Goal: Task Accomplishment & Management: Manage account settings

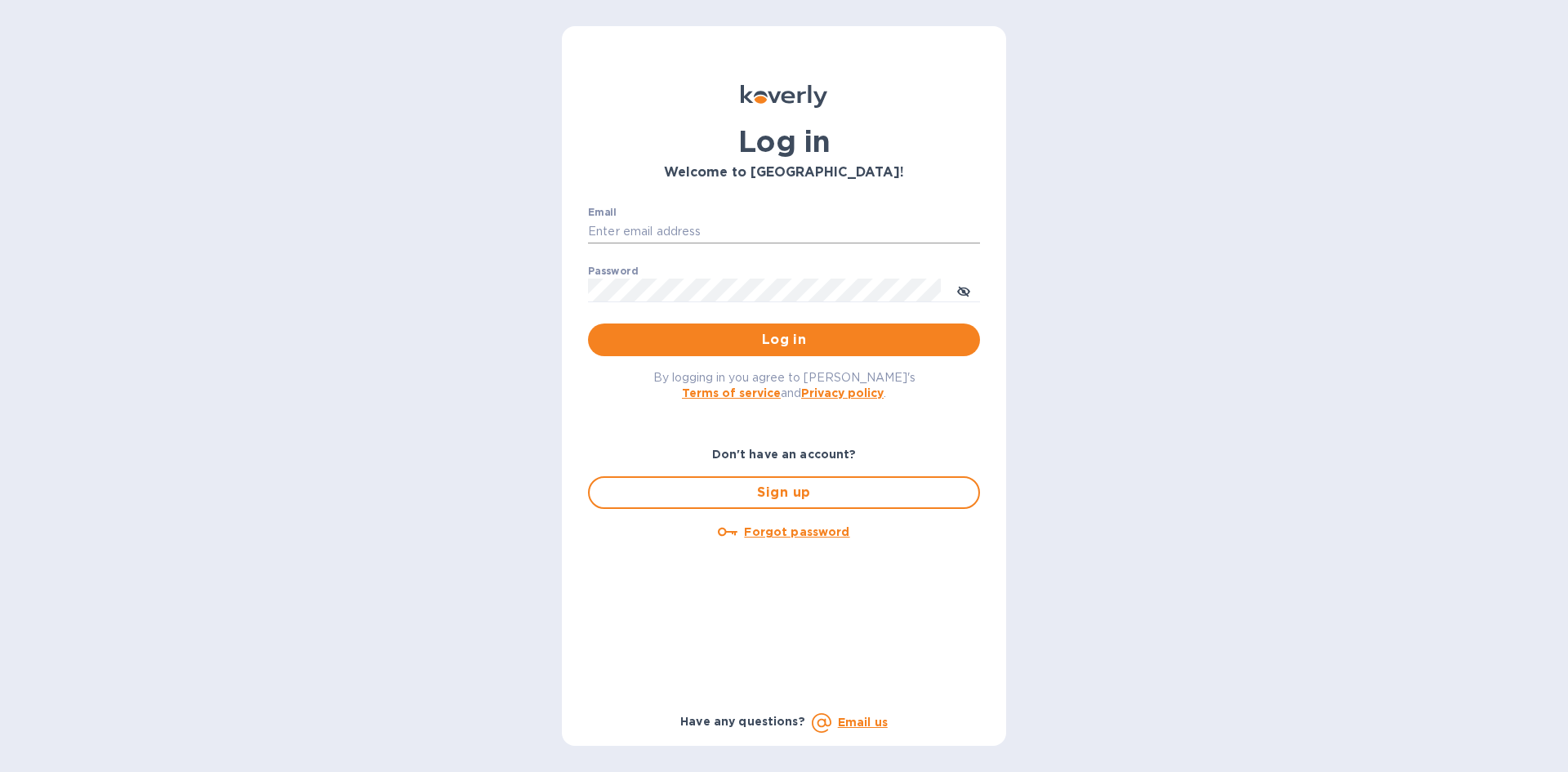
click at [679, 225] on input "Email" at bounding box center [784, 233] width 392 height 25
type input "[EMAIL_ADDRESS][DOMAIN_NAME]"
click at [676, 338] on span "Log in" at bounding box center [784, 340] width 366 height 20
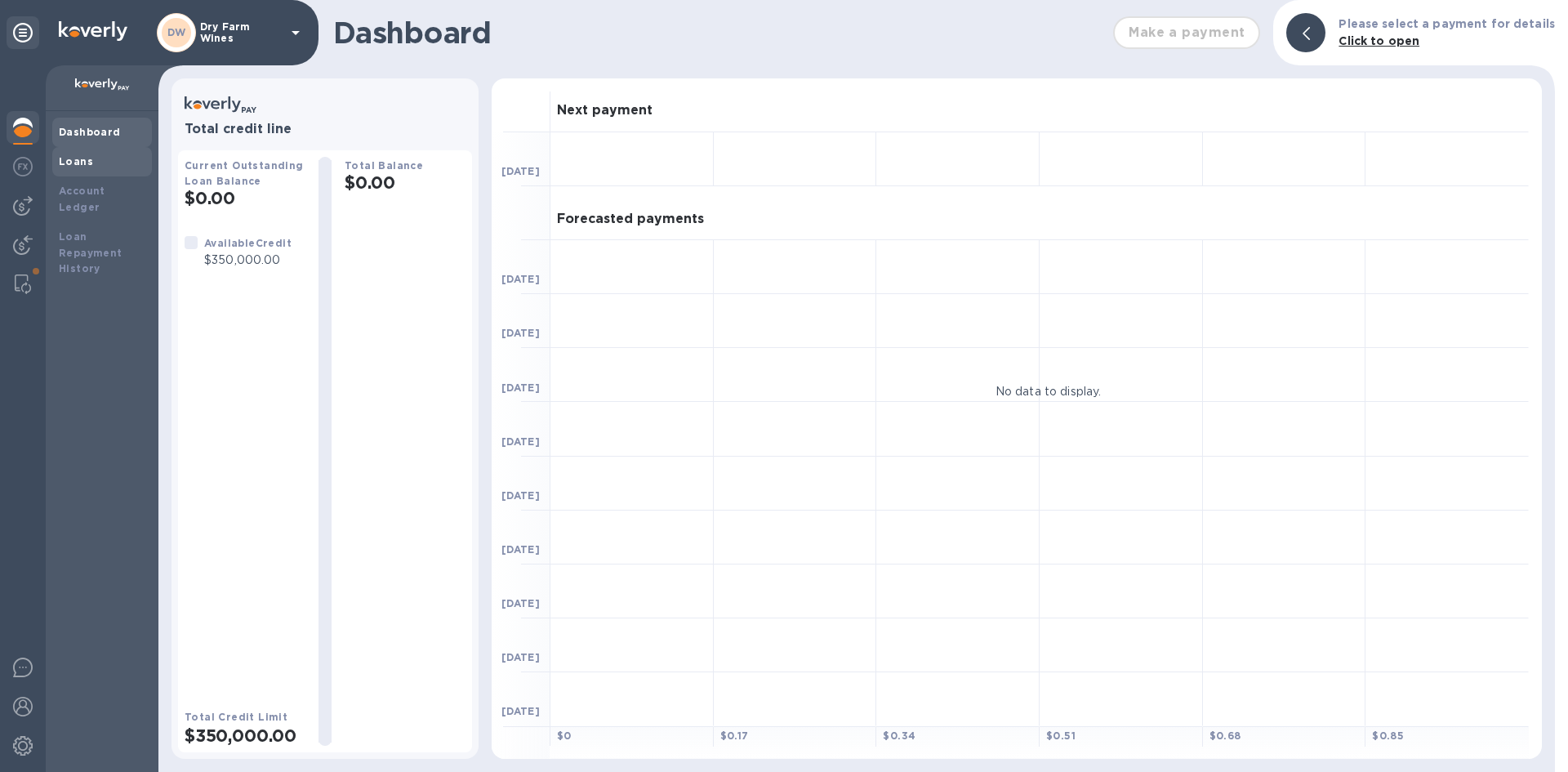
click at [101, 156] on div "Loans" at bounding box center [101, 162] width 87 height 16
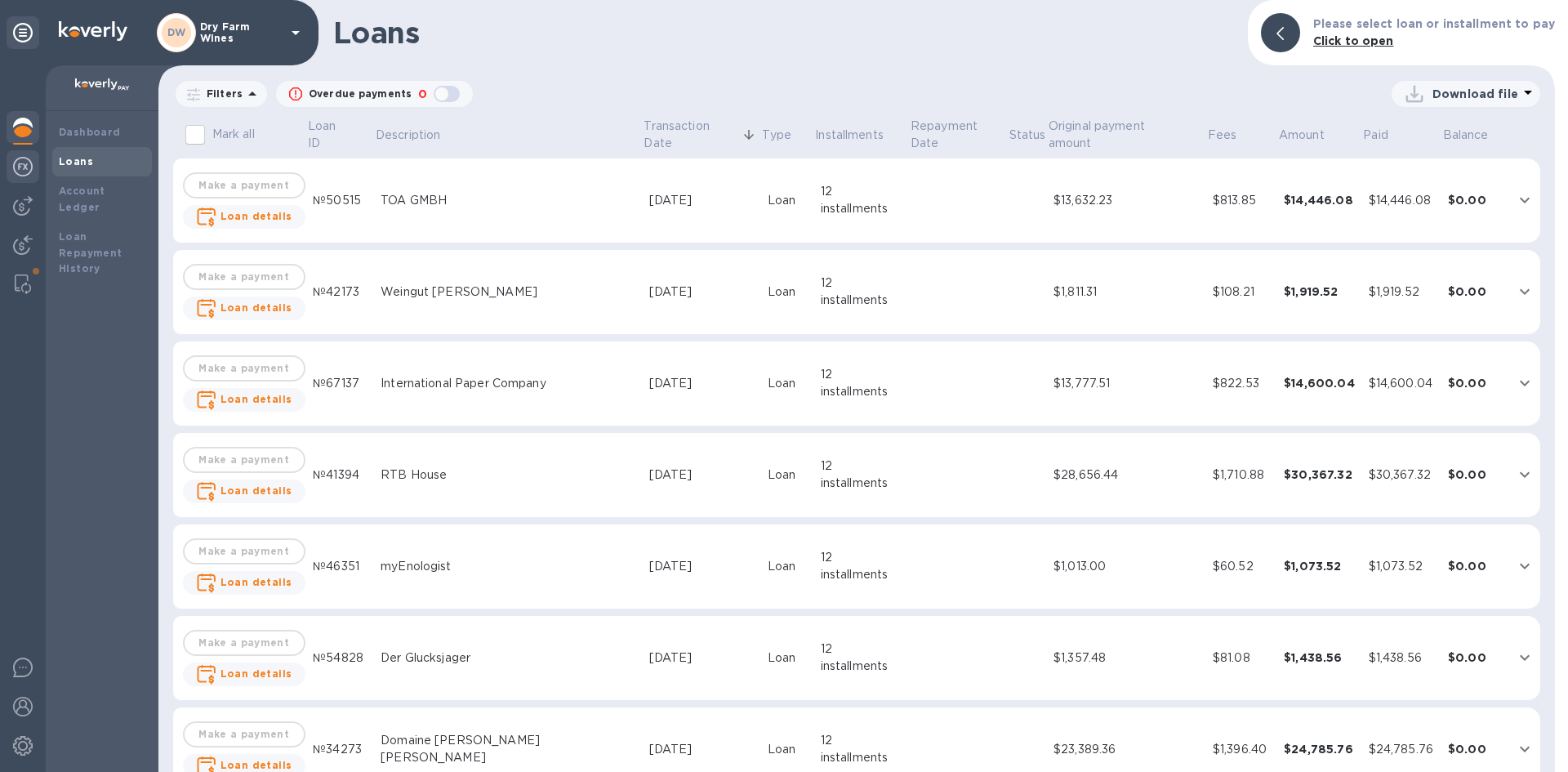
click at [27, 162] on img at bounding box center [23, 167] width 20 height 20
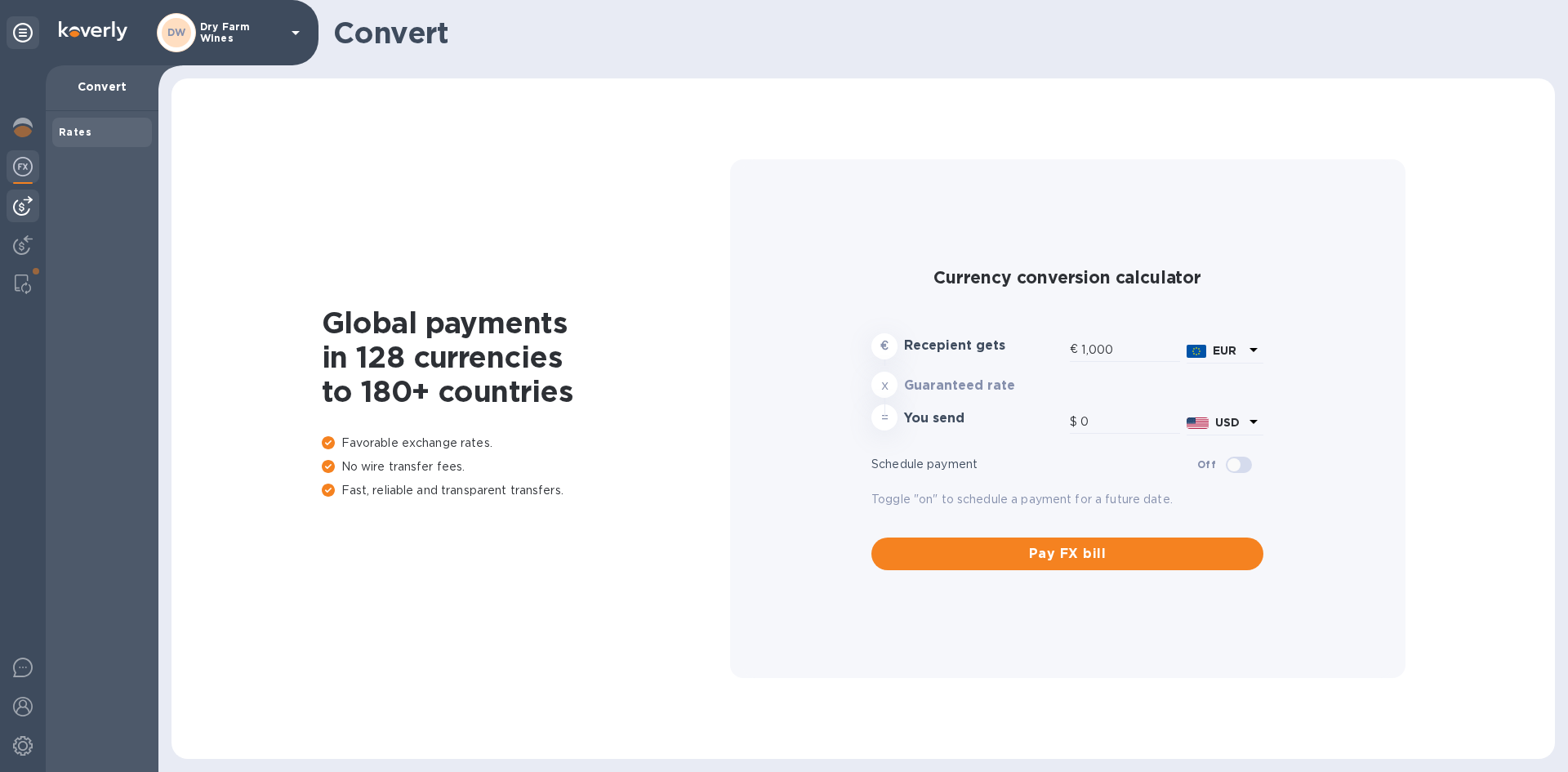
click at [23, 204] on img at bounding box center [23, 206] width 20 height 20
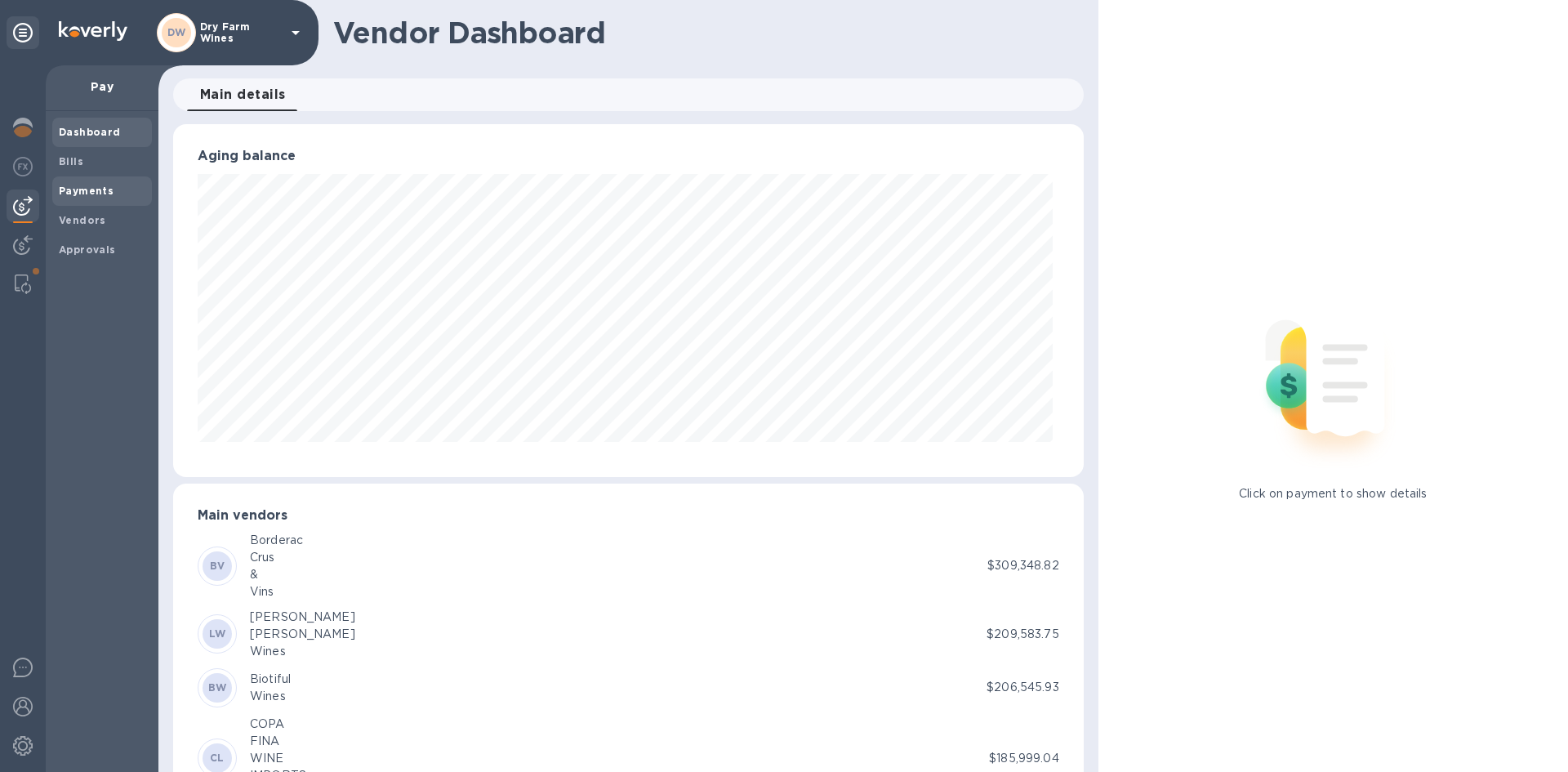
scroll to position [816882, 815944]
click at [86, 160] on span "Bills" at bounding box center [101, 162] width 87 height 16
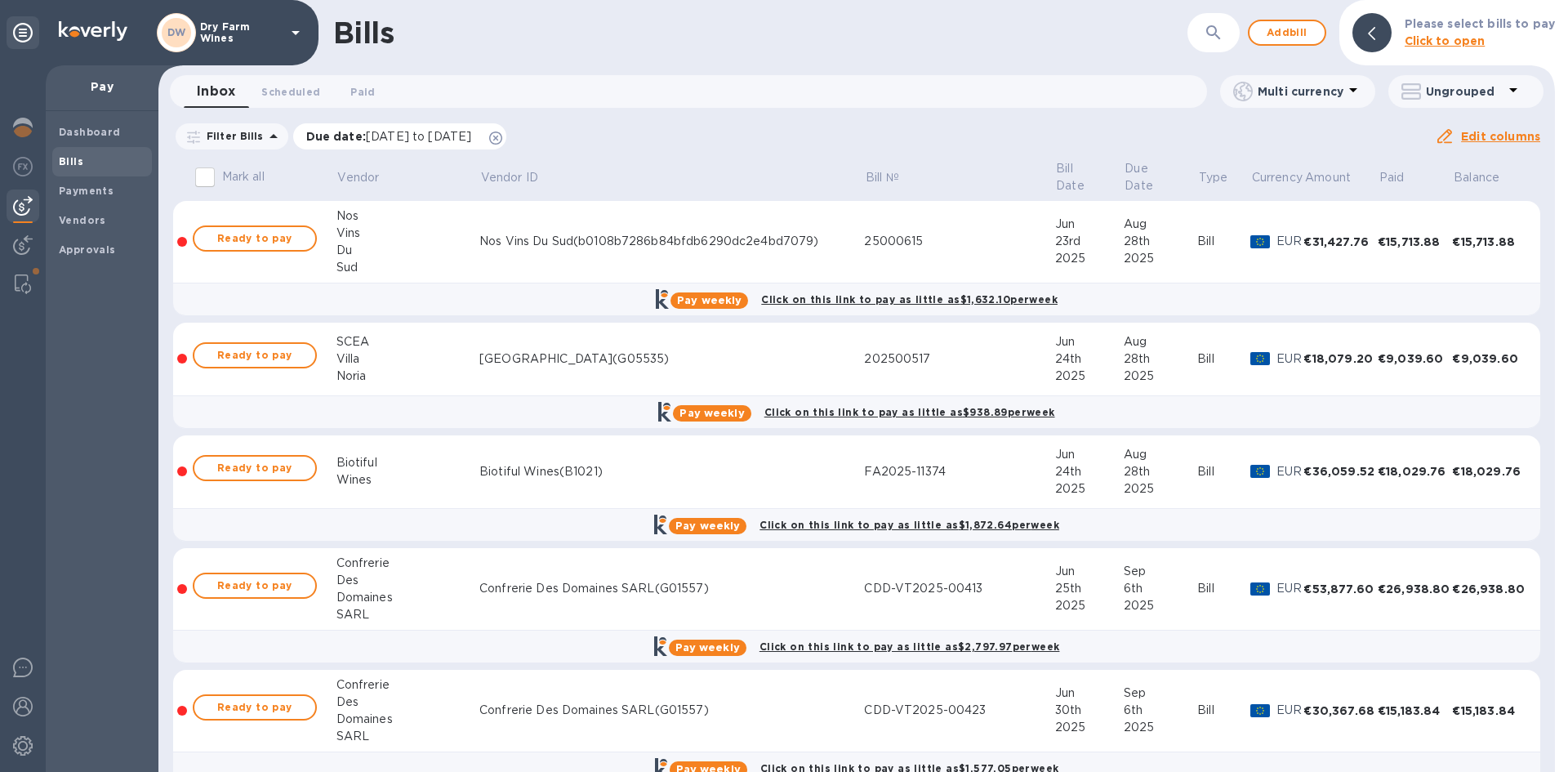
drag, startPoint x: 538, startPoint y: 137, endPoint x: 523, endPoint y: 134, distance: 15.3
click at [502, 136] on icon at bounding box center [496, 139] width 13 height 13
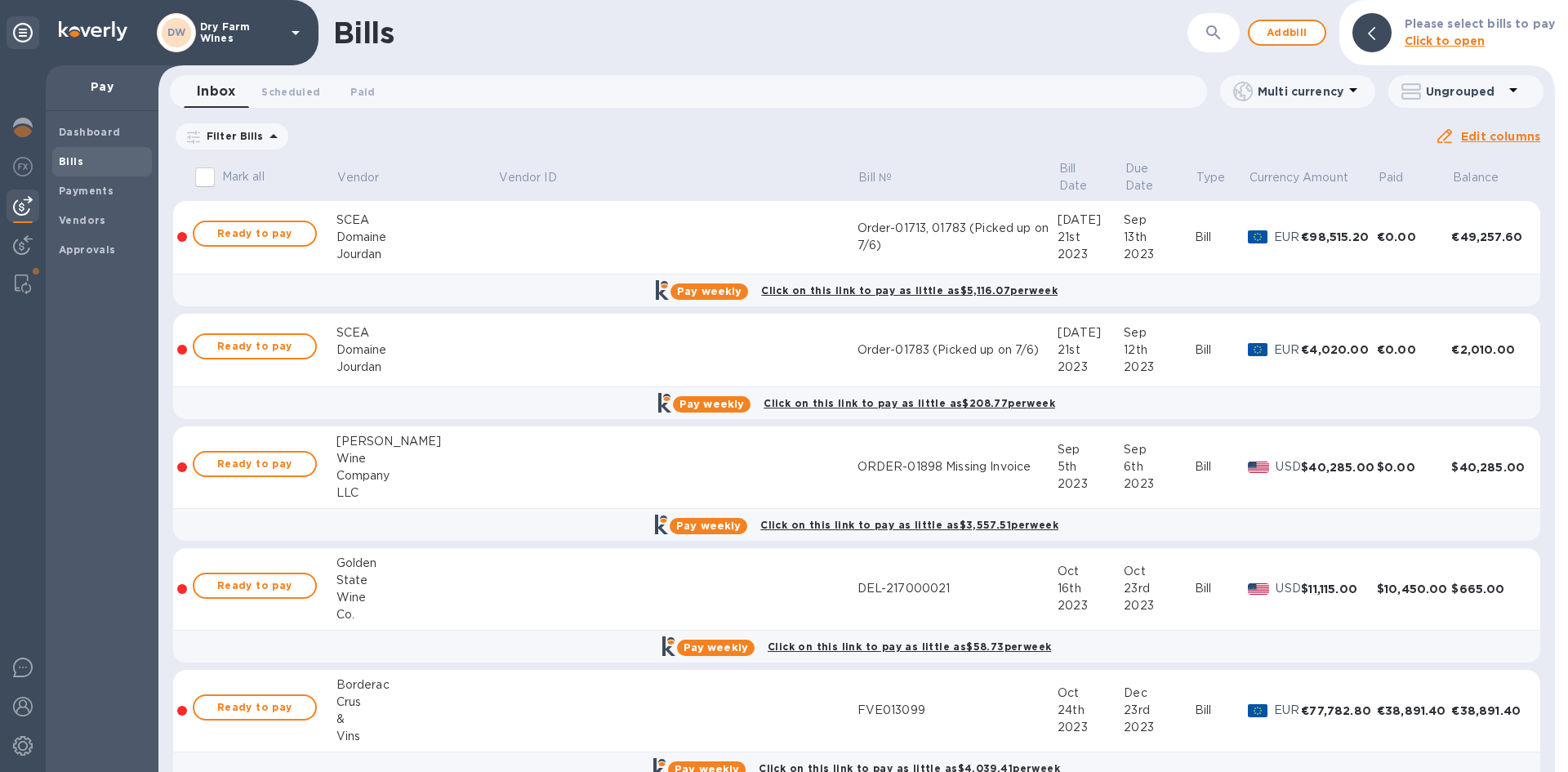
drag, startPoint x: 110, startPoint y: 165, endPoint x: 920, endPoint y: 54, distance: 817.6
click at [113, 162] on span "Bills" at bounding box center [101, 162] width 87 height 16
click at [1219, 39] on icon "button" at bounding box center [1214, 33] width 20 height 20
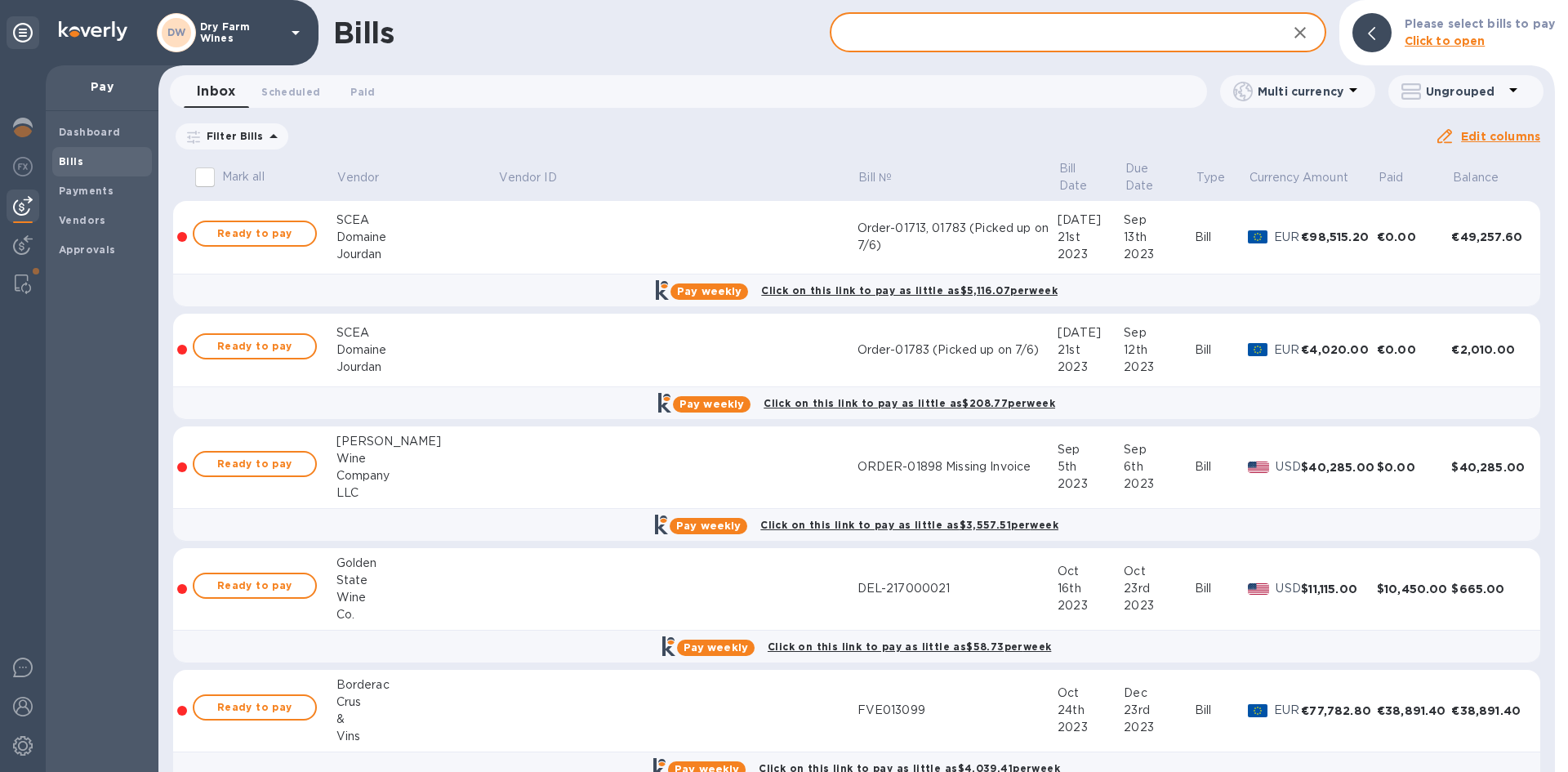
paste input "W20194"
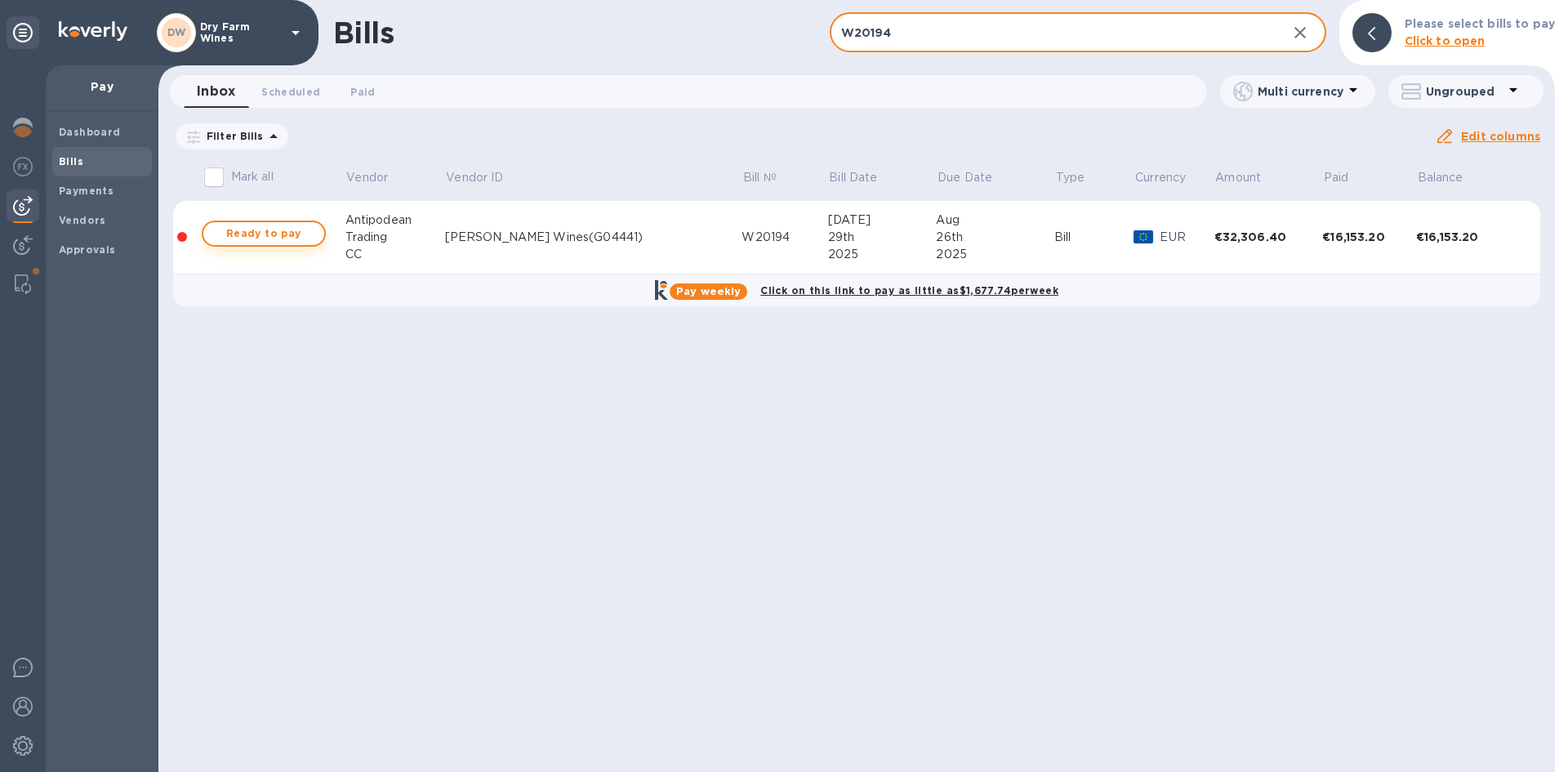
type input "W20194"
click at [312, 238] on span "Ready to pay" at bounding box center [264, 233] width 95 height 20
click at [289, 228] on span "Ready to pay" at bounding box center [264, 233] width 95 height 20
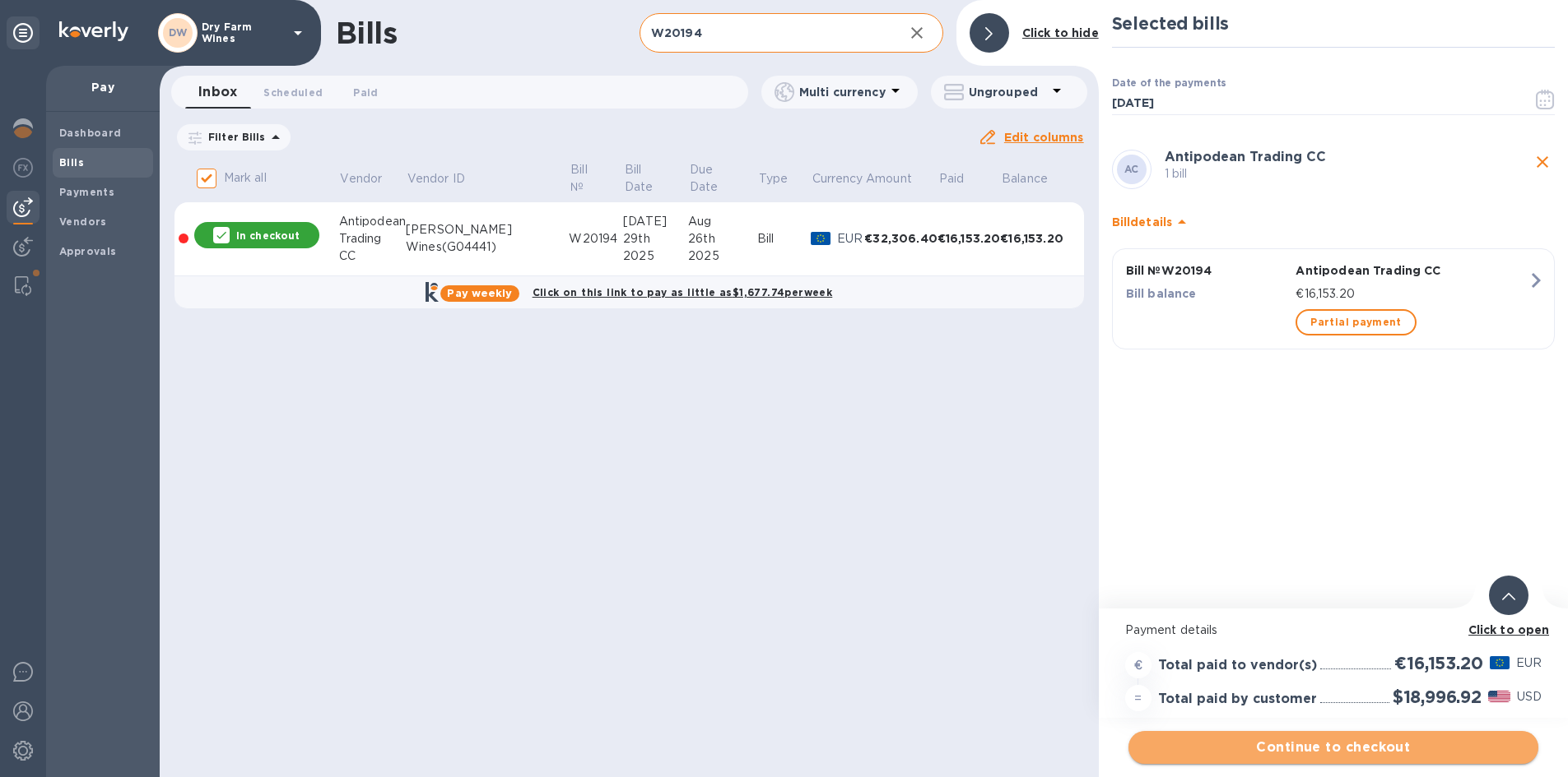
click at [1376, 748] on span "Continue to checkout" at bounding box center [1333, 748] width 384 height 20
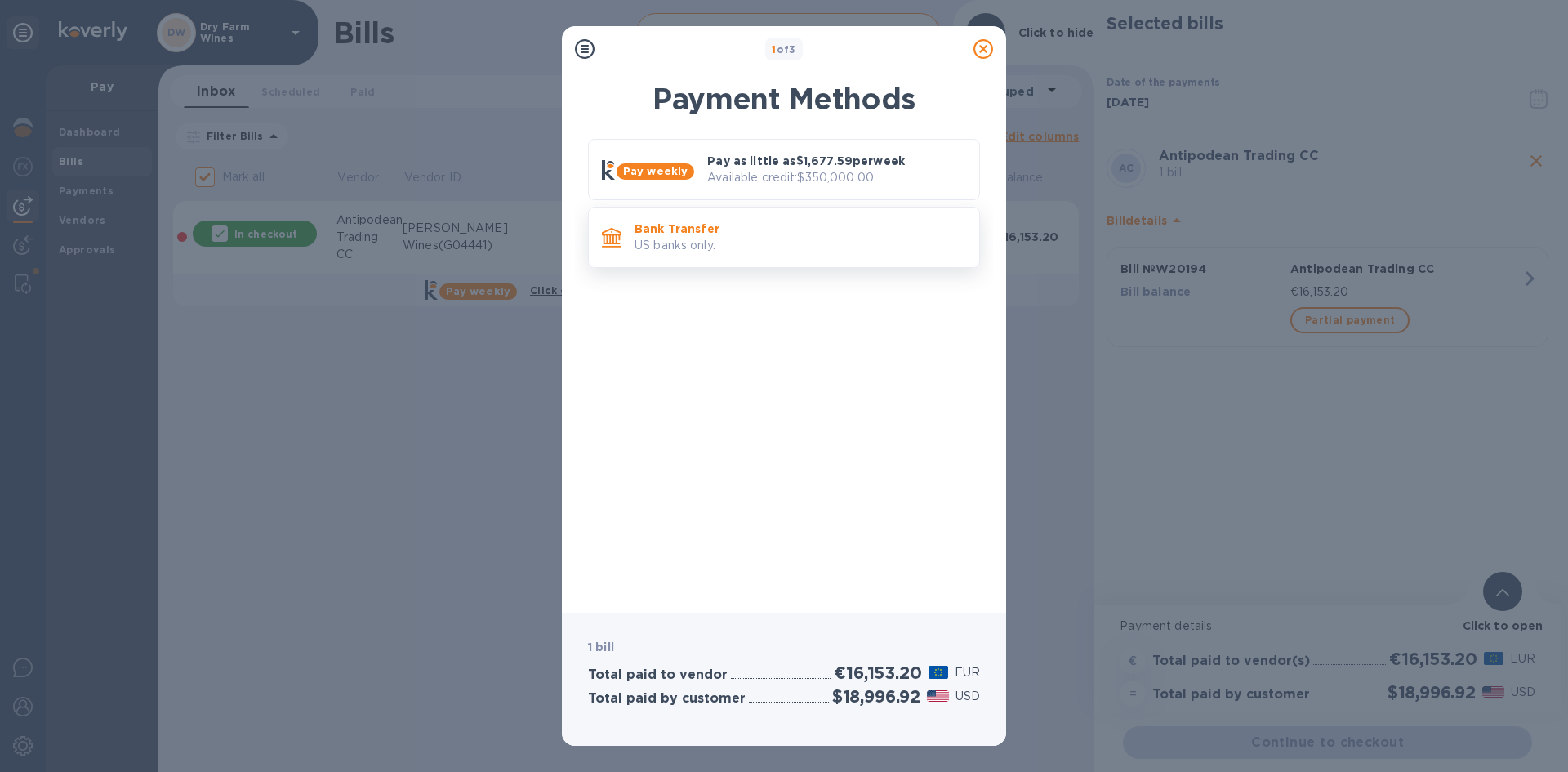
click at [707, 240] on p "US banks only." at bounding box center [800, 245] width 331 height 17
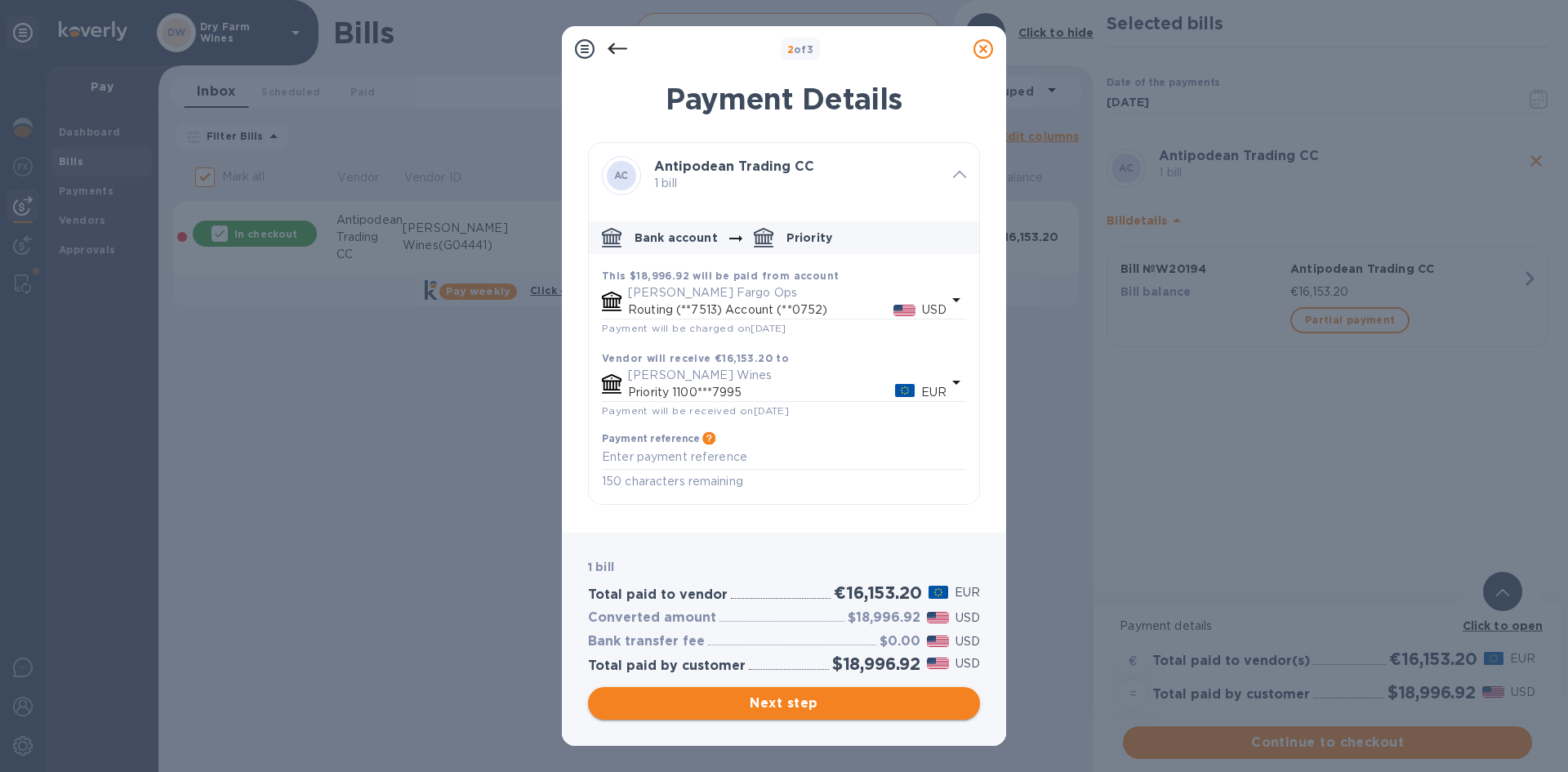
click at [825, 697] on span "Next step" at bounding box center [784, 704] width 366 height 20
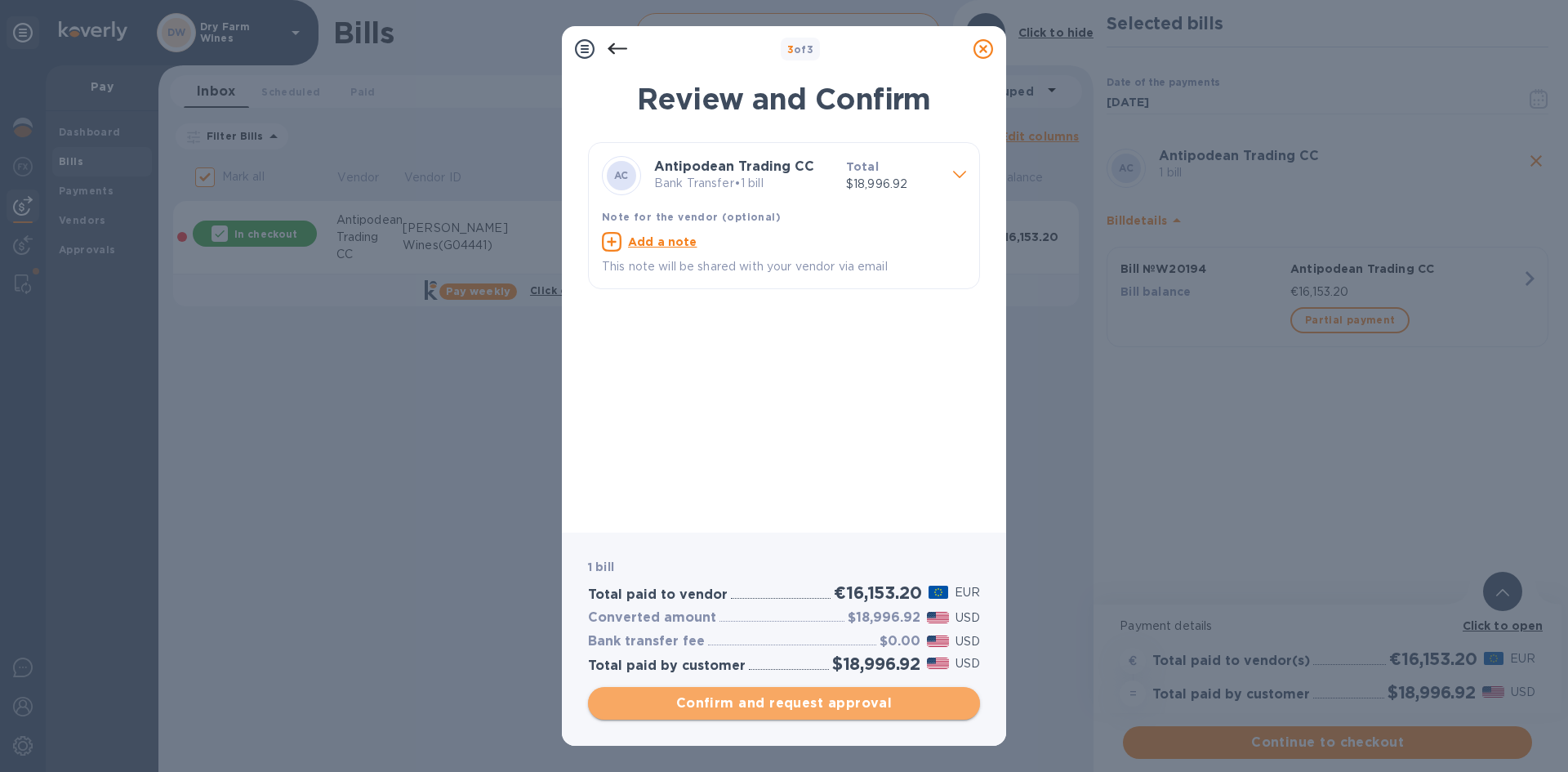
click at [825, 697] on span "Confirm and request approval" at bounding box center [784, 704] width 366 height 20
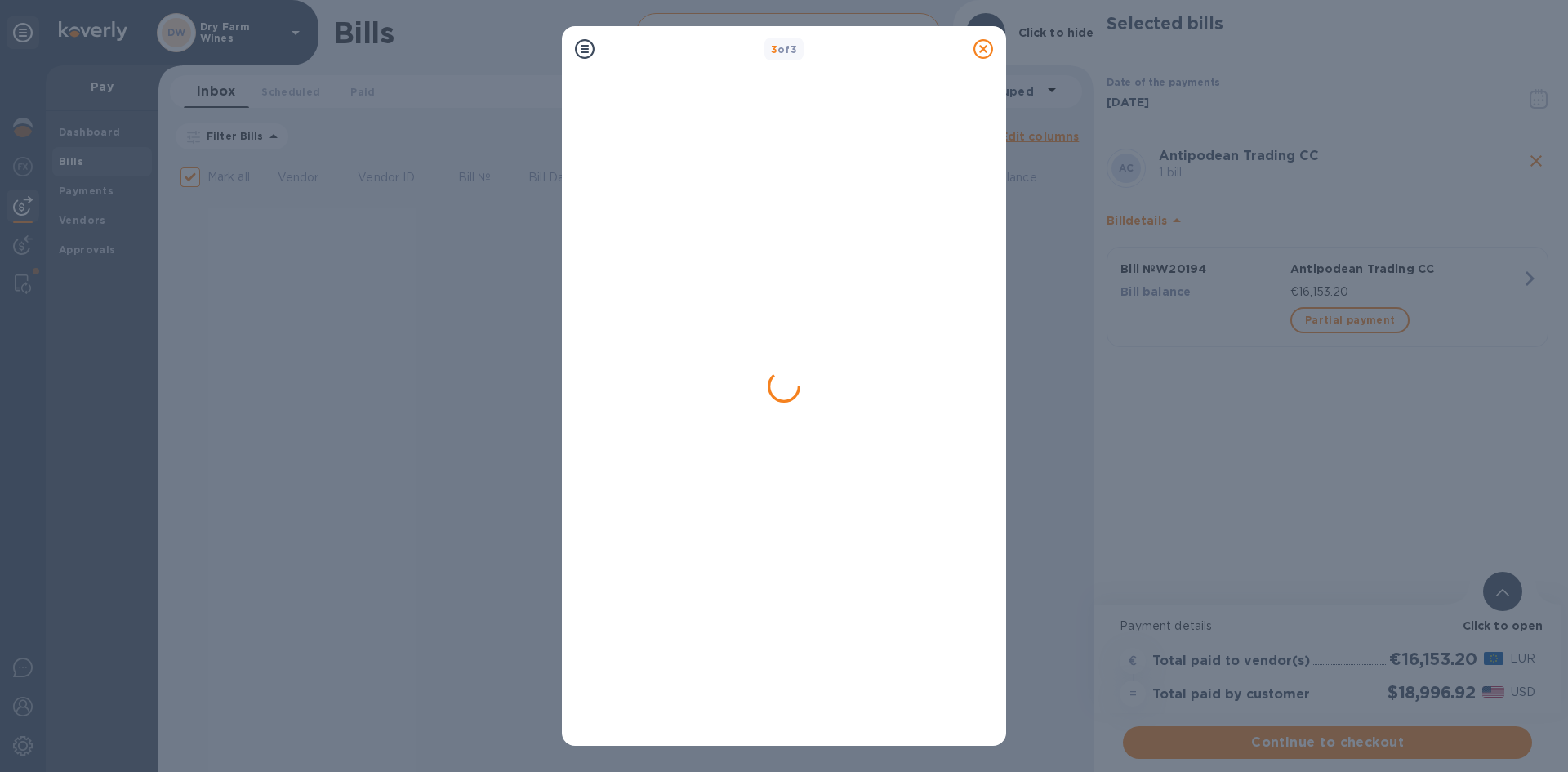
checkbox input "false"
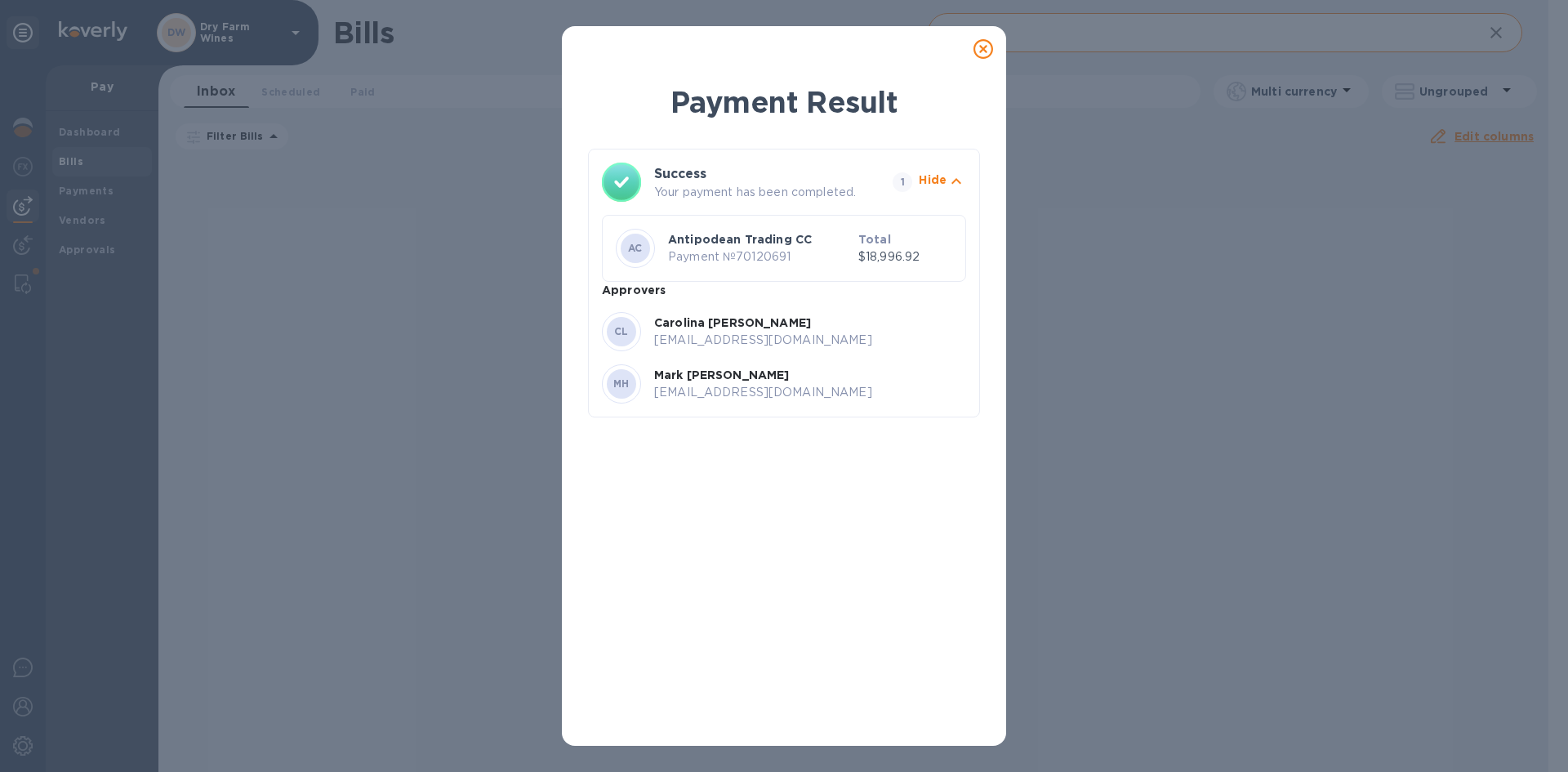
click at [986, 57] on icon at bounding box center [984, 49] width 20 height 20
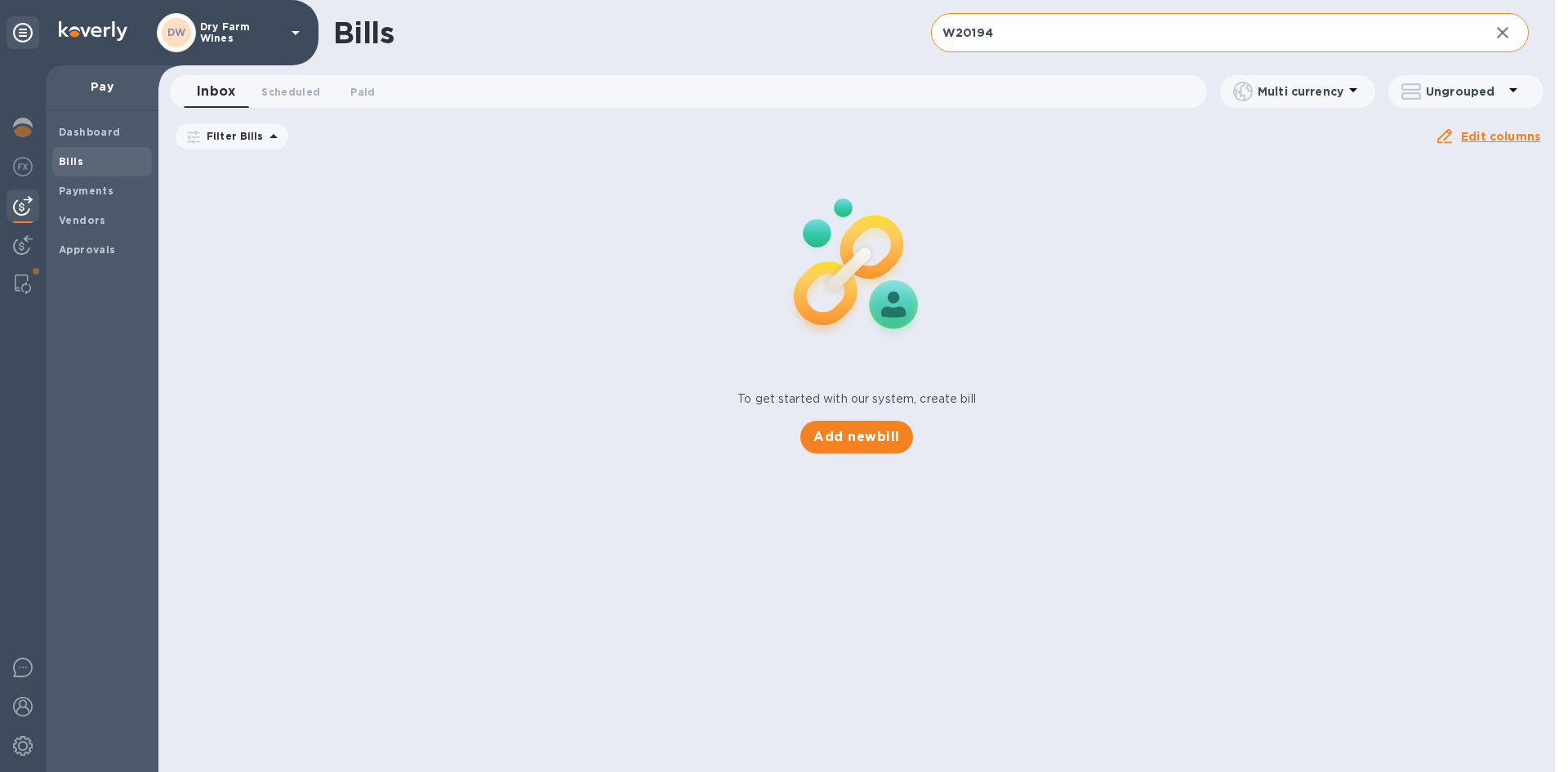
click at [1139, 43] on input "W20194" at bounding box center [1204, 33] width 546 height 40
paste input "5312559868"
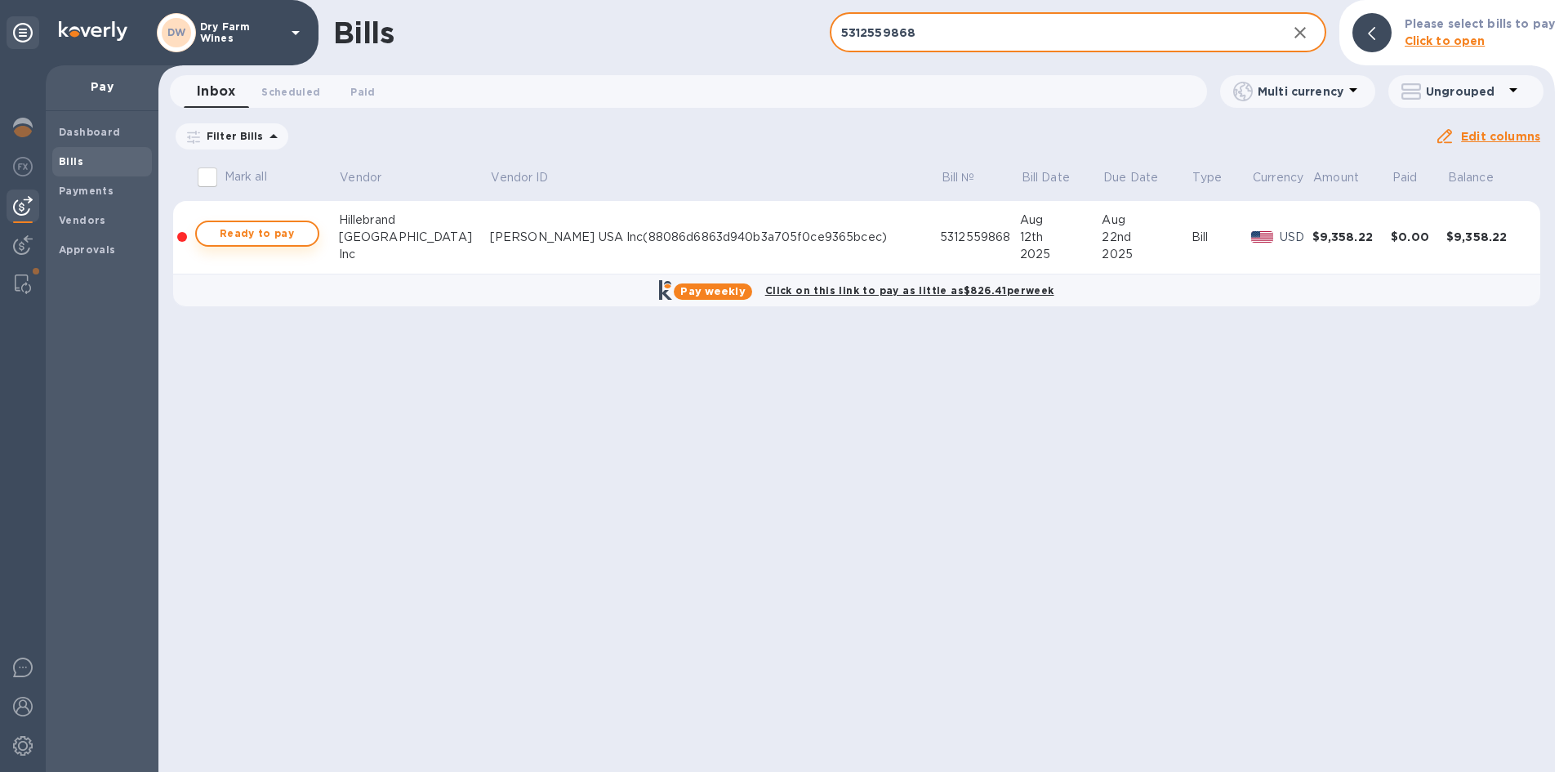
type input "5312559868"
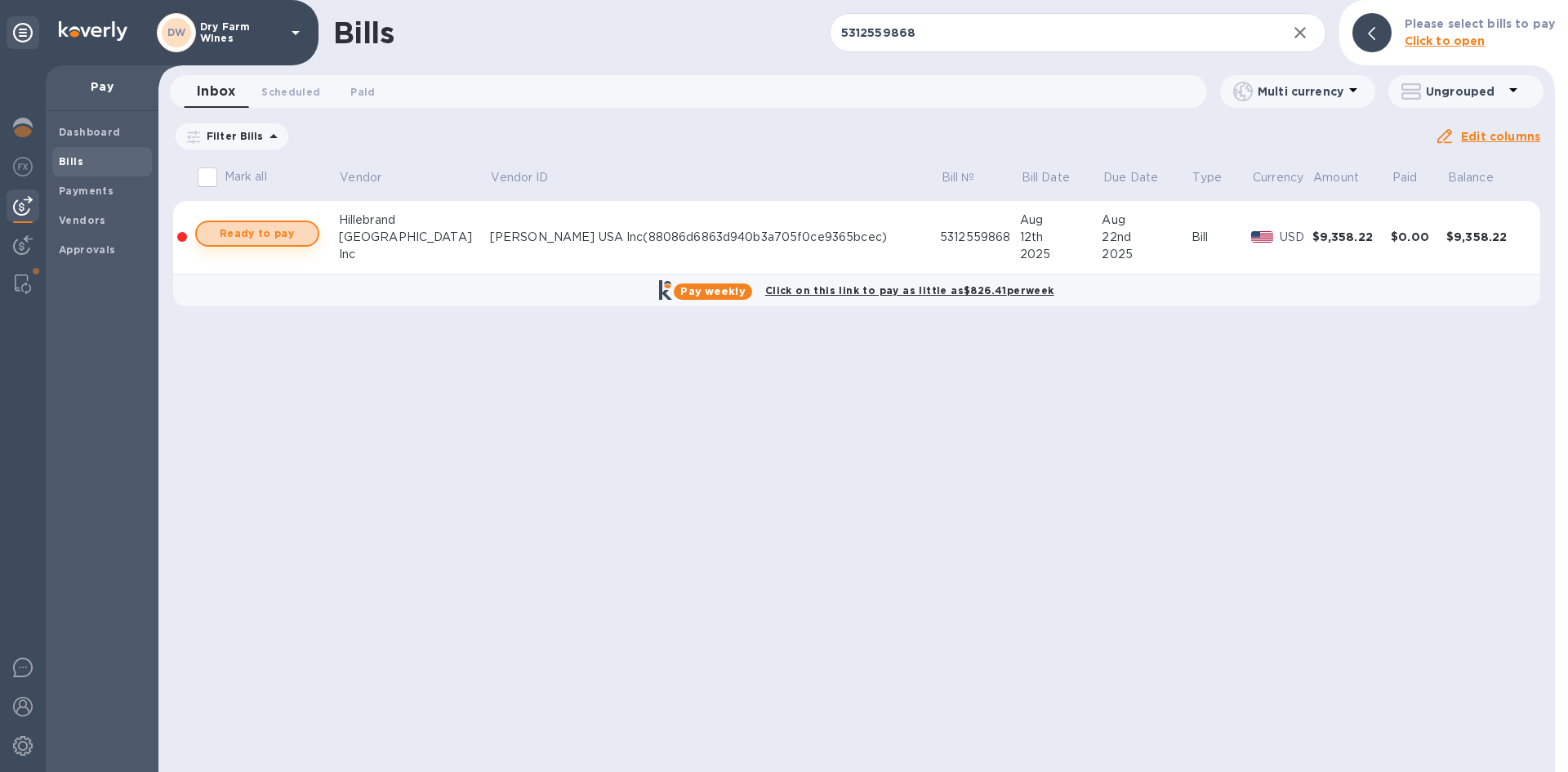
click at [256, 233] on span "Ready to pay" at bounding box center [257, 233] width 95 height 20
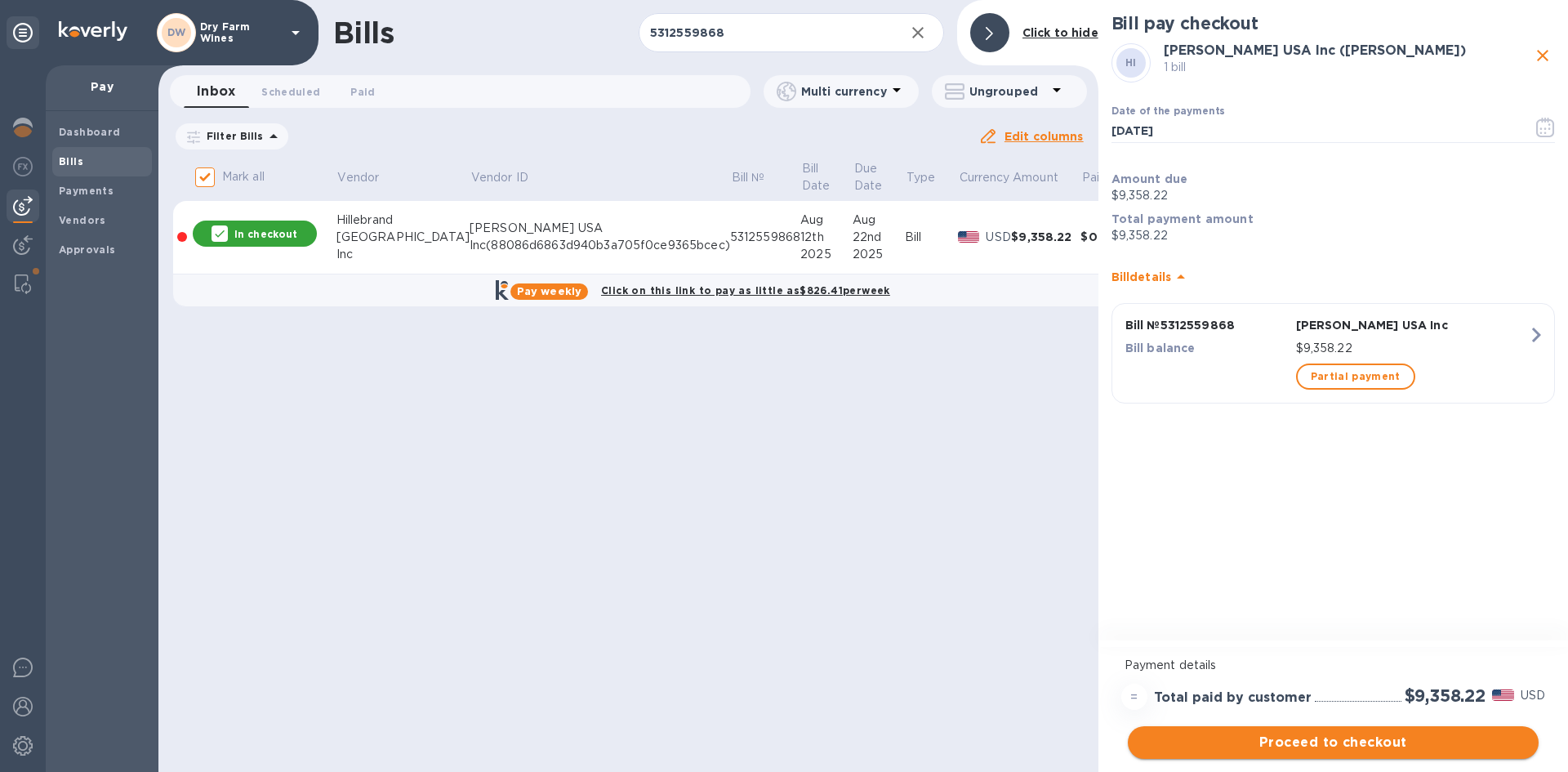
click at [1446, 730] on button "Proceed to checkout" at bounding box center [1333, 743] width 411 height 33
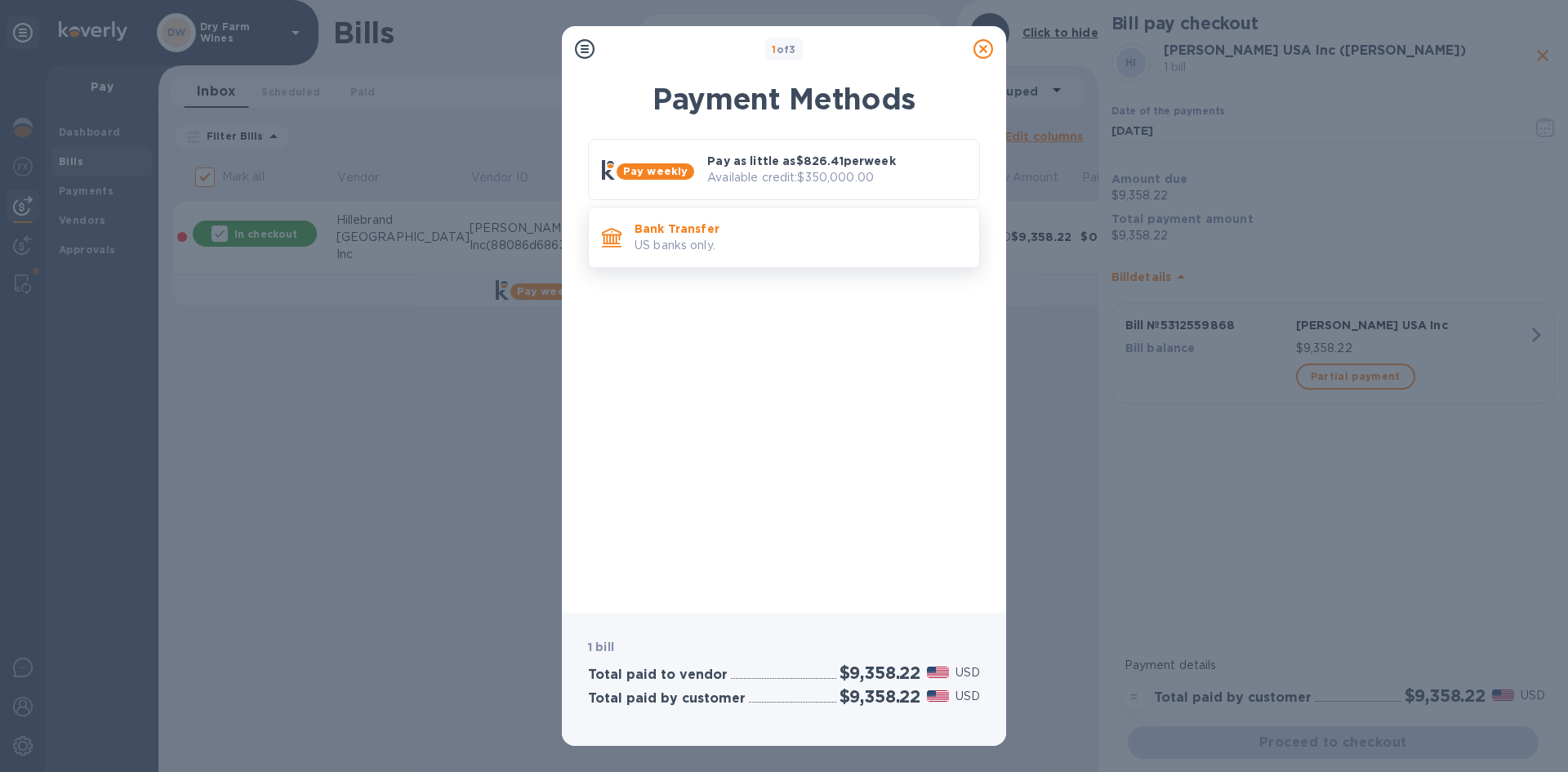
click at [783, 262] on div "Bank Transfer US banks only." at bounding box center [784, 238] width 392 height 61
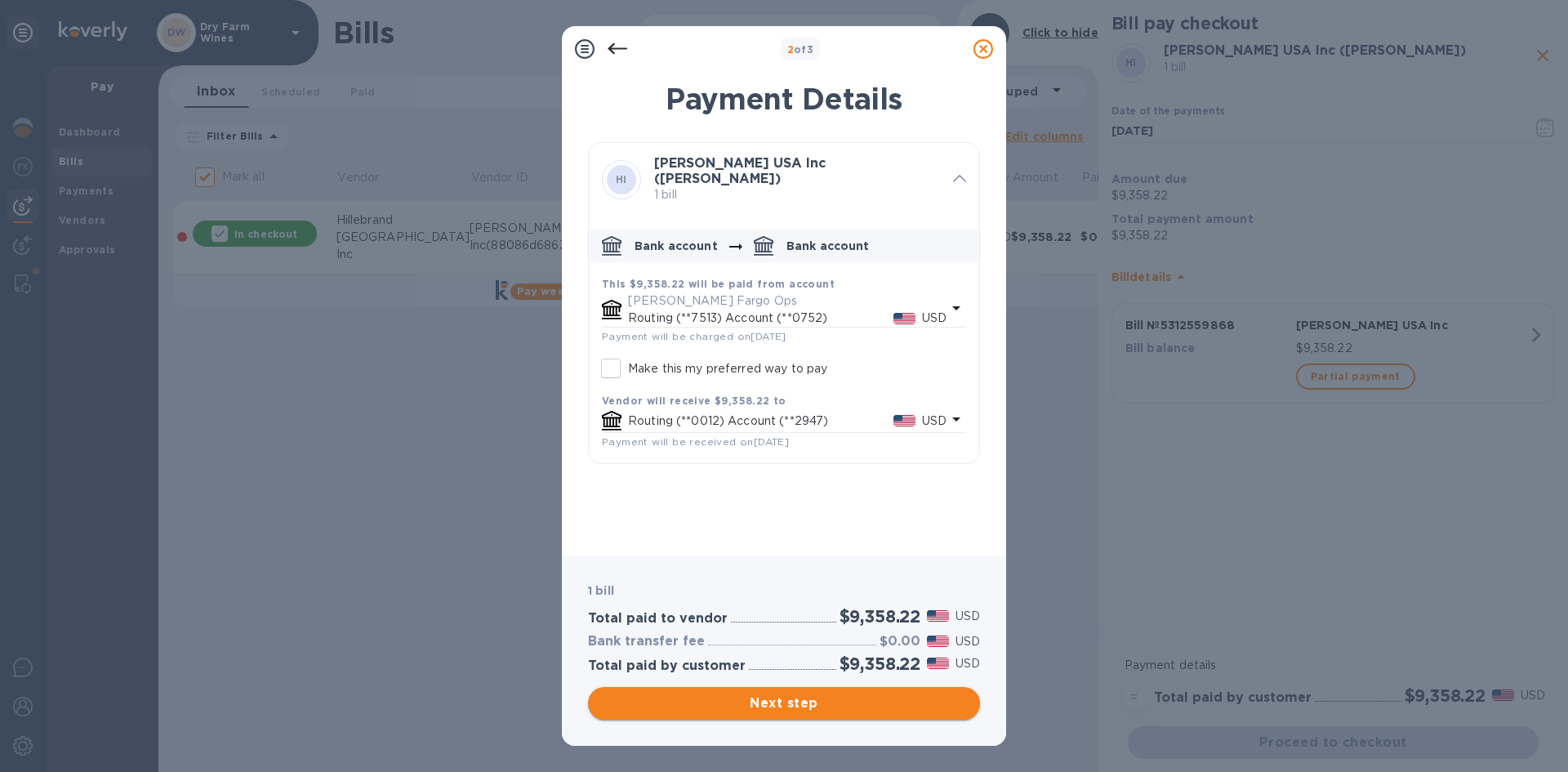
click at [820, 710] on span "Next step" at bounding box center [784, 704] width 366 height 20
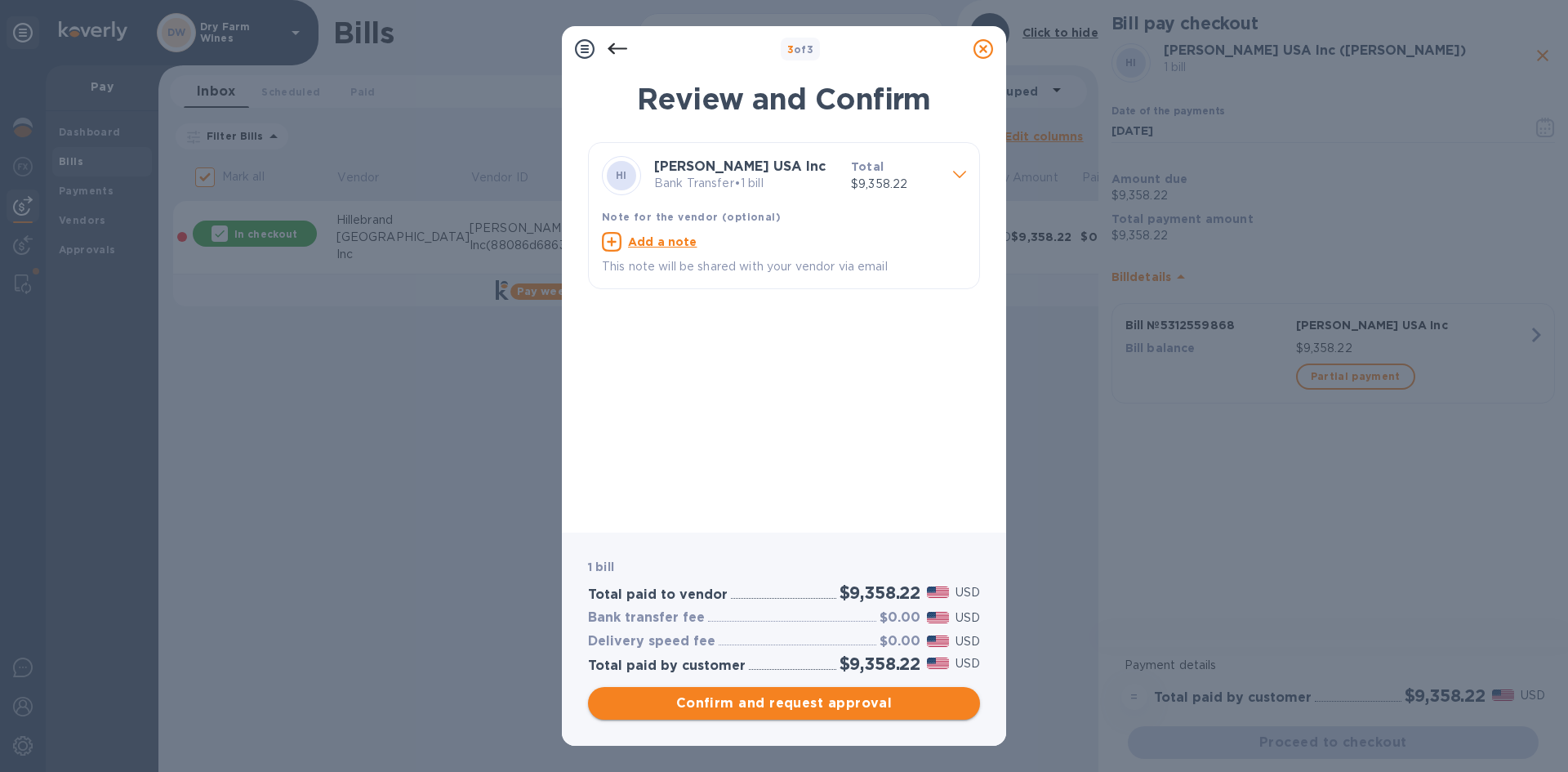
click at [820, 710] on span "Confirm and request approval" at bounding box center [784, 704] width 366 height 20
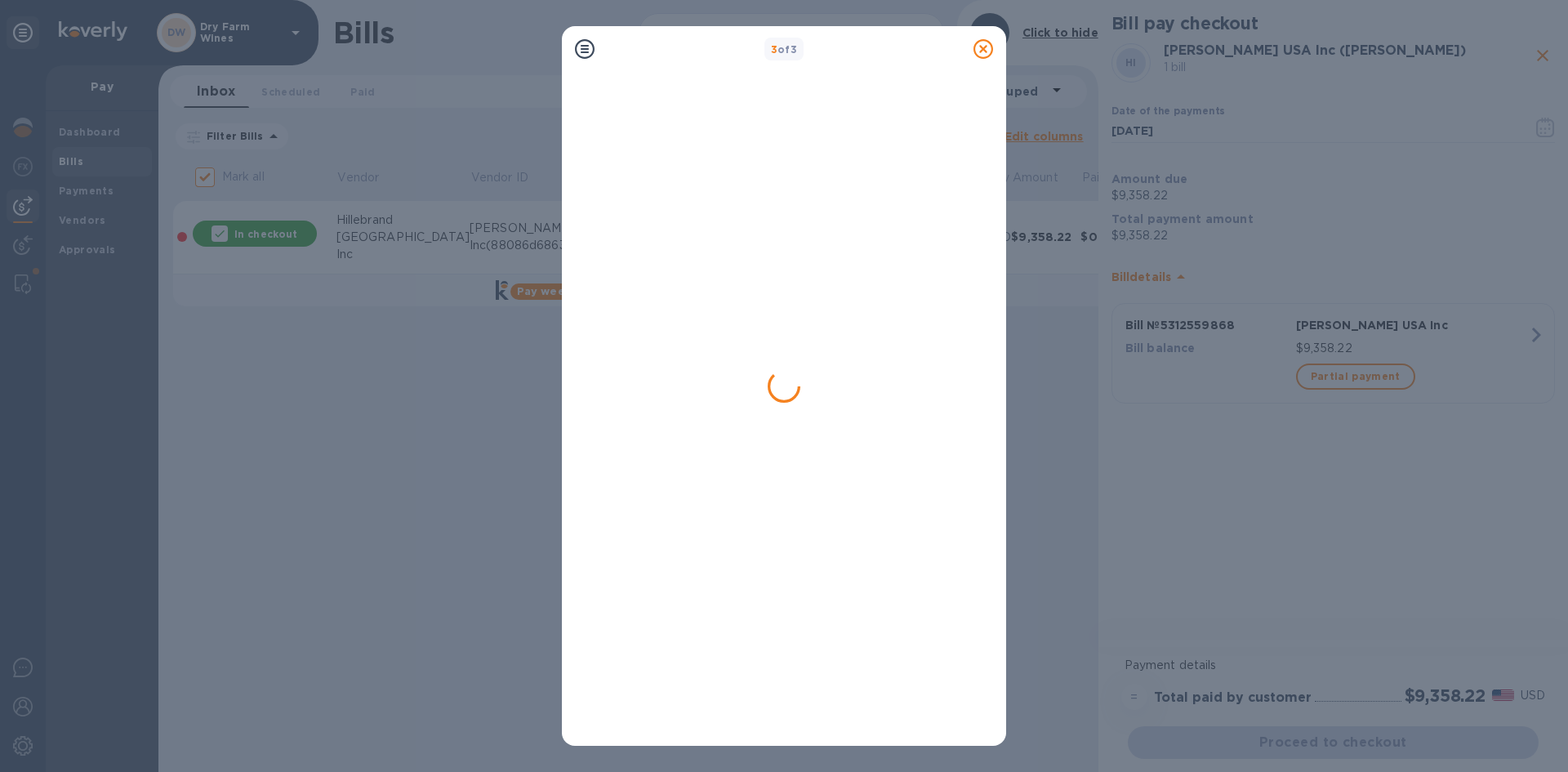
checkbox input "false"
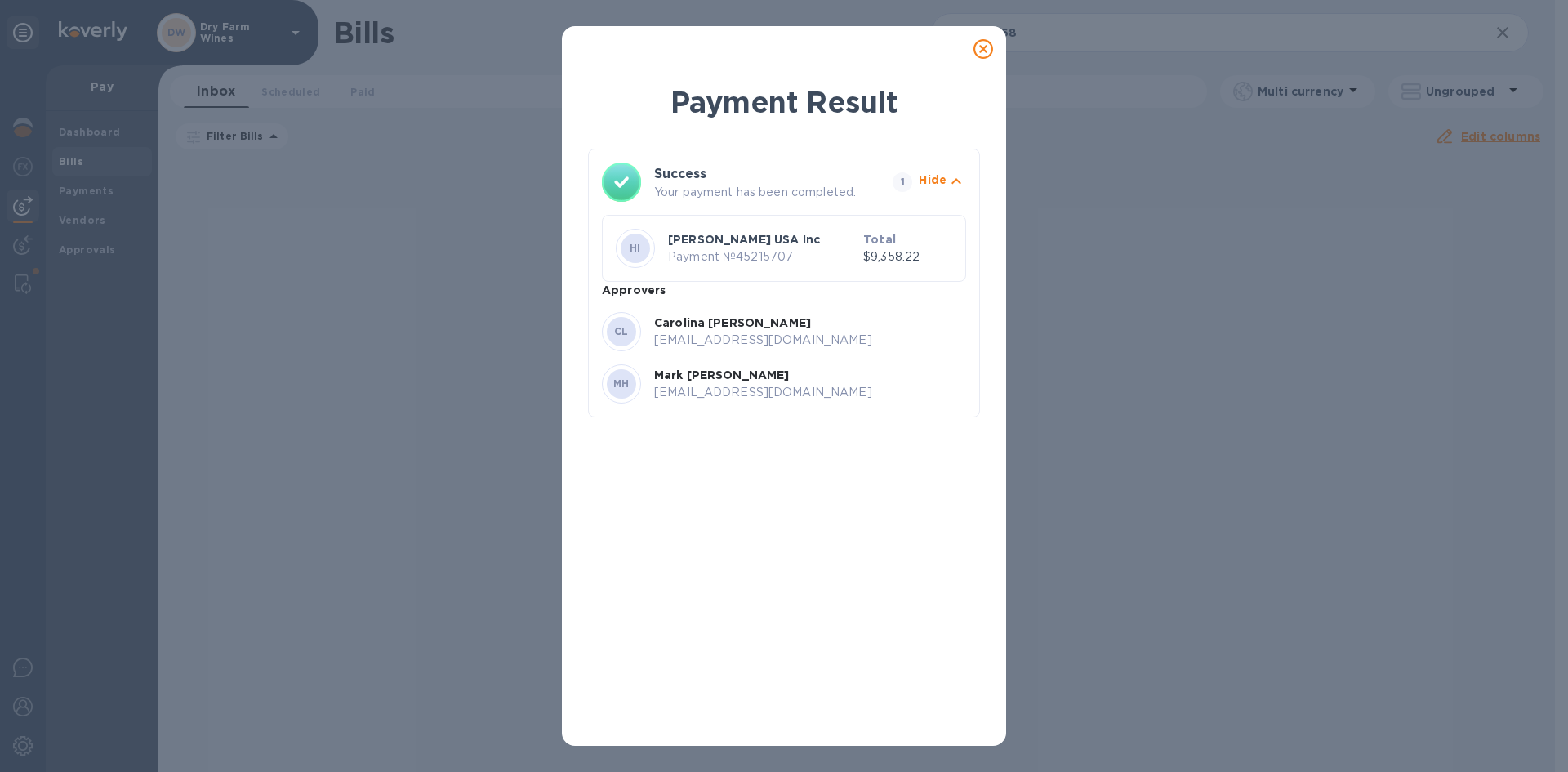
click at [990, 57] on icon at bounding box center [984, 49] width 20 height 20
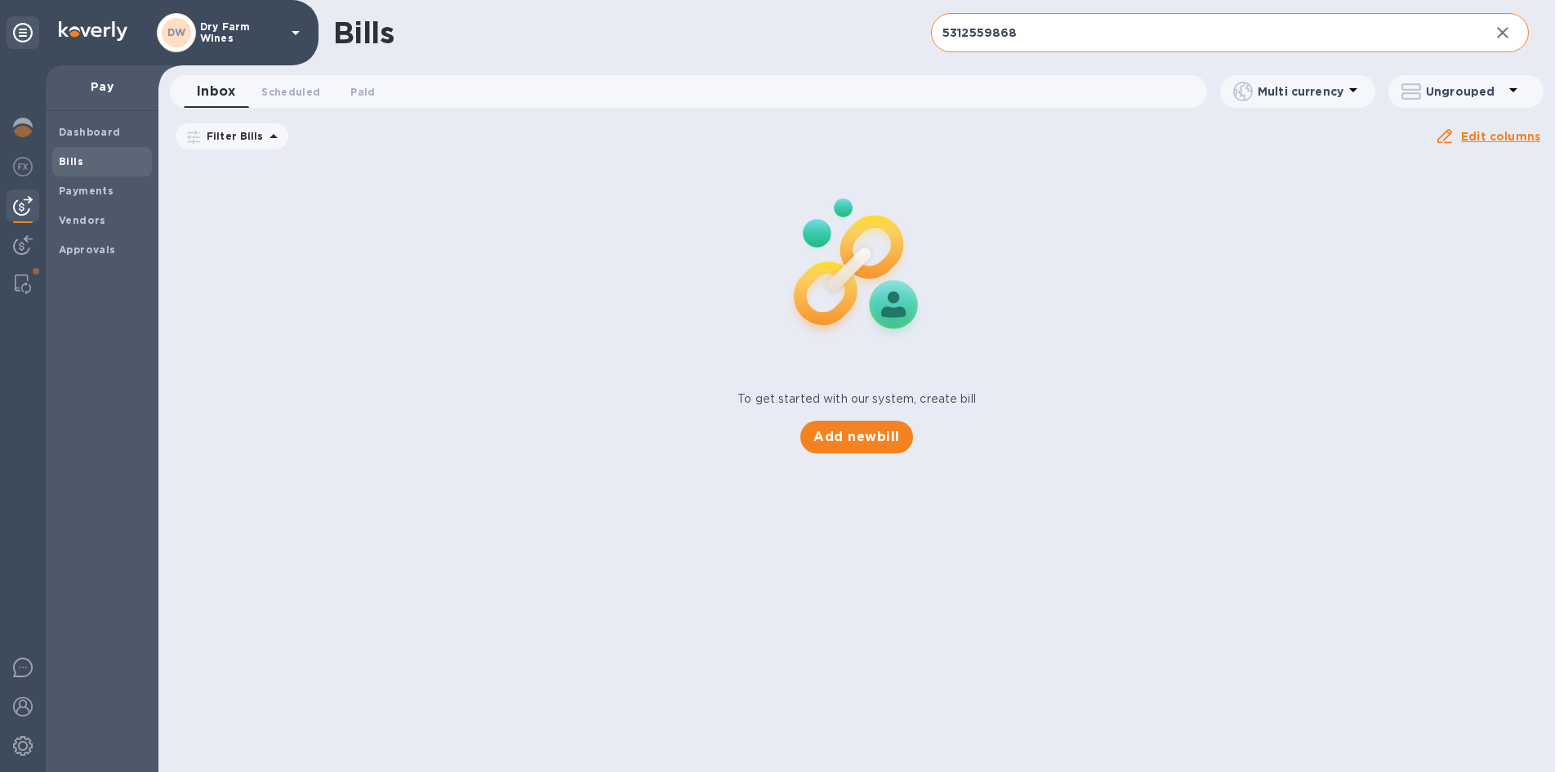
click at [1027, 35] on input "5312559868" at bounding box center [1204, 33] width 546 height 40
paste input "CV017301.1"
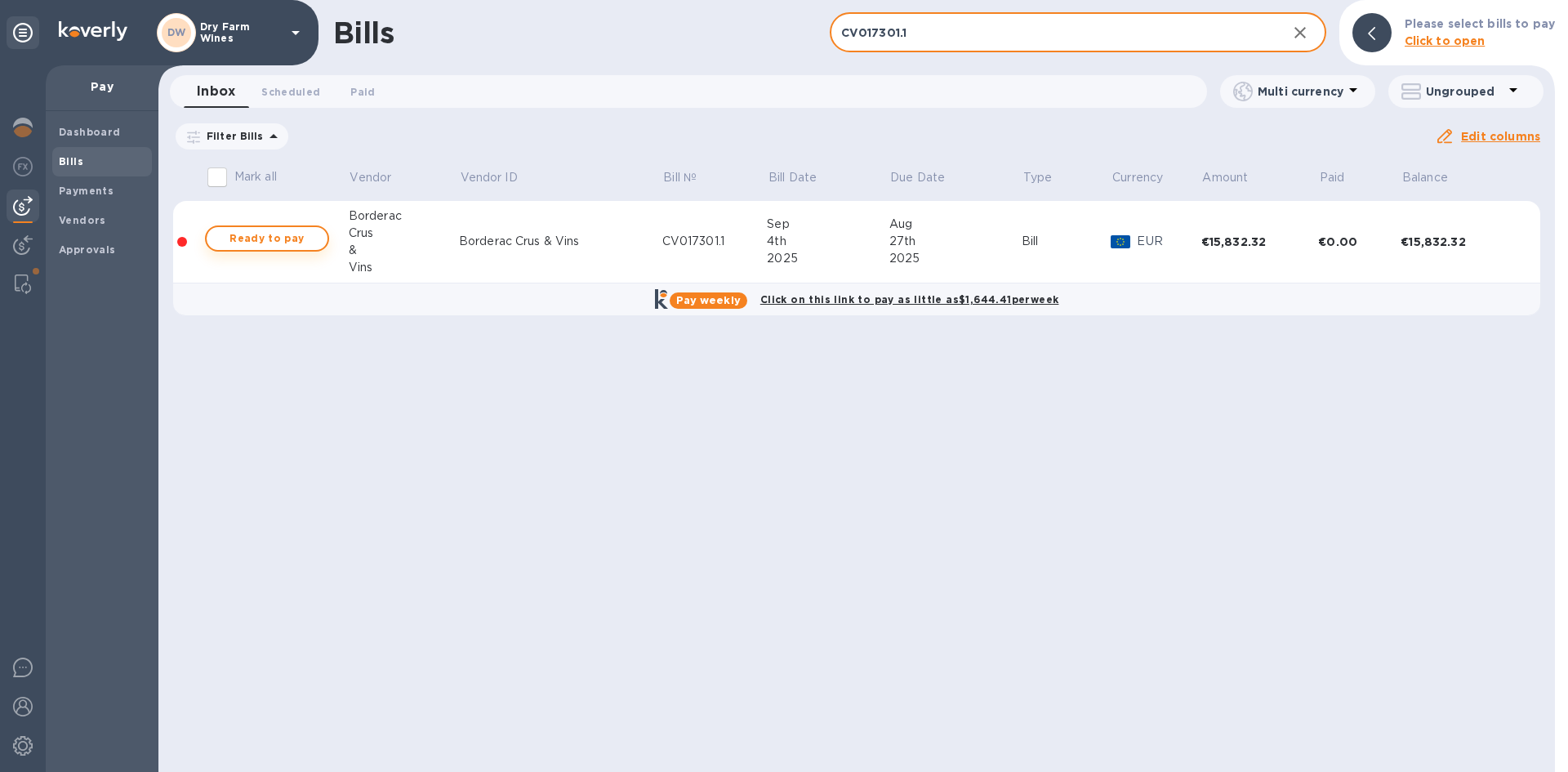
type input "CV017301.1"
click at [261, 241] on span "Ready to pay" at bounding box center [267, 238] width 95 height 20
checkbox input "true"
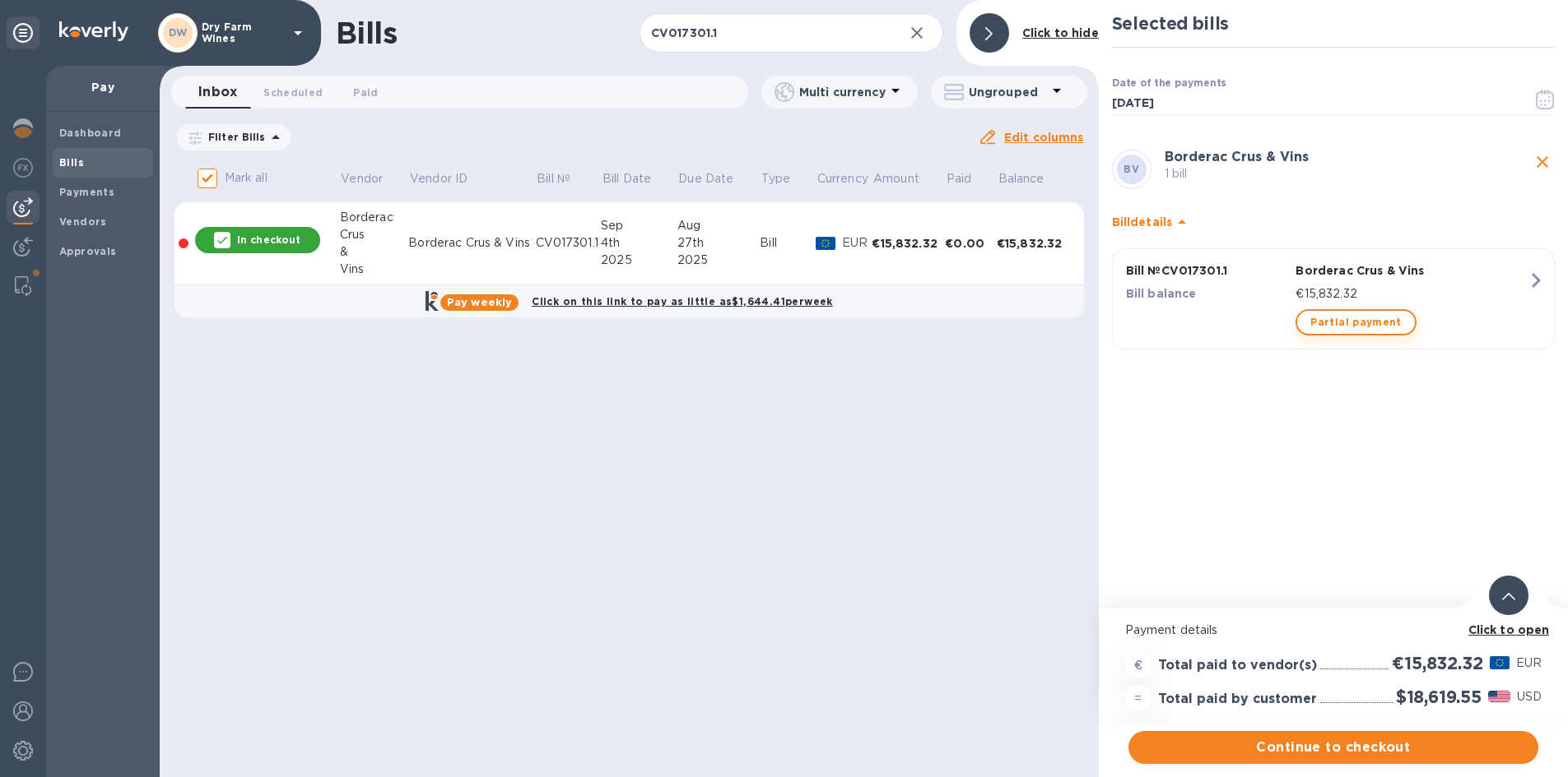
click at [1311, 324] on span "Partial payment" at bounding box center [1355, 323] width 91 height 20
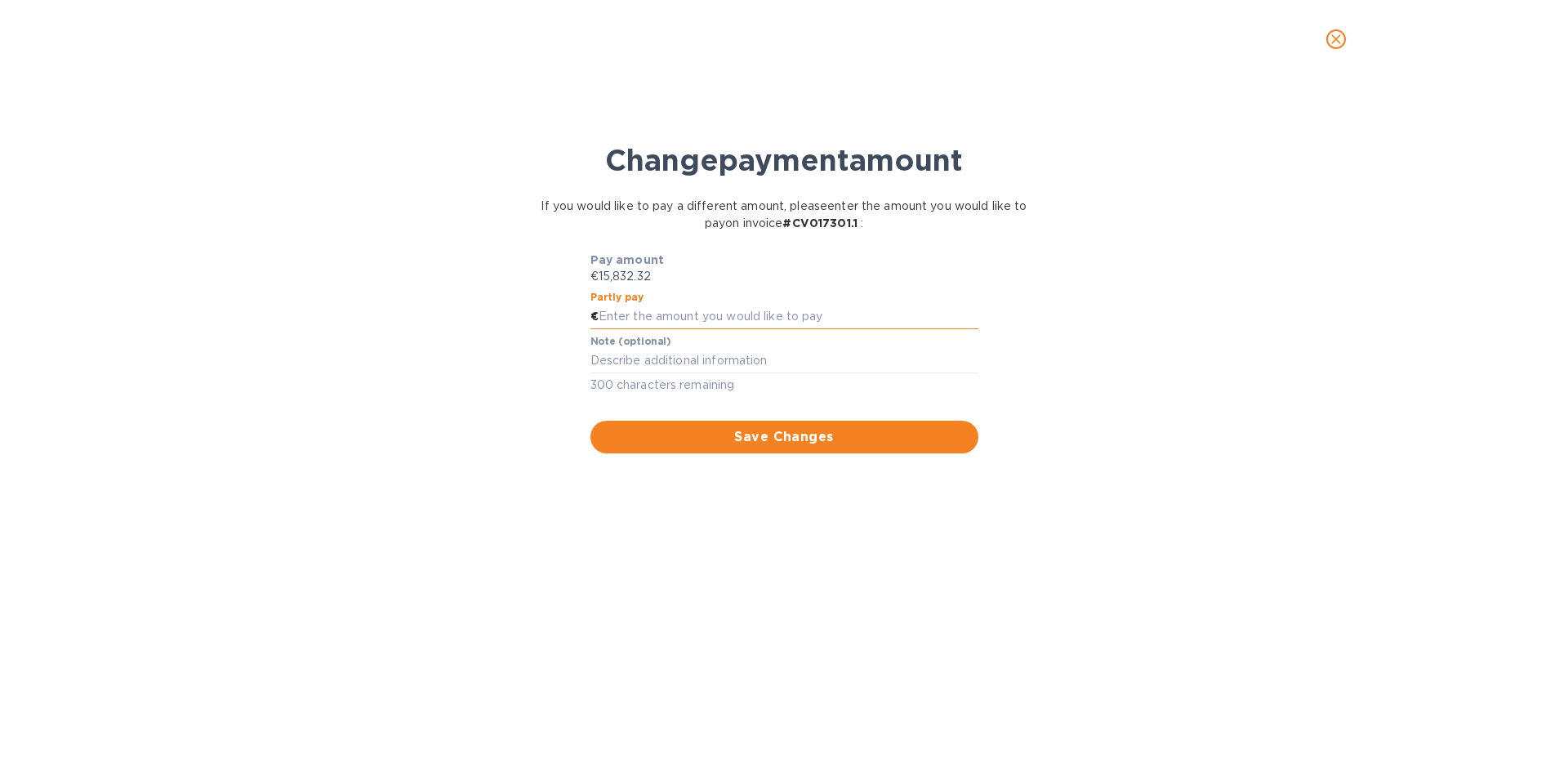
paste input "7,916.16"
type input "7,916.16"
click at [675, 364] on textarea at bounding box center [784, 360] width 388 height 14
type textarea "First Half"
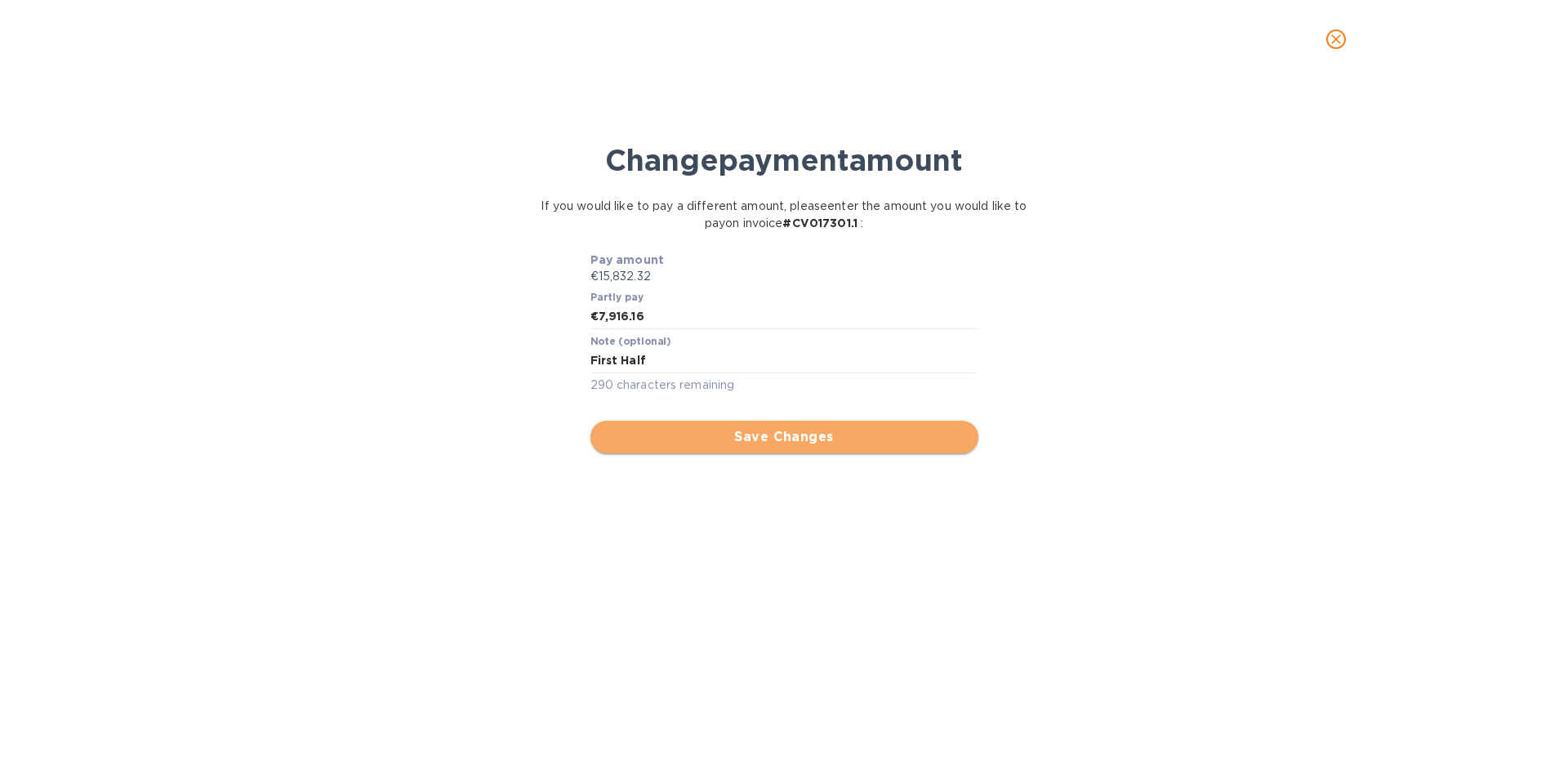
click at [776, 429] on span "Save Changes" at bounding box center [784, 437] width 362 height 20
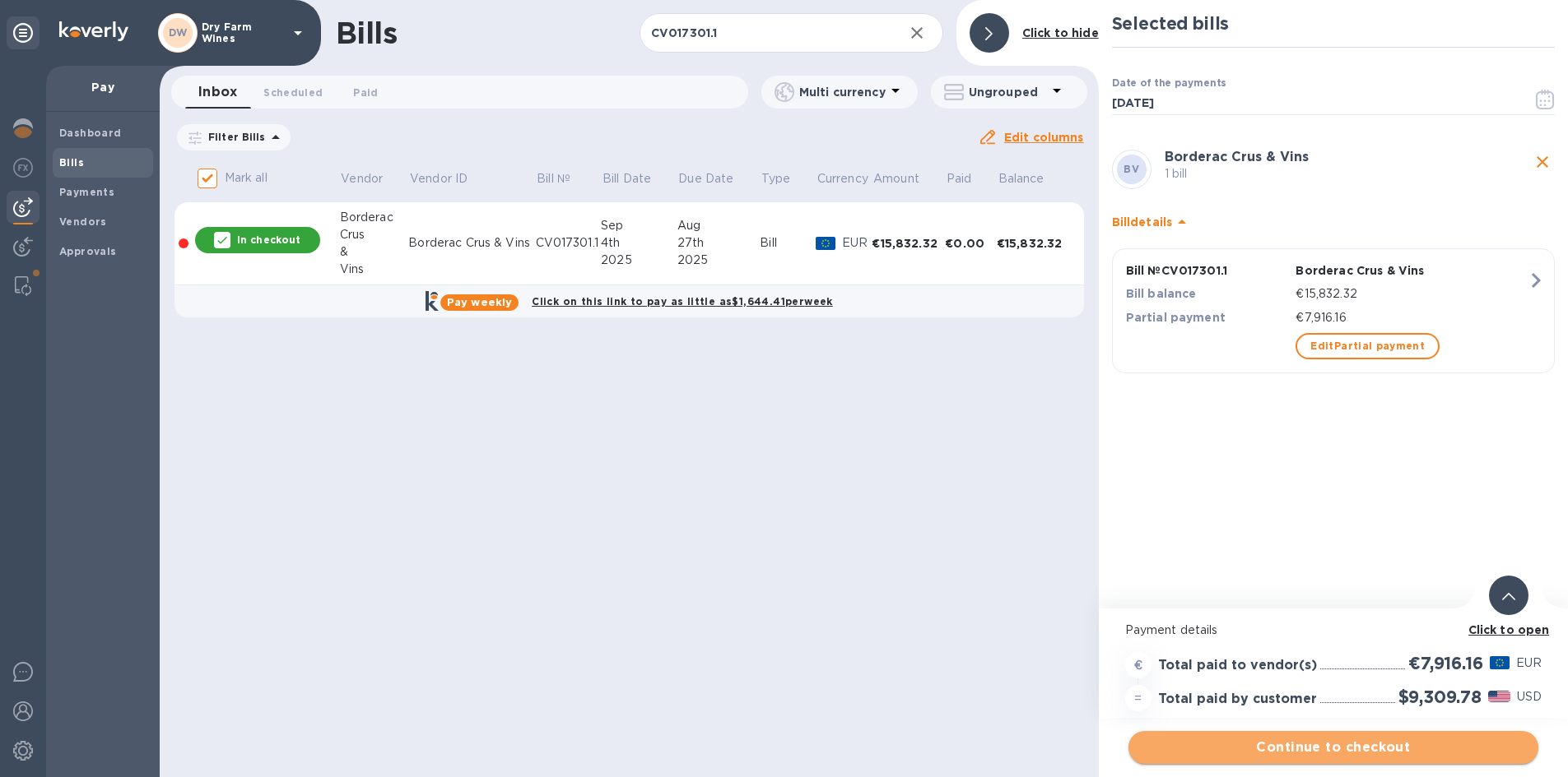
click at [1284, 746] on span "Continue to checkout" at bounding box center [1333, 748] width 384 height 20
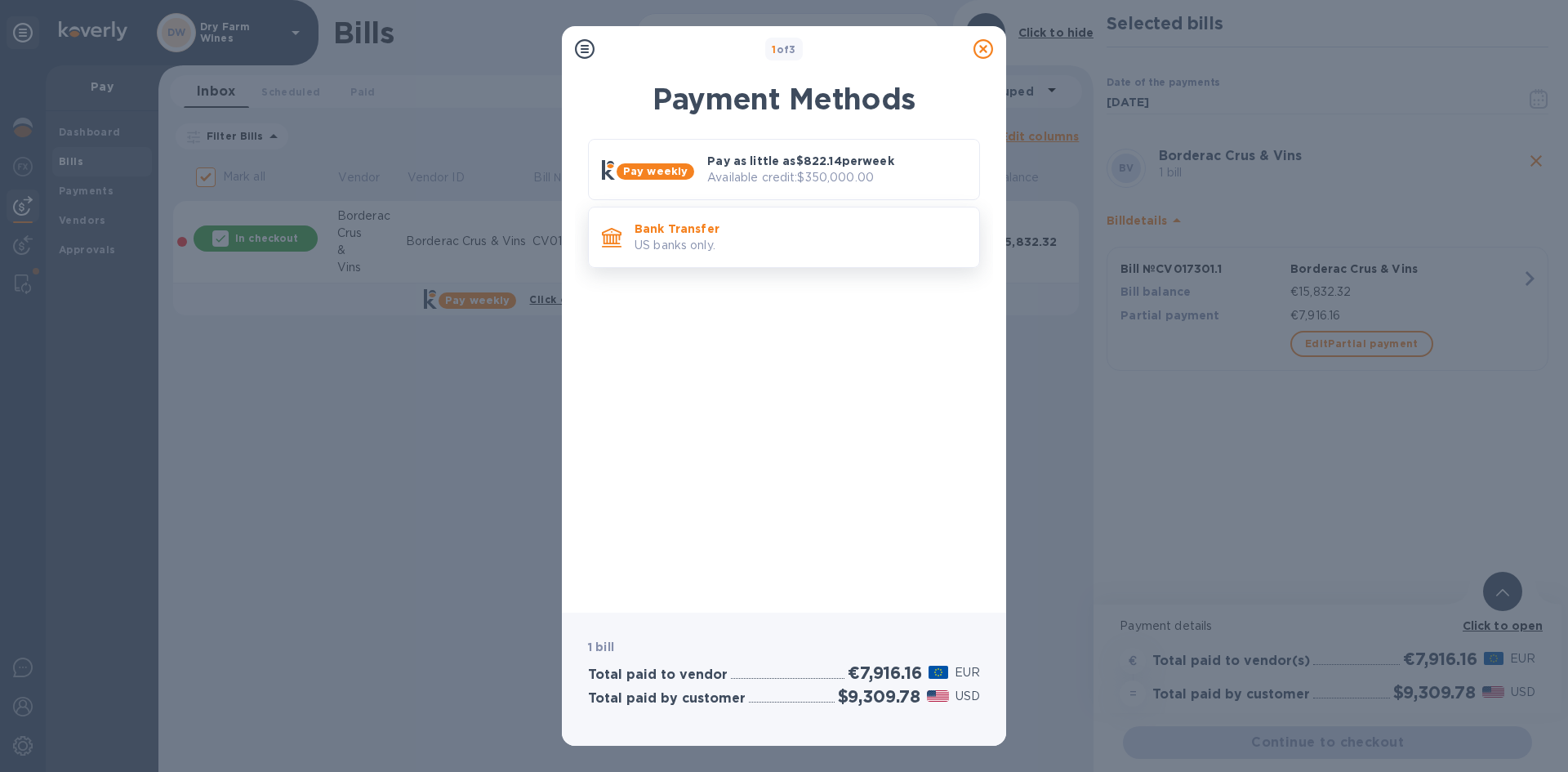
click at [775, 246] on p "US banks only." at bounding box center [800, 245] width 331 height 17
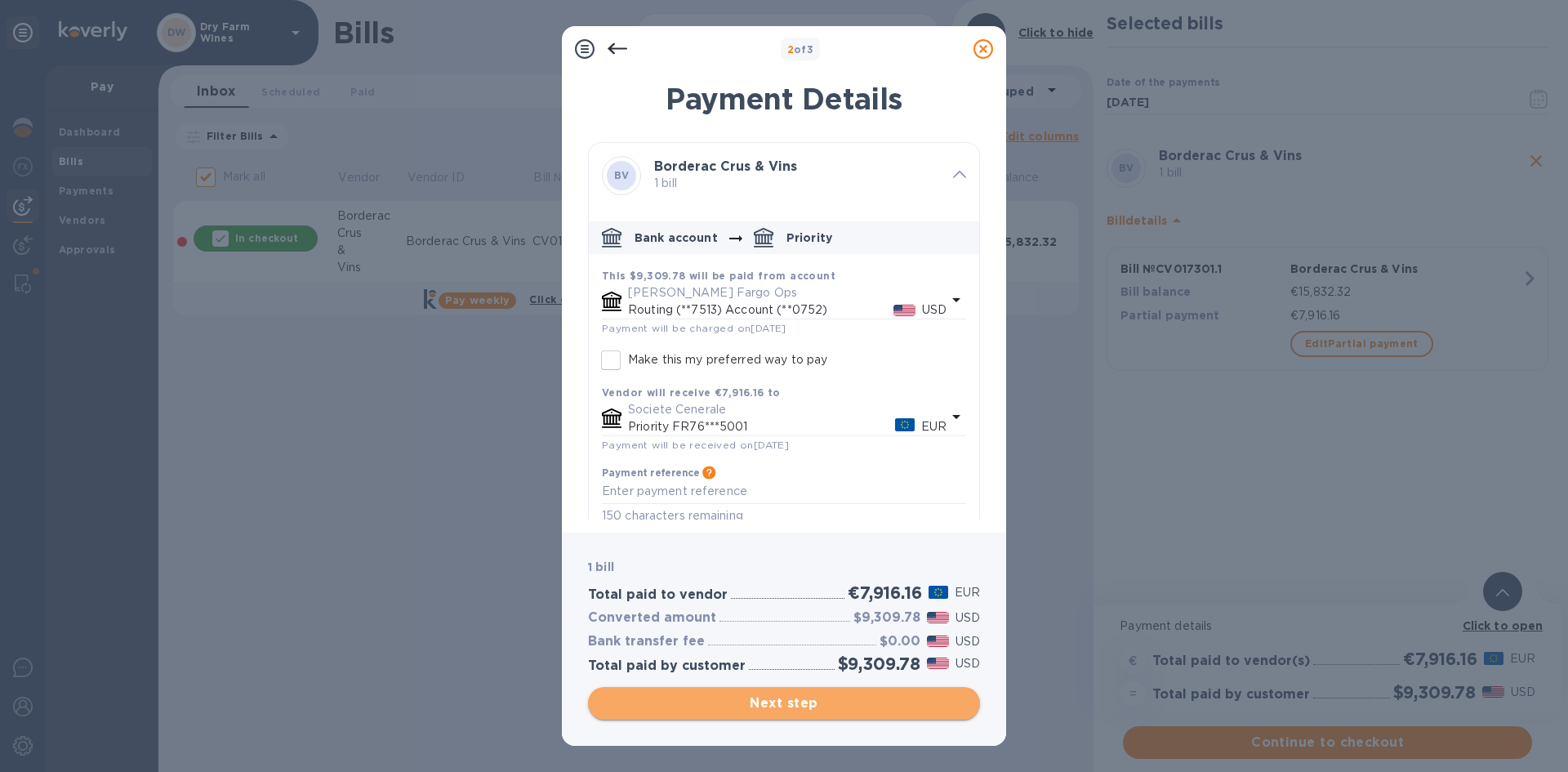
click at [696, 703] on span "Next step" at bounding box center [784, 704] width 366 height 20
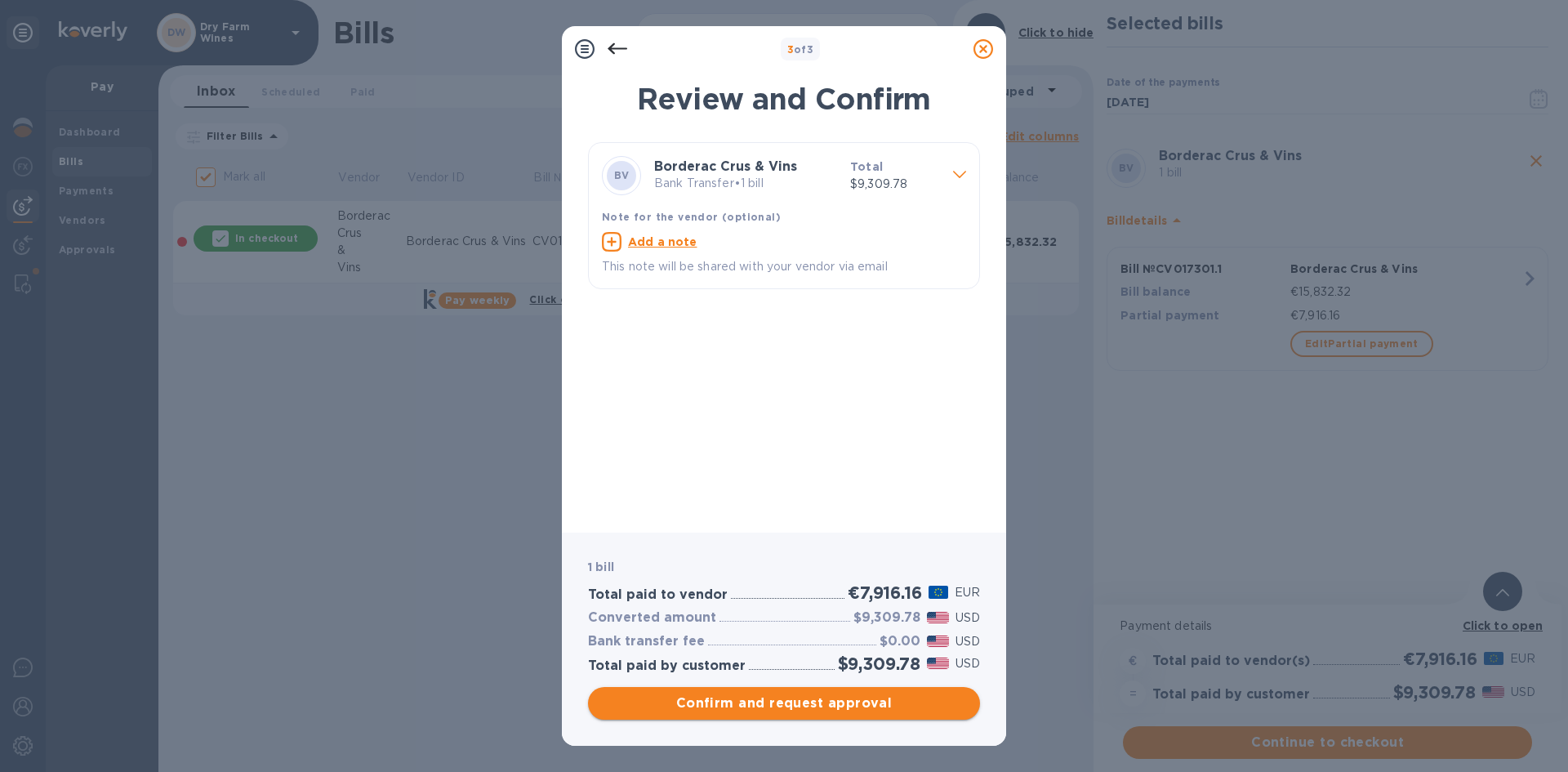
click at [713, 713] on span "Confirm and request approval" at bounding box center [784, 704] width 366 height 20
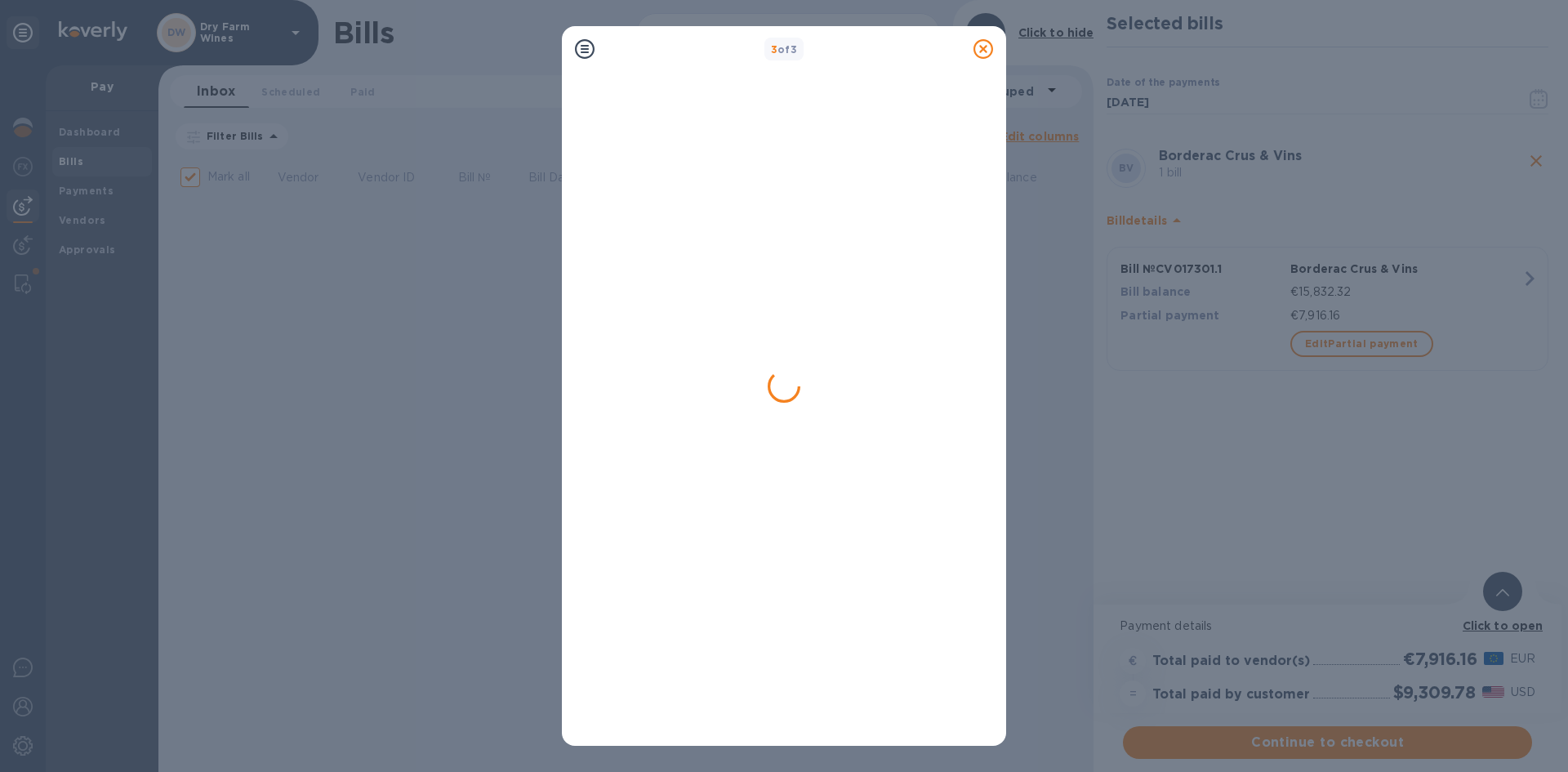
checkbox input "false"
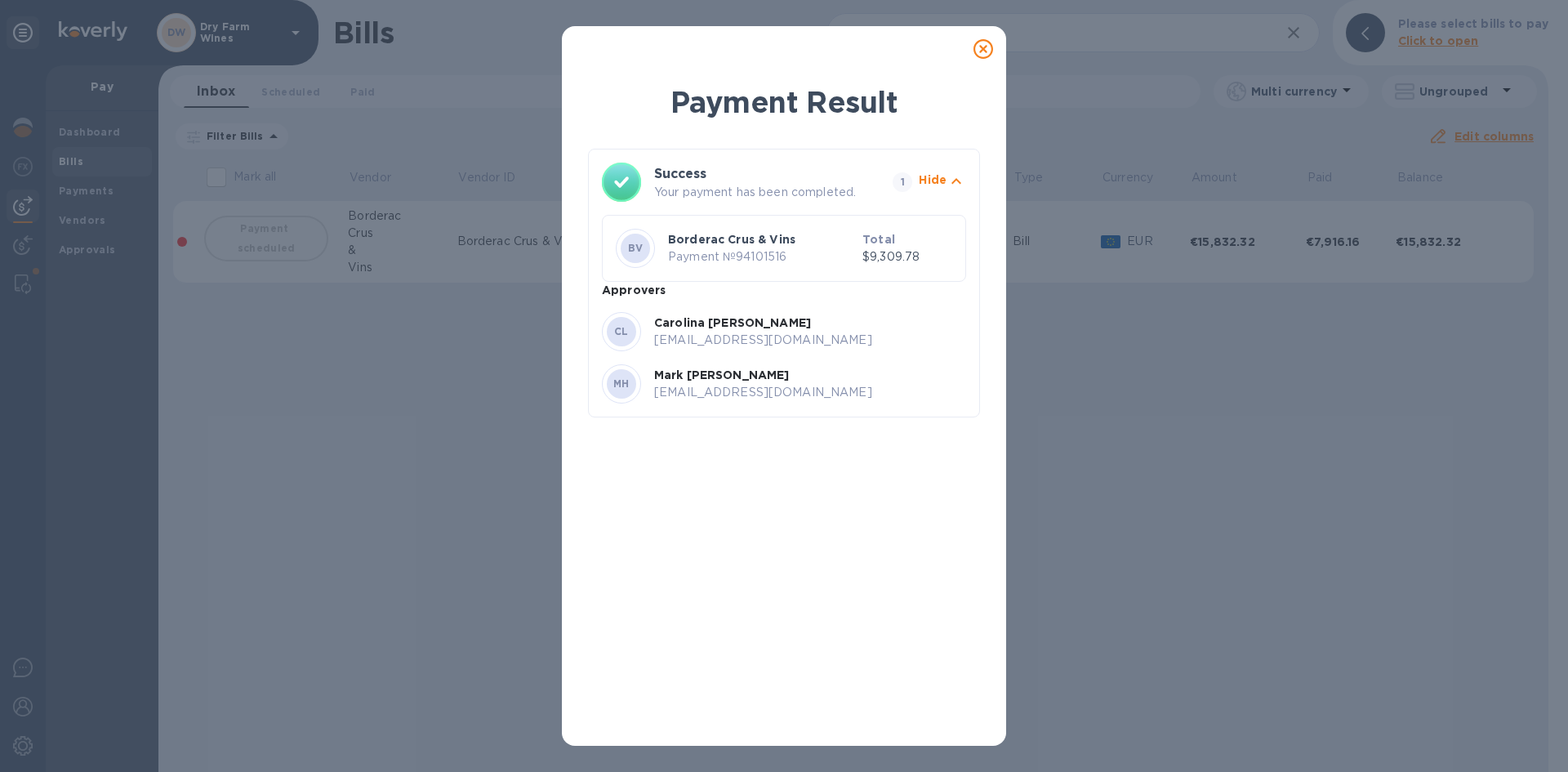
click at [985, 50] on icon at bounding box center [984, 49] width 20 height 20
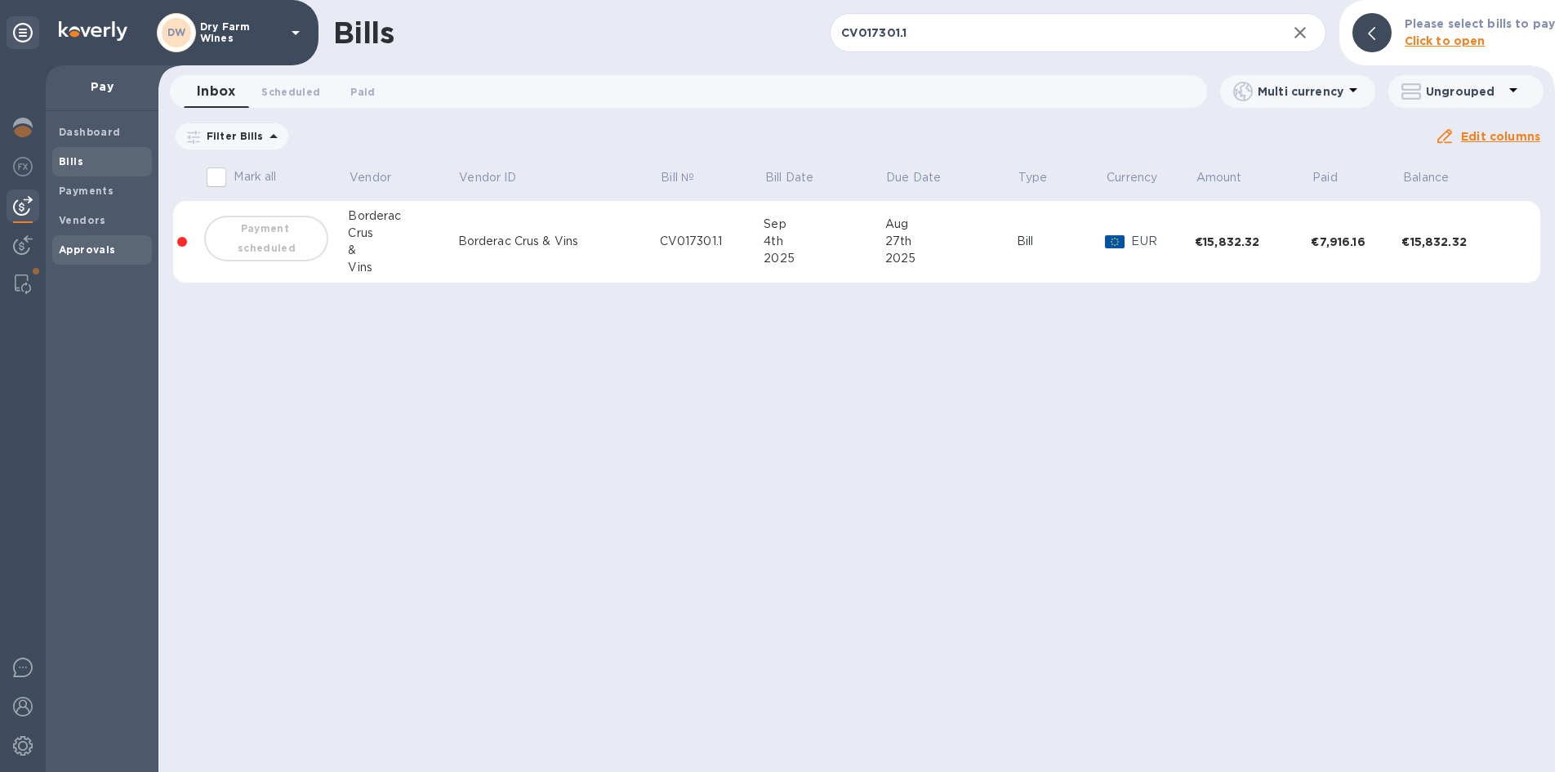
click at [66, 255] on b "Approvals" at bounding box center [87, 249] width 57 height 12
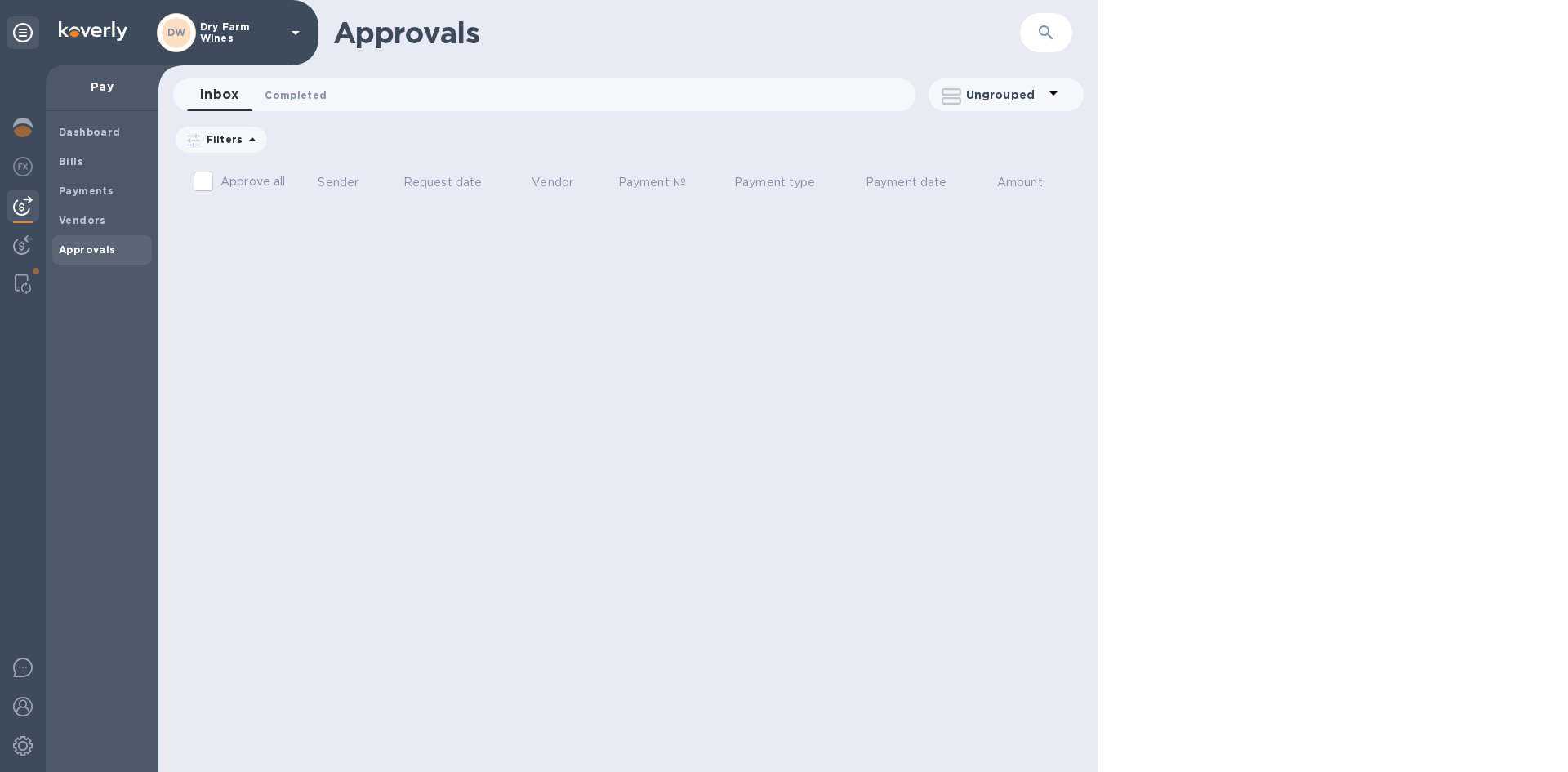
click at [300, 100] on span "Completed 0" at bounding box center [295, 95] width 62 height 17
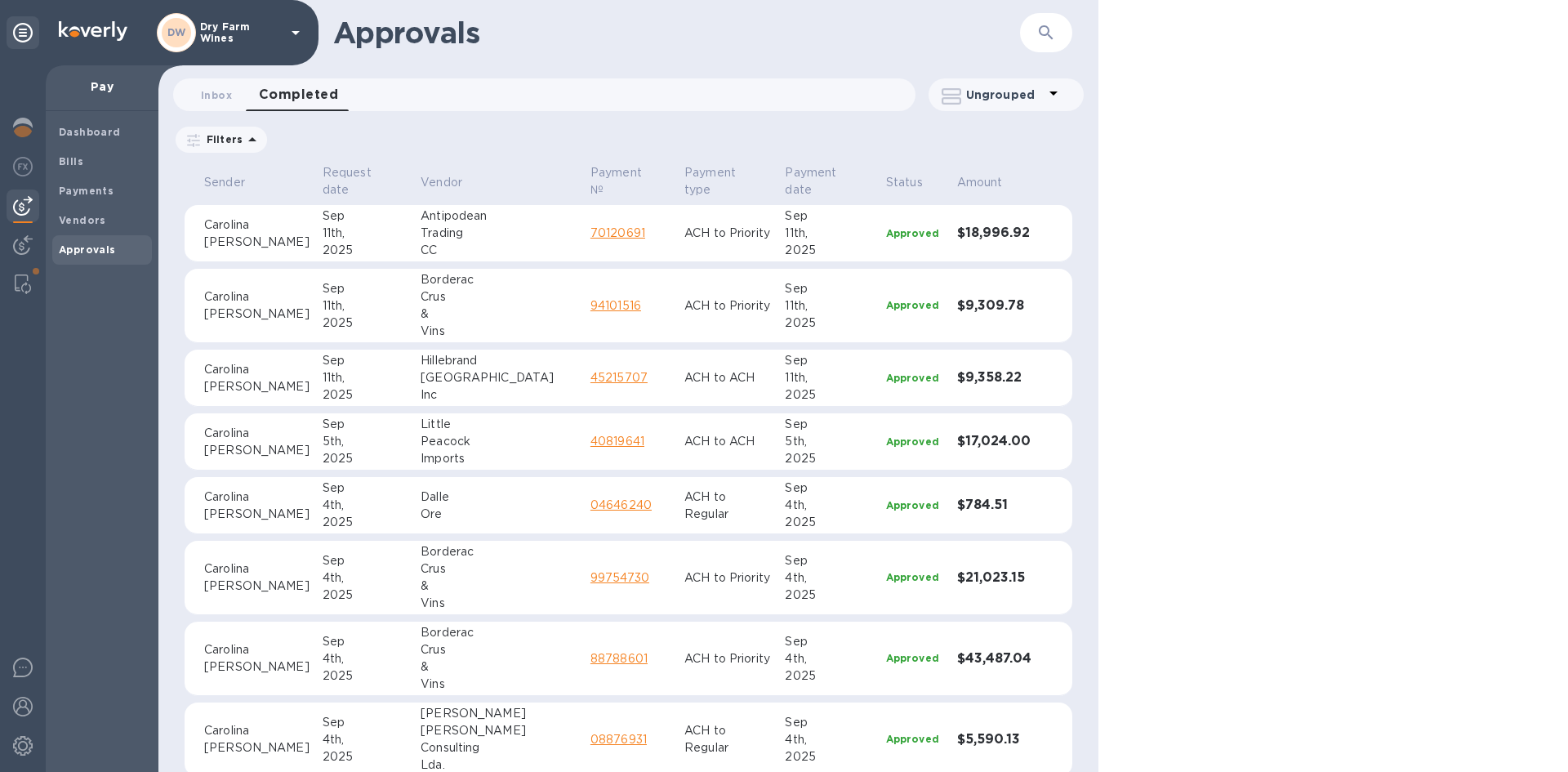
click at [1040, 36] on icon "button" at bounding box center [1046, 33] width 20 height 20
drag, startPoint x: 1040, startPoint y: 36, endPoint x: 81, endPoint y: 158, distance: 966.7
click at [81, 158] on b "Bills" at bounding box center [71, 161] width 25 height 12
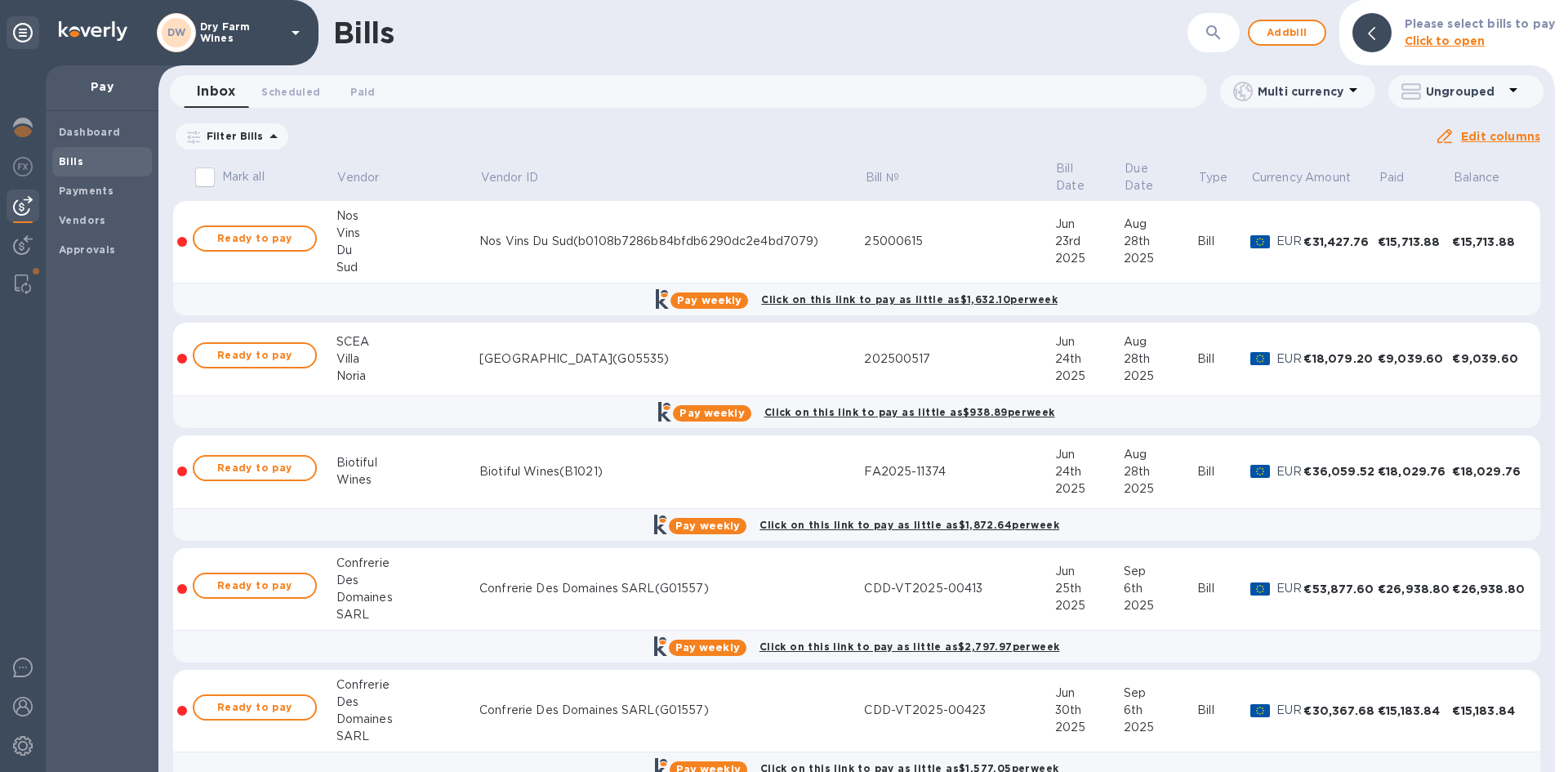
click at [0, 0] on icon at bounding box center [0, 0] width 0 height 0
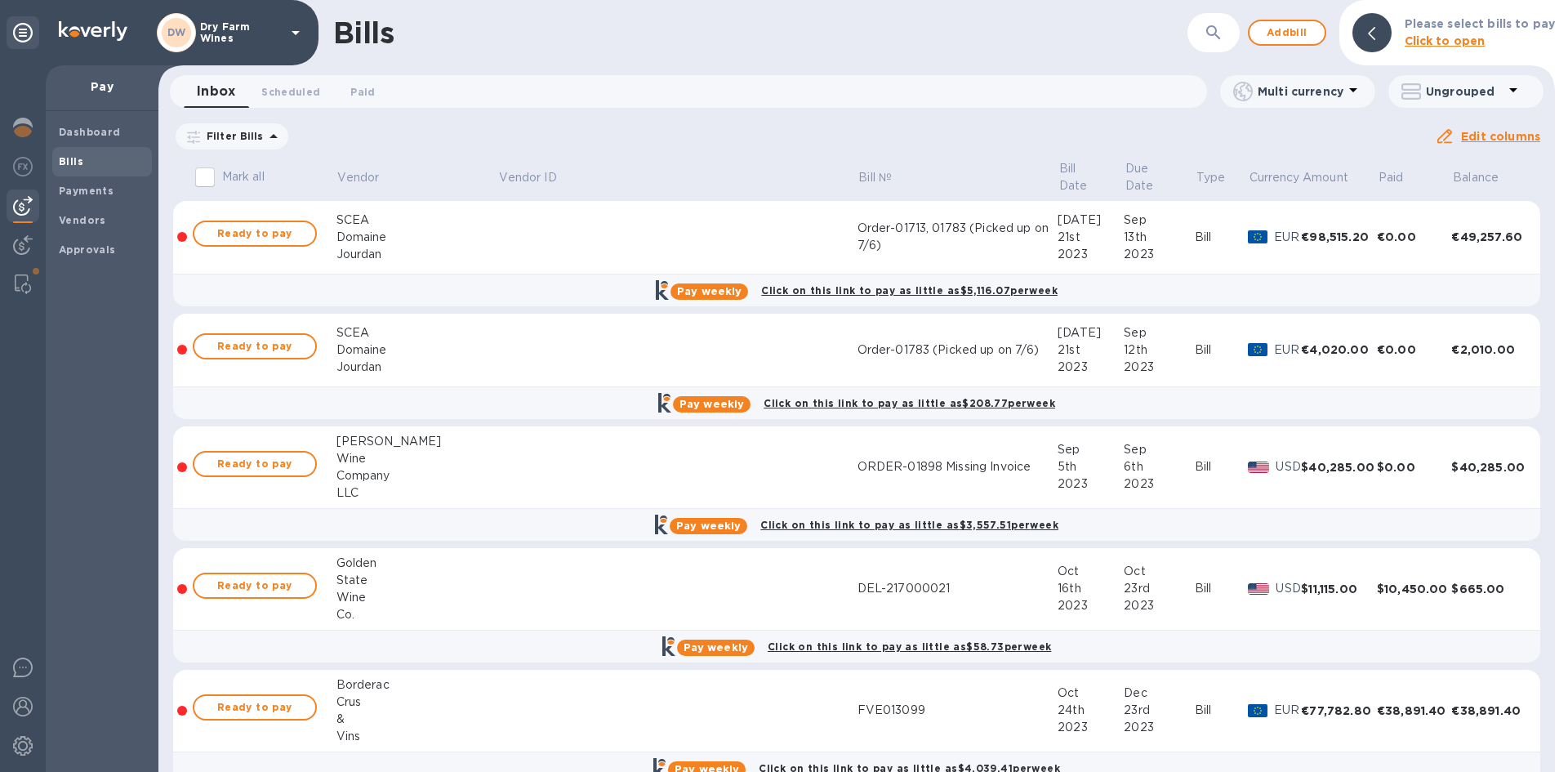
click at [1208, 21] on button "button" at bounding box center [1214, 33] width 40 height 40
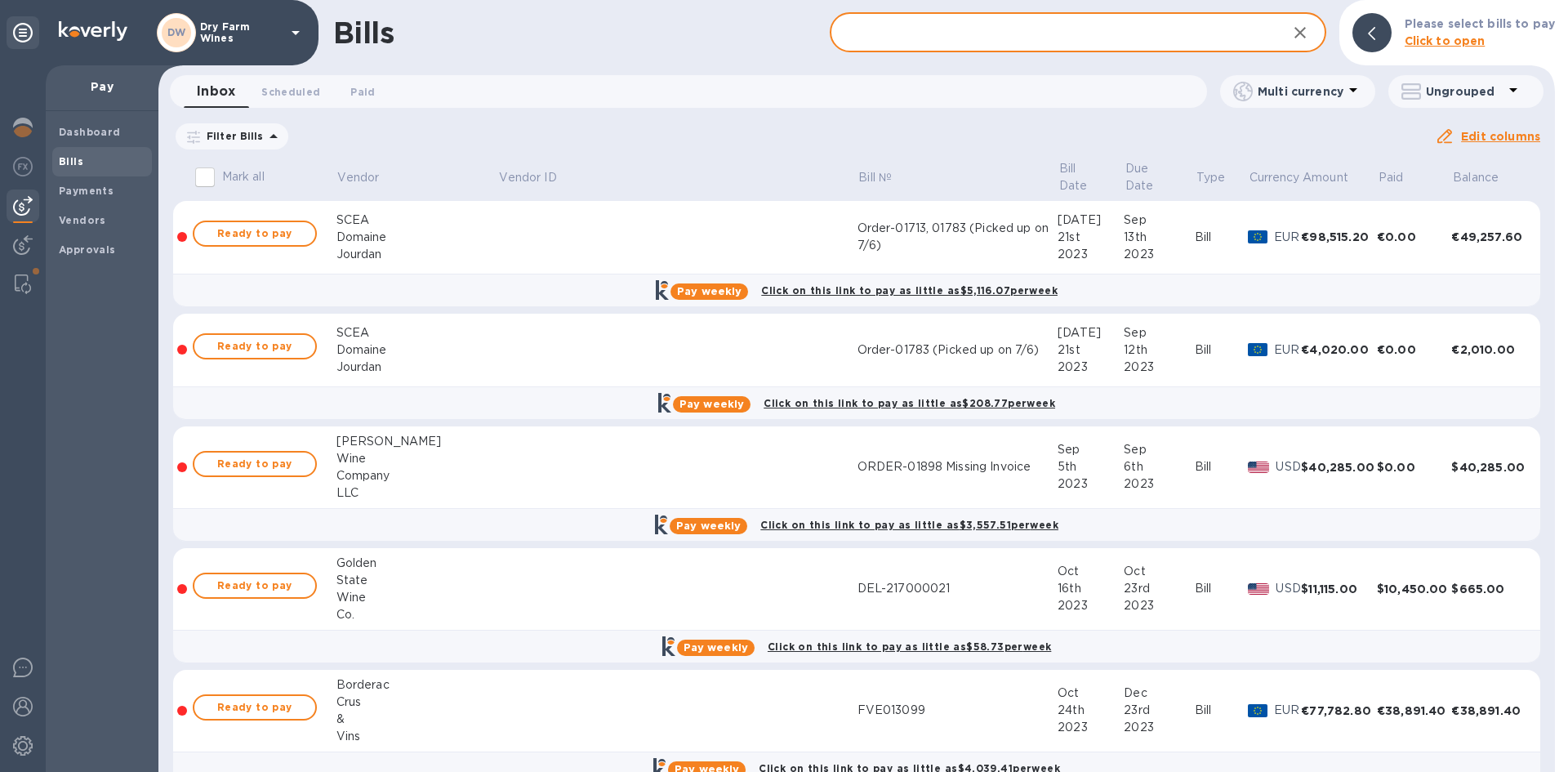
paste input "2025100190-tariff"
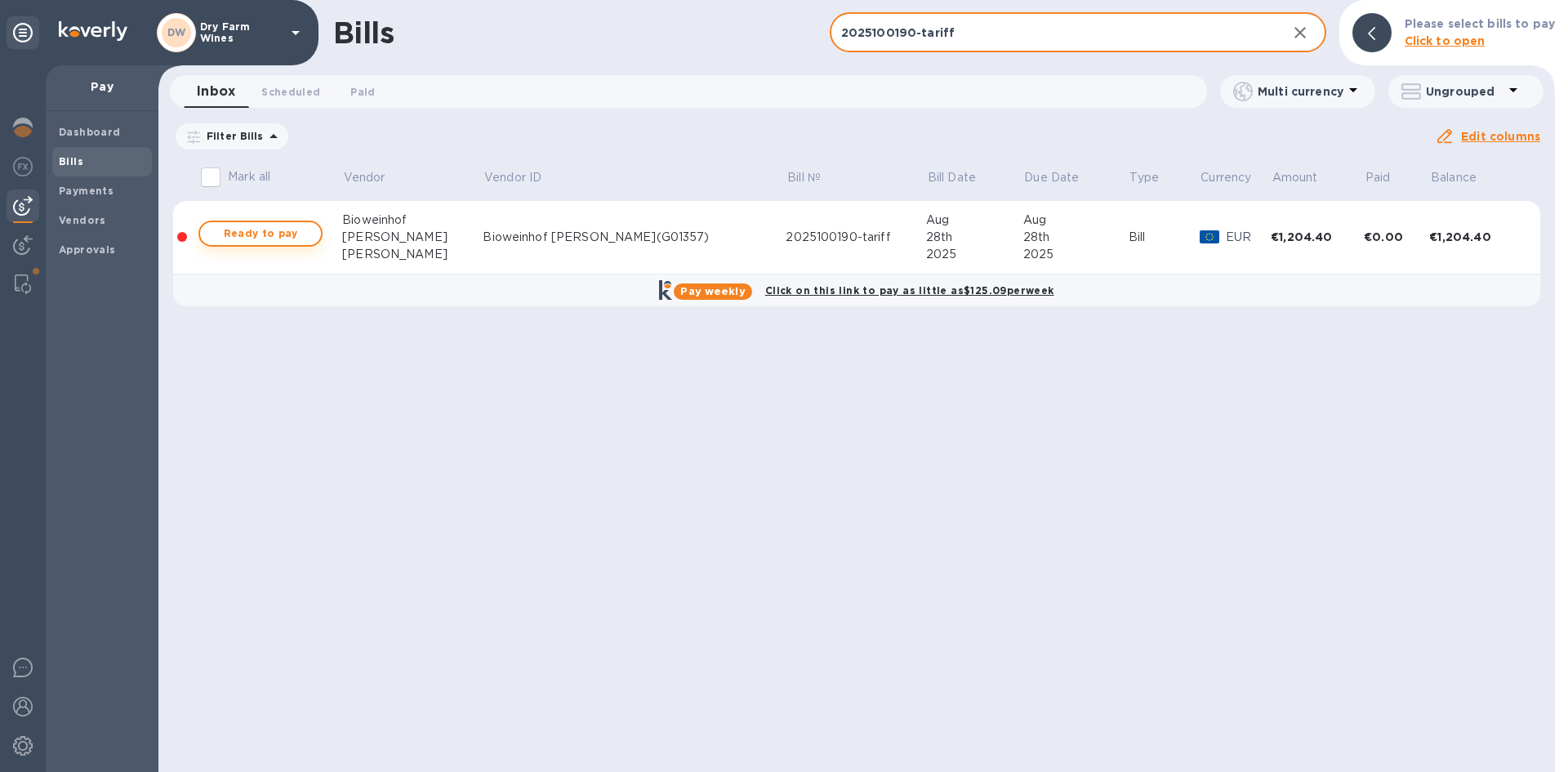
type input "2025100190-tariff"
click at [266, 231] on span "Ready to pay" at bounding box center [261, 233] width 95 height 20
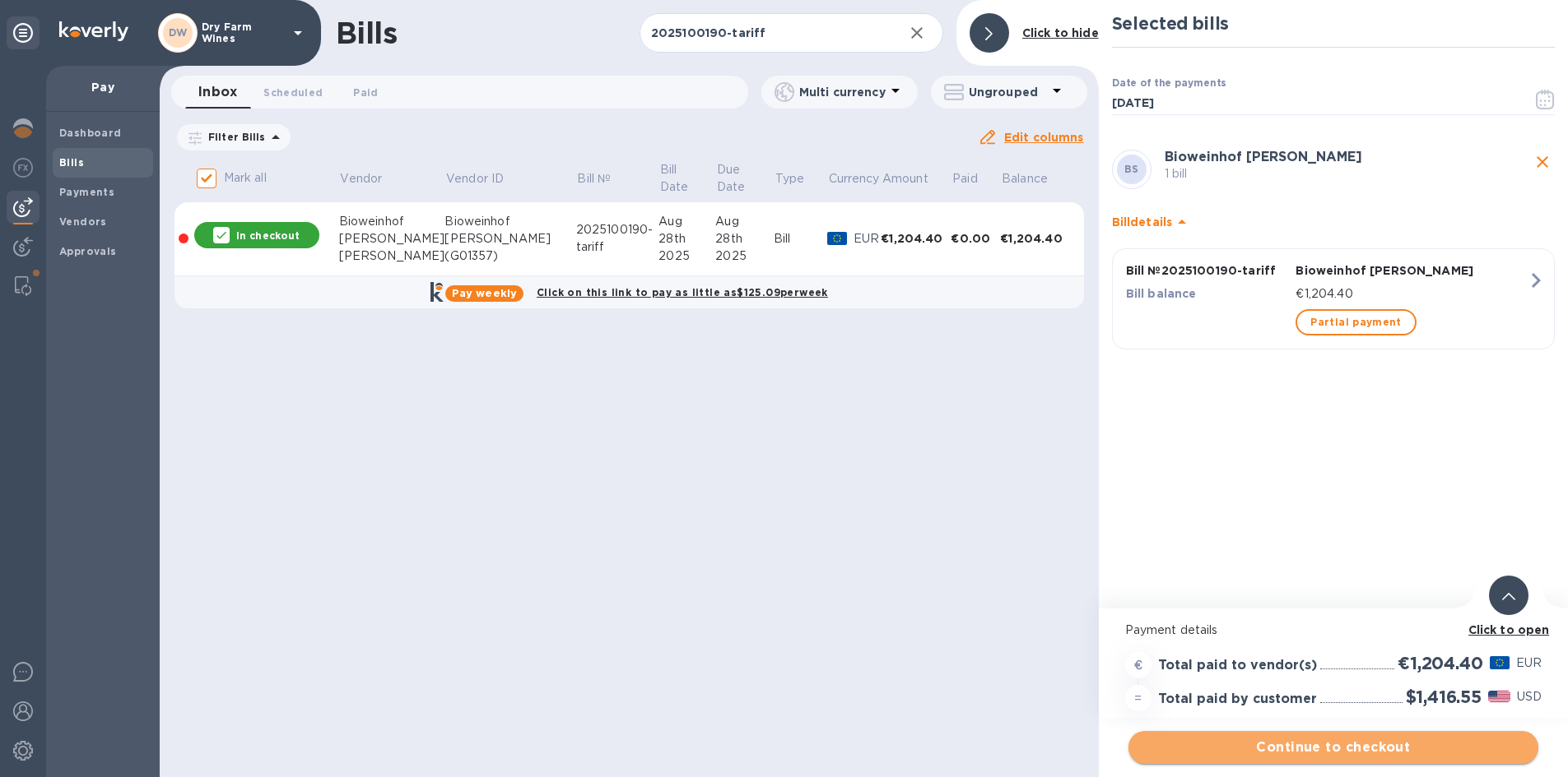
click at [1345, 750] on span "Continue to checkout" at bounding box center [1333, 748] width 384 height 20
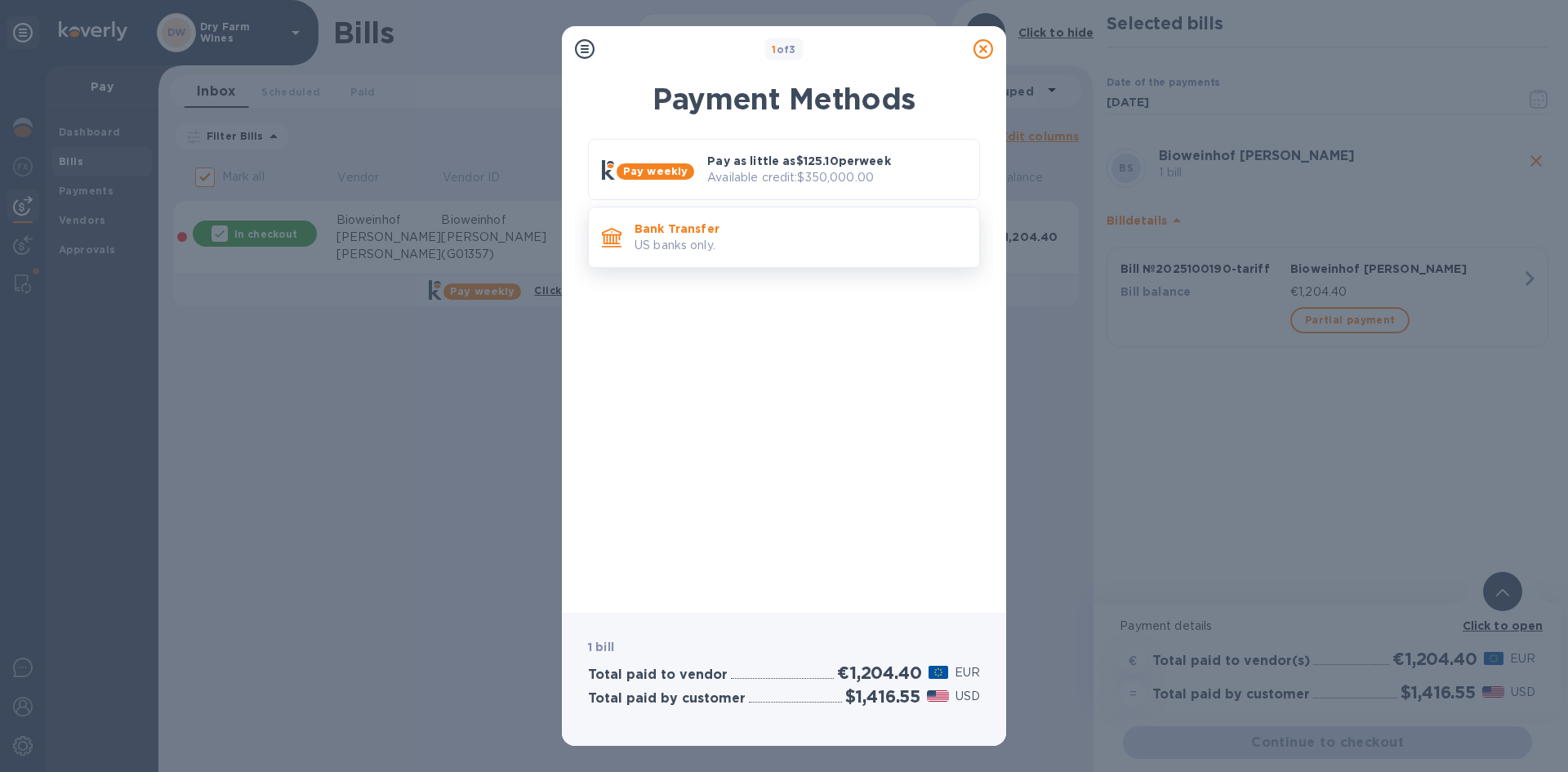
click at [787, 257] on div "Bank Transfer US banks only." at bounding box center [800, 238] width 345 height 46
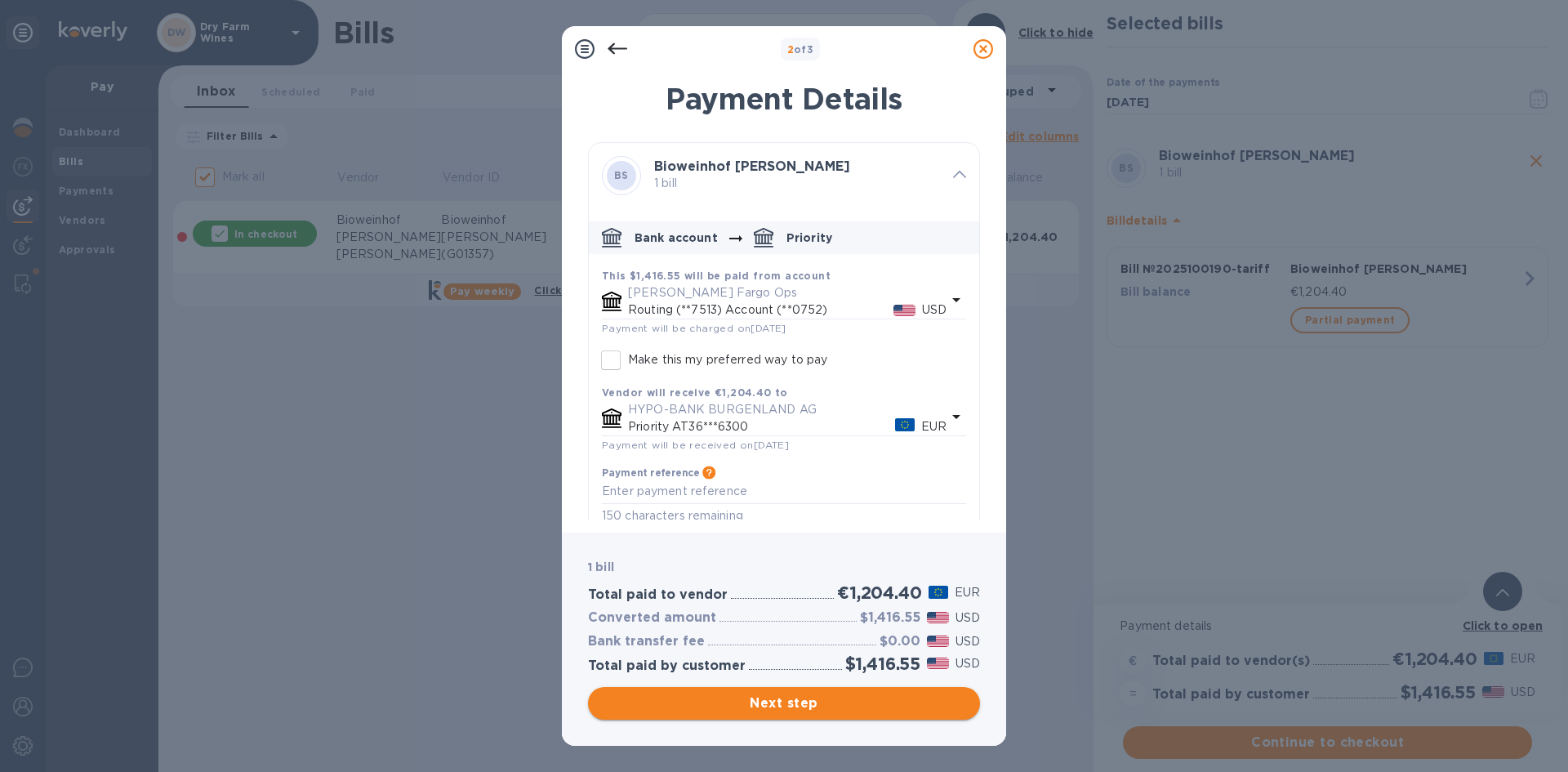
click at [824, 697] on span "Next step" at bounding box center [784, 704] width 366 height 20
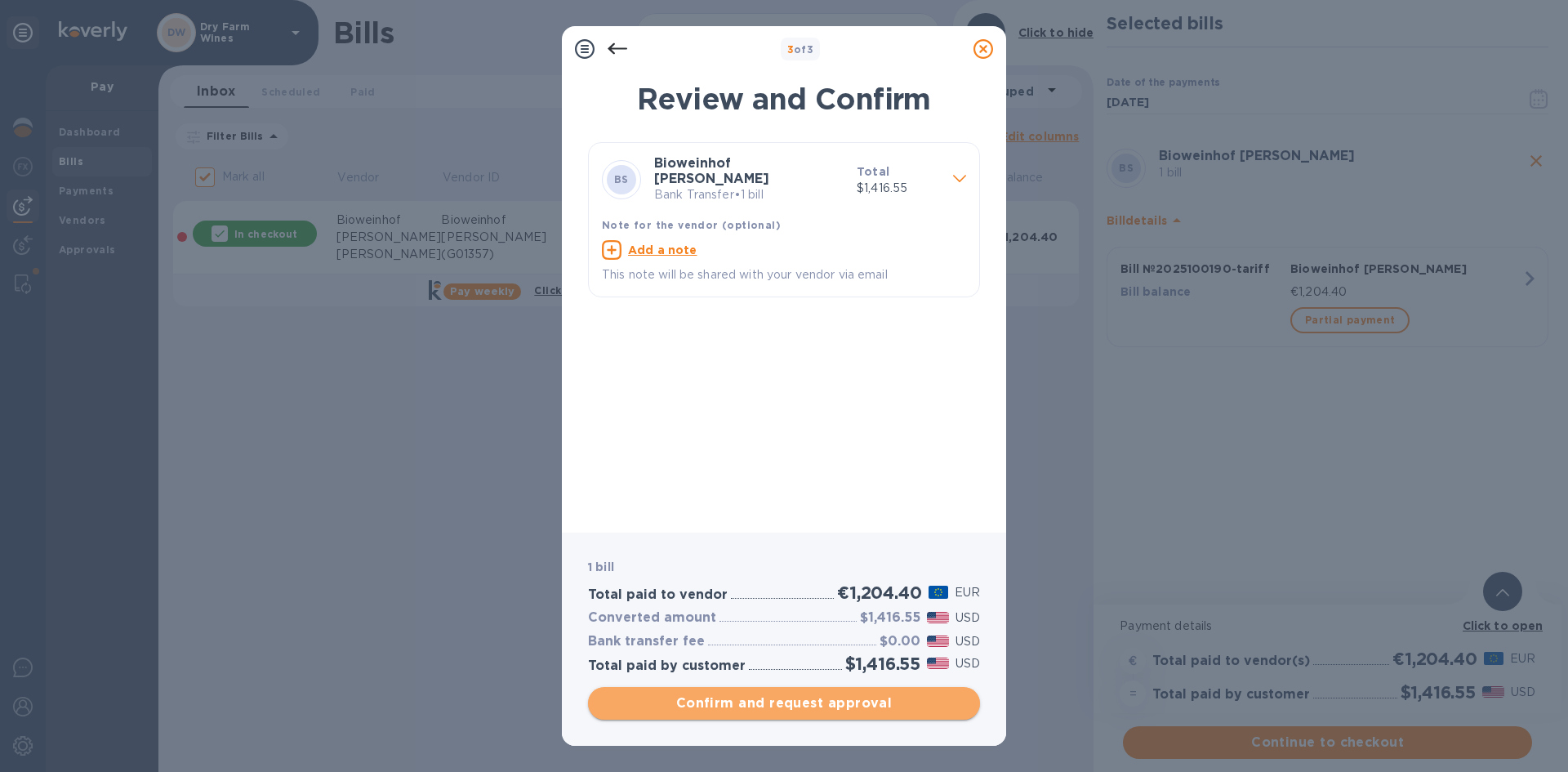
click at [824, 697] on span "Confirm and request approval" at bounding box center [784, 704] width 366 height 20
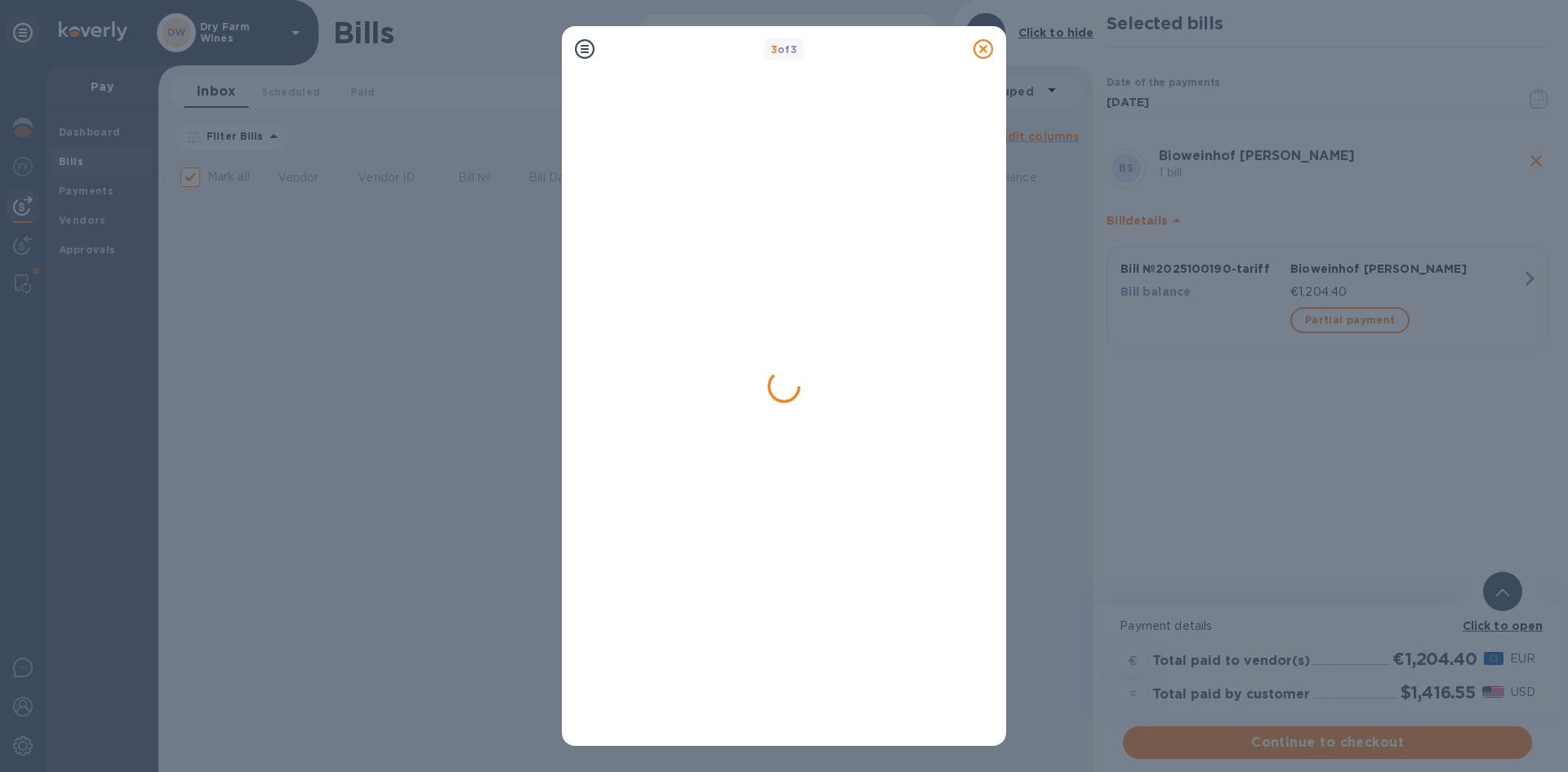
checkbox input "false"
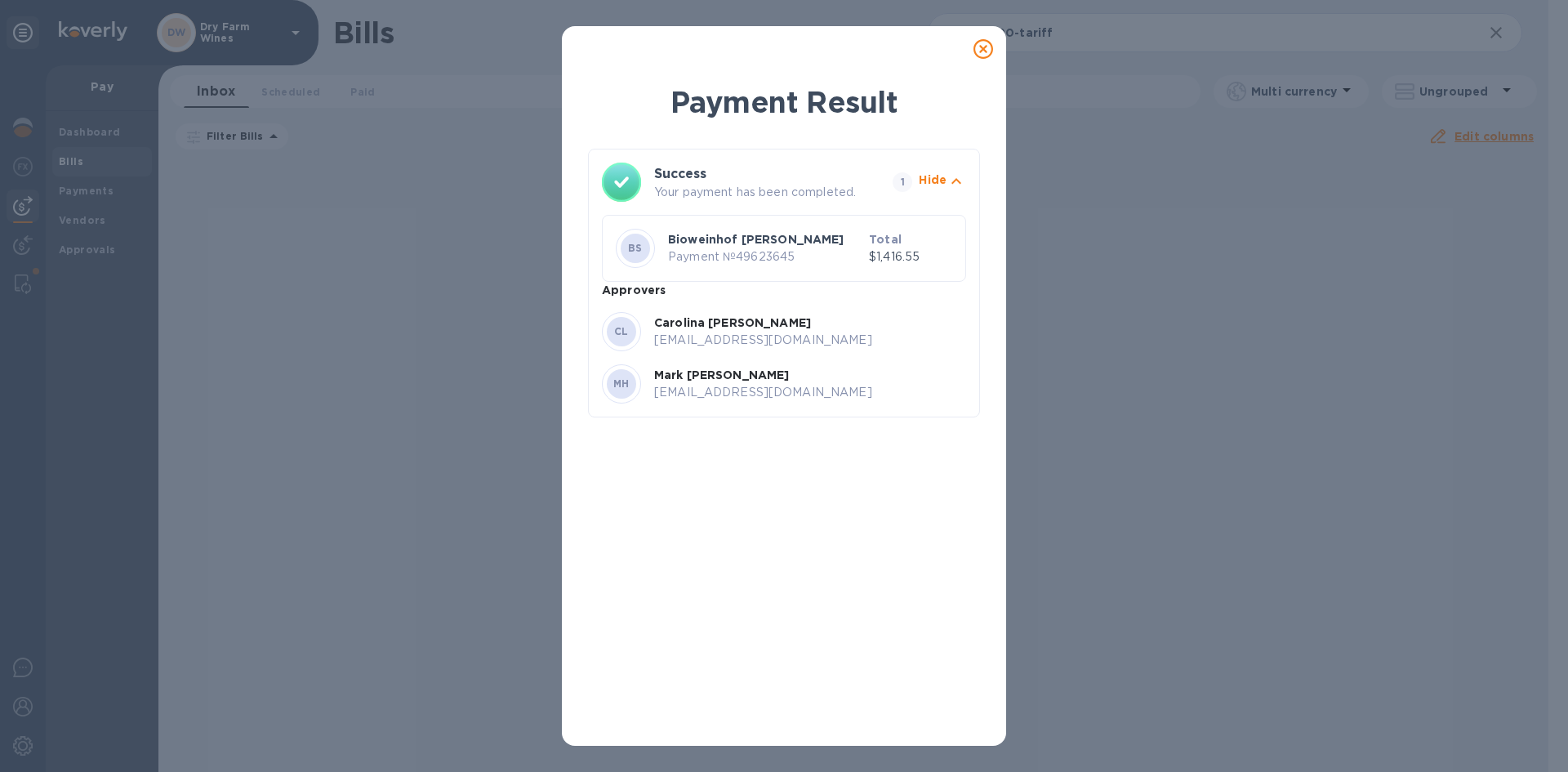
click at [990, 50] on icon at bounding box center [984, 49] width 20 height 20
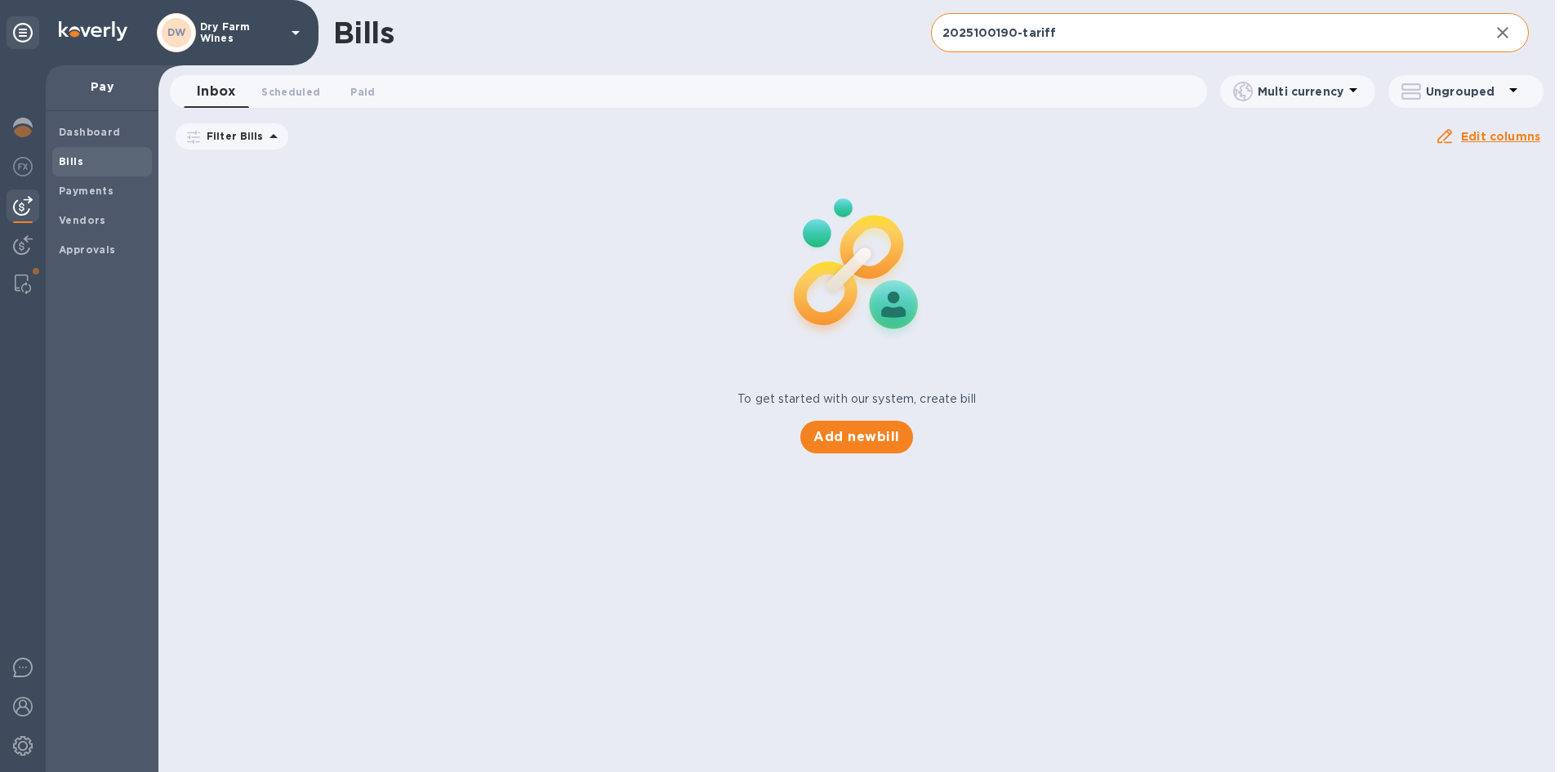
click at [989, 40] on input "2025100190-tariff" at bounding box center [1204, 33] width 546 height 40
drag, startPoint x: 989, startPoint y: 40, endPoint x: 92, endPoint y: 167, distance: 905.9
click at [92, 167] on span "Bills" at bounding box center [101, 162] width 87 height 16
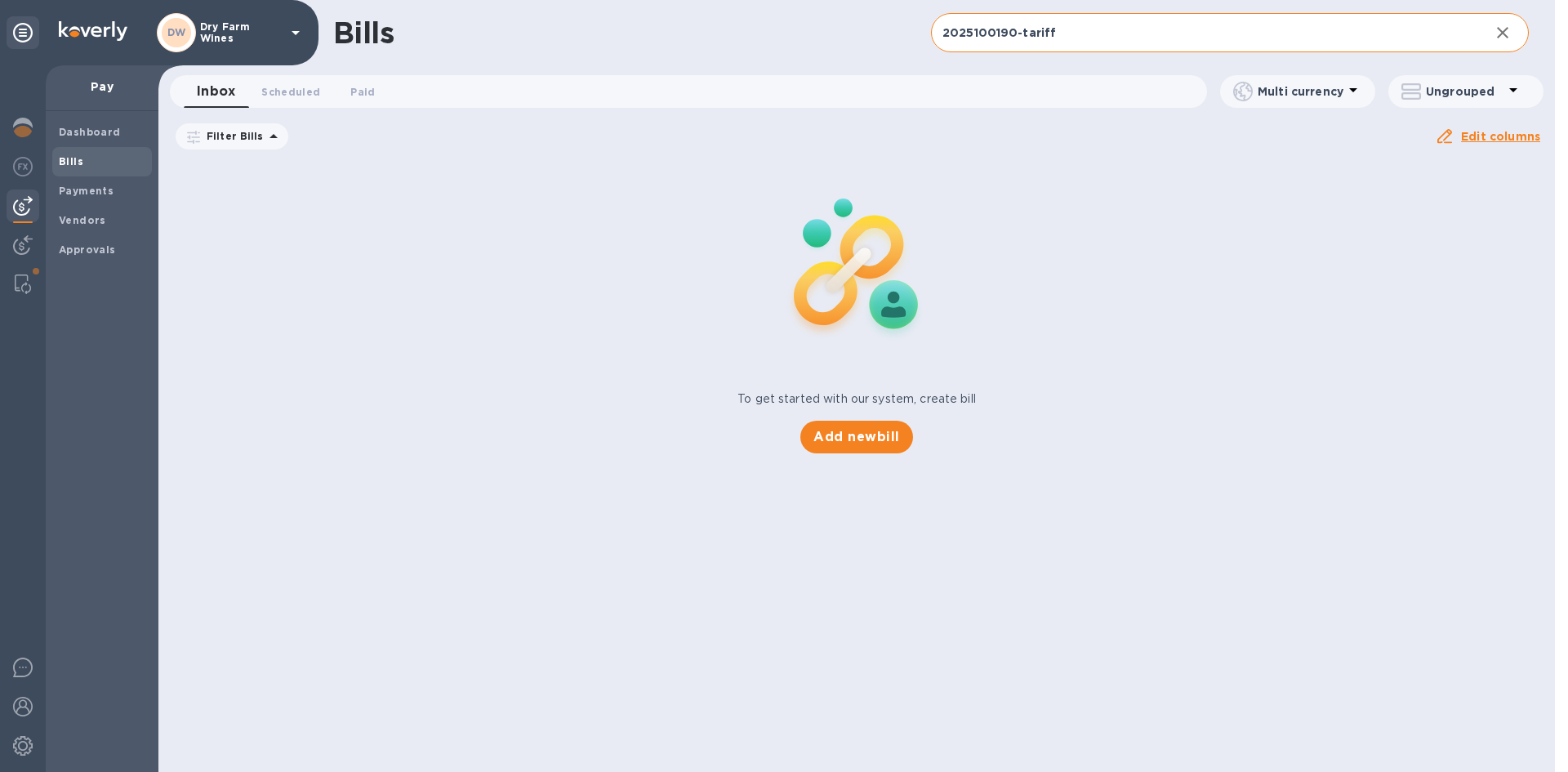
click at [1016, 31] on input "2025100190-tariff" at bounding box center [1204, 33] width 546 height 40
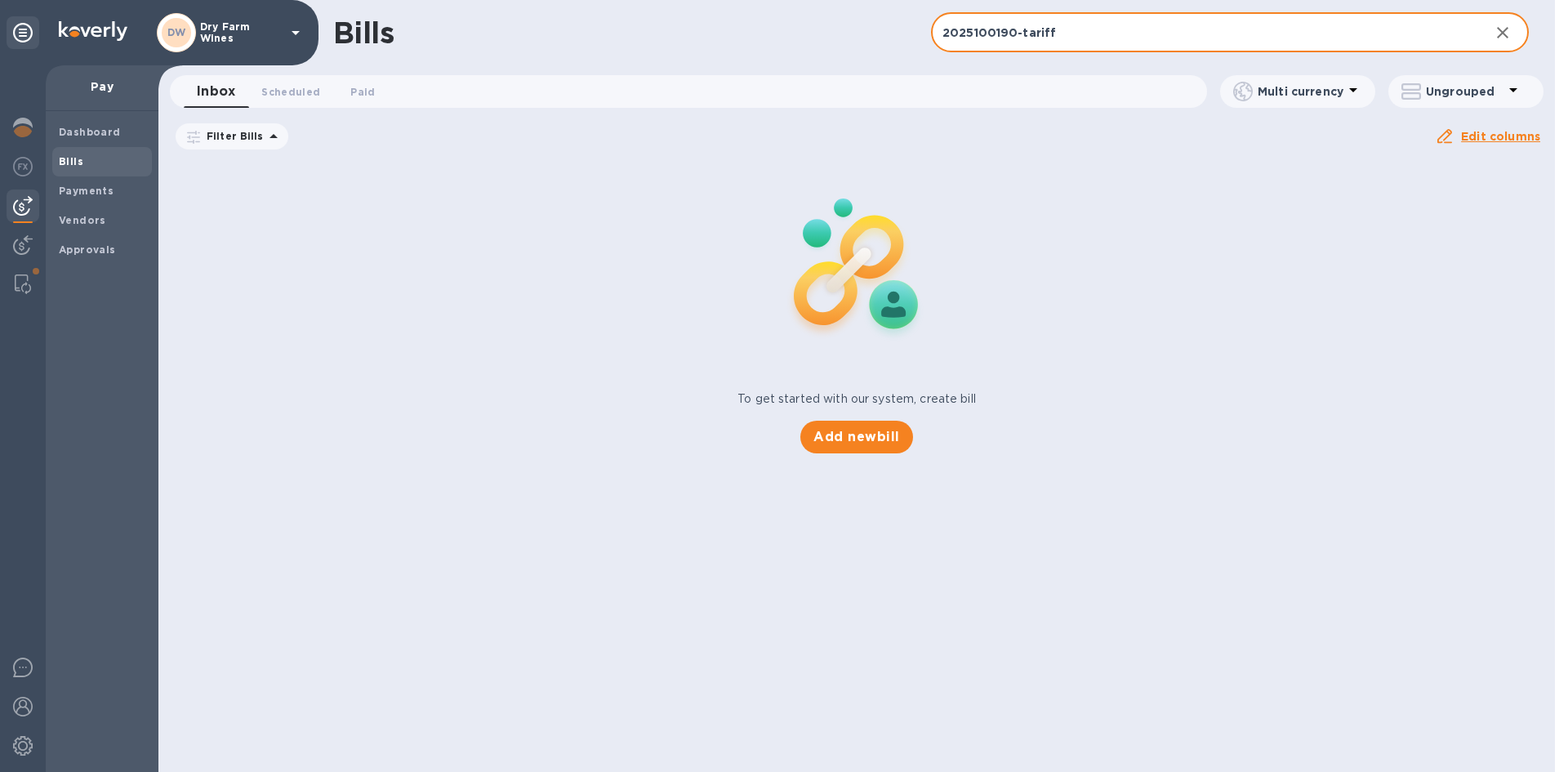
paste input "7,087.48"
click at [1002, 39] on input "27,087.48" at bounding box center [1204, 33] width 546 height 40
paste input "F25150"
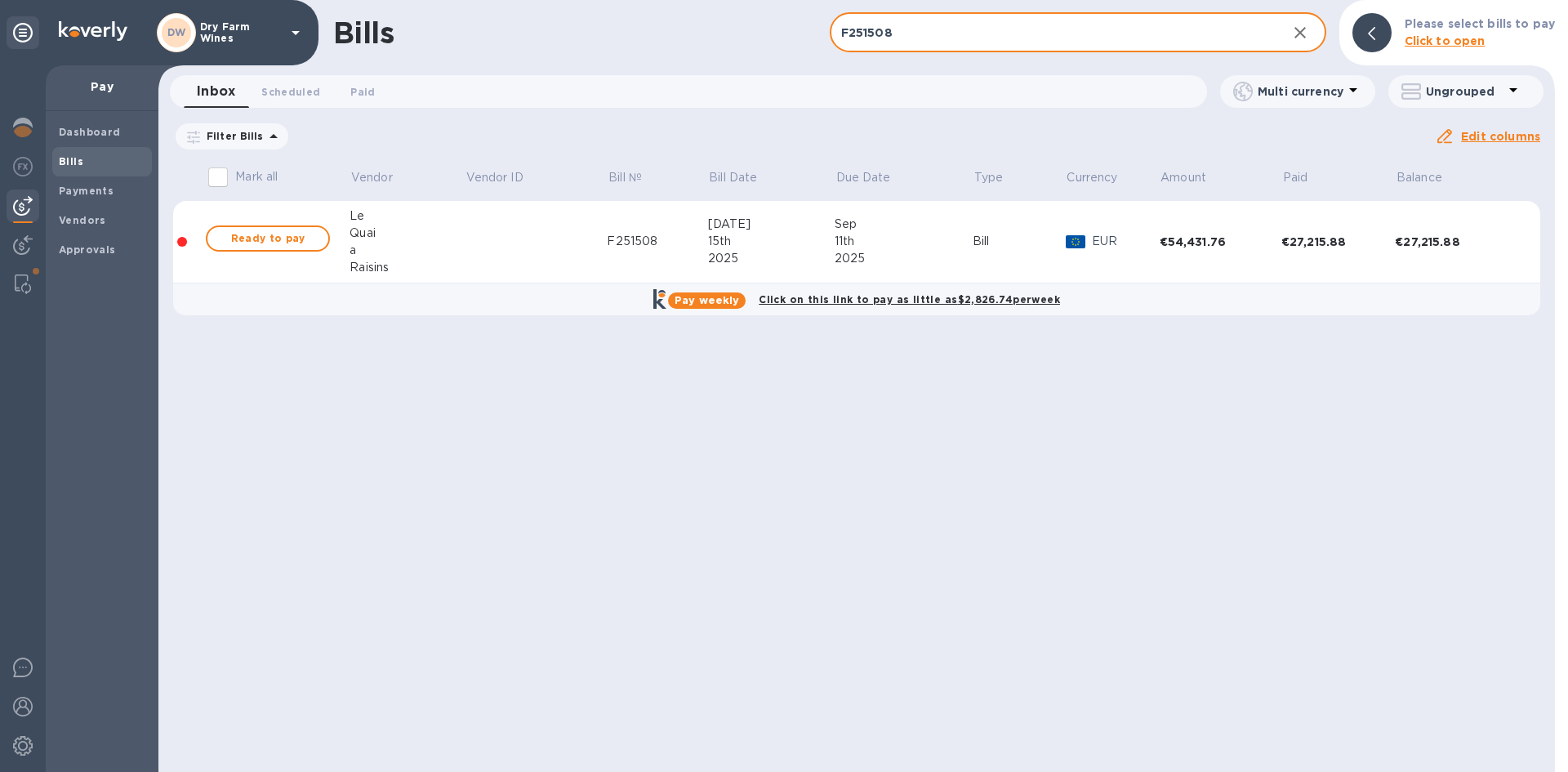
type input "F251508"
drag, startPoint x: 354, startPoint y: 152, endPoint x: 218, endPoint y: 134, distance: 137.2
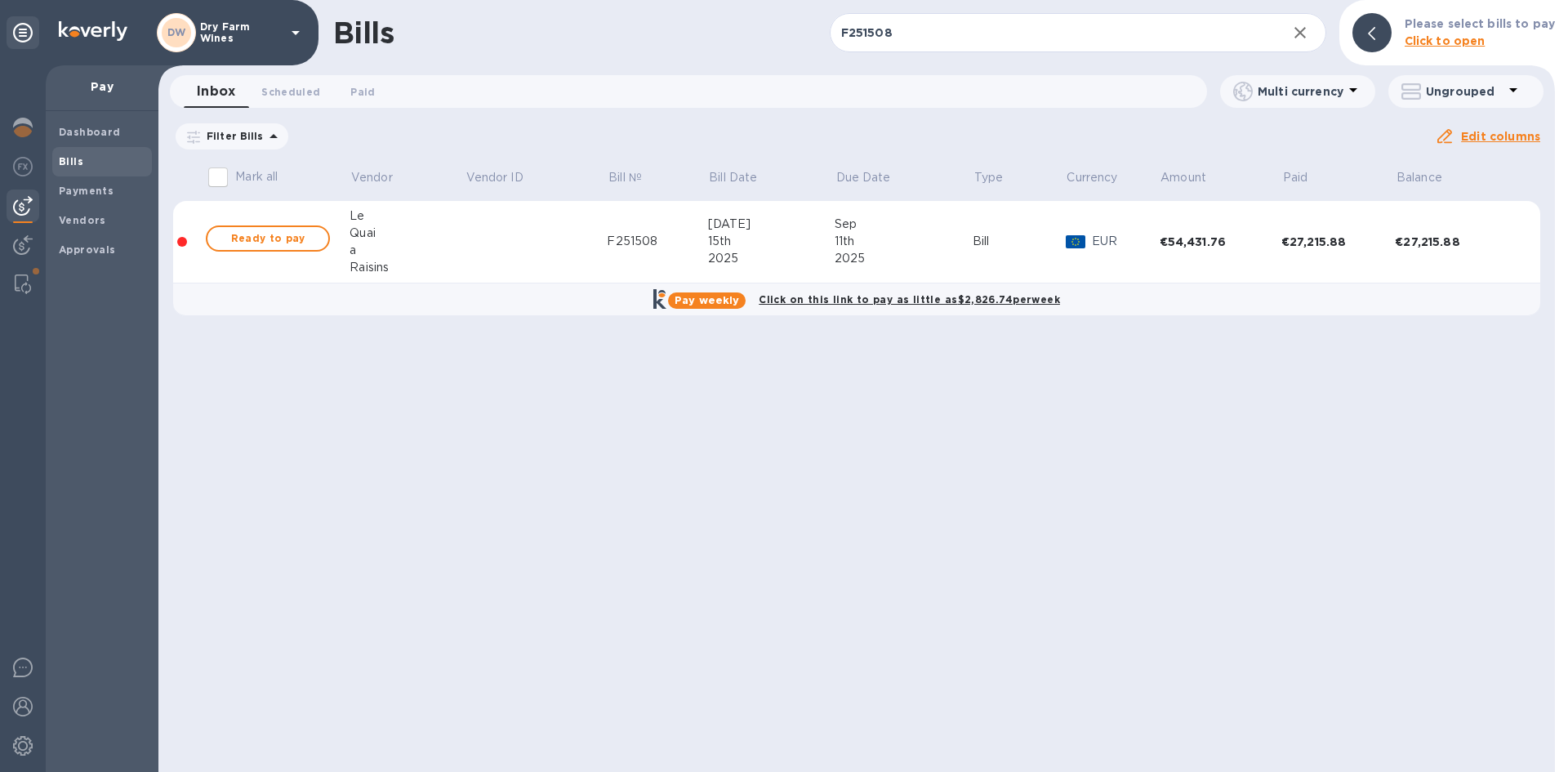
drag, startPoint x: 218, startPoint y: 134, endPoint x: 493, endPoint y: 59, distance: 285.0
click at [493, 59] on div "Bills F251508 ​ Add bill Please select bills to pay Click to open" at bounding box center [857, 32] width 1397 height 65
click at [266, 236] on span "Ready to pay" at bounding box center [268, 238] width 95 height 20
checkbox input "true"
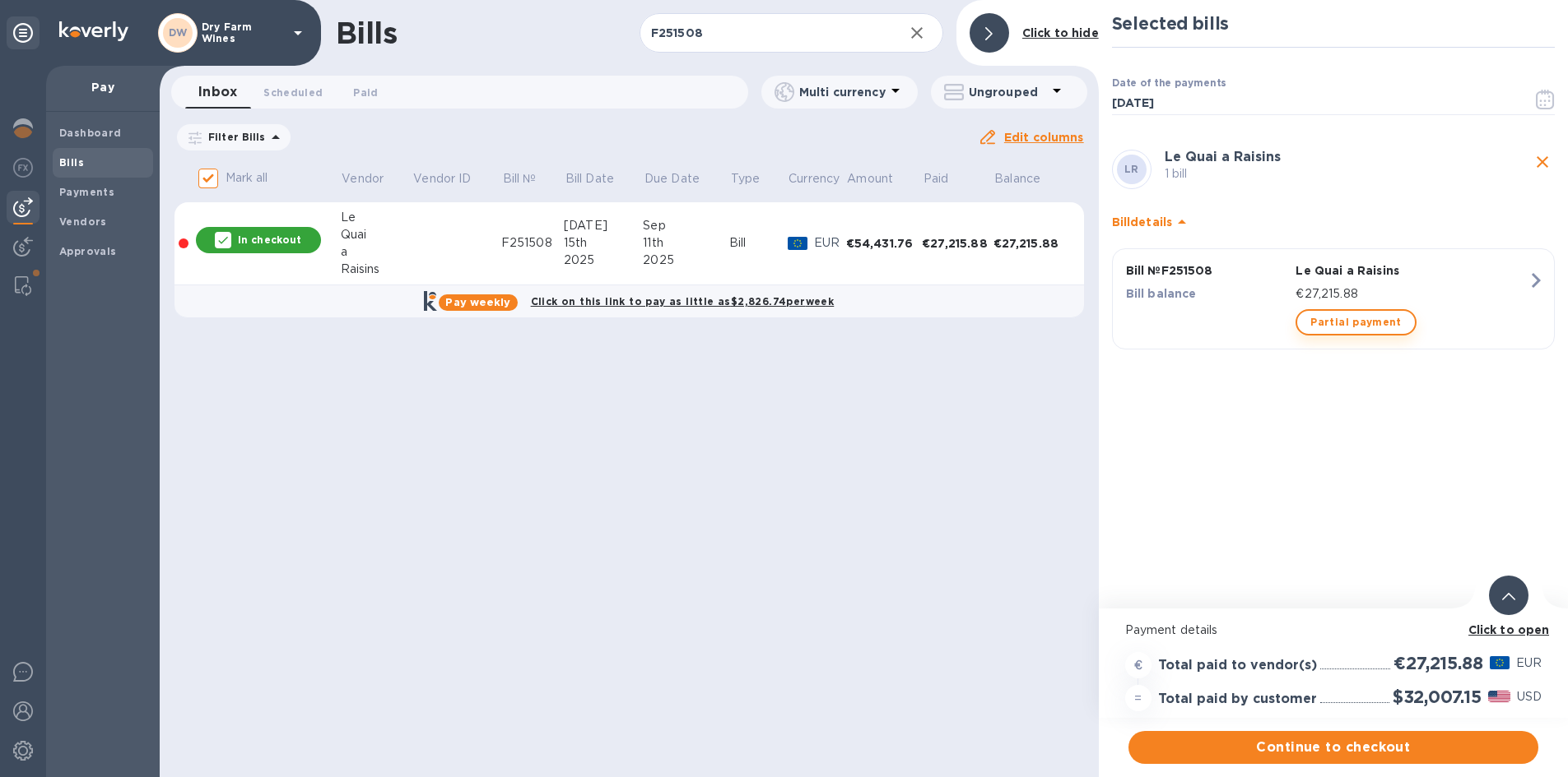
click at [1320, 320] on span "Partial payment" at bounding box center [1355, 323] width 91 height 20
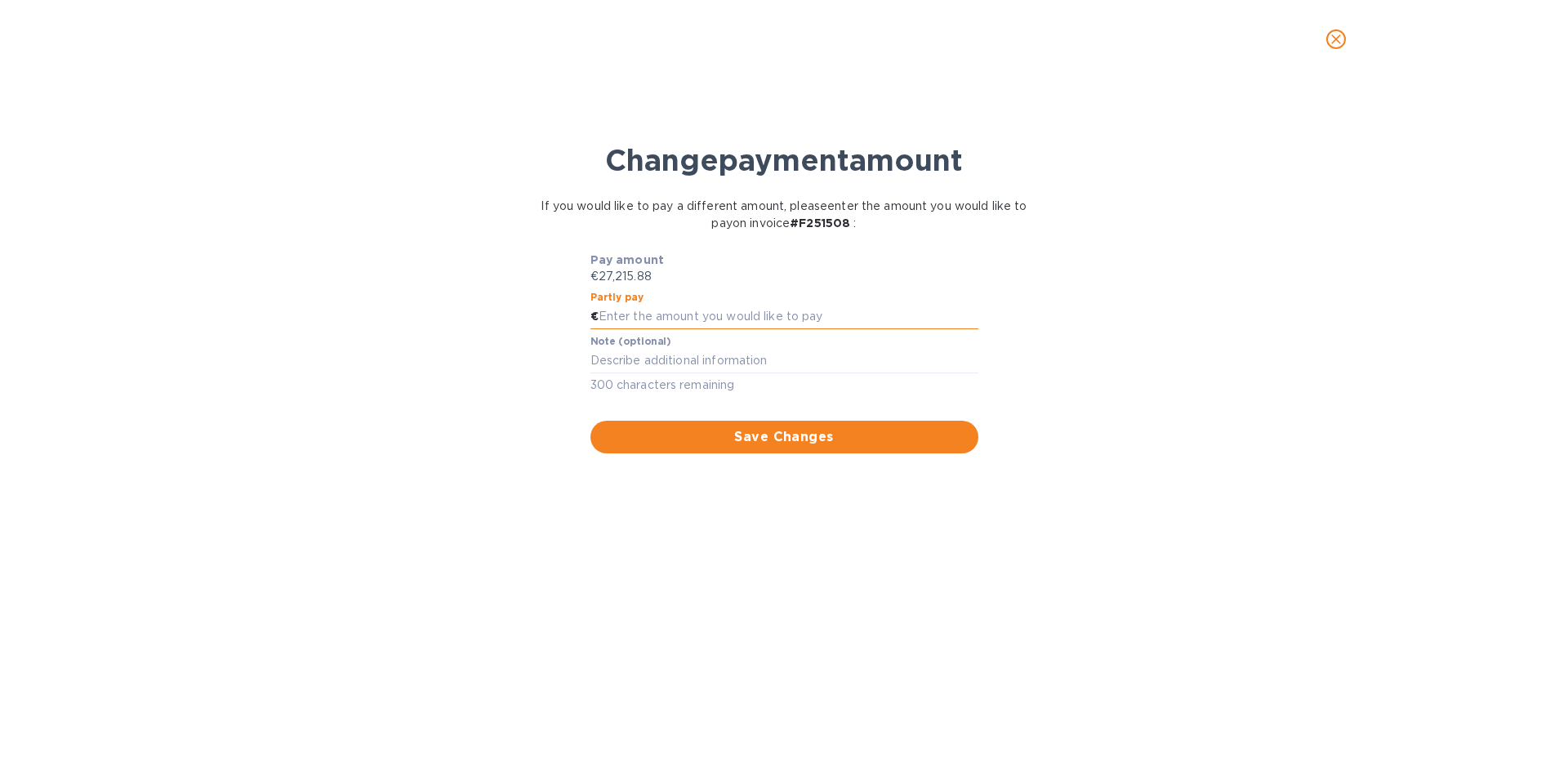
paste input "27,087.48"
type input "27,087.48"
click at [661, 364] on textarea at bounding box center [784, 360] width 388 height 14
type textarea "Applied CM to payment"
click at [687, 446] on span "Save Changes" at bounding box center [784, 437] width 362 height 20
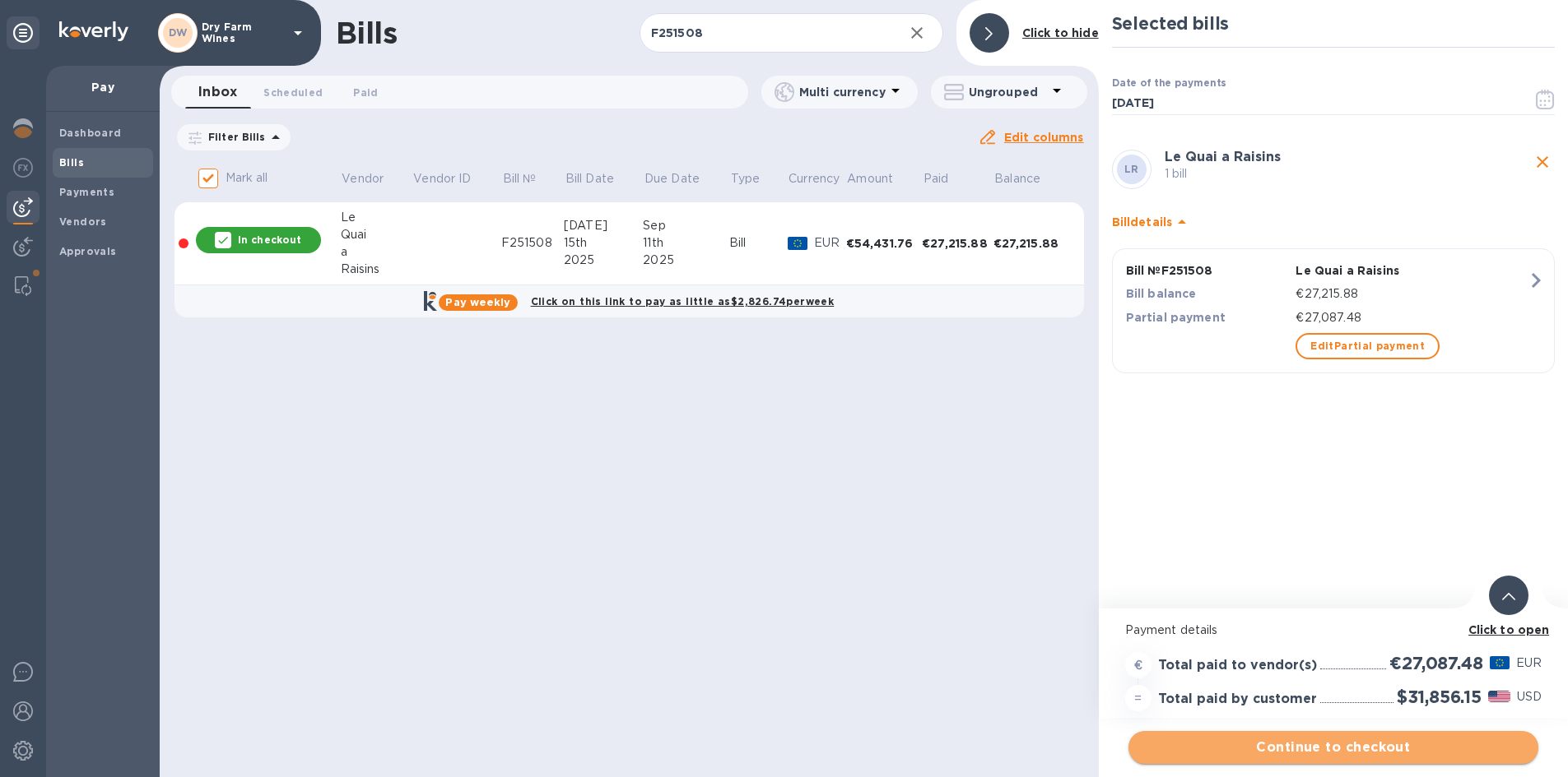
click at [1442, 738] on span "Continue to checkout" at bounding box center [1333, 748] width 384 height 20
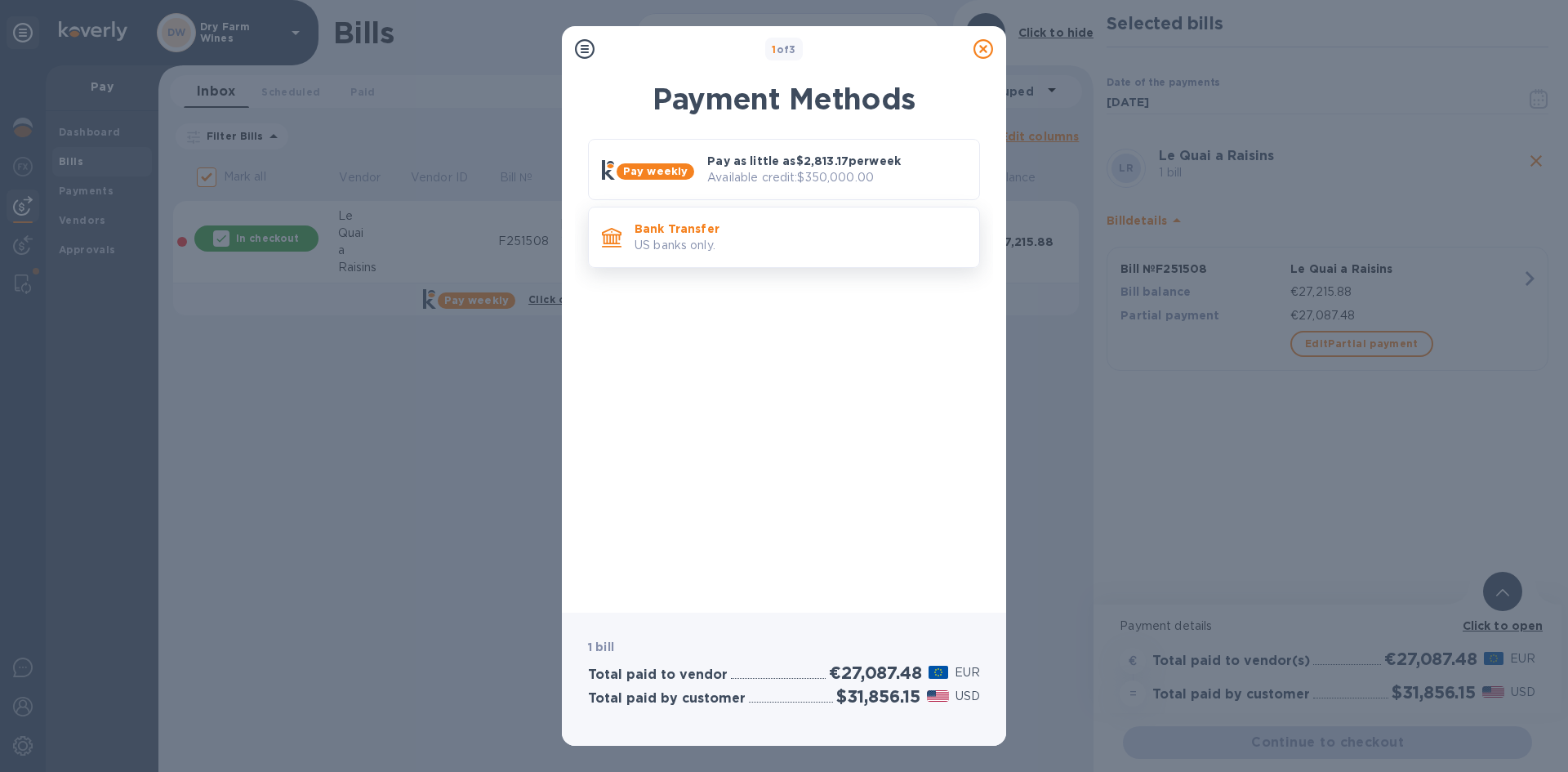
click at [700, 254] on p "US banks only." at bounding box center [800, 245] width 331 height 17
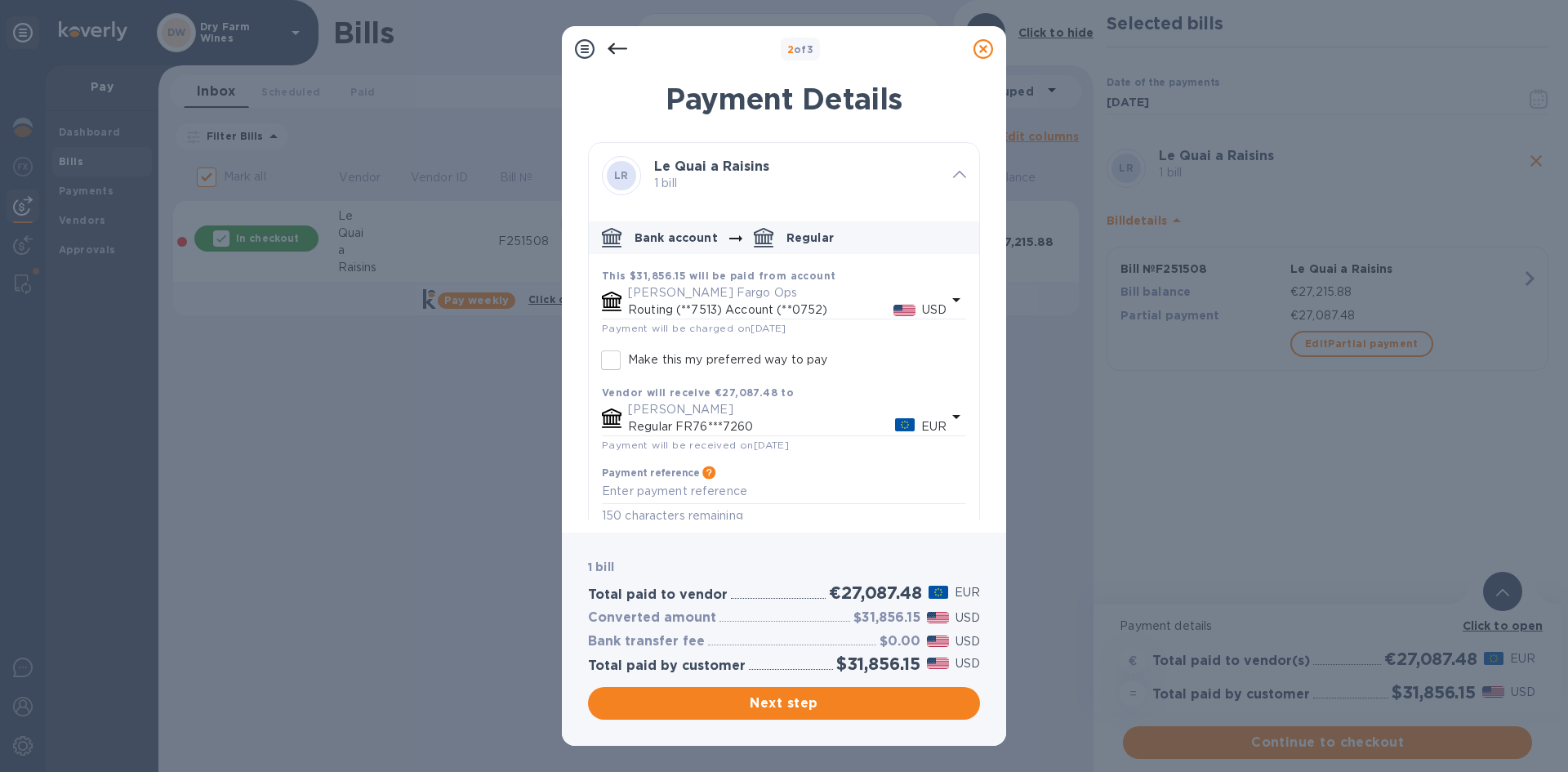
click at [809, 699] on span "Next step" at bounding box center [784, 704] width 366 height 20
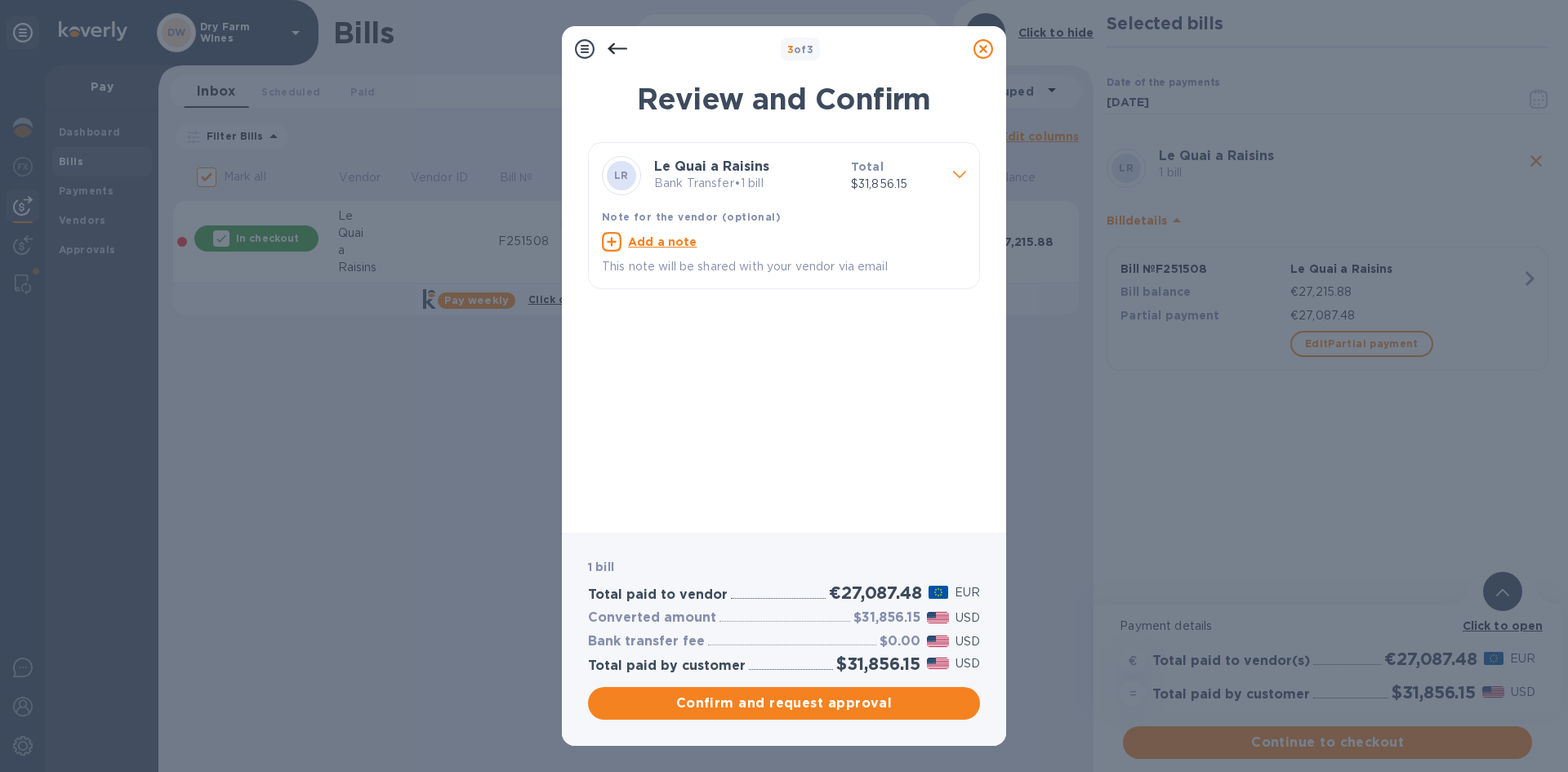
click at [809, 699] on span "Confirm and request approval" at bounding box center [784, 704] width 366 height 20
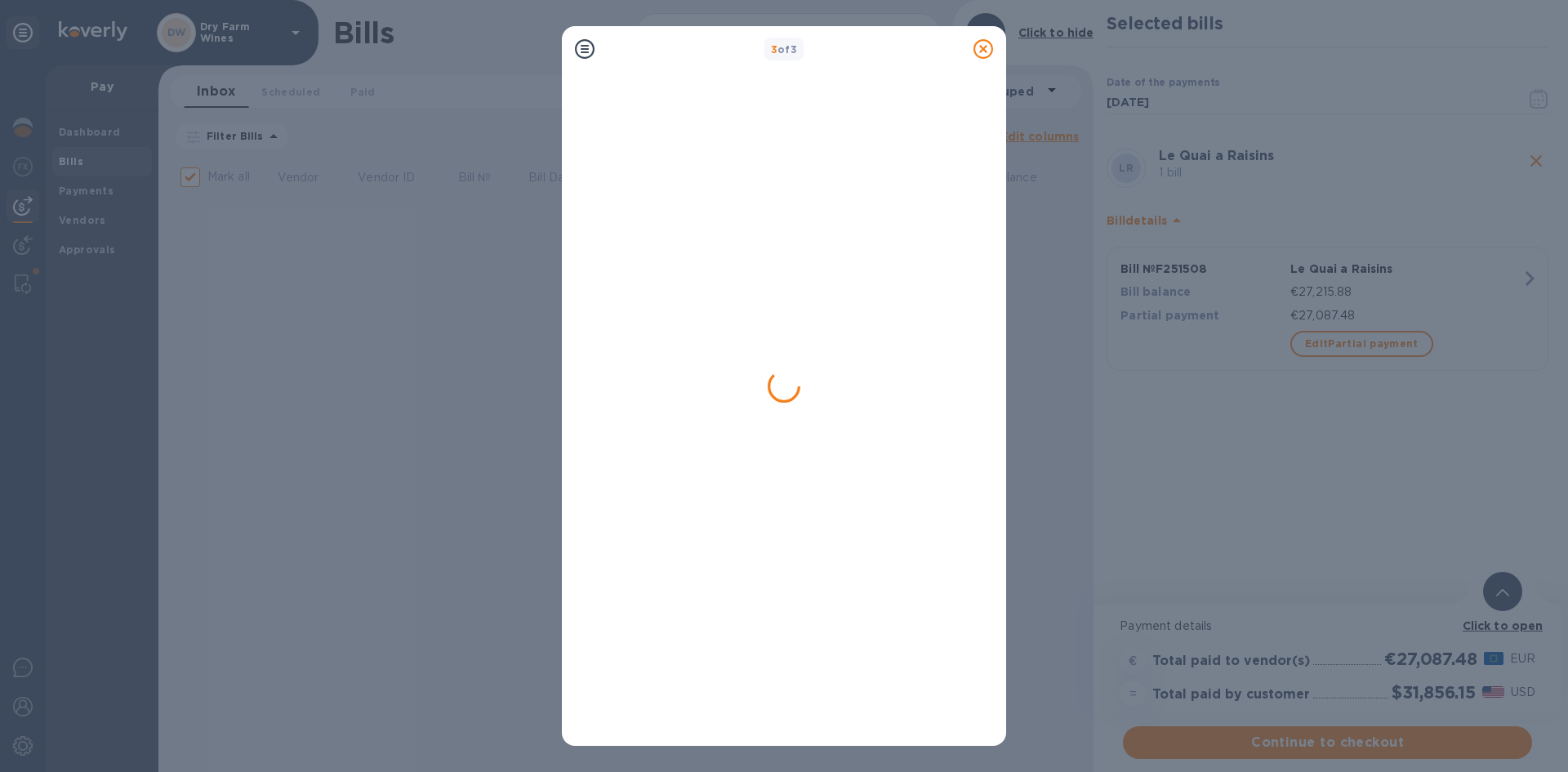
checkbox input "false"
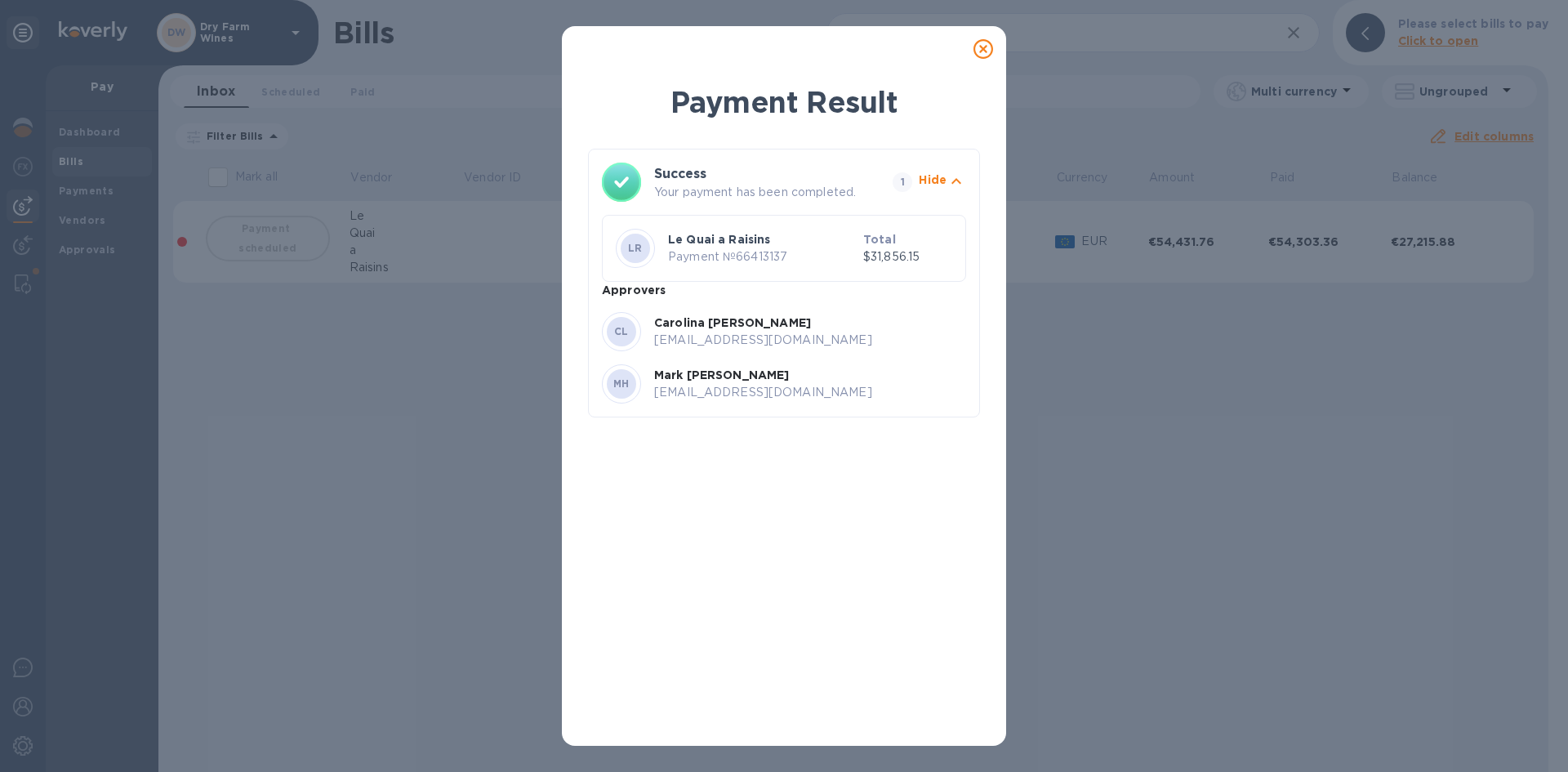
click at [983, 52] on icon at bounding box center [984, 49] width 20 height 20
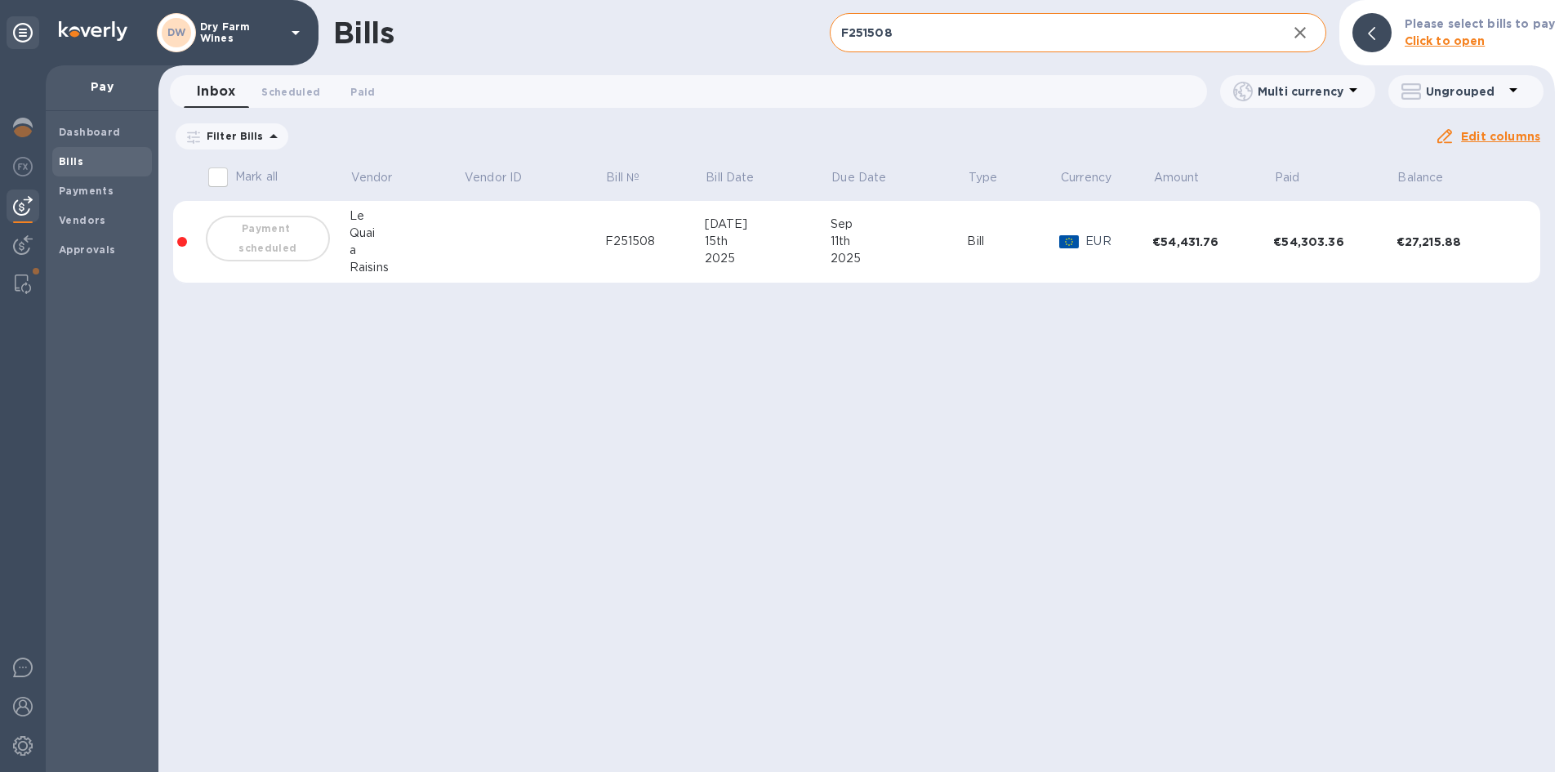
click at [920, 45] on input "F251508" at bounding box center [1052, 33] width 444 height 40
paste input "PO-02287- [GEOGRAPHIC_DATA]"
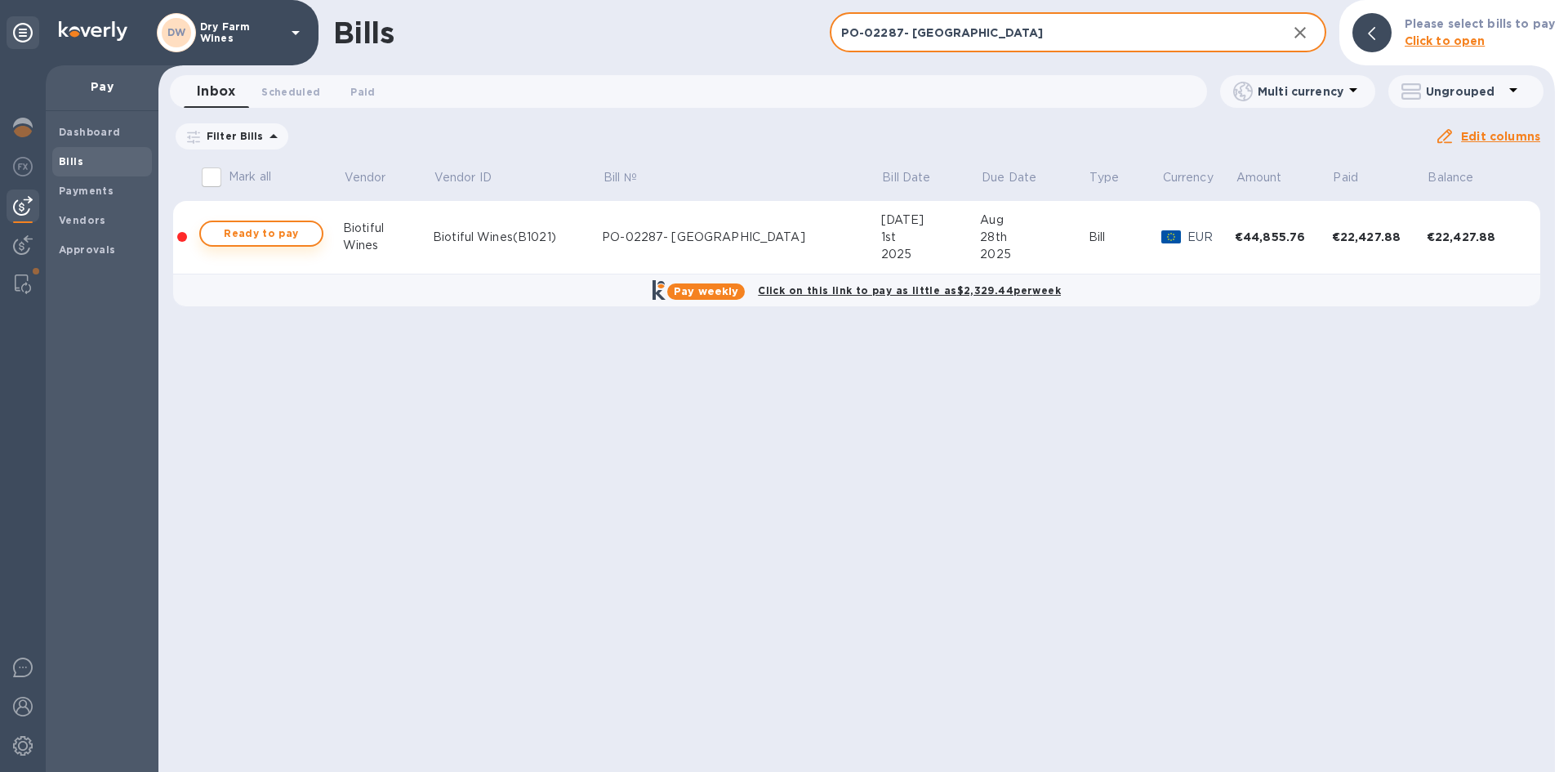
type input "PO-02287- [GEOGRAPHIC_DATA]"
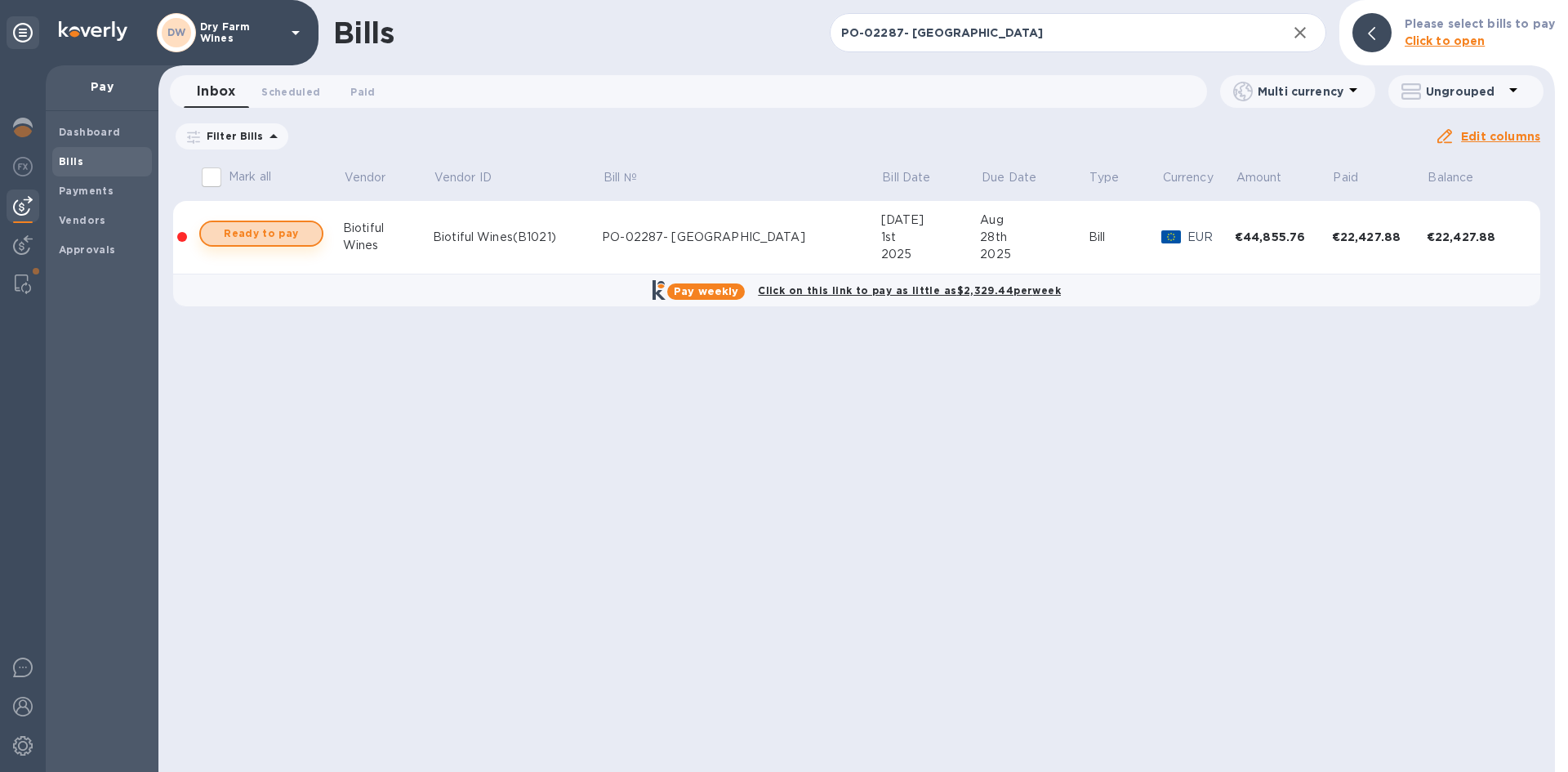
click at [269, 242] on span "Ready to pay" at bounding box center [261, 233] width 95 height 20
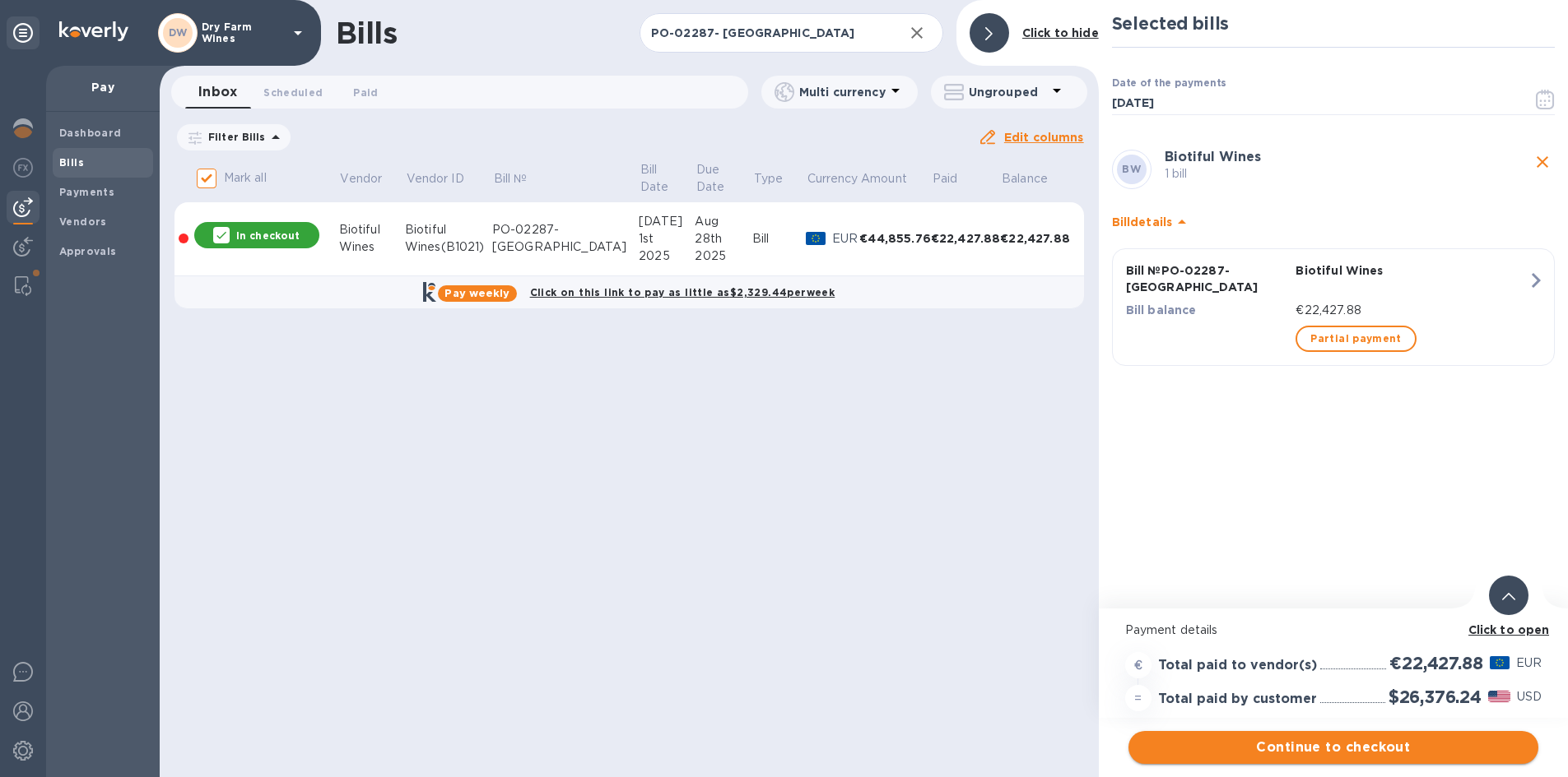
click at [1380, 740] on span "Continue to checkout" at bounding box center [1333, 748] width 384 height 20
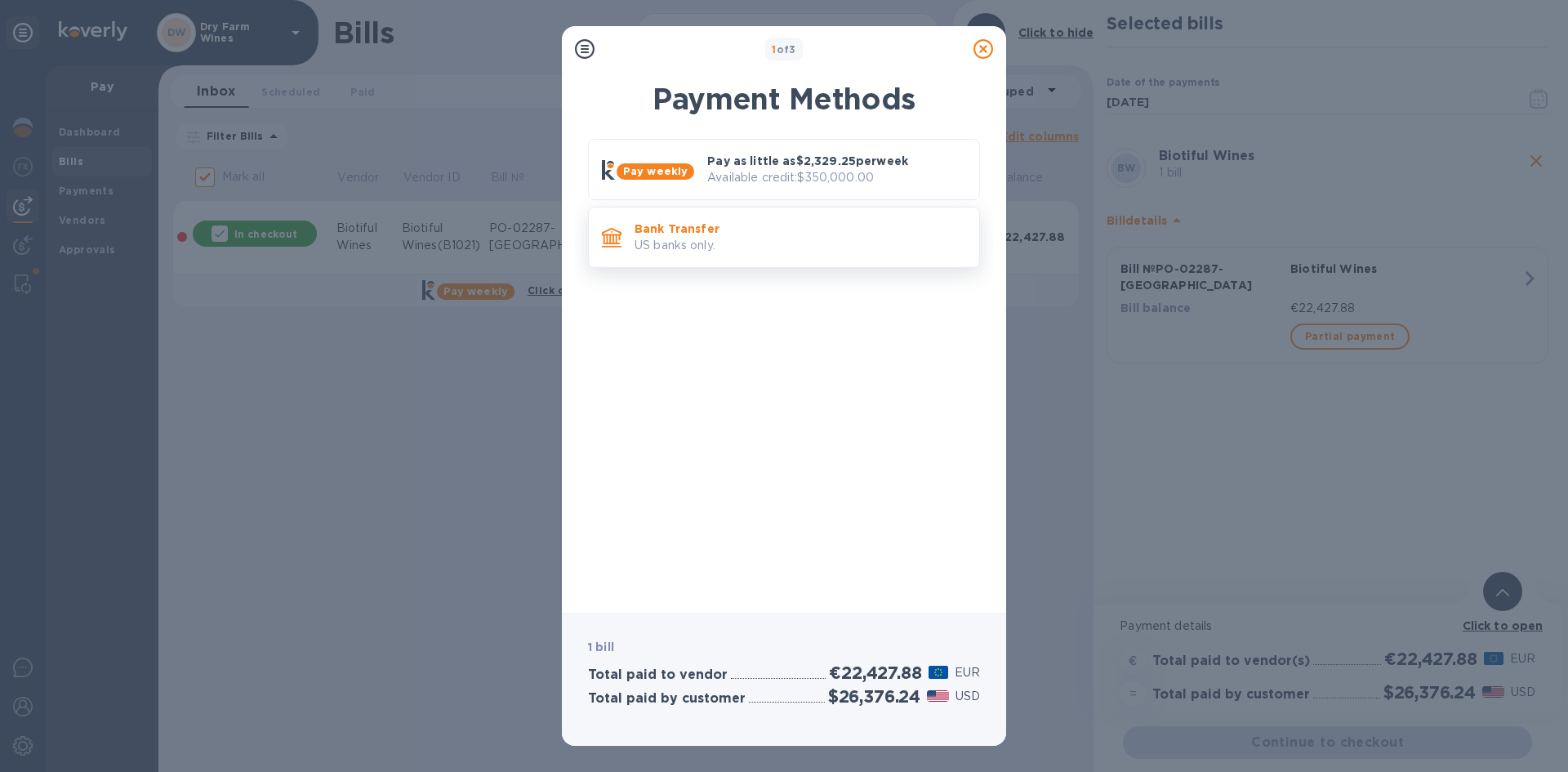
click at [739, 242] on p "US banks only." at bounding box center [800, 245] width 331 height 17
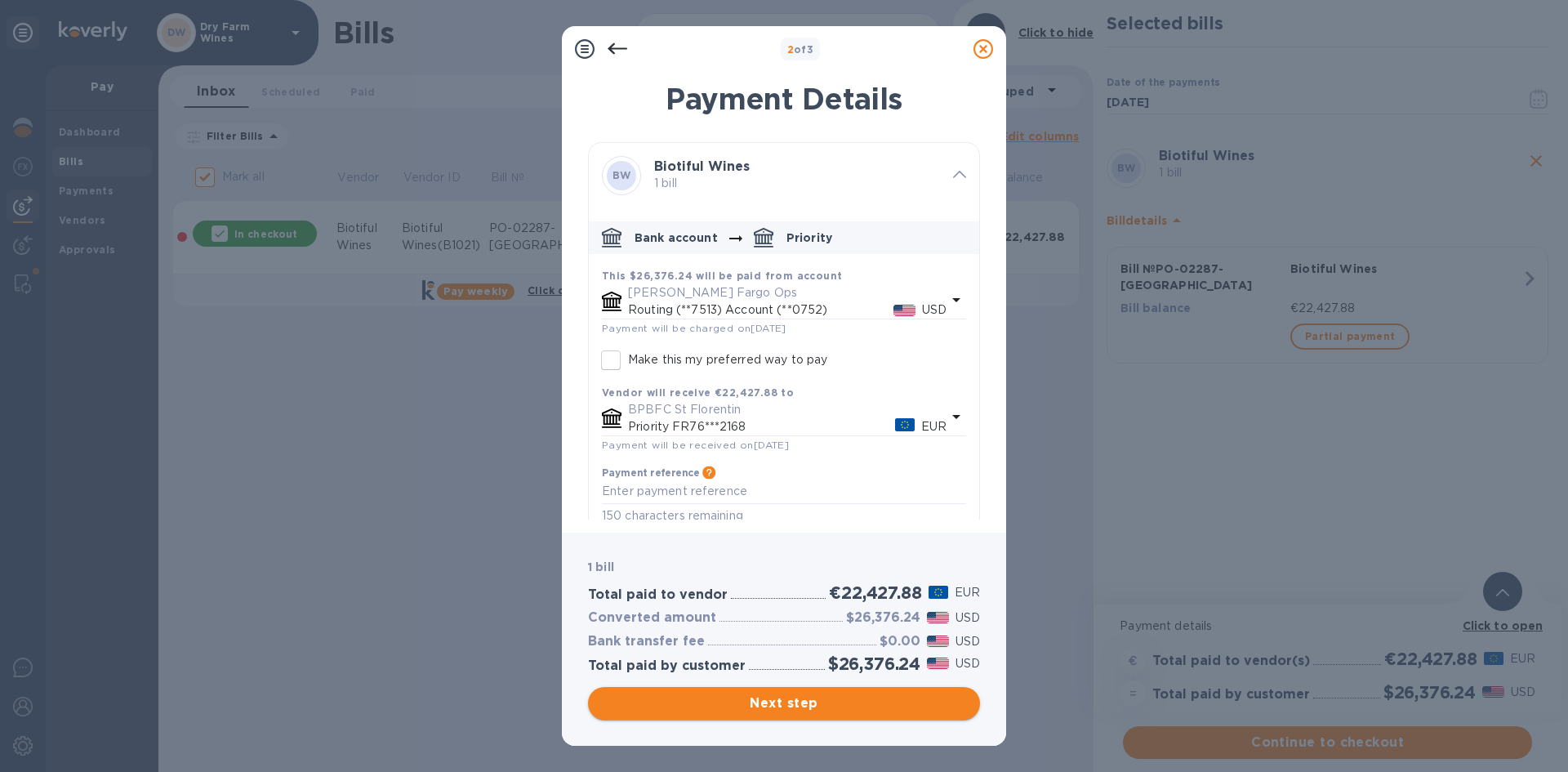
click at [634, 710] on span "Next step" at bounding box center [784, 704] width 366 height 20
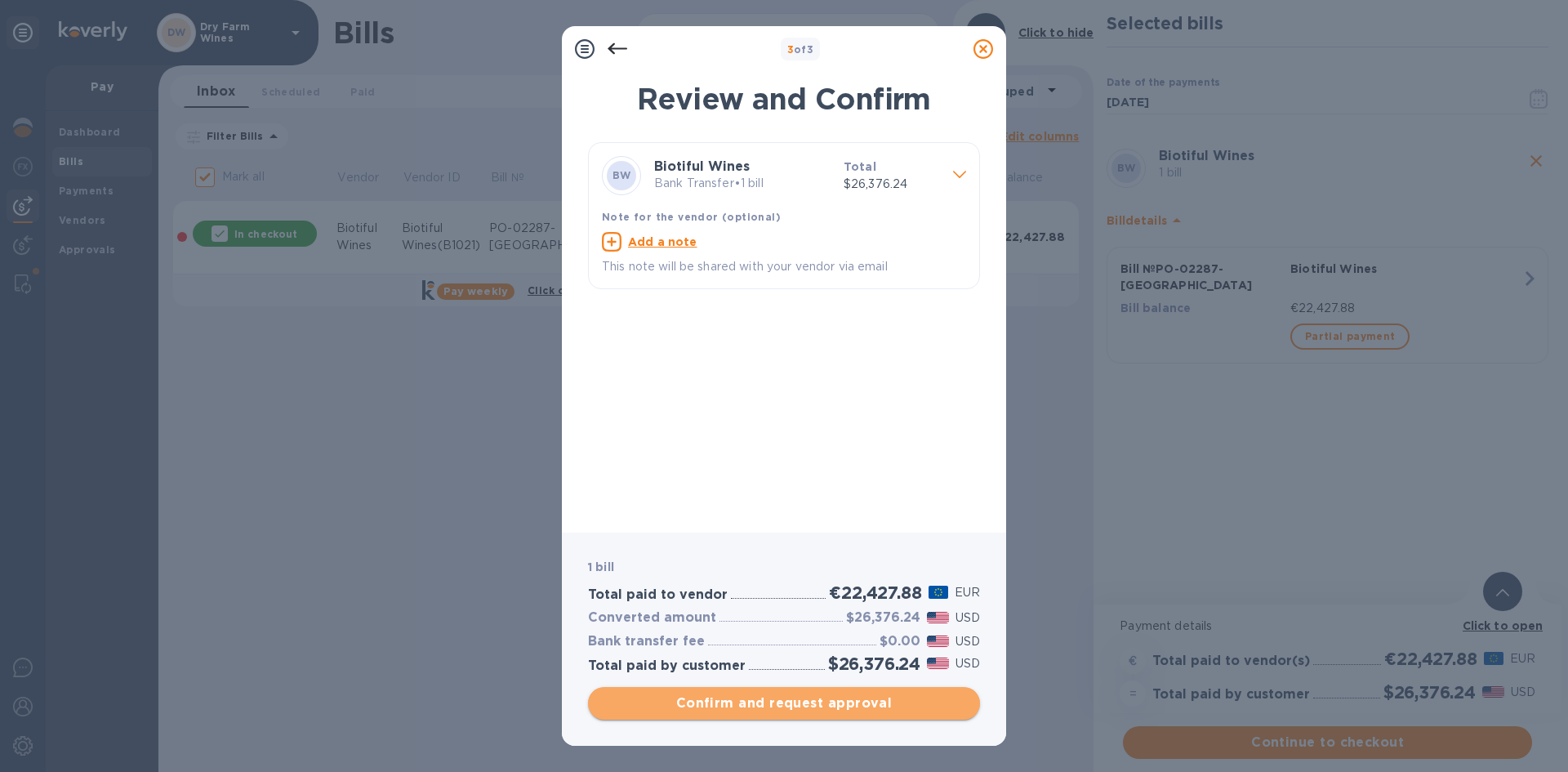
click at [765, 691] on button "Confirm and request approval" at bounding box center [784, 704] width 392 height 33
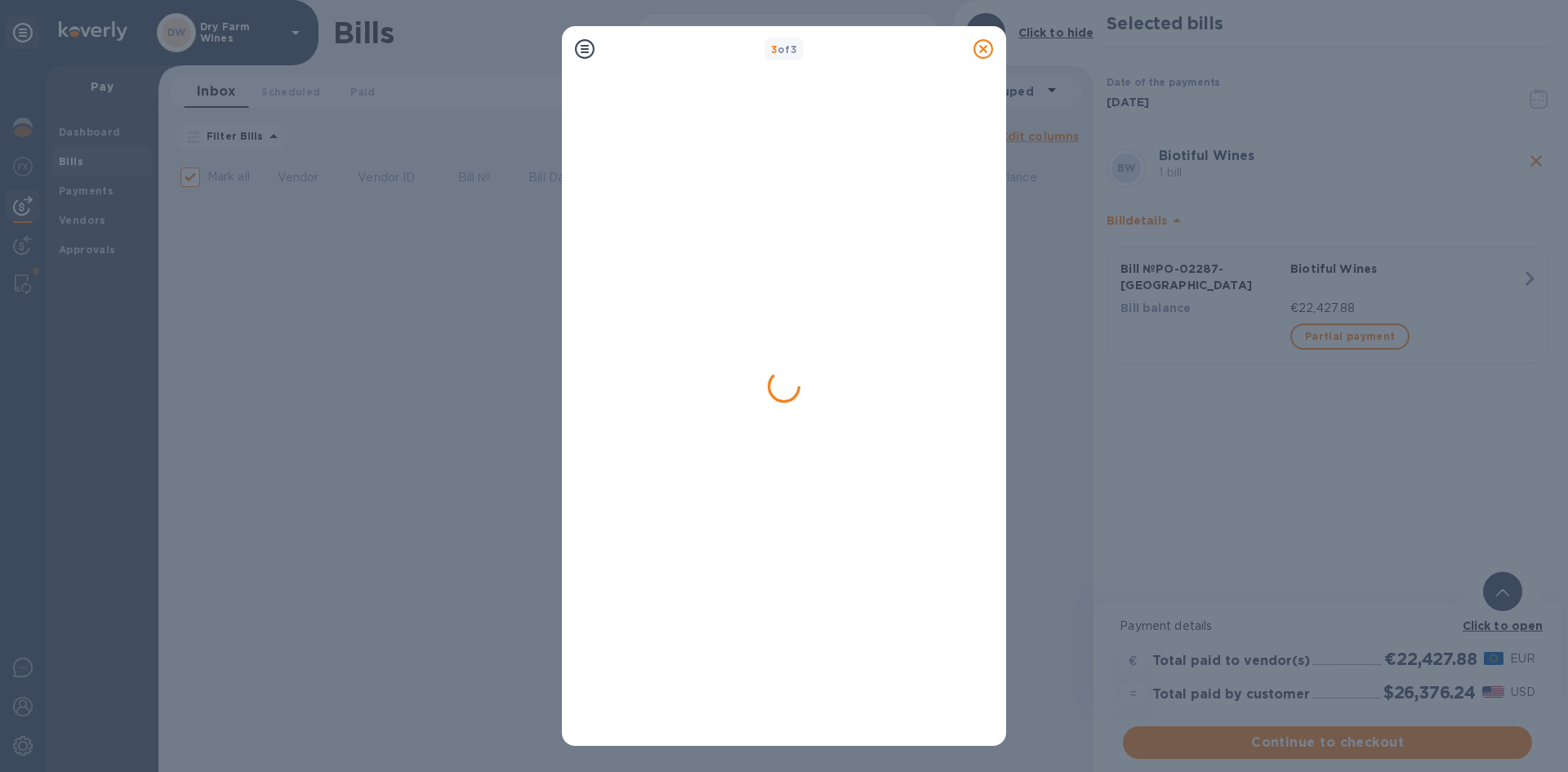
checkbox input "false"
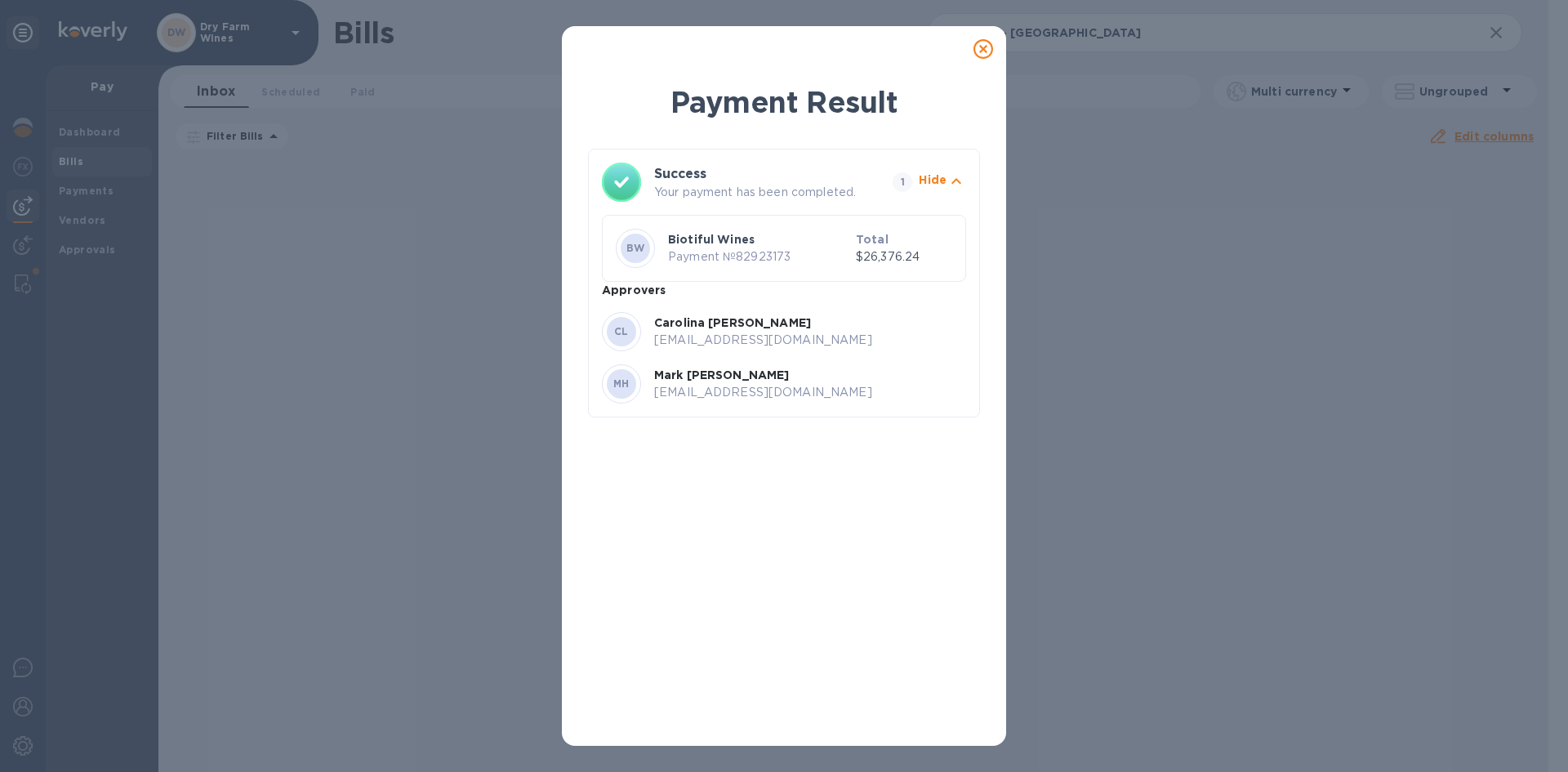
click at [980, 52] on icon at bounding box center [984, 49] width 20 height 20
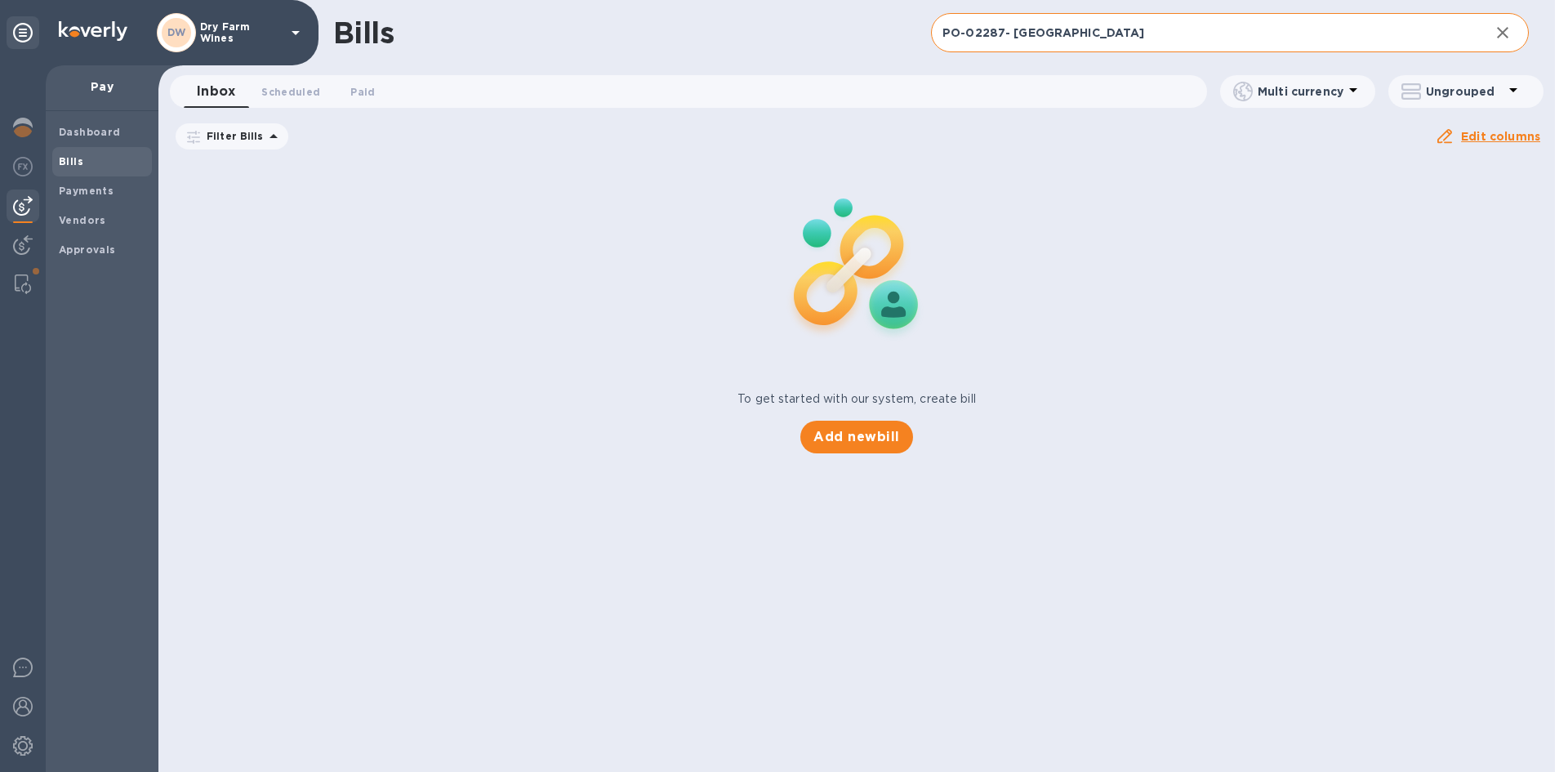
click at [963, 41] on input "PO-02287- [GEOGRAPHIC_DATA]" at bounding box center [1204, 33] width 546 height 40
paste input "F202504/43"
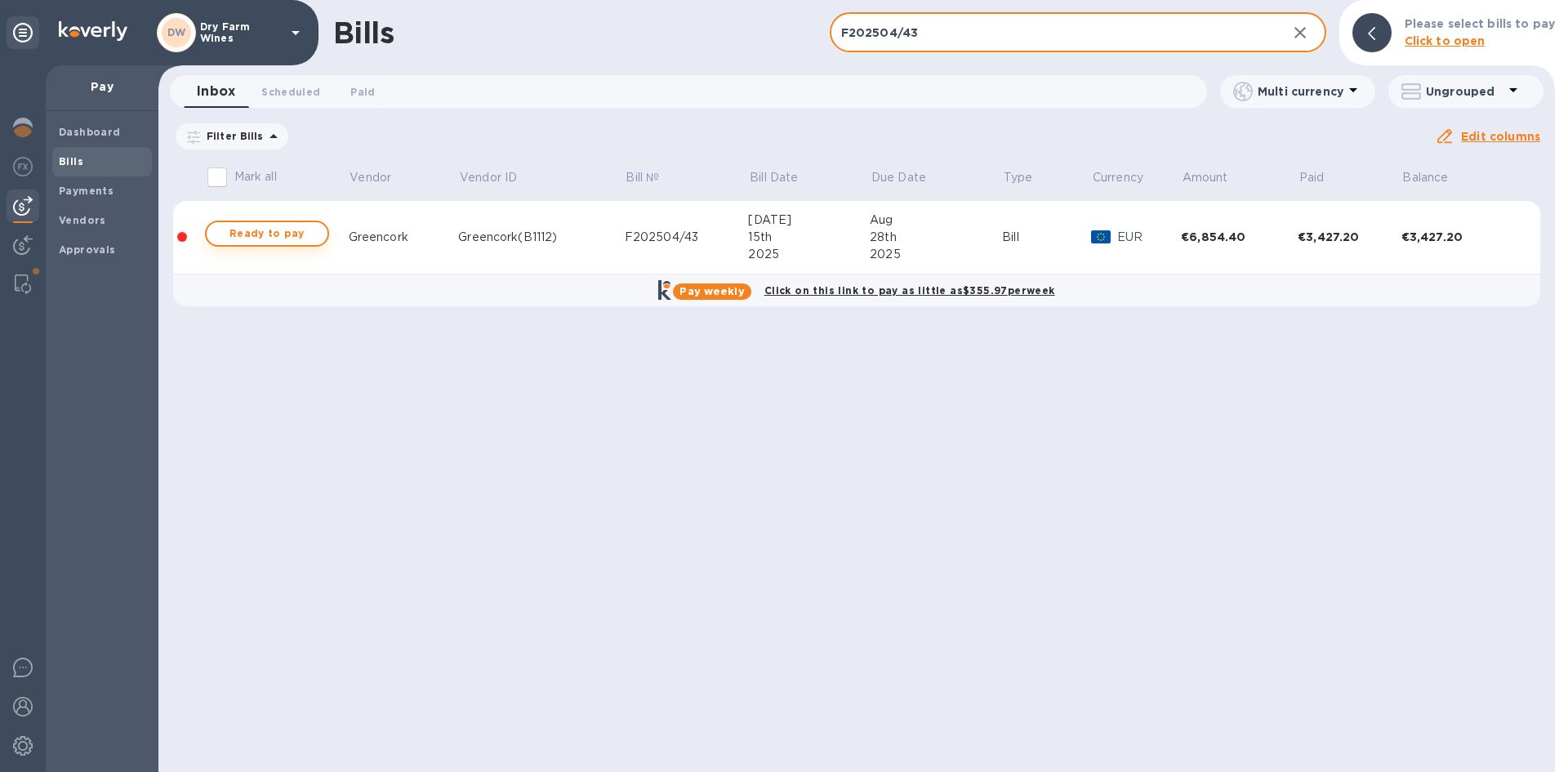
type input "F202504/43"
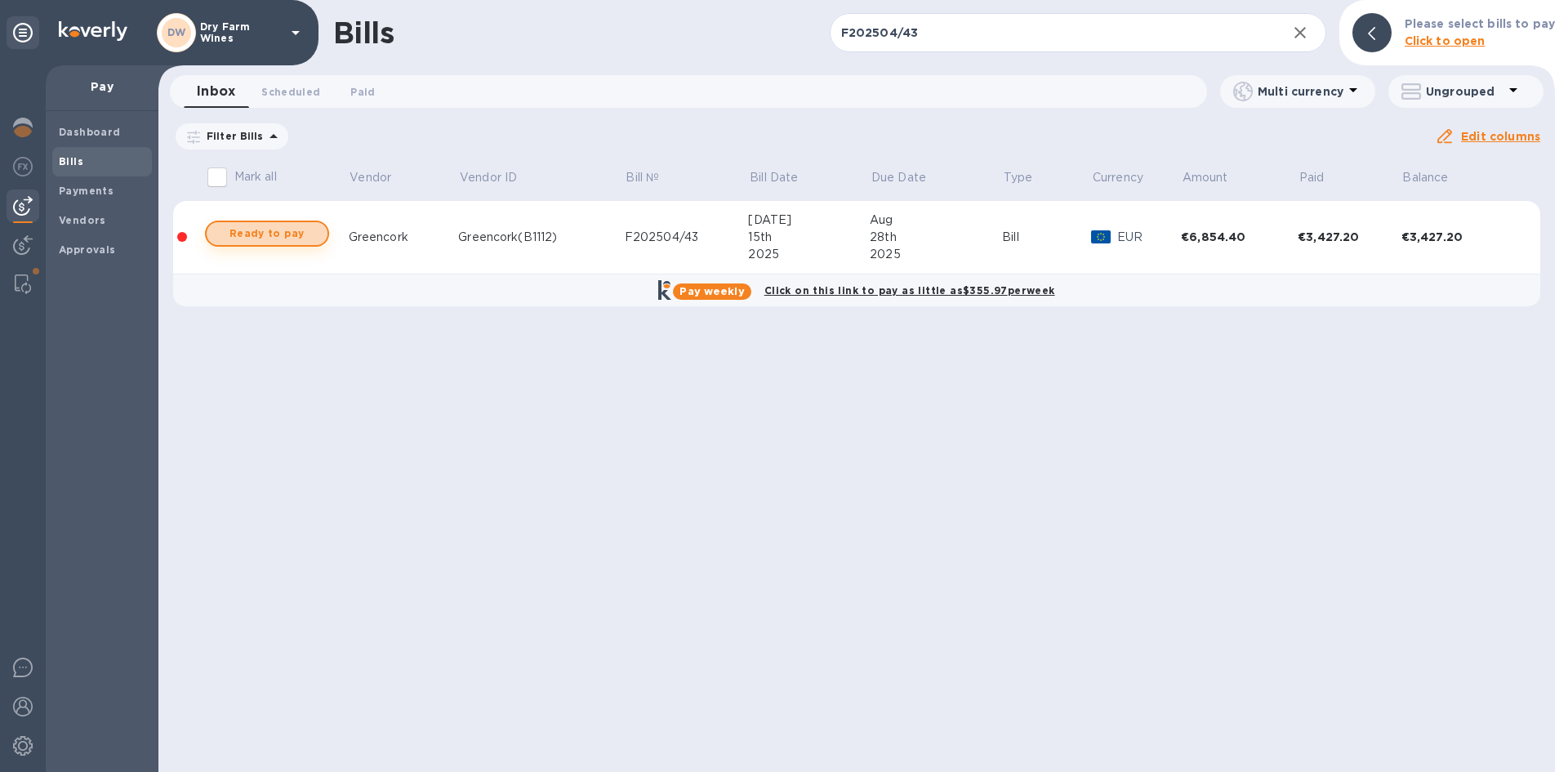
click at [297, 235] on span "Ready to pay" at bounding box center [267, 233] width 95 height 20
checkbox input "true"
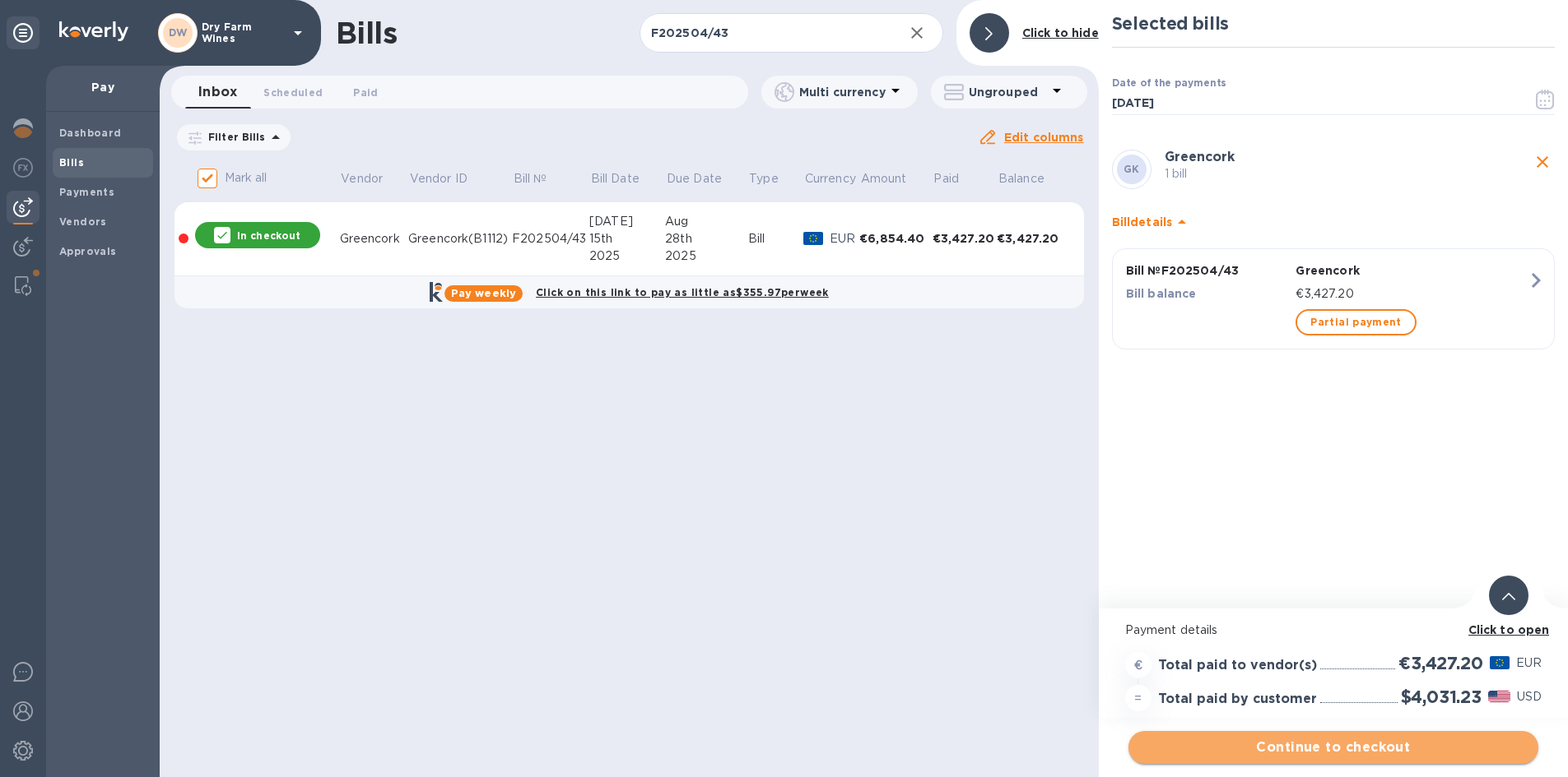
click at [1263, 751] on span "Continue to checkout" at bounding box center [1333, 748] width 384 height 20
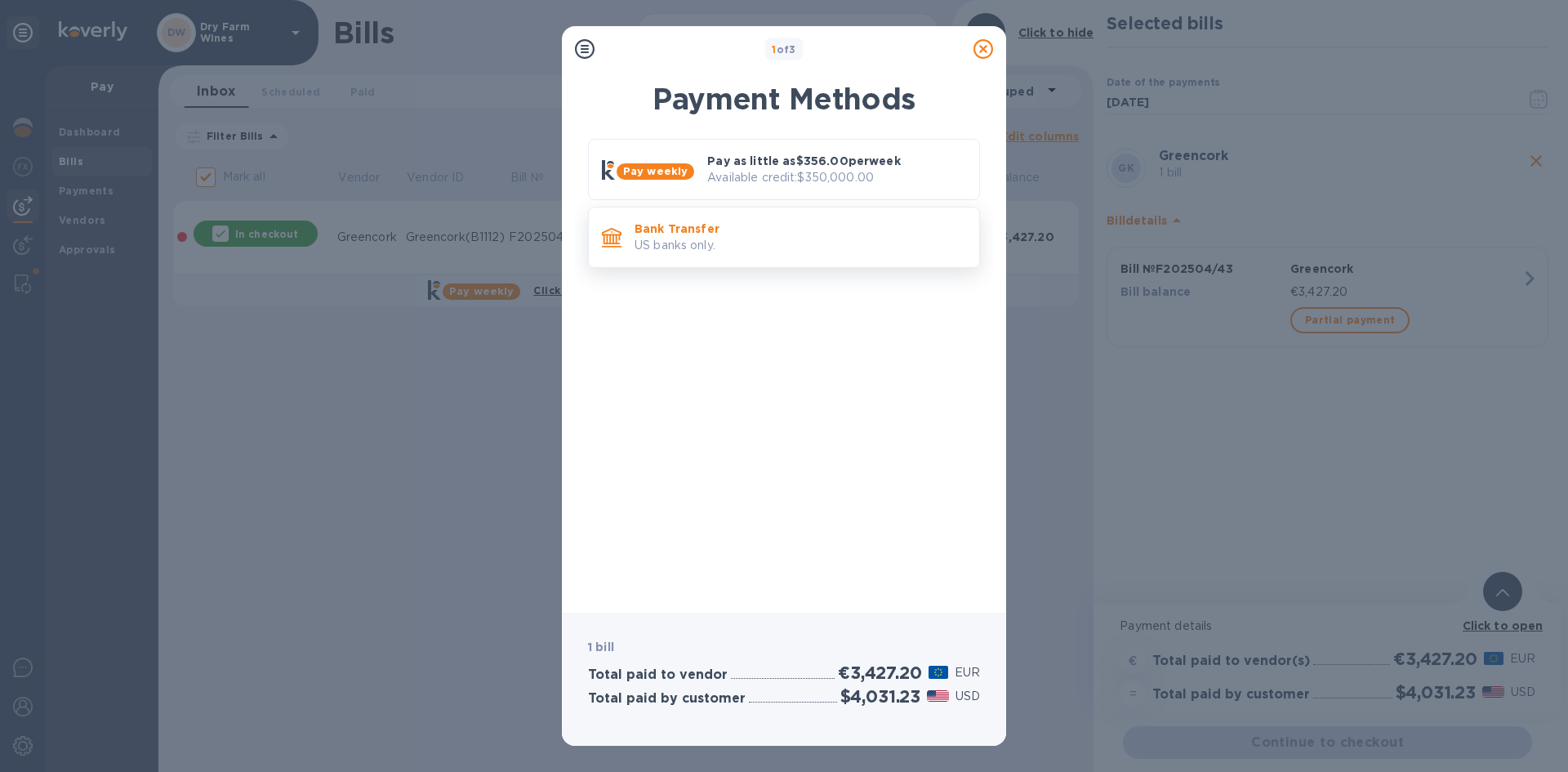
click at [711, 239] on p "US banks only." at bounding box center [800, 245] width 331 height 17
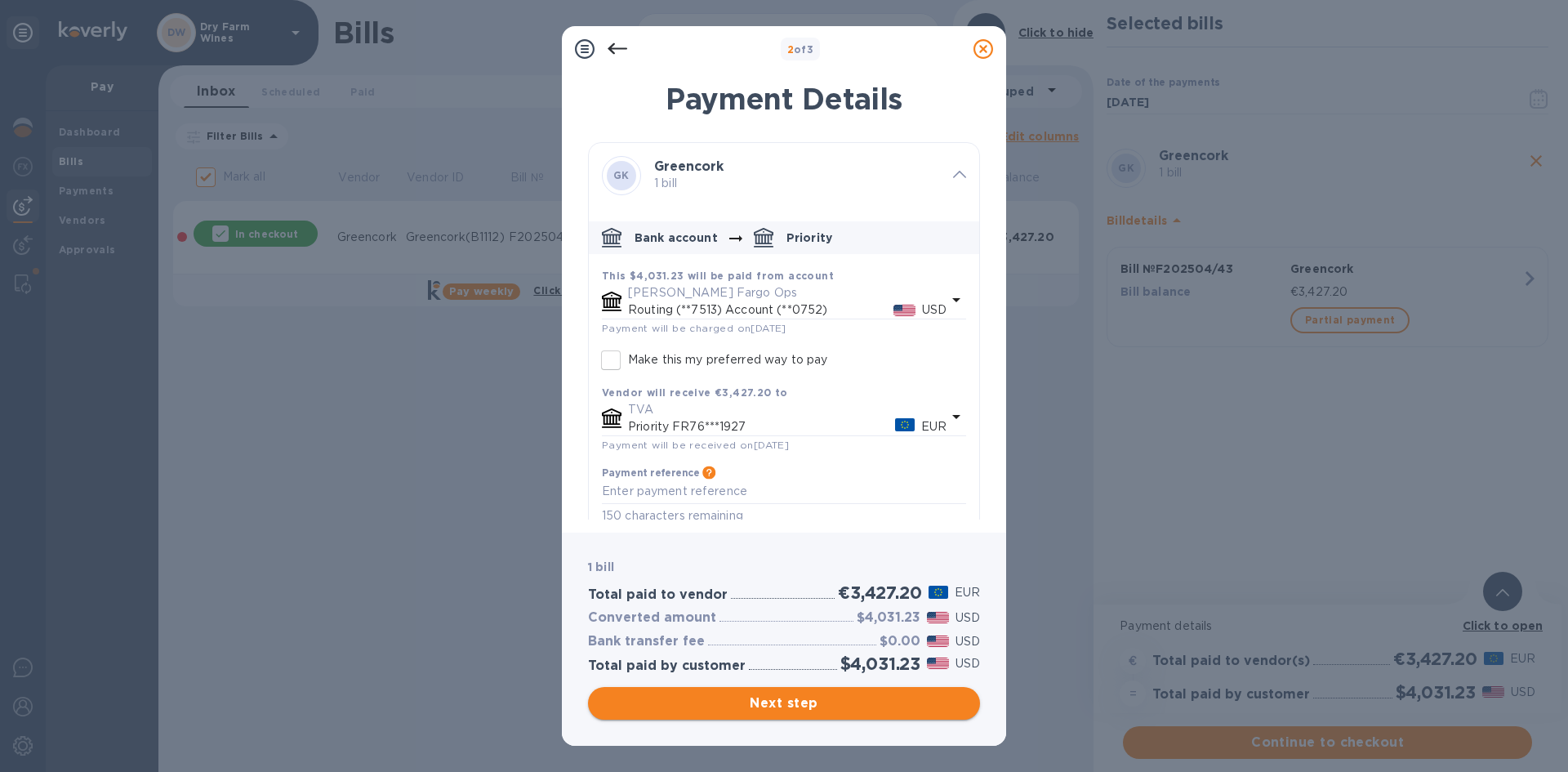
drag, startPoint x: 753, startPoint y: 700, endPoint x: 747, endPoint y: 694, distance: 8.5
click at [753, 700] on span "Next step" at bounding box center [784, 704] width 366 height 20
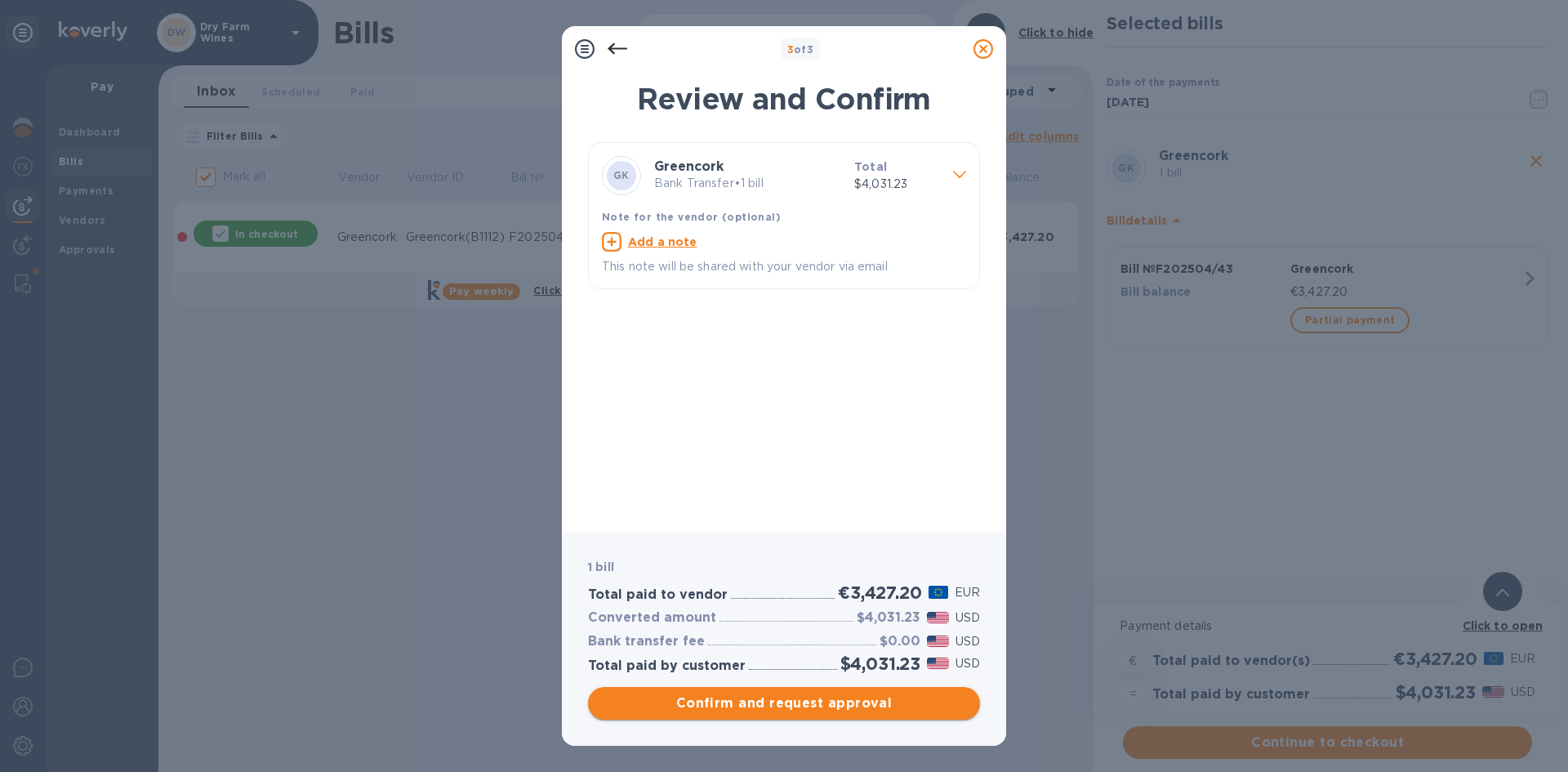
click at [772, 707] on span "Confirm and request approval" at bounding box center [784, 704] width 366 height 20
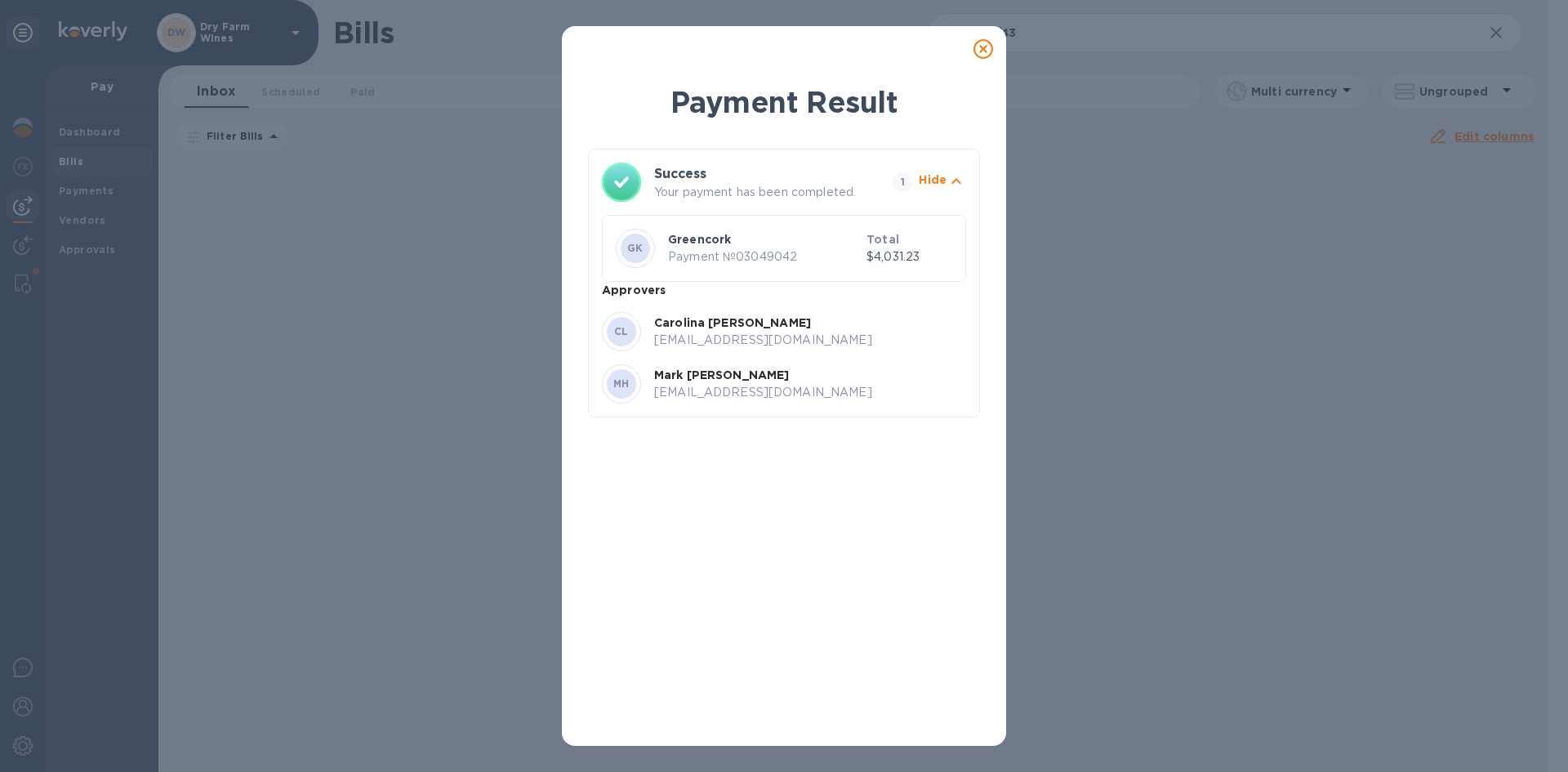
drag, startPoint x: 689, startPoint y: 599, endPoint x: 647, endPoint y: 98, distance: 502.8
click at [647, 98] on h1 "Payment Result" at bounding box center [784, 102] width 392 height 41
click at [978, 50] on icon at bounding box center [984, 49] width 20 height 20
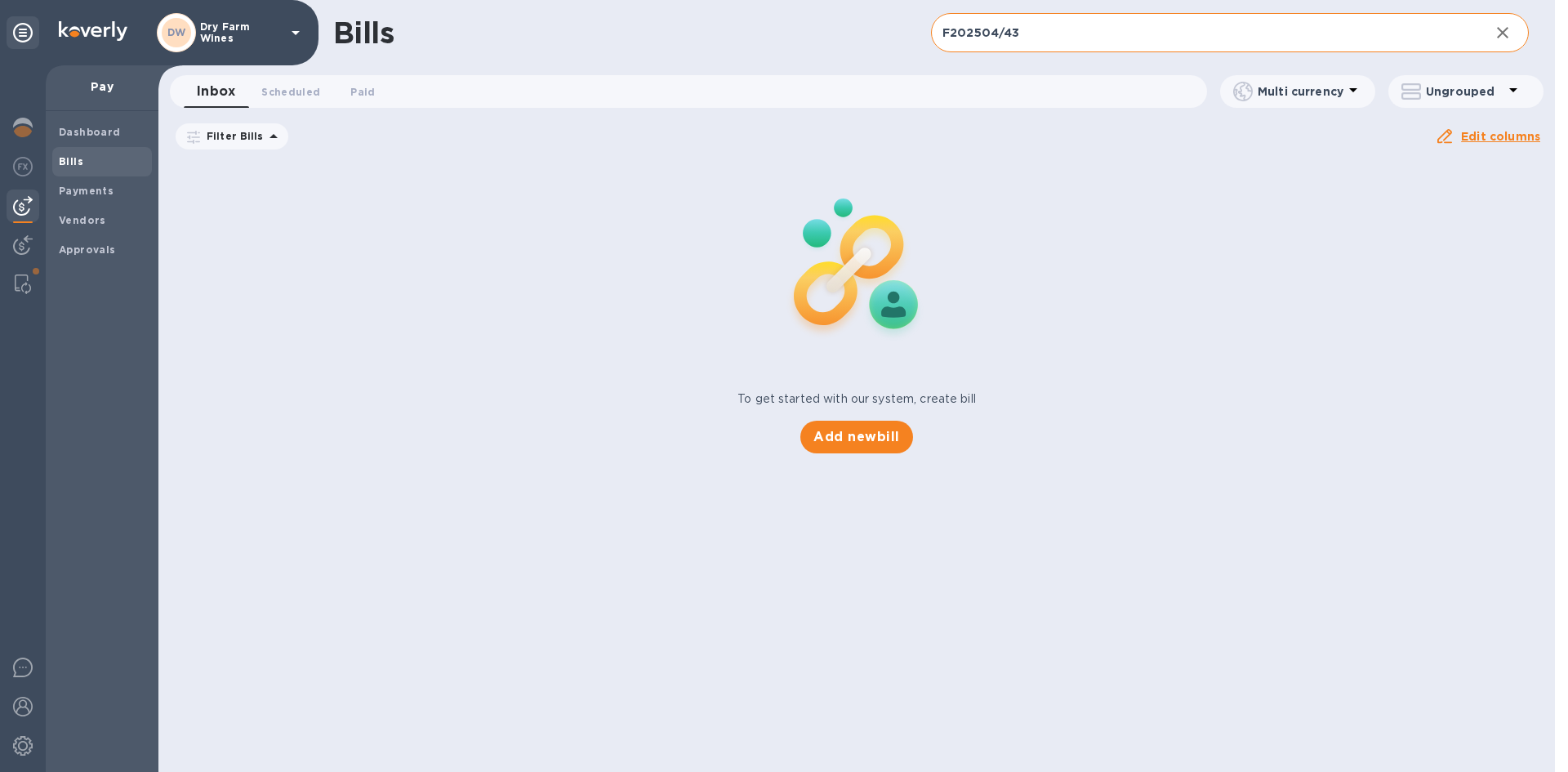
click at [1047, 40] on input "F202504/43" at bounding box center [1204, 33] width 546 height 40
paste input "109/A"
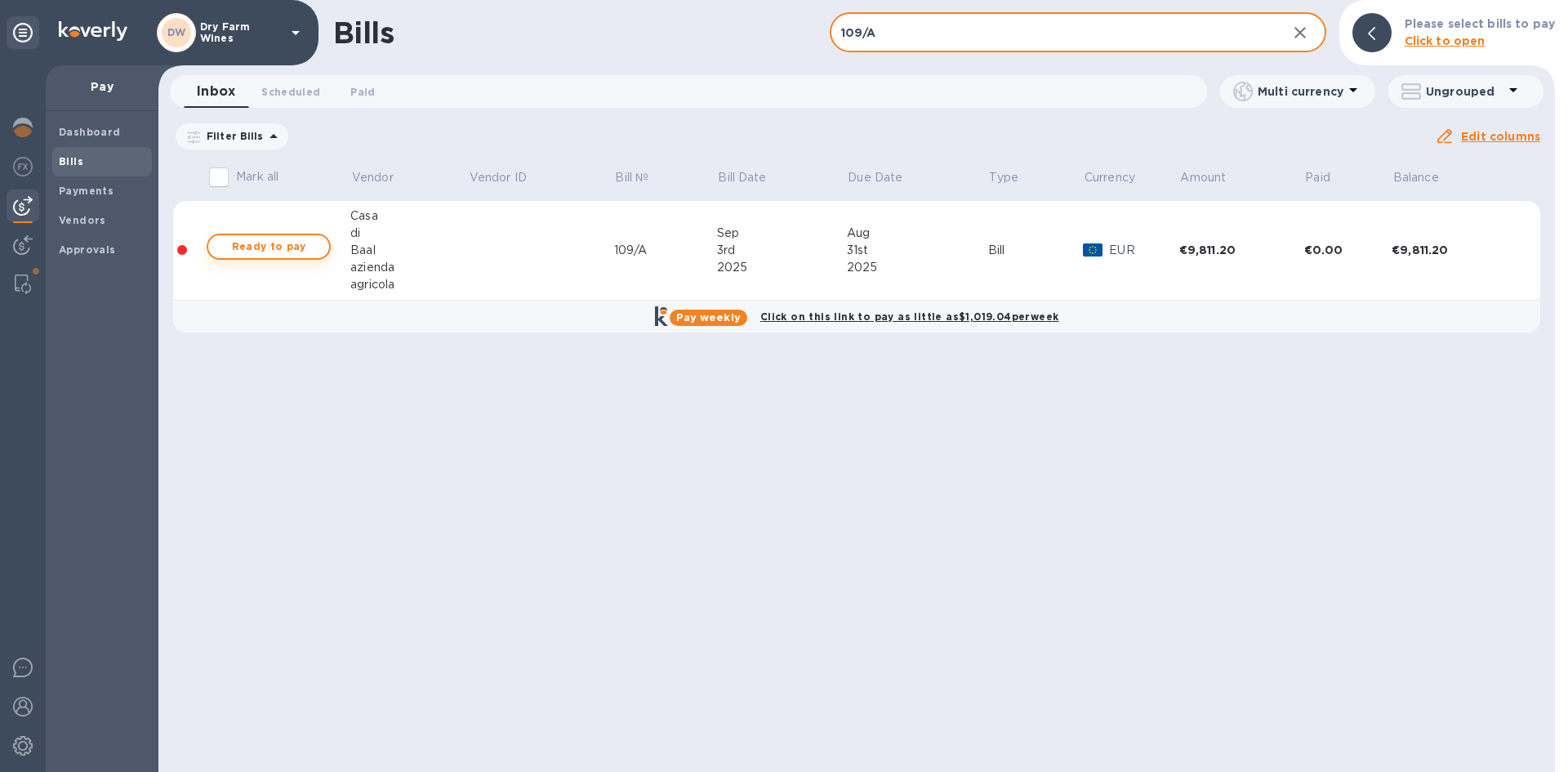
type input "109/A"
click at [322, 240] on button "Ready to pay" at bounding box center [269, 247] width 124 height 26
checkbox input "true"
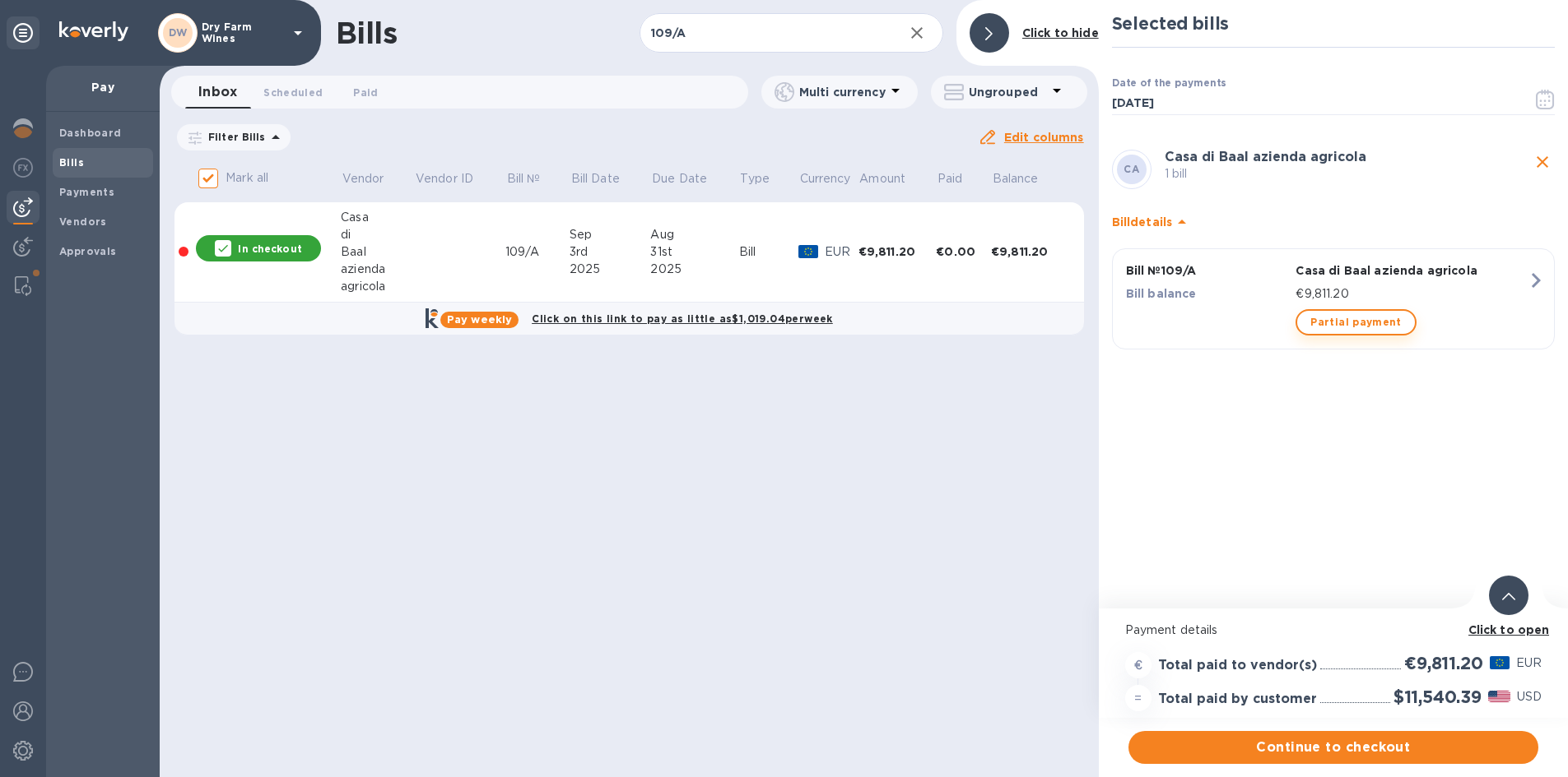
click at [1368, 315] on span "Partial payment" at bounding box center [1355, 323] width 91 height 20
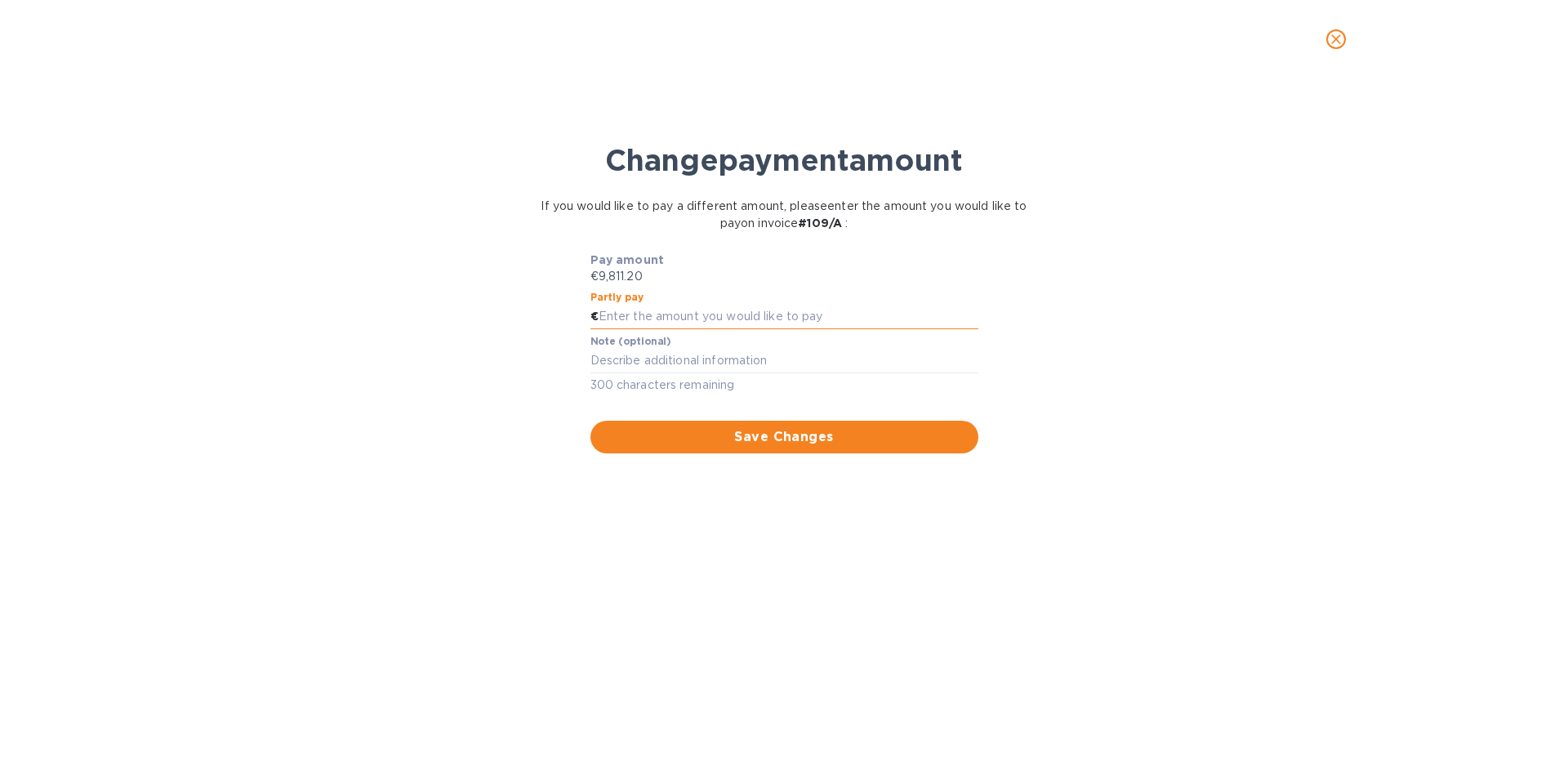
paste input "4,905.60"
type input "4,905.60"
click at [683, 360] on textarea at bounding box center [784, 360] width 388 height 14
type textarea "First Half"
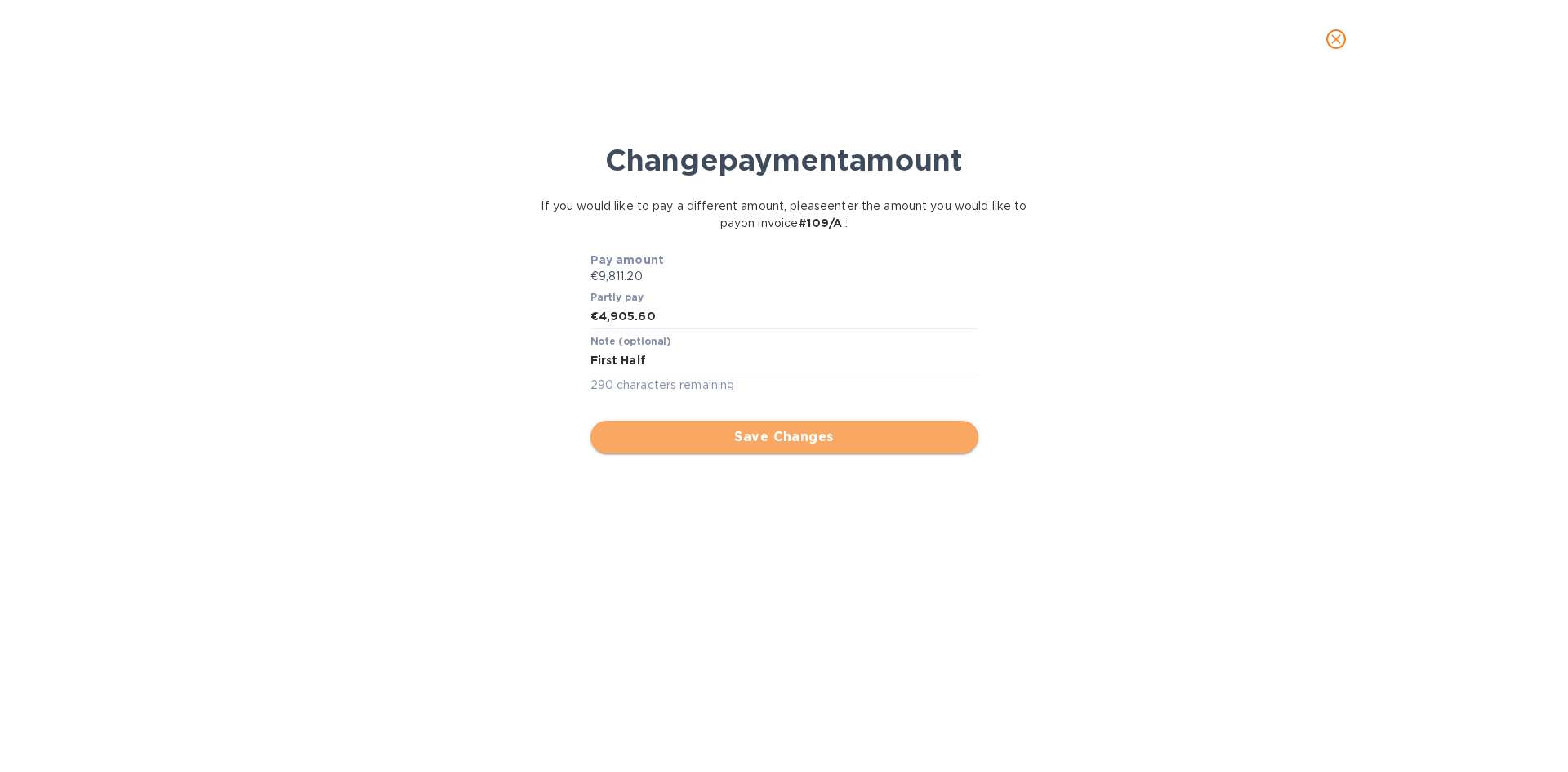
click at [685, 435] on span "Save Changes" at bounding box center [784, 437] width 362 height 20
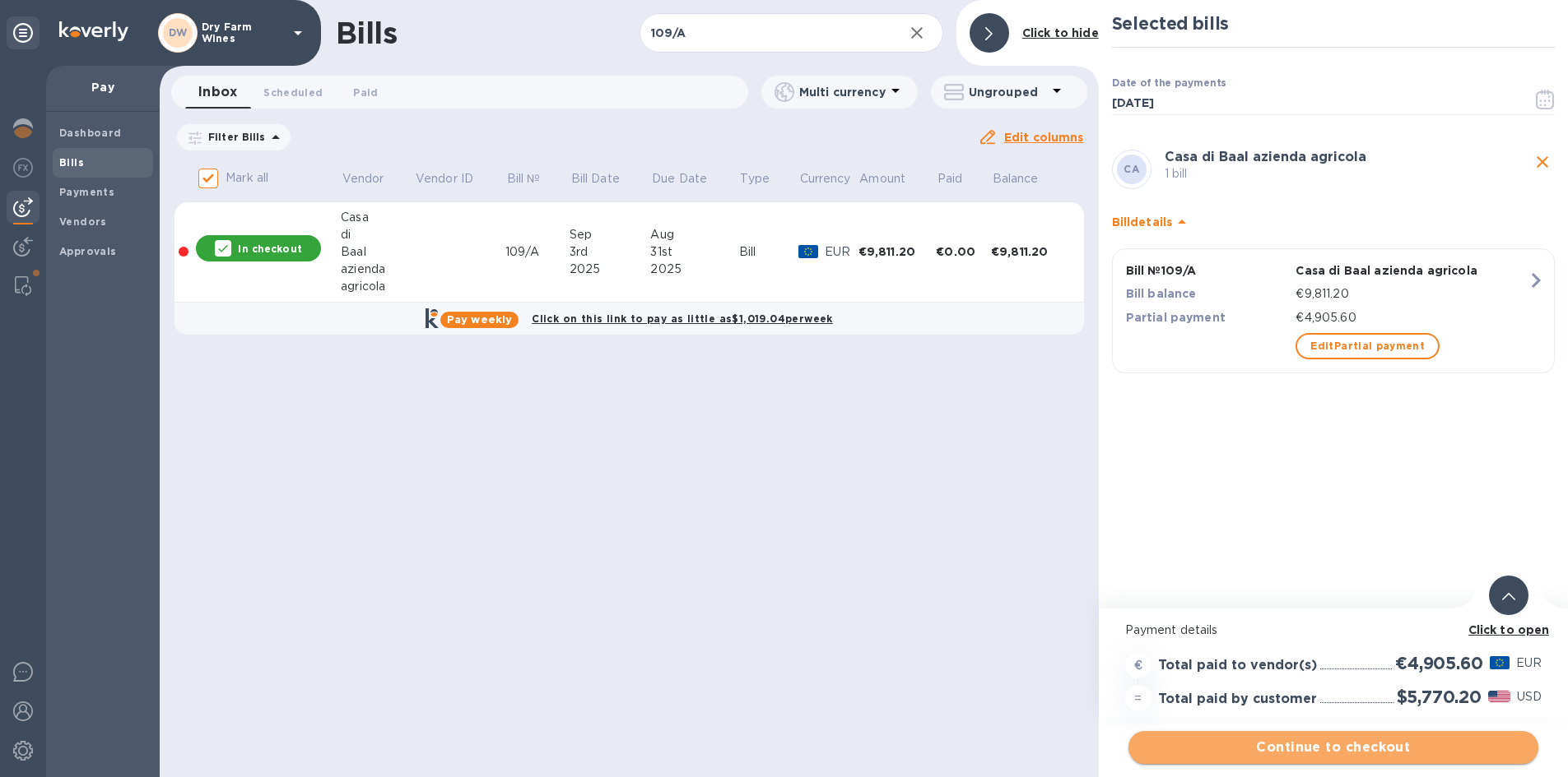
click at [1380, 747] on span "Continue to checkout" at bounding box center [1333, 748] width 384 height 20
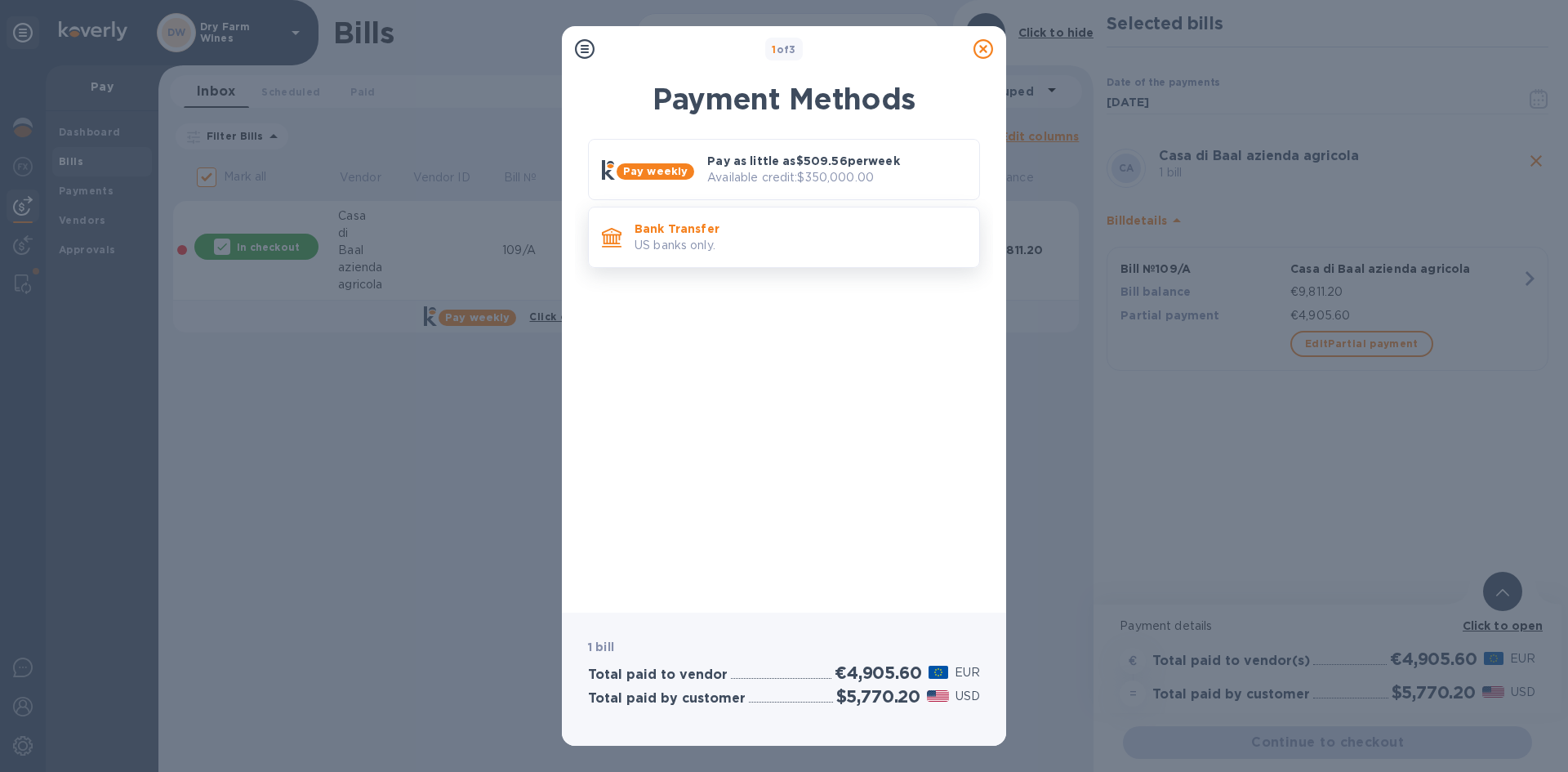
click at [688, 224] on p "Bank Transfer" at bounding box center [800, 229] width 331 height 16
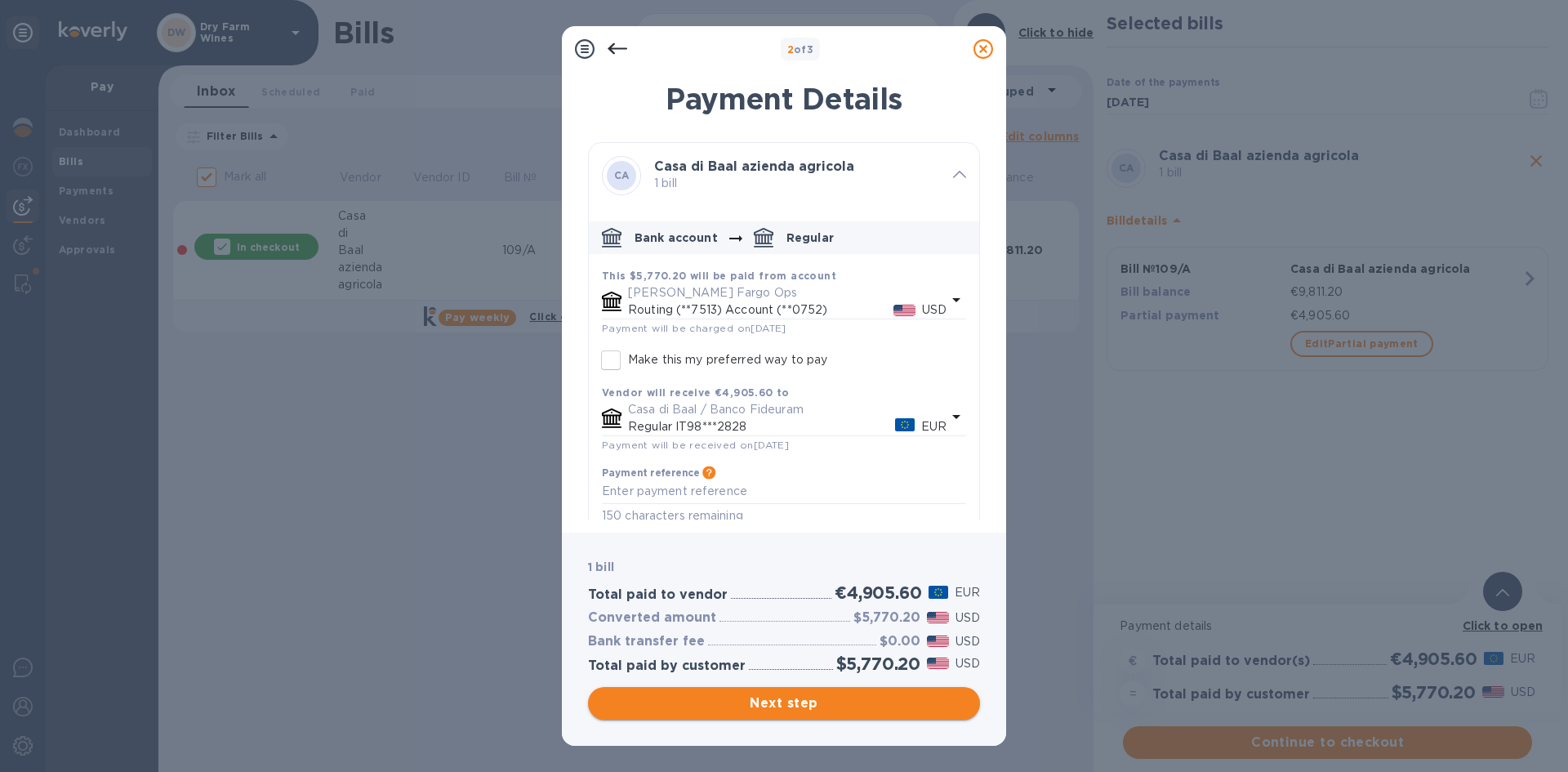
click at [763, 690] on button "Next step" at bounding box center [784, 704] width 392 height 33
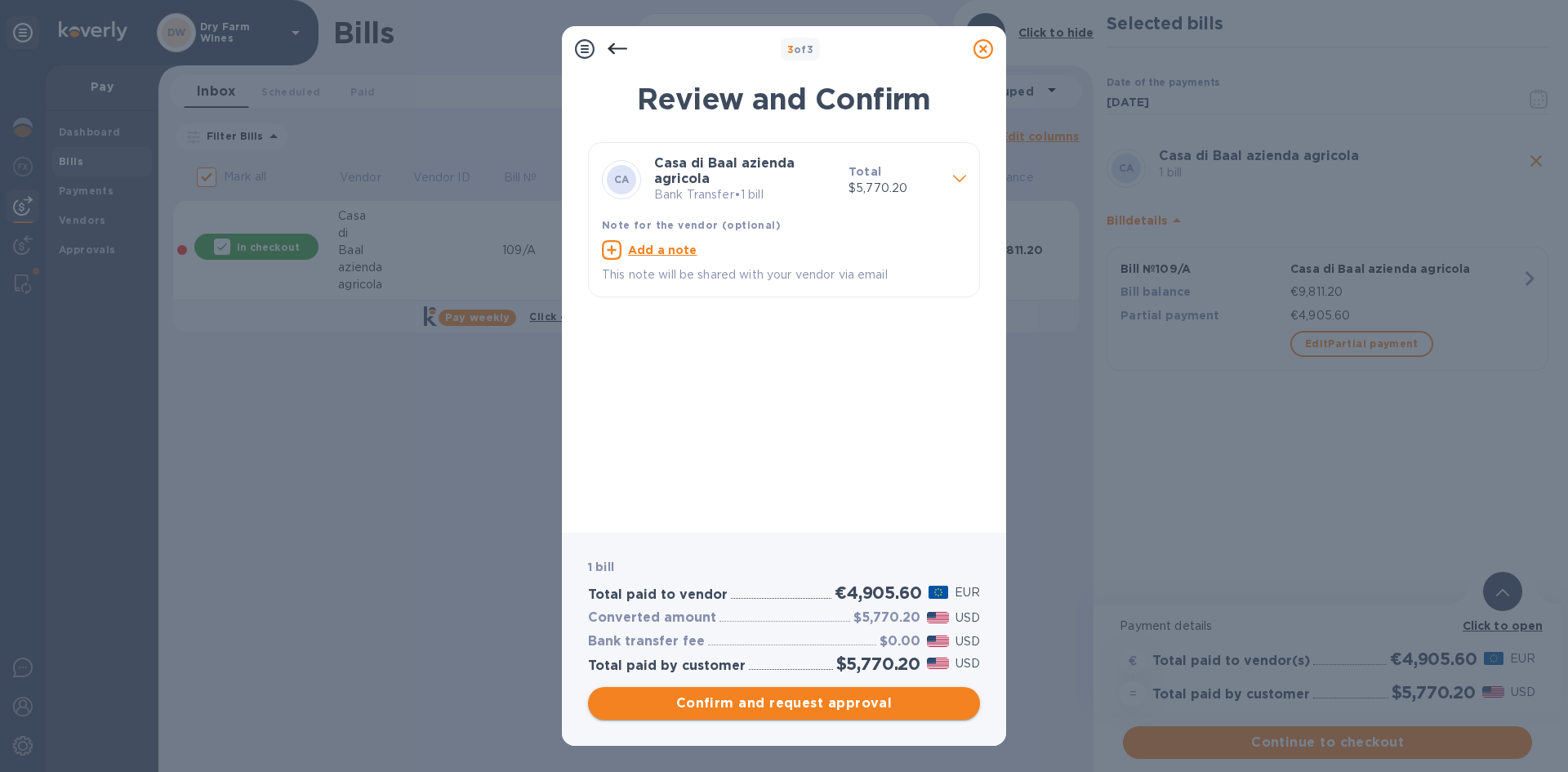
click at [827, 708] on span "Confirm and request approval" at bounding box center [784, 704] width 366 height 20
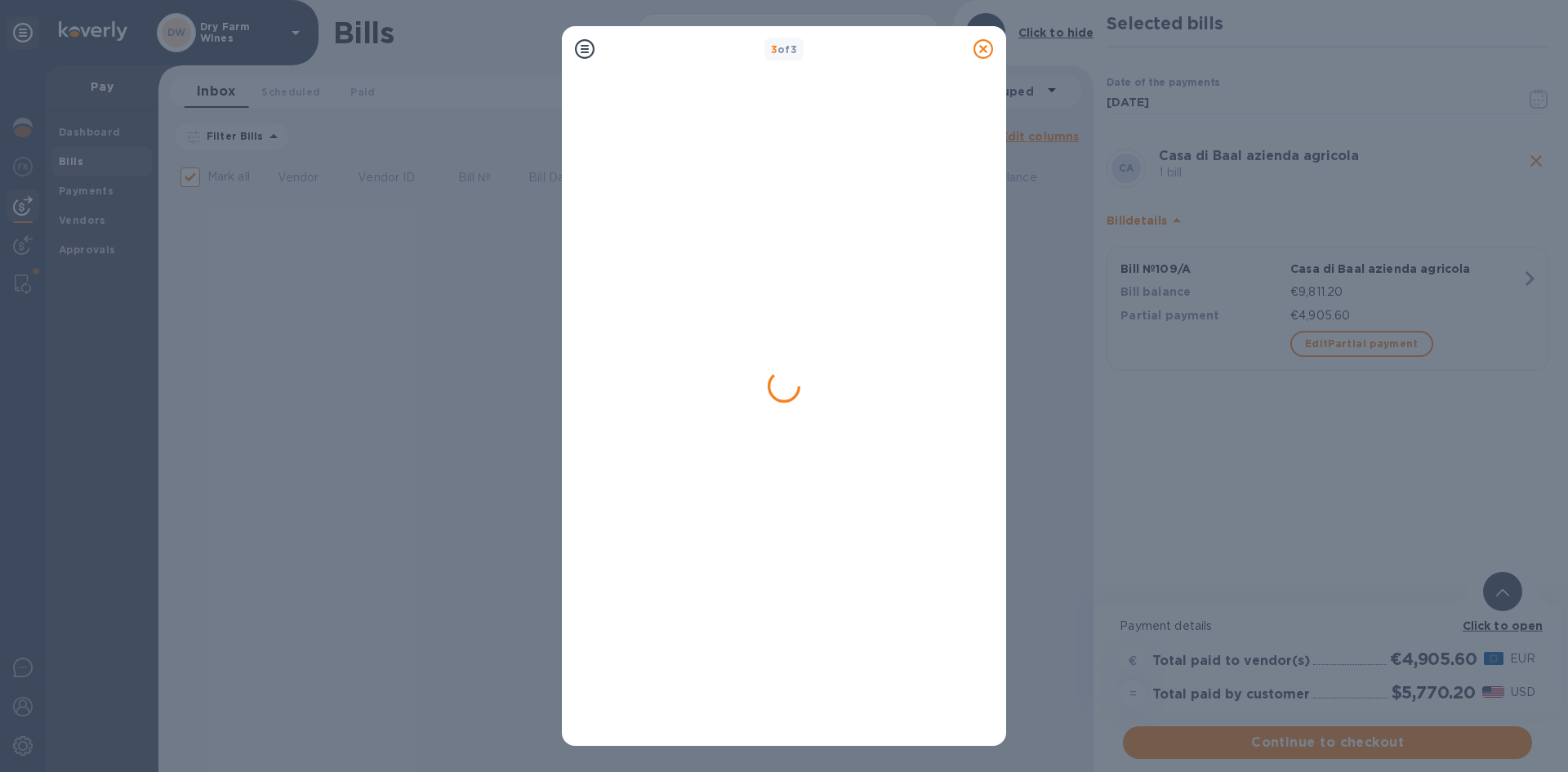
checkbox input "false"
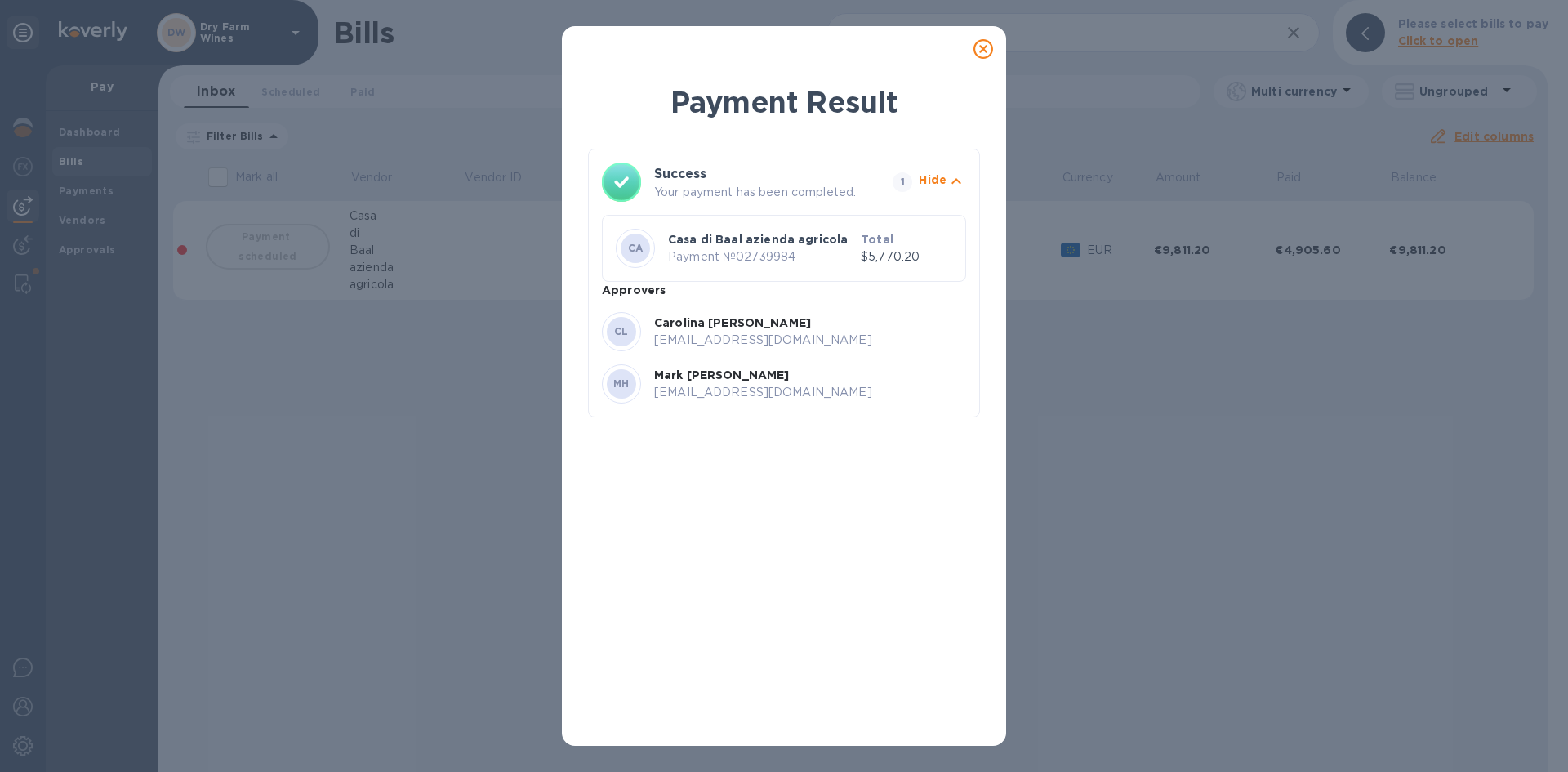
click at [980, 54] on icon at bounding box center [984, 49] width 20 height 20
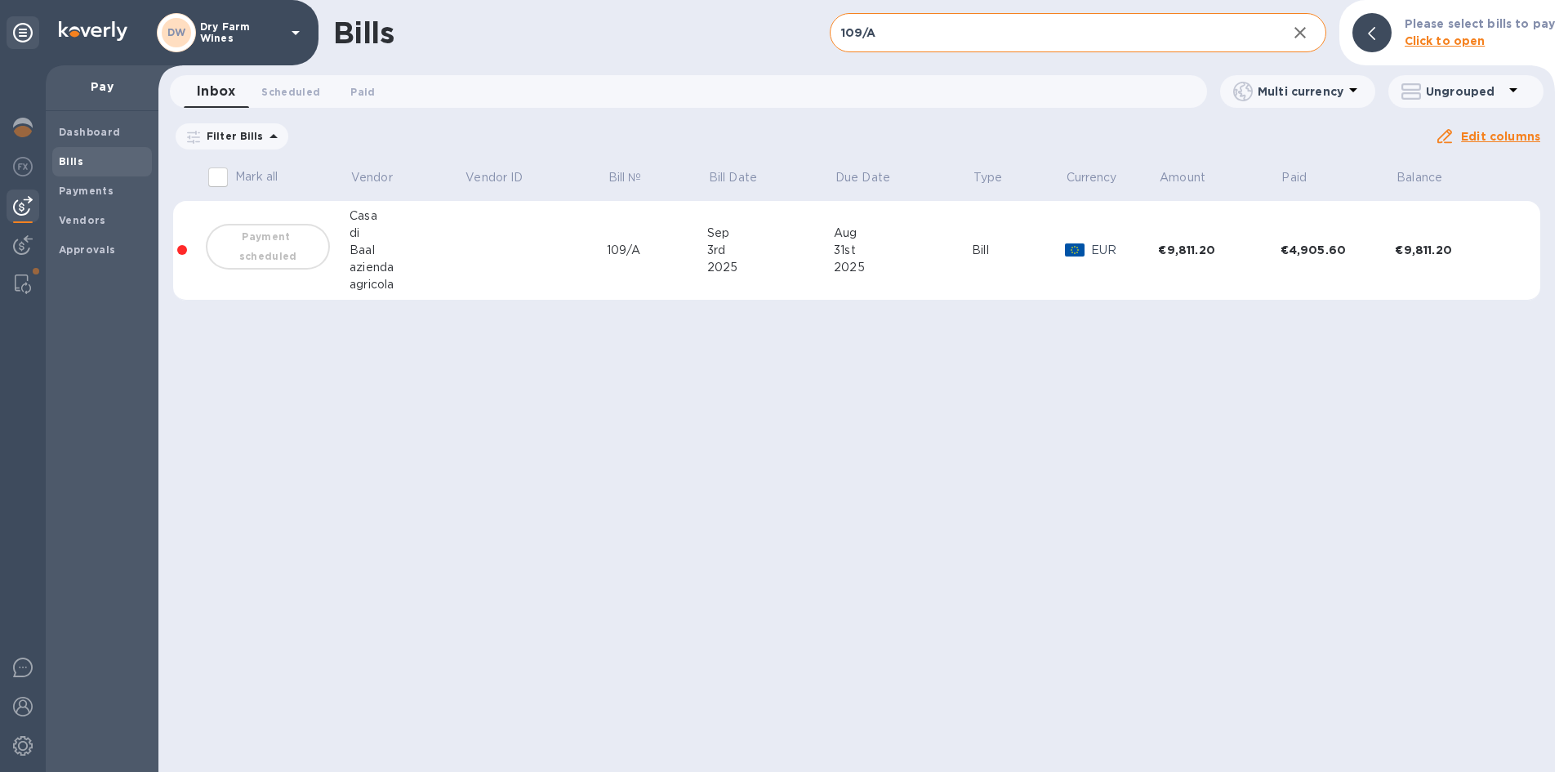
click at [932, 24] on input "109/A" at bounding box center [1052, 33] width 444 height 40
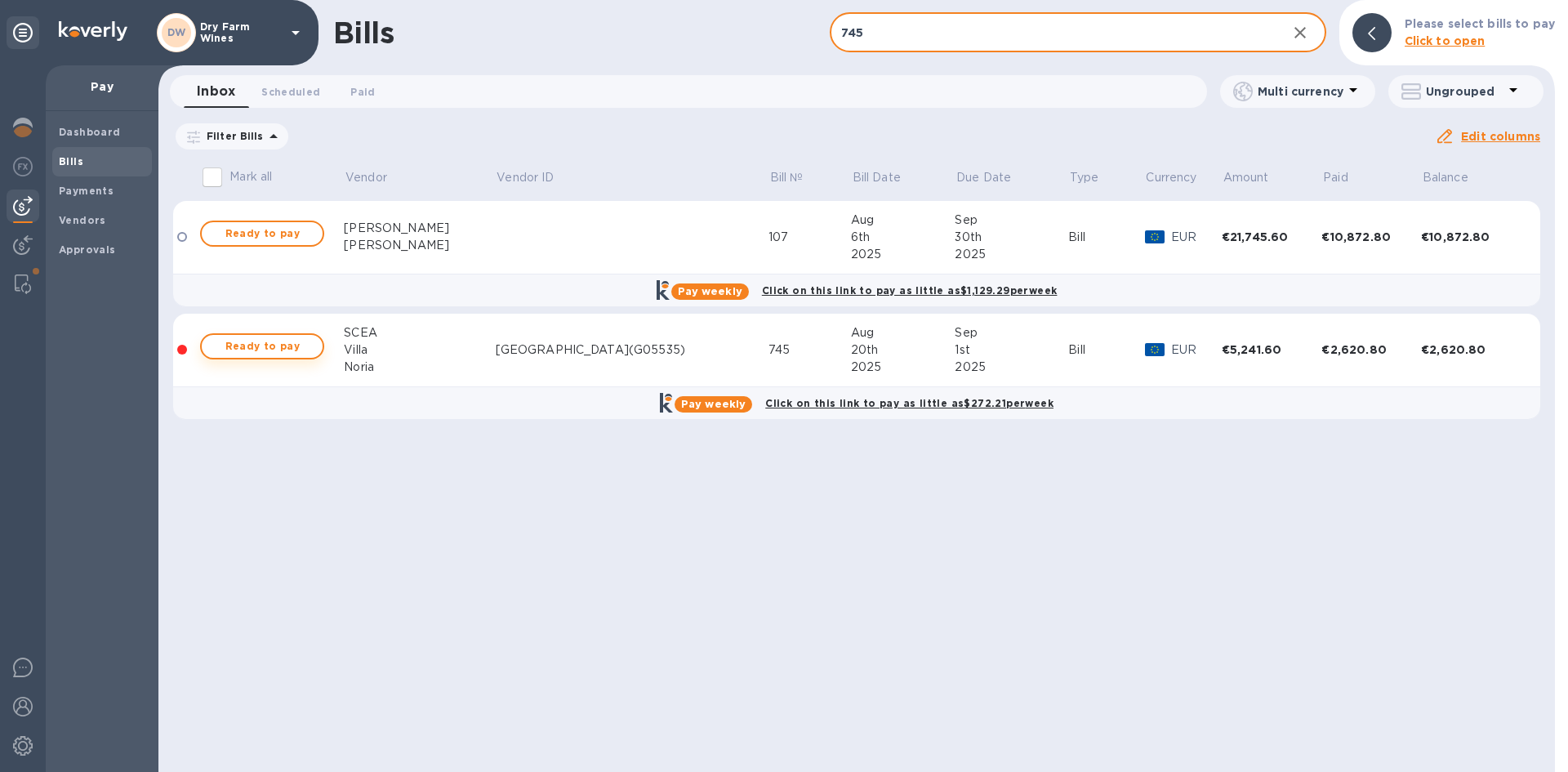
type input "745"
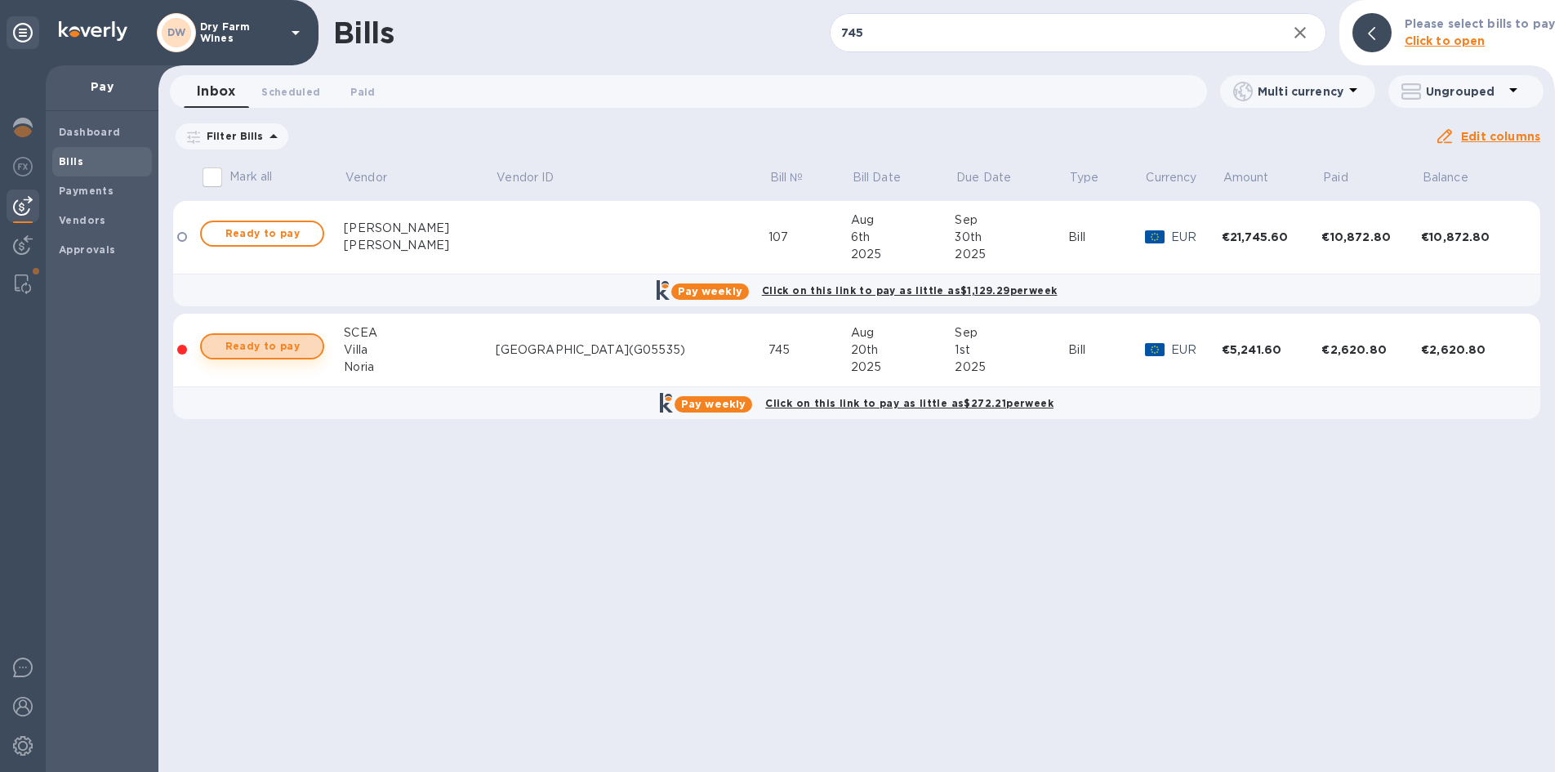
click at [294, 349] on span "Ready to pay" at bounding box center [262, 346] width 95 height 20
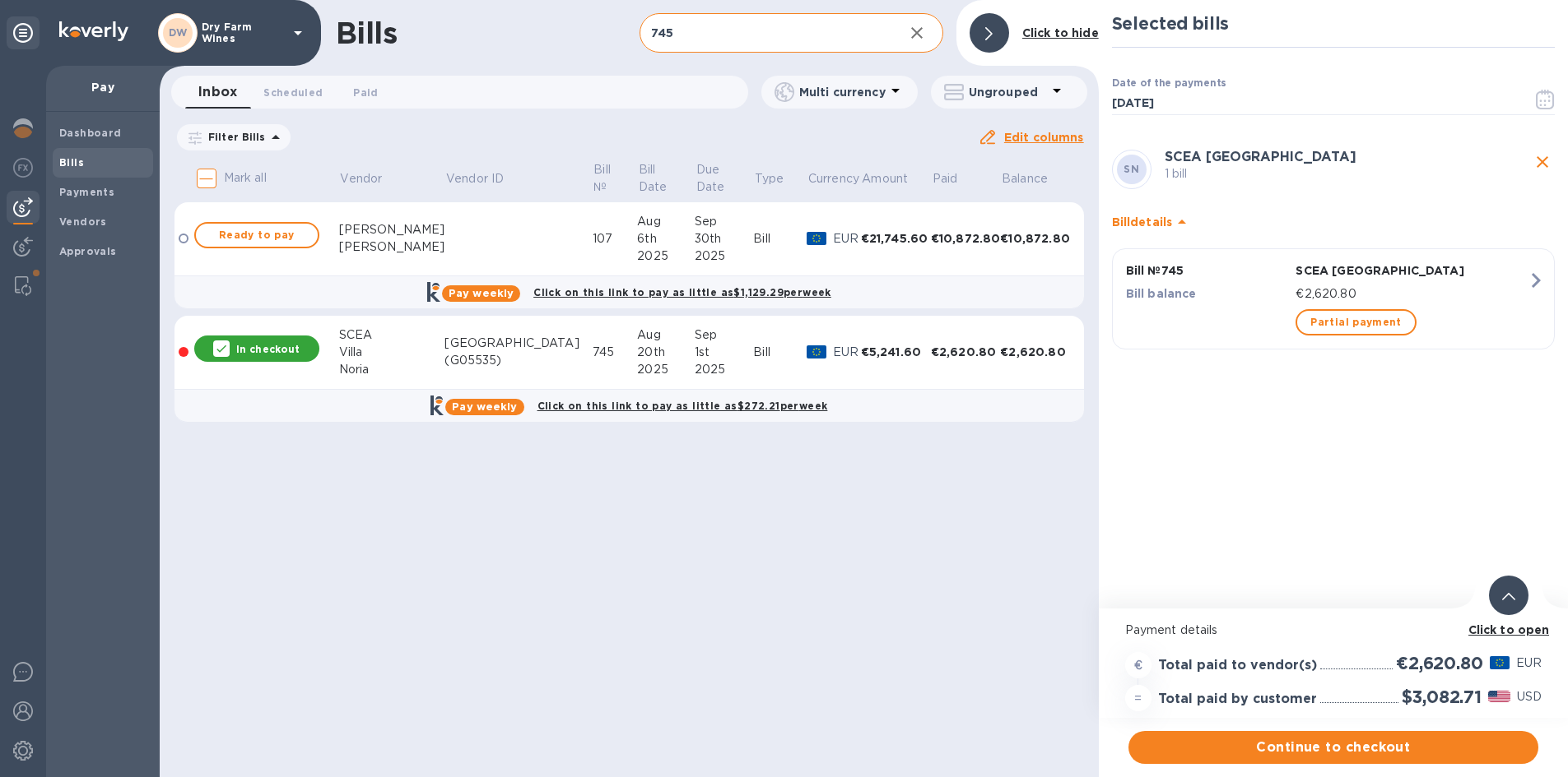
click at [917, 38] on icon "button" at bounding box center [917, 33] width 20 height 20
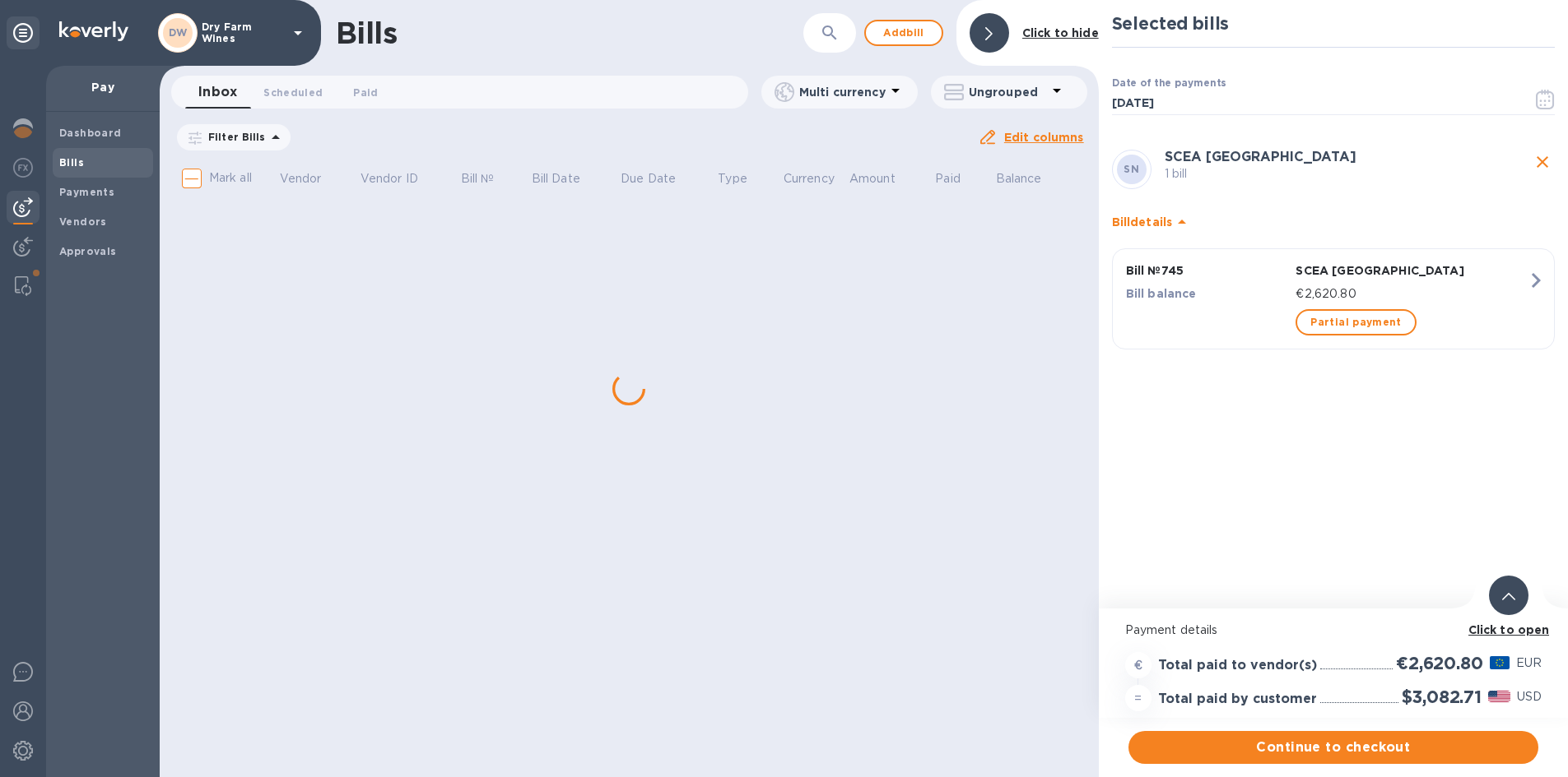
click at [822, 32] on icon "button" at bounding box center [830, 33] width 20 height 20
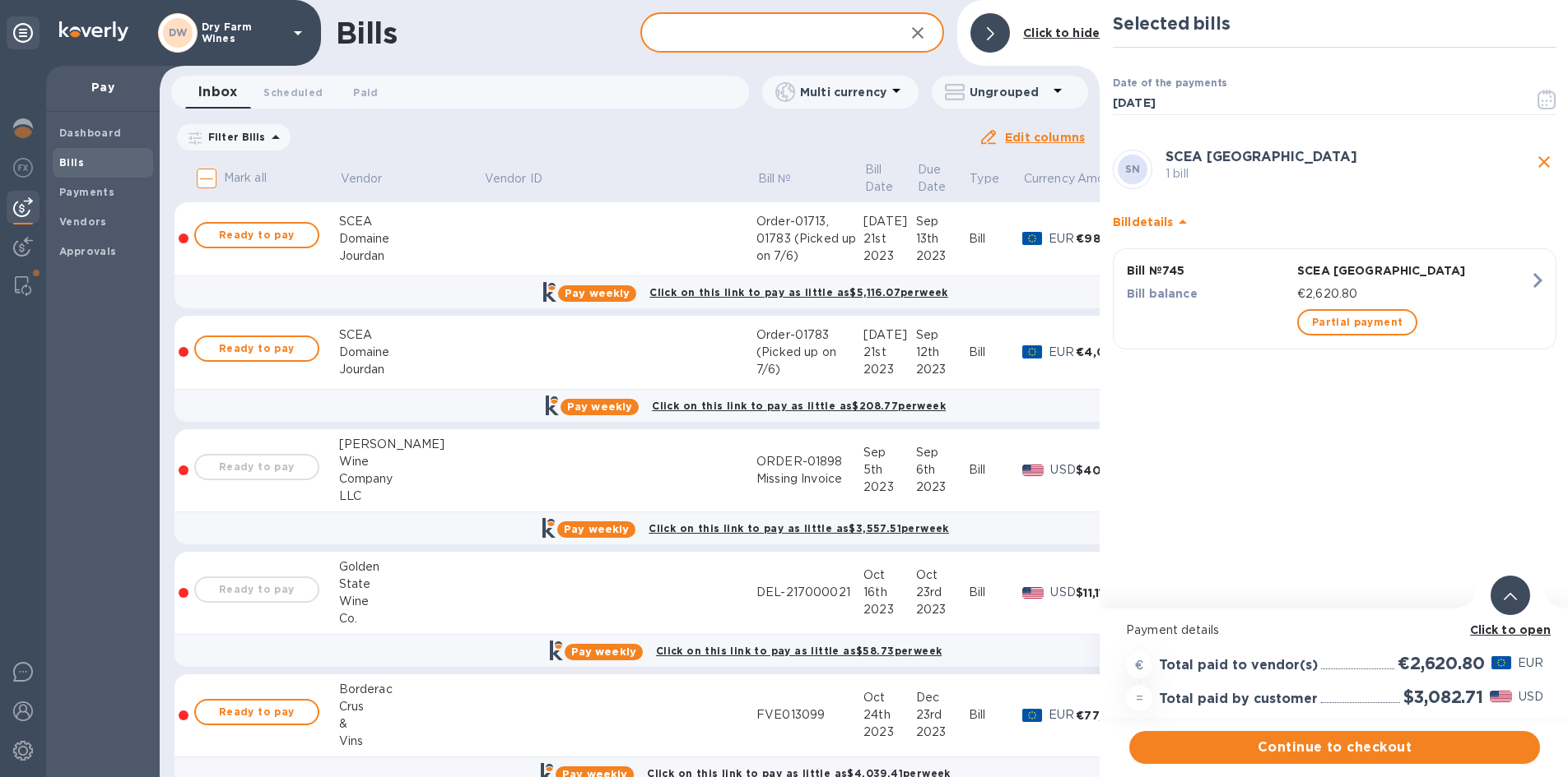
paste input "2172715"
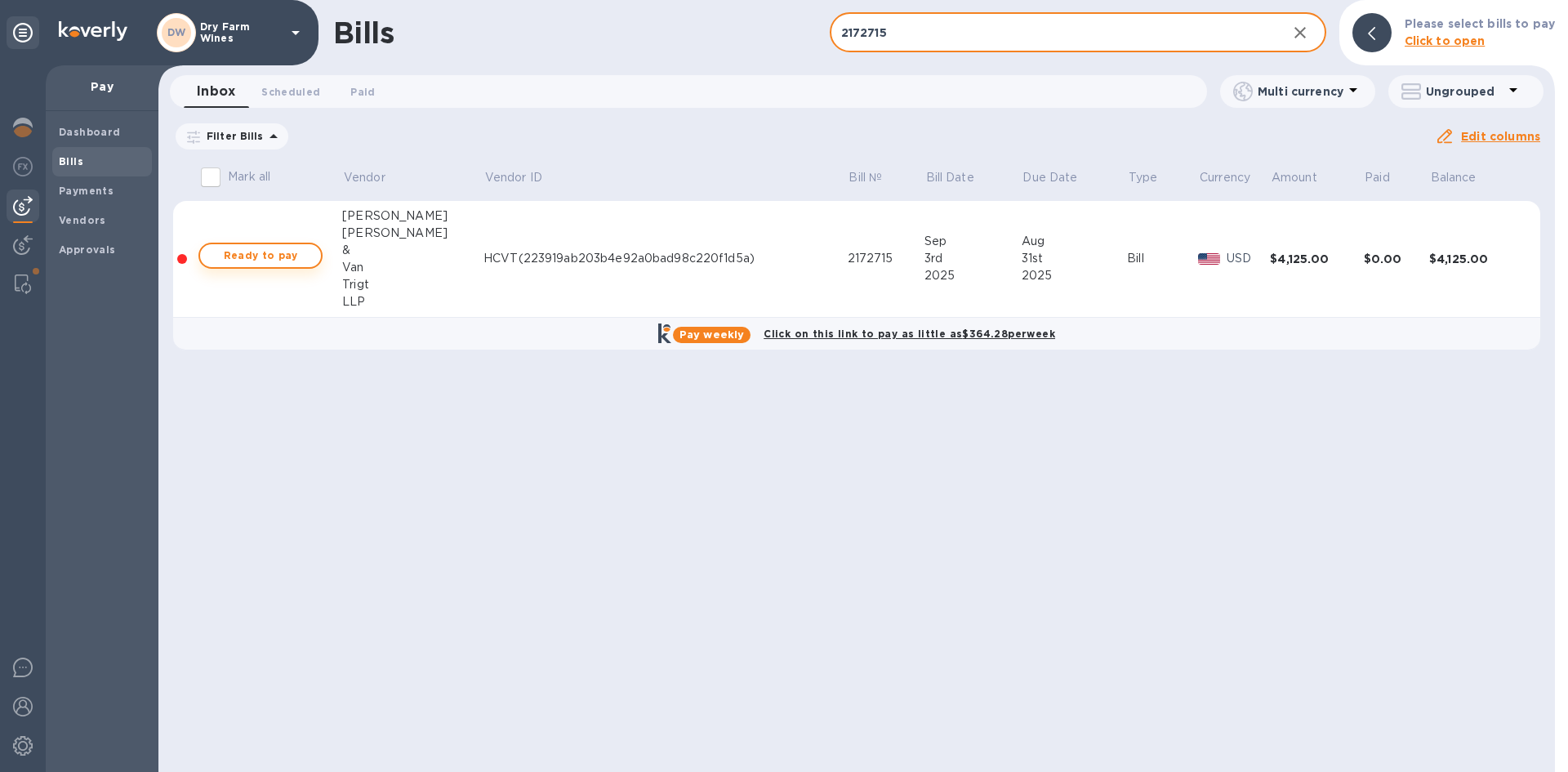
type input "2172715"
click at [252, 258] on span "Ready to pay" at bounding box center [261, 256] width 95 height 20
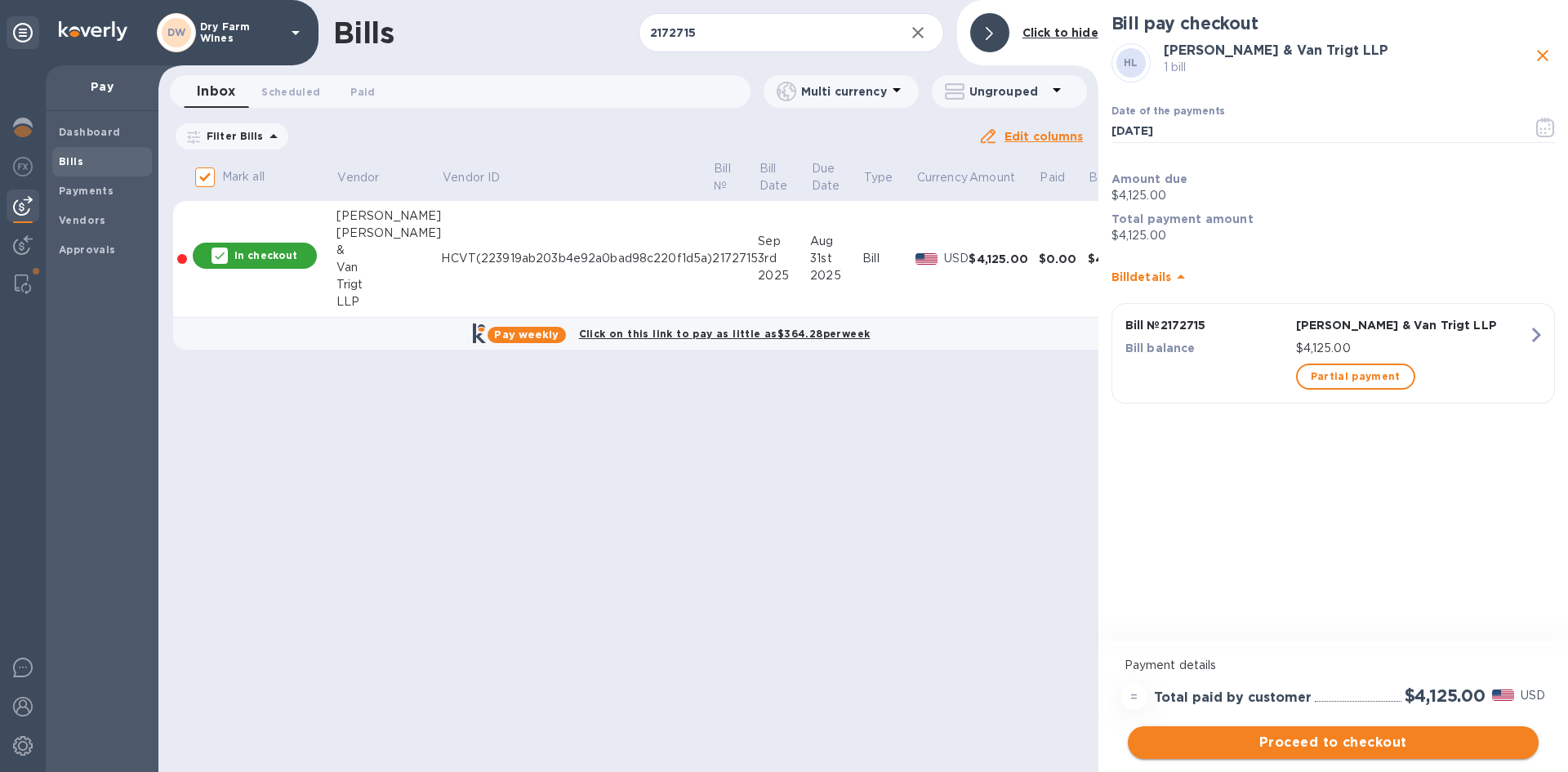
click at [1261, 738] on span "Proceed to checkout" at bounding box center [1333, 743] width 385 height 20
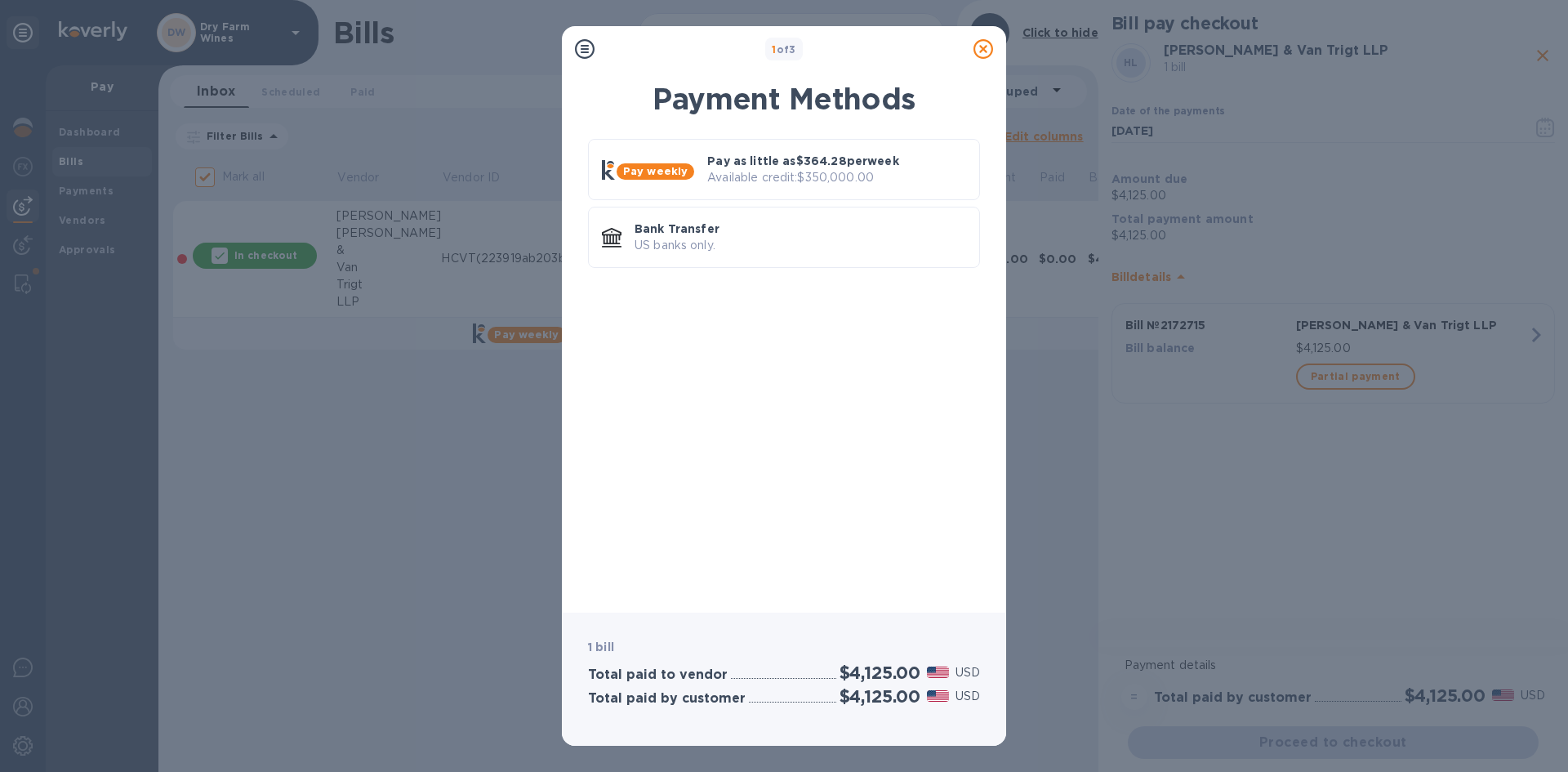
click at [817, 271] on div "Pay weekly Pay as little as $364.28 per week Available credit: $350,000.00 Bank…" at bounding box center [784, 206] width 392 height 135
click at [822, 257] on div "Bank Transfer US banks only." at bounding box center [800, 238] width 345 height 46
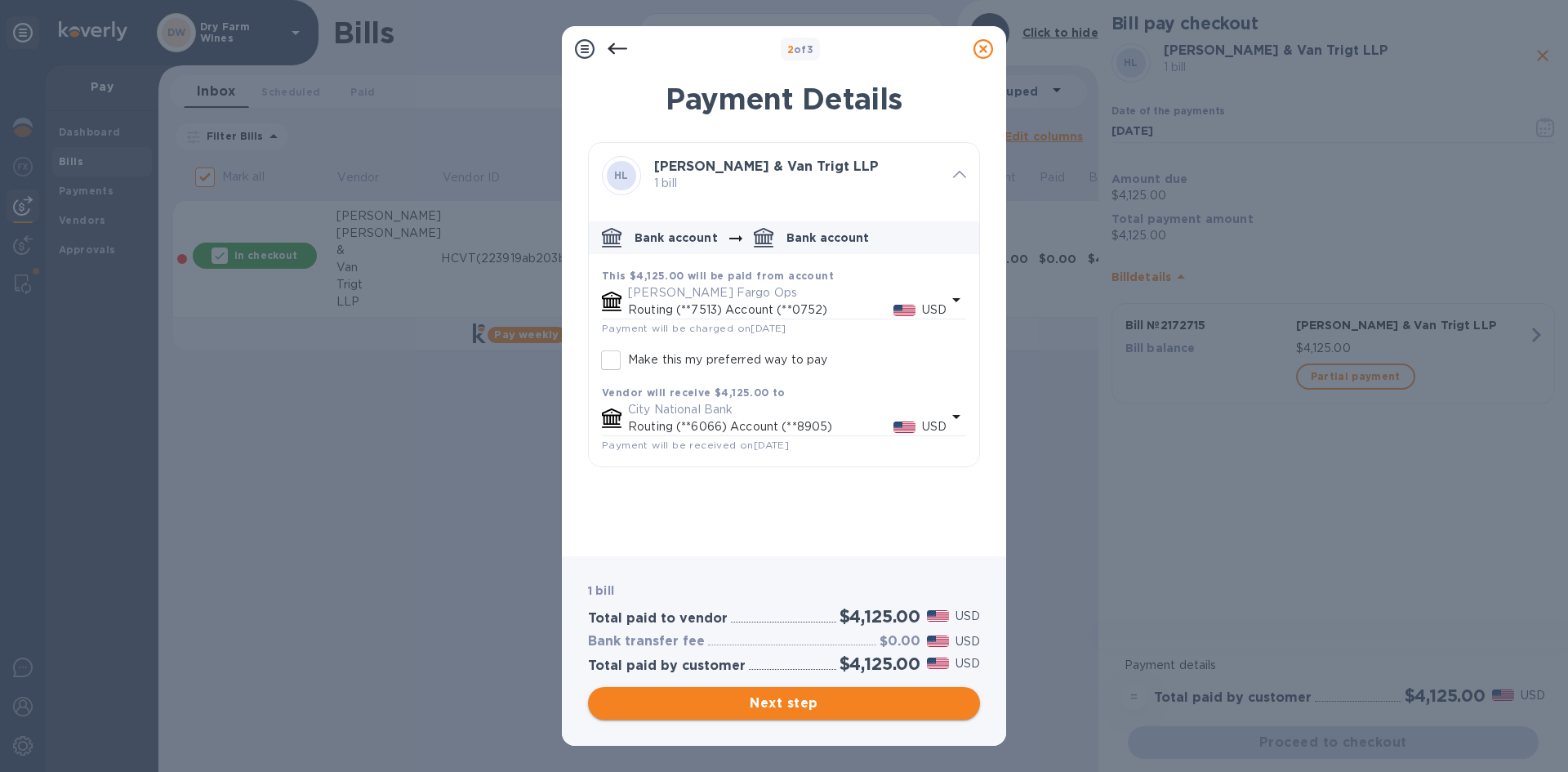
click at [782, 694] on span "Next step" at bounding box center [784, 704] width 366 height 20
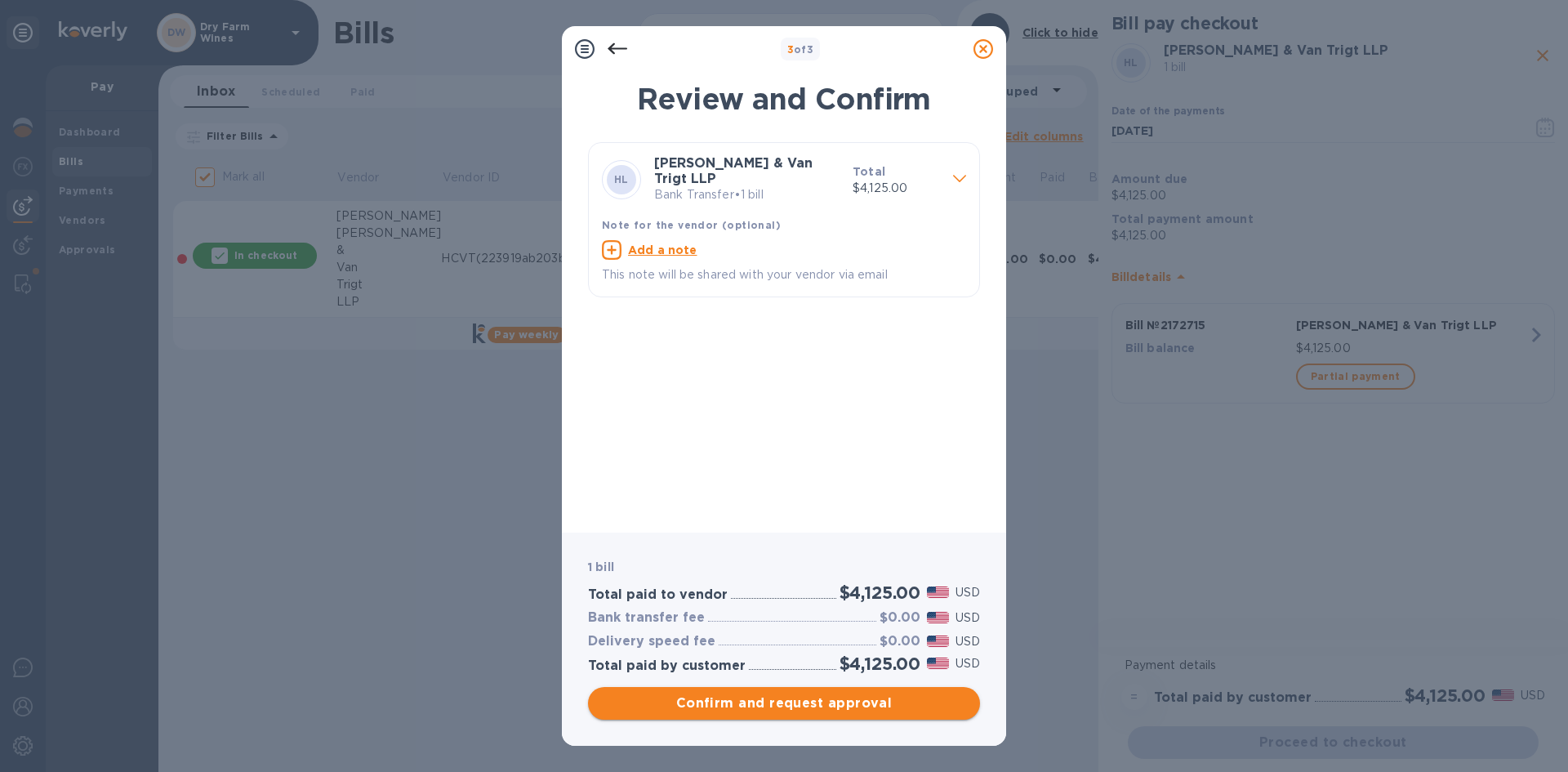
click at [697, 706] on span "Confirm and request approval" at bounding box center [784, 704] width 366 height 20
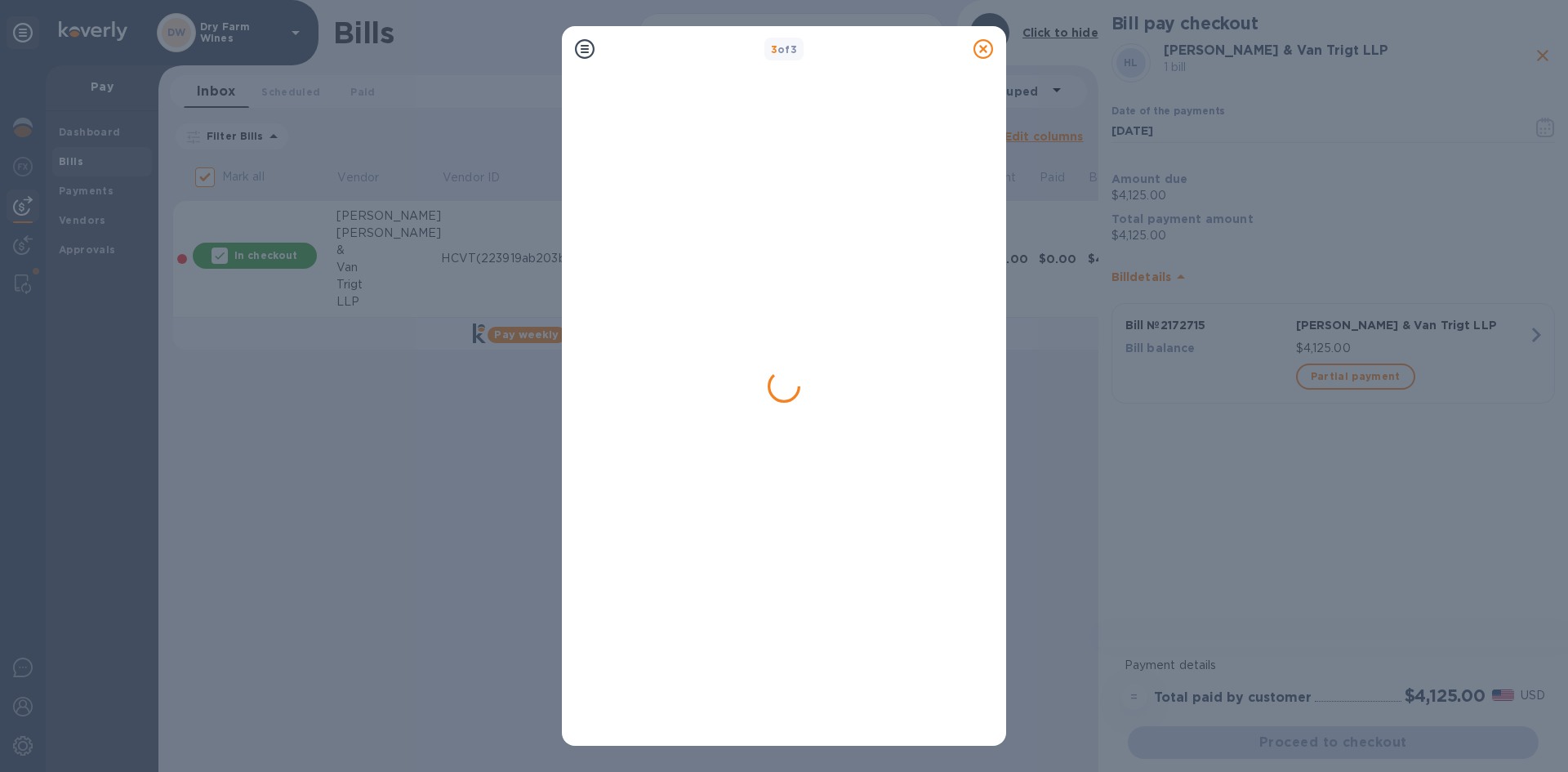
checkbox input "false"
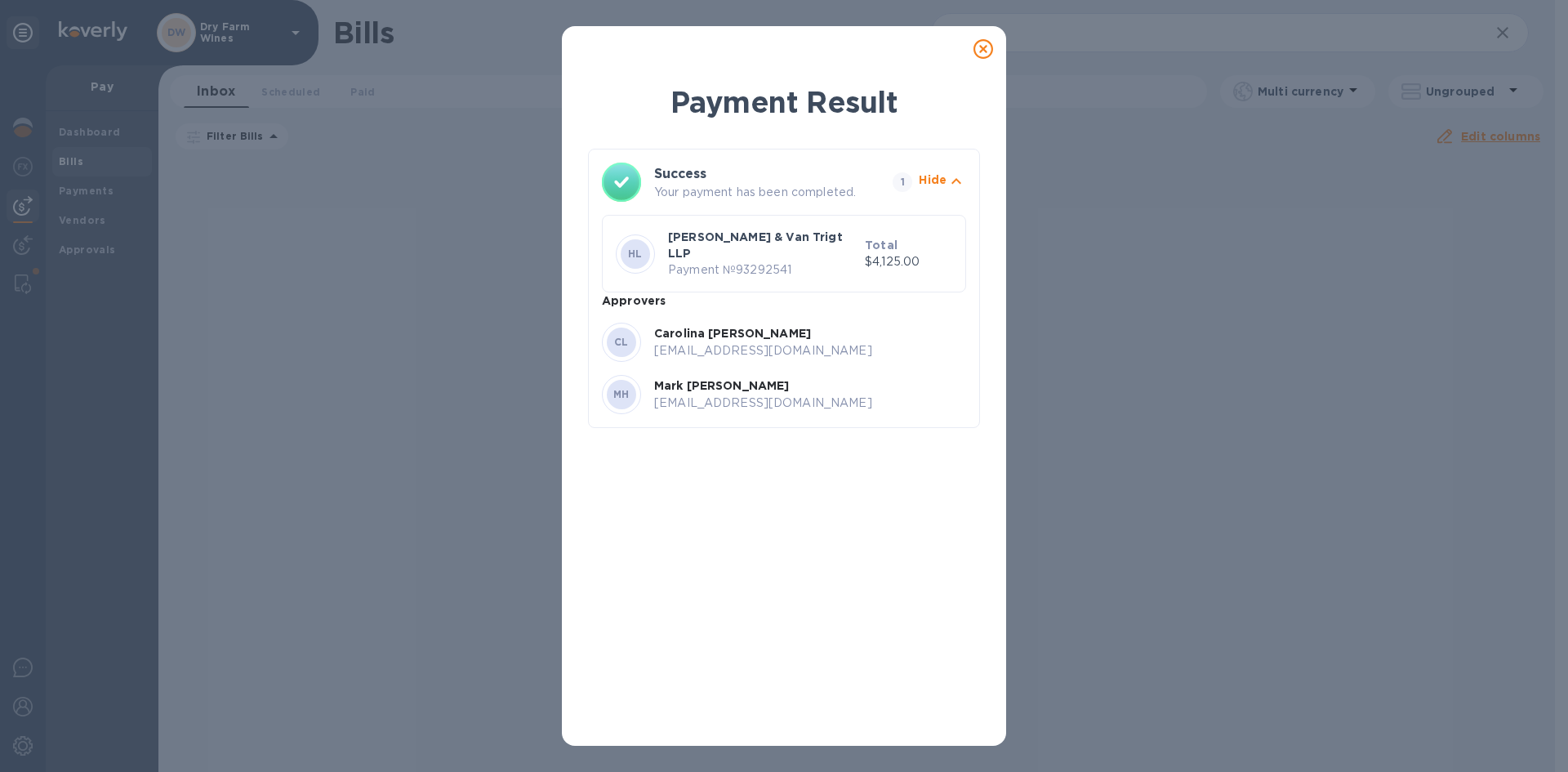
click at [989, 49] on icon at bounding box center [984, 49] width 20 height 20
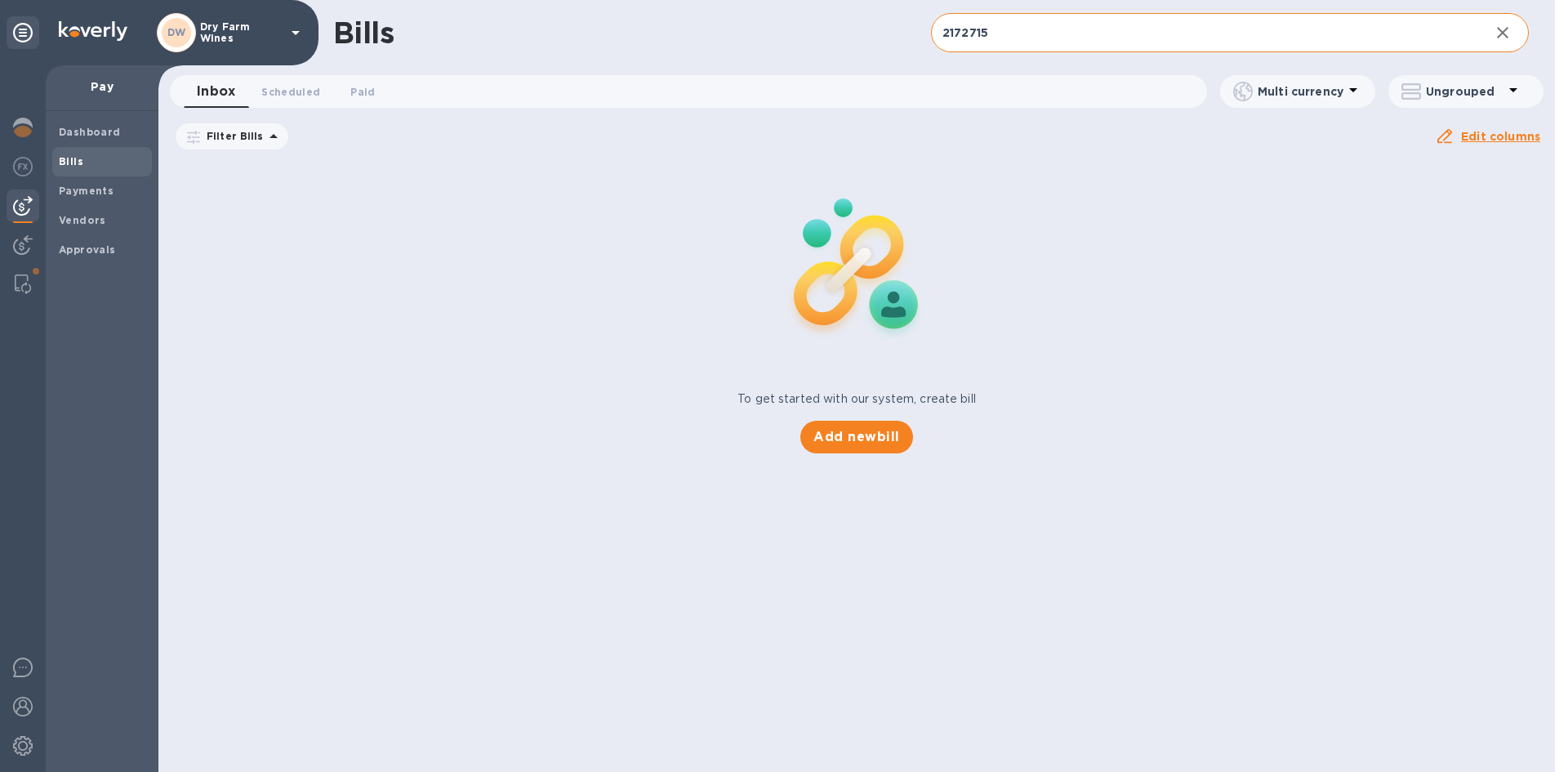
click at [998, 35] on input "2172715" at bounding box center [1204, 33] width 546 height 40
paste input "131288"
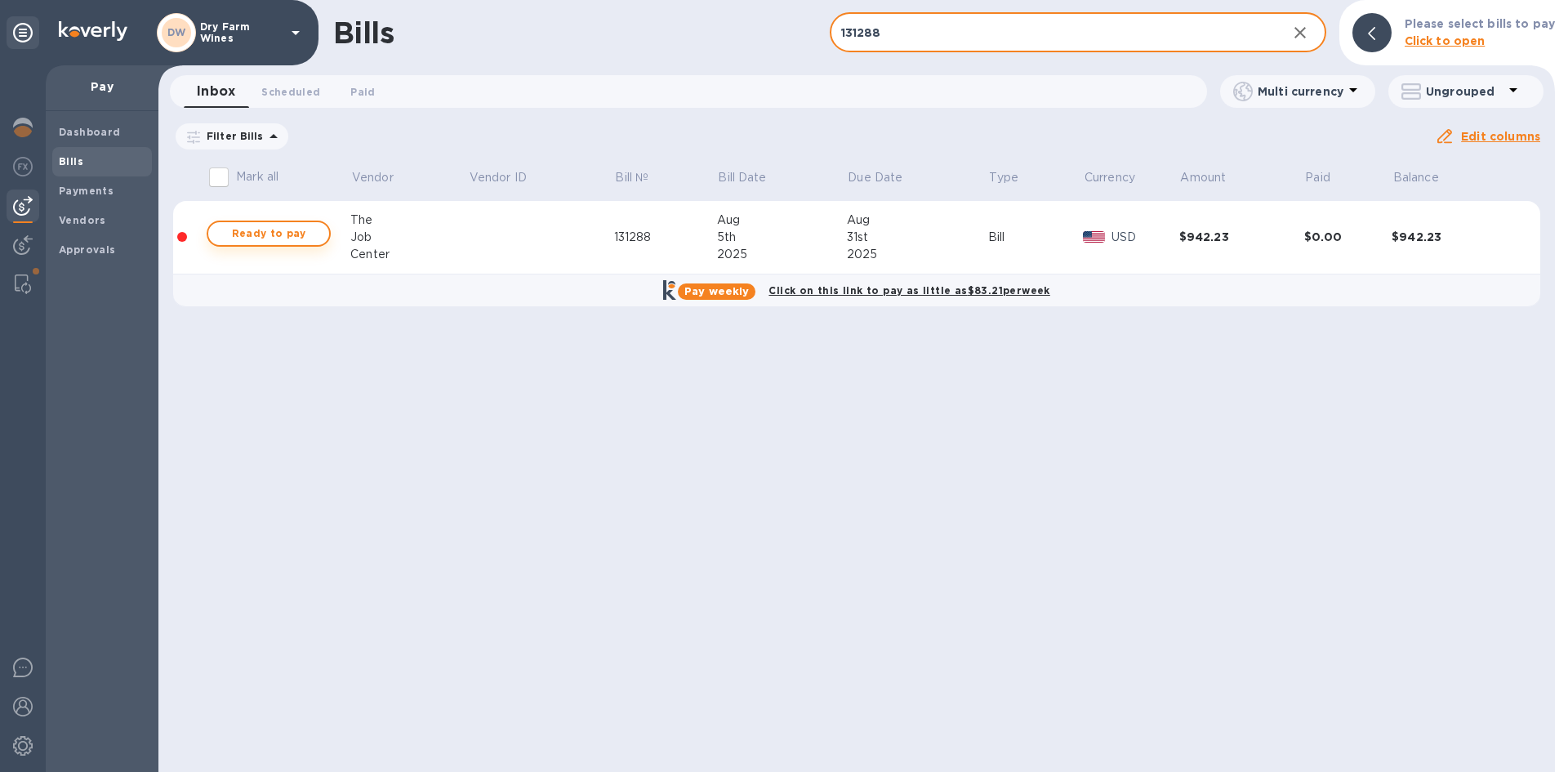
type input "131288"
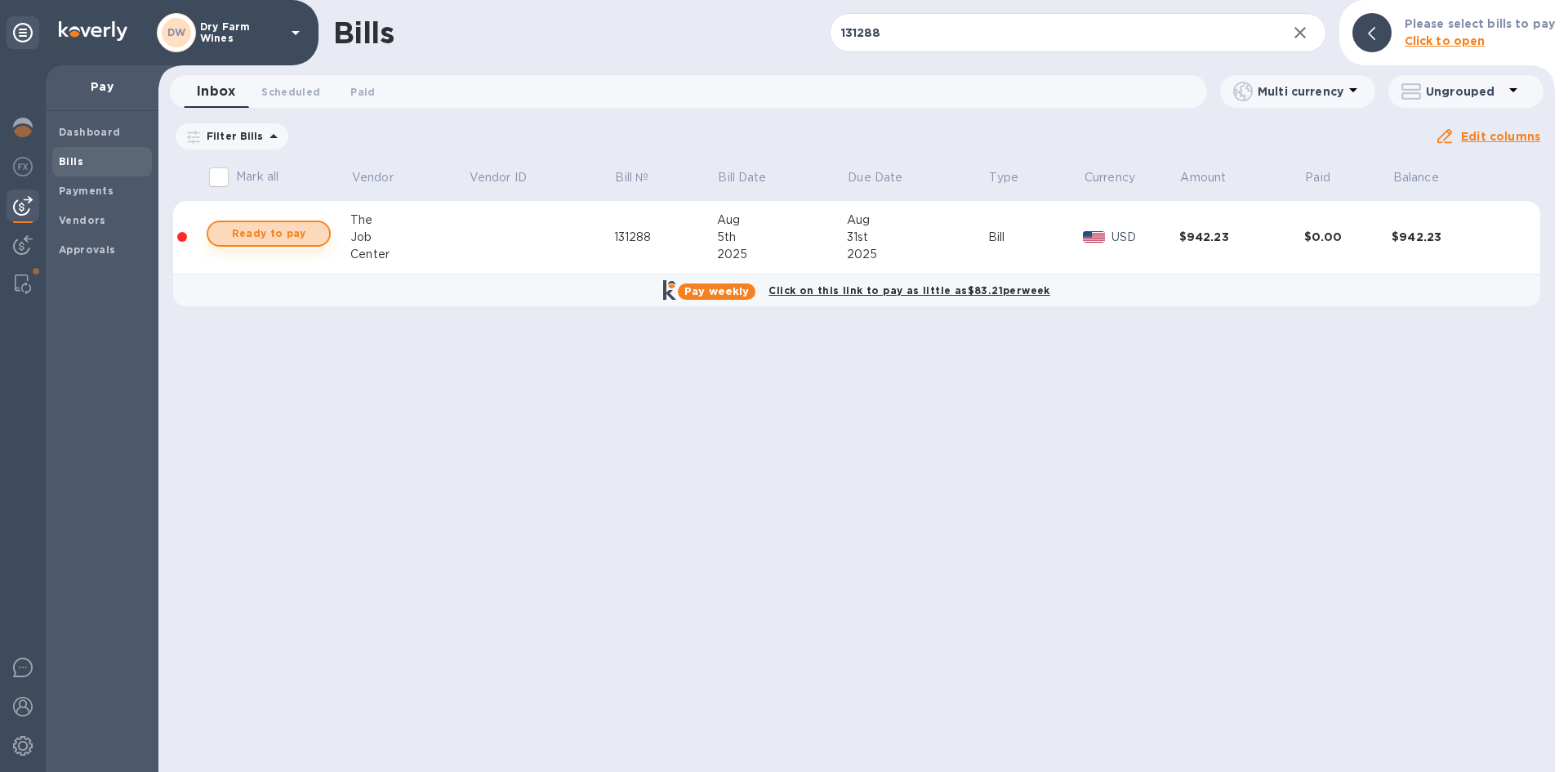
click at [291, 238] on span "Ready to pay" at bounding box center [269, 233] width 95 height 20
checkbox input "true"
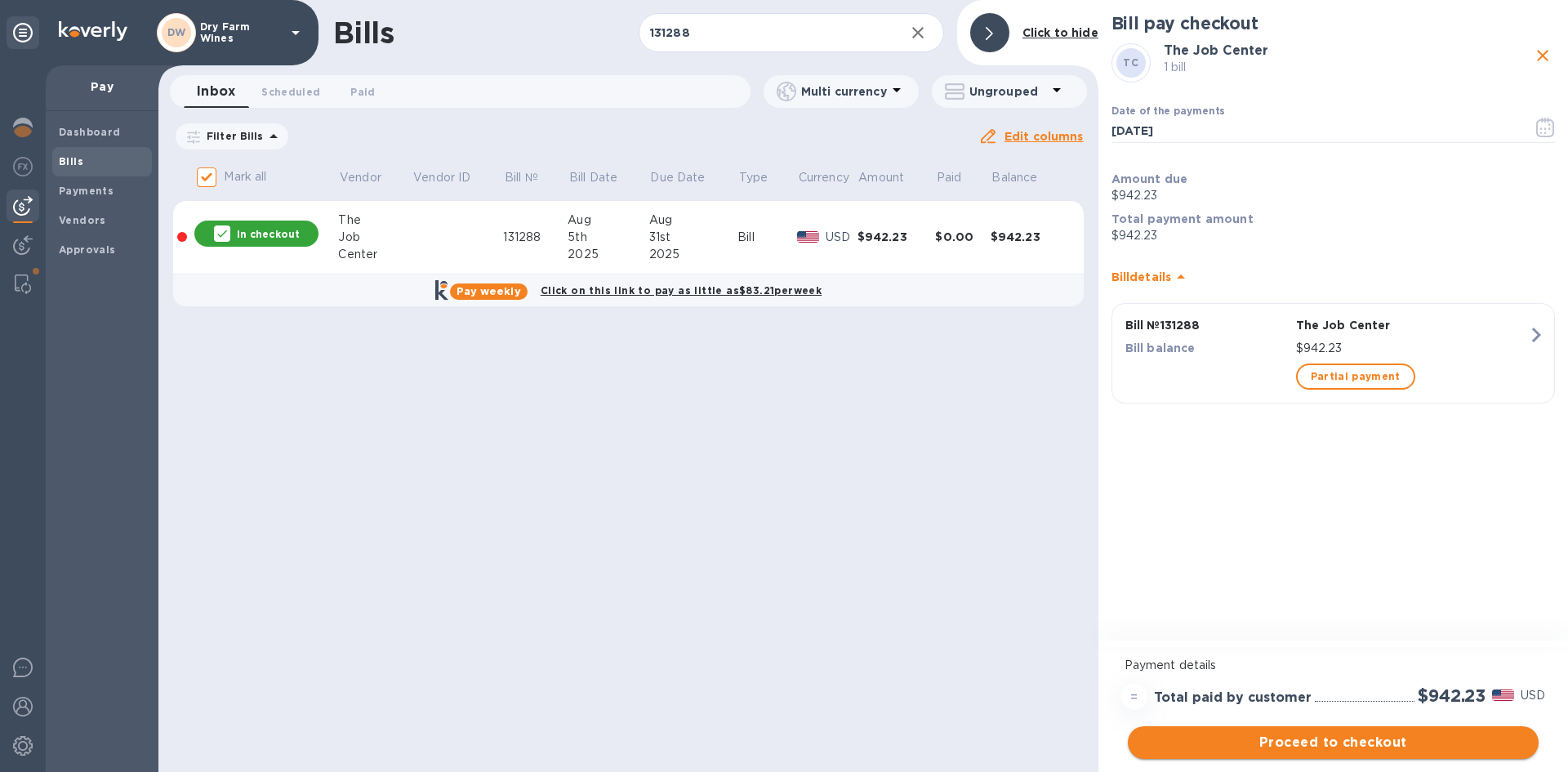
click at [1293, 746] on span "Proceed to checkout" at bounding box center [1333, 743] width 385 height 20
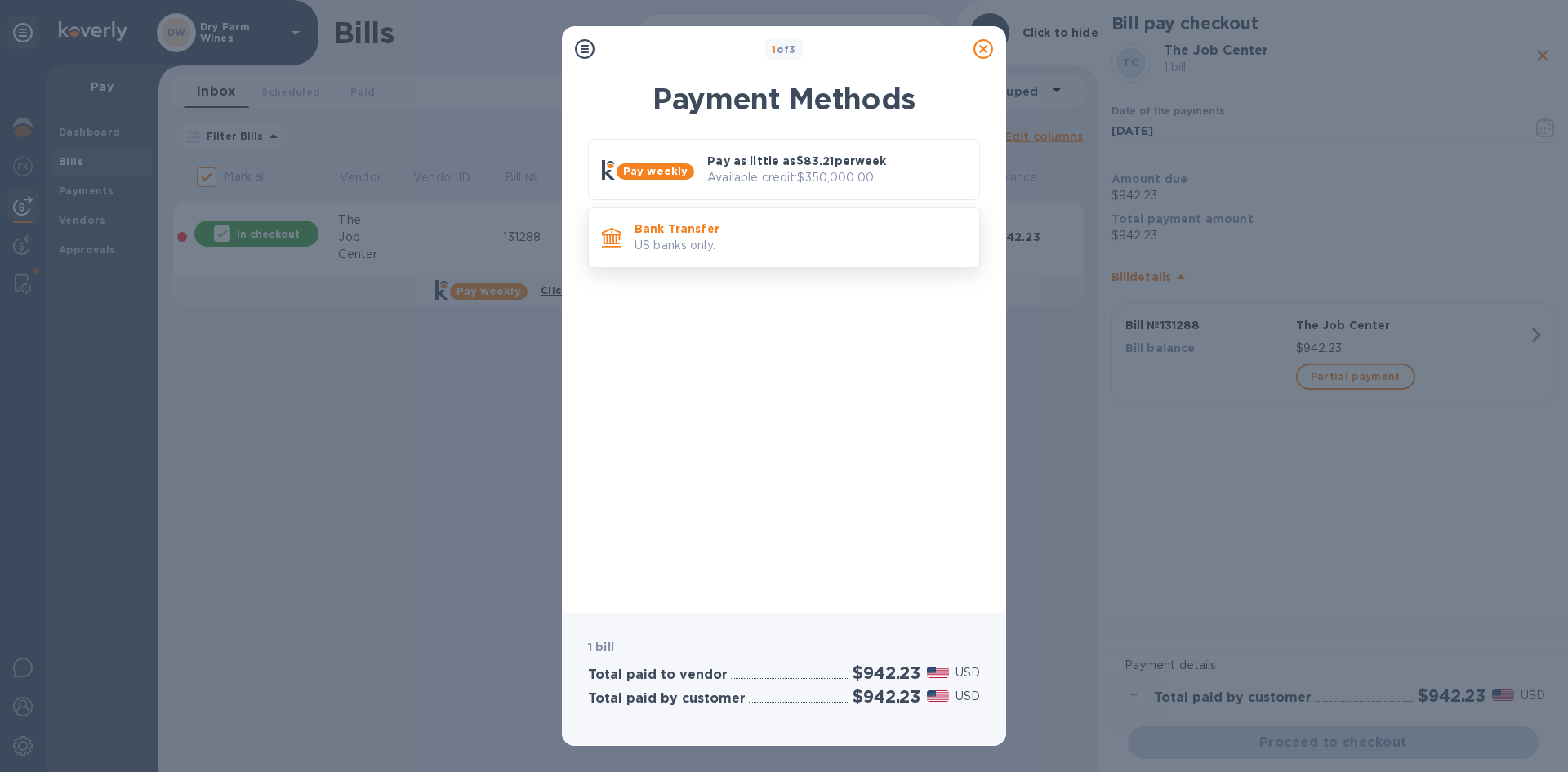
click at [739, 255] on div "Bank Transfer US banks only." at bounding box center [800, 238] width 345 height 46
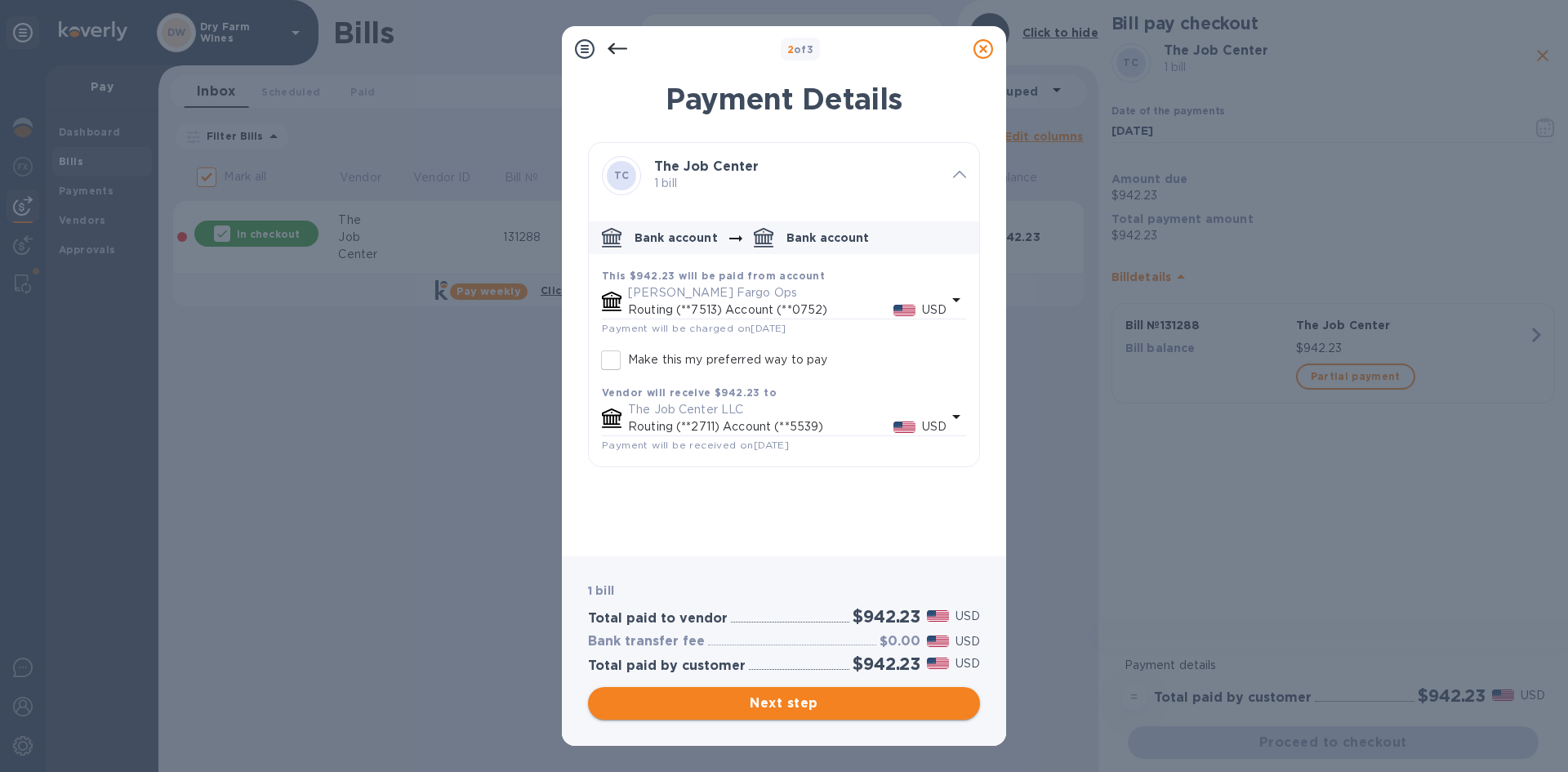
click at [809, 705] on span "Next step" at bounding box center [784, 704] width 366 height 20
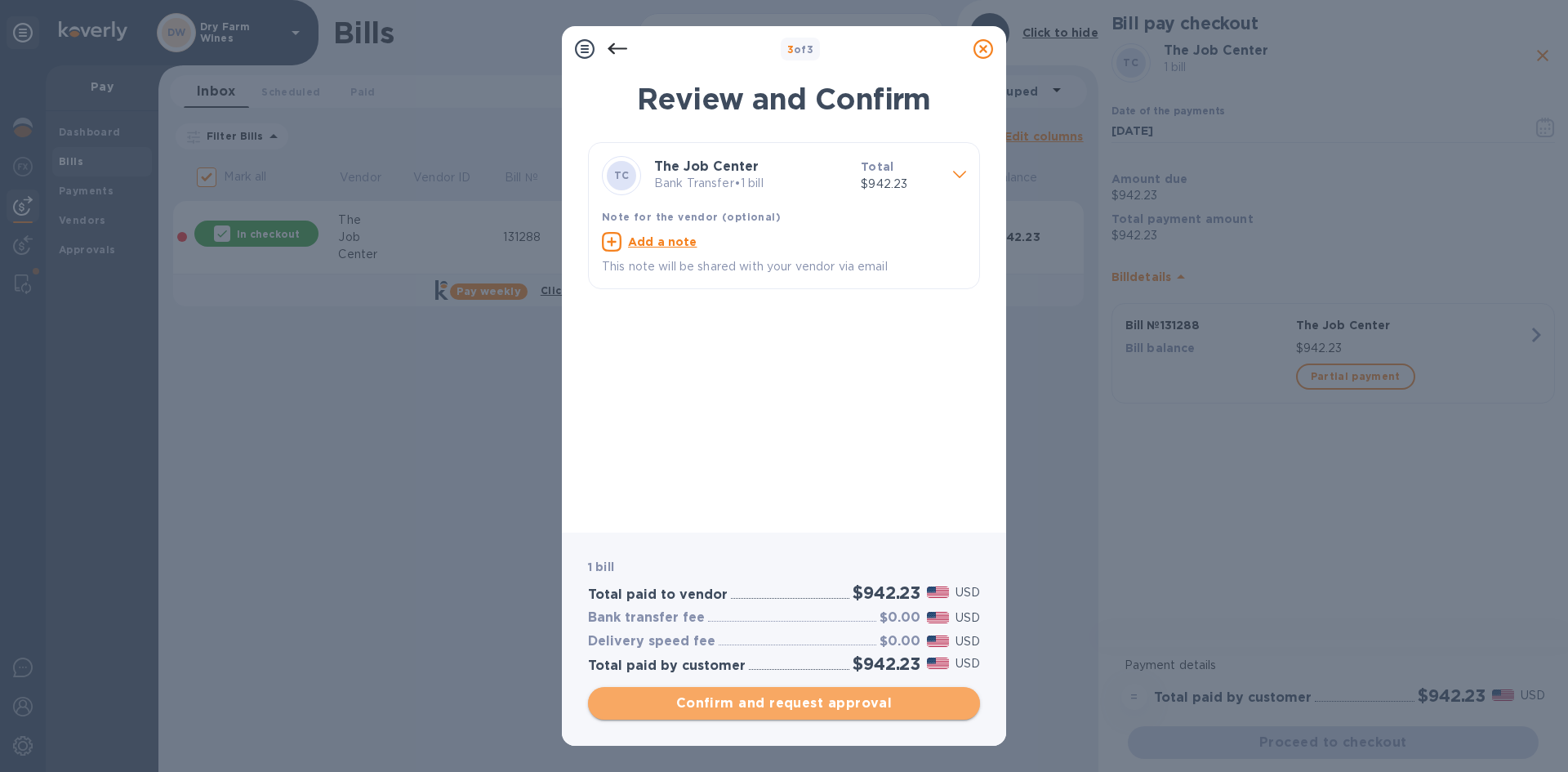
click at [809, 705] on span "Confirm and request approval" at bounding box center [784, 704] width 366 height 20
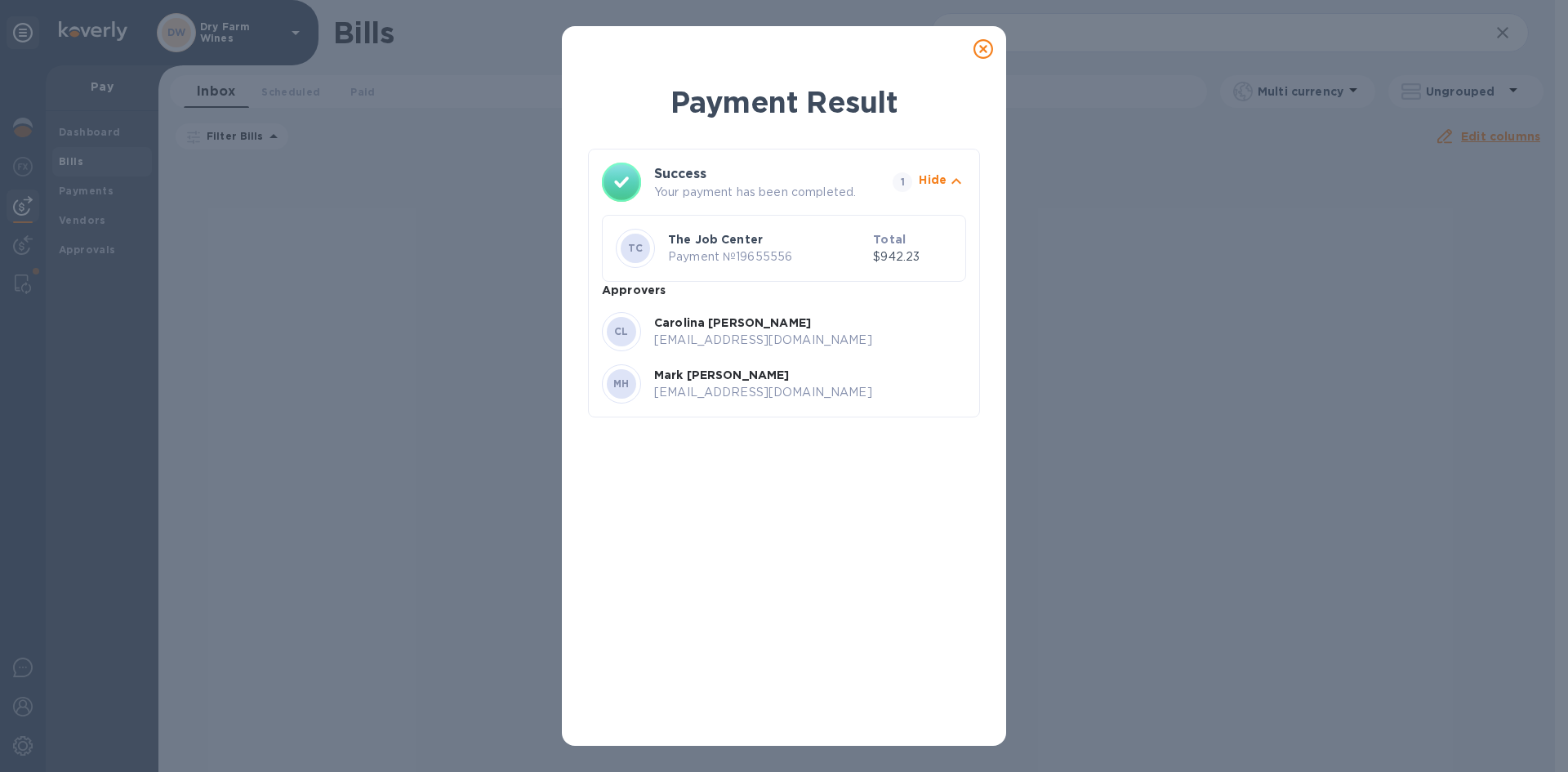
click at [984, 45] on icon at bounding box center [984, 49] width 20 height 20
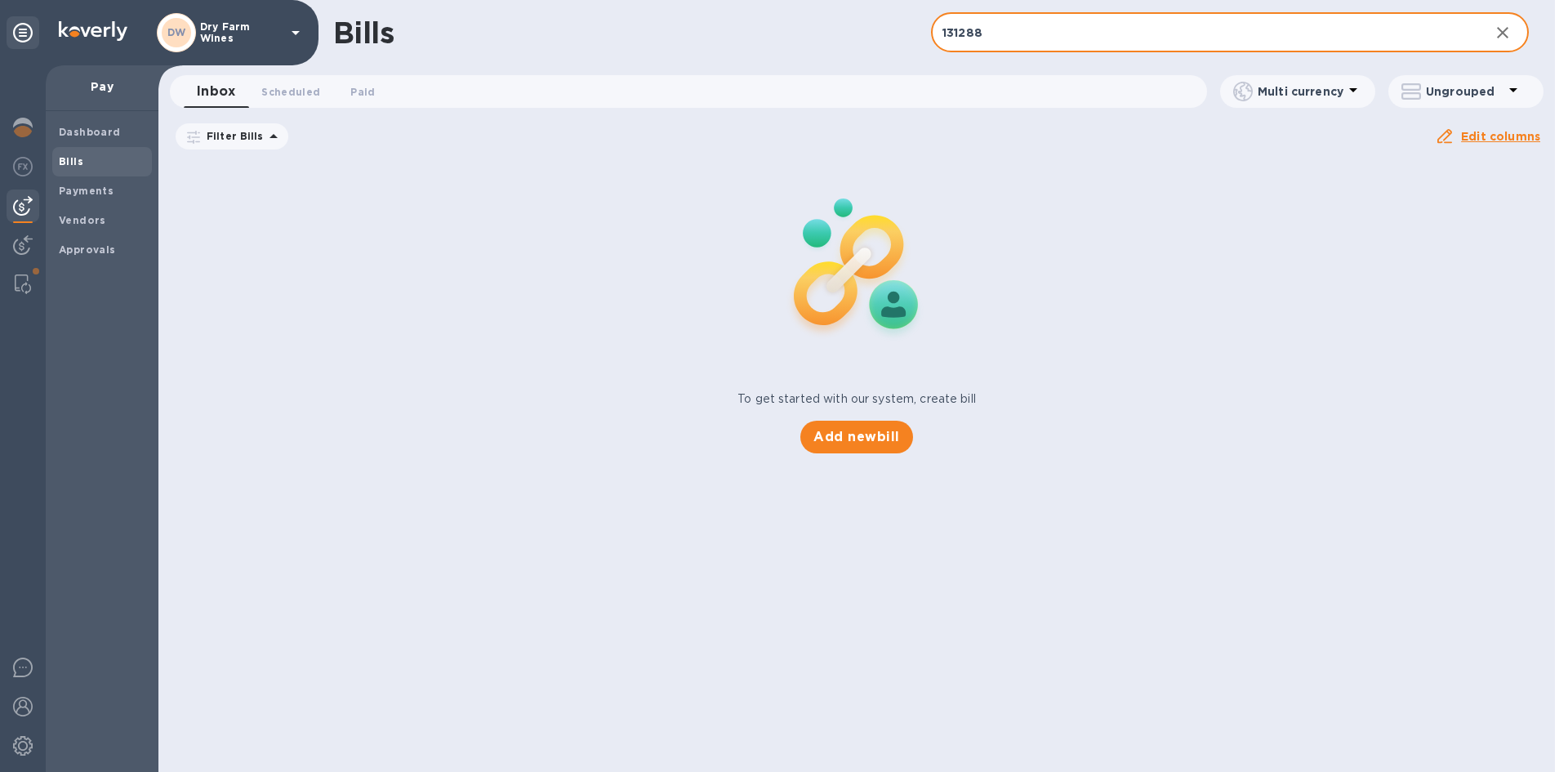
click at [983, 35] on input "131288" at bounding box center [1204, 33] width 546 height 40
paste input "5312562681"
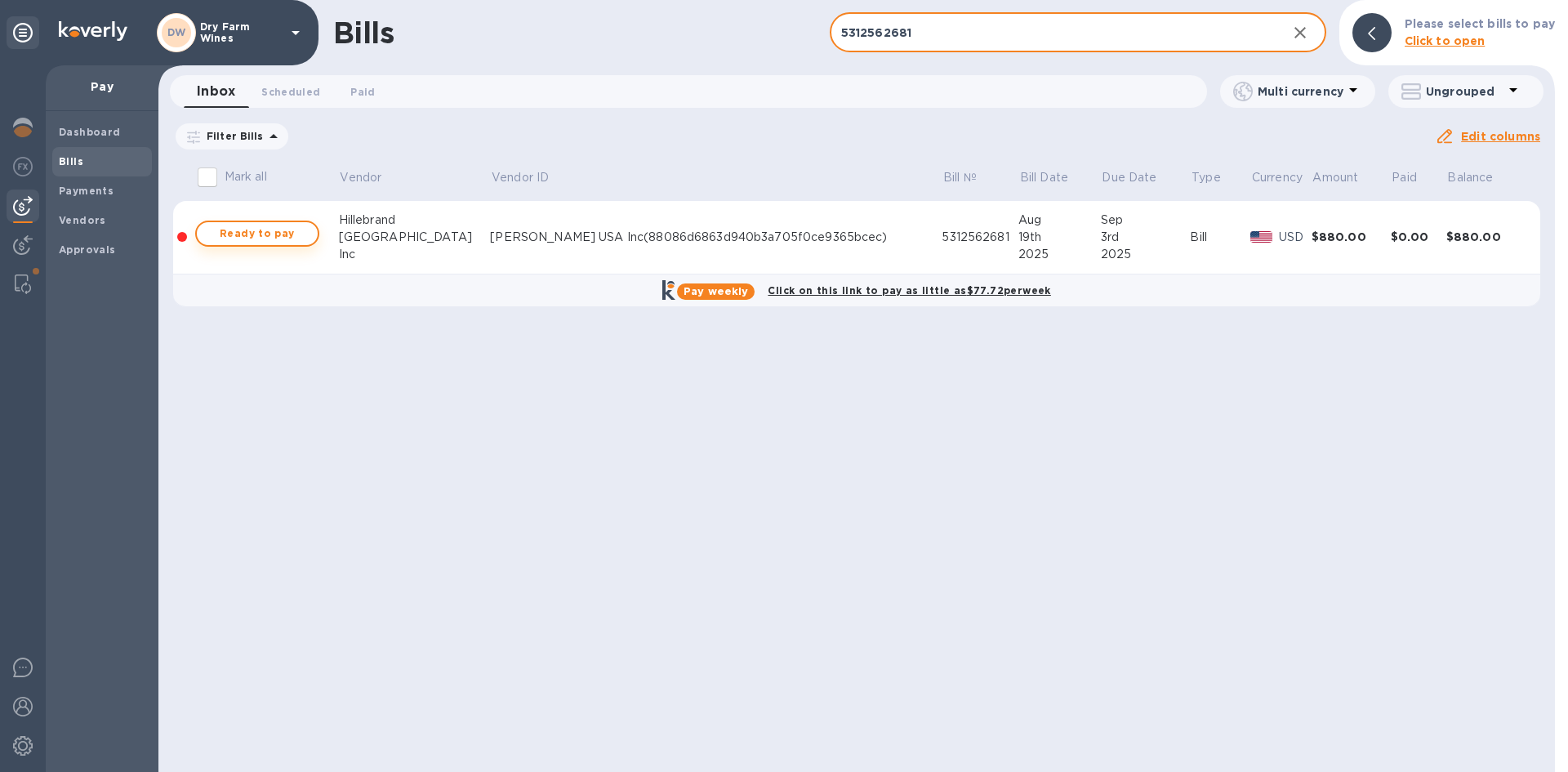
type input "5312562681"
click at [237, 233] on span "Ready to pay" at bounding box center [257, 233] width 95 height 20
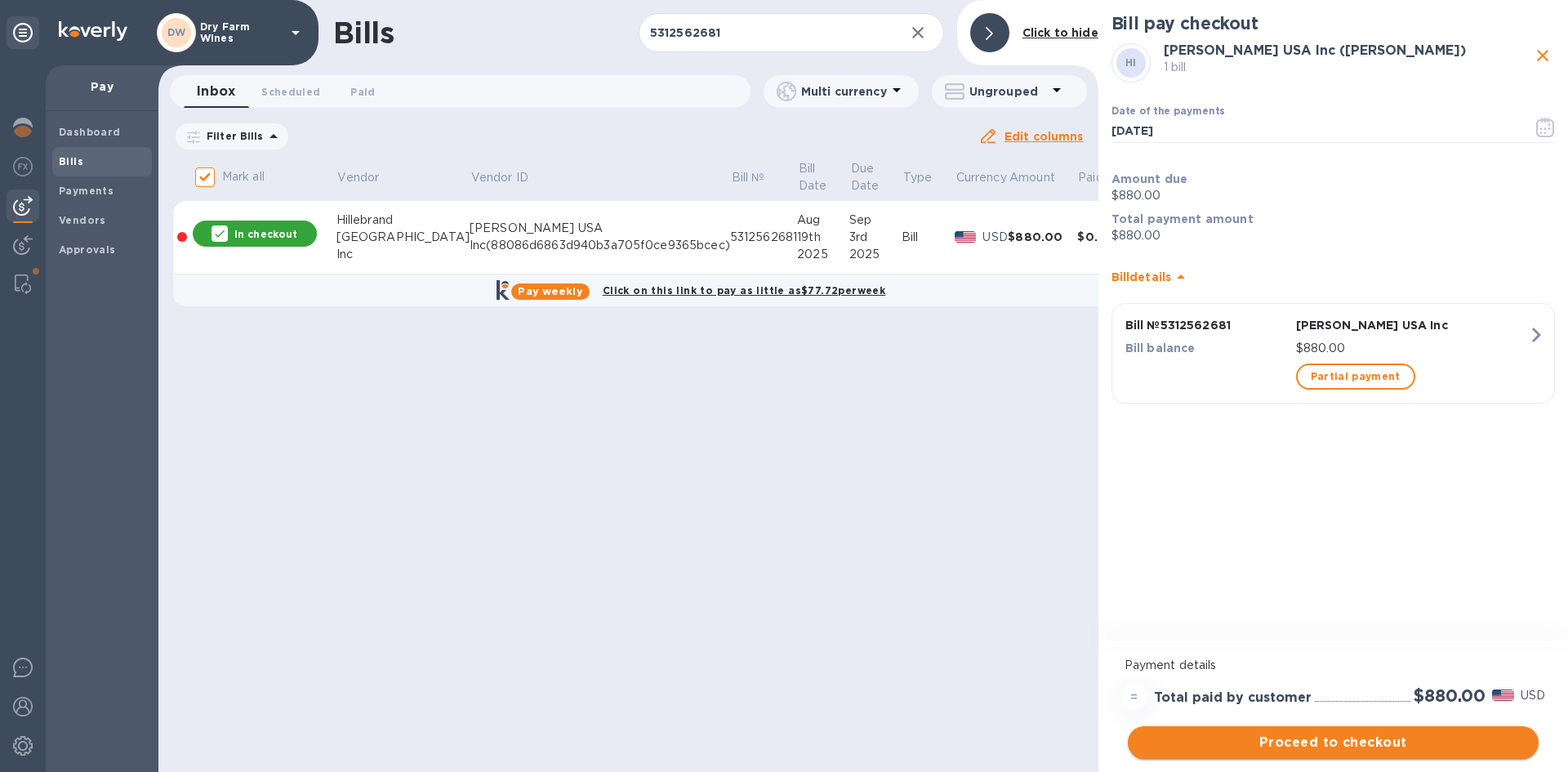
click at [1312, 737] on span "Proceed to checkout" at bounding box center [1333, 743] width 385 height 20
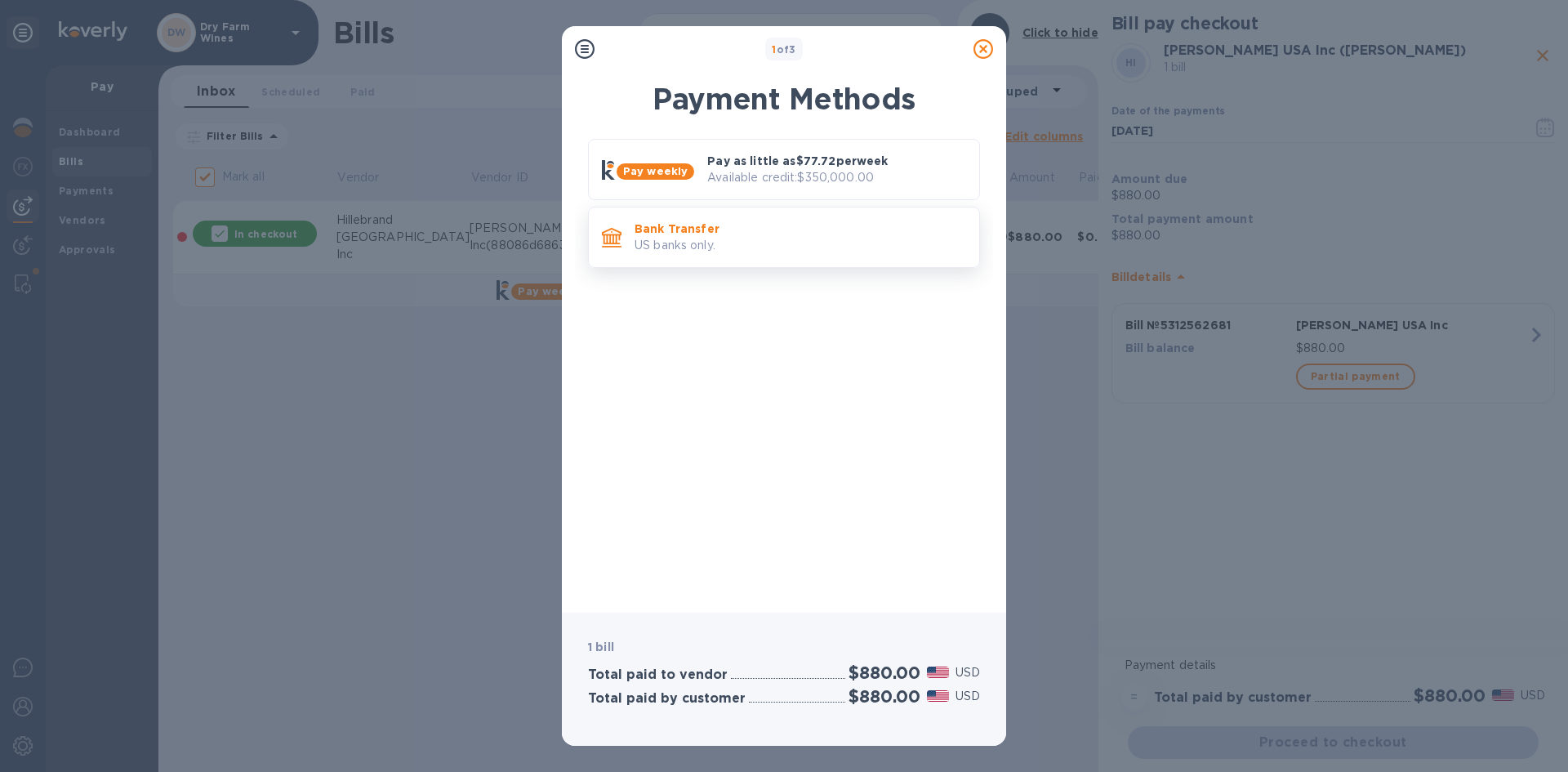
click at [765, 258] on div "Bank Transfer US banks only." at bounding box center [800, 238] width 345 height 46
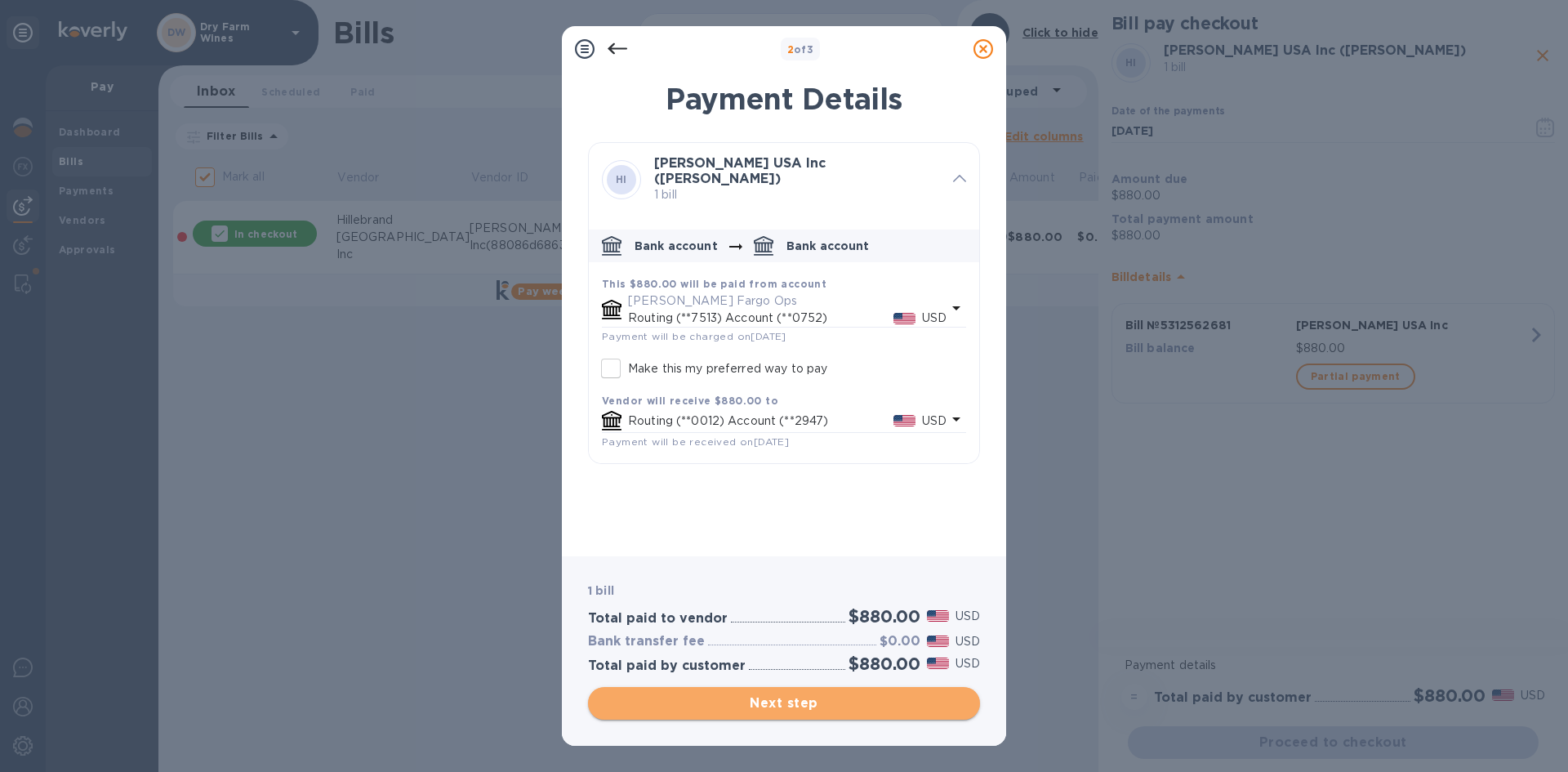
click at [749, 708] on span "Next step" at bounding box center [784, 704] width 366 height 20
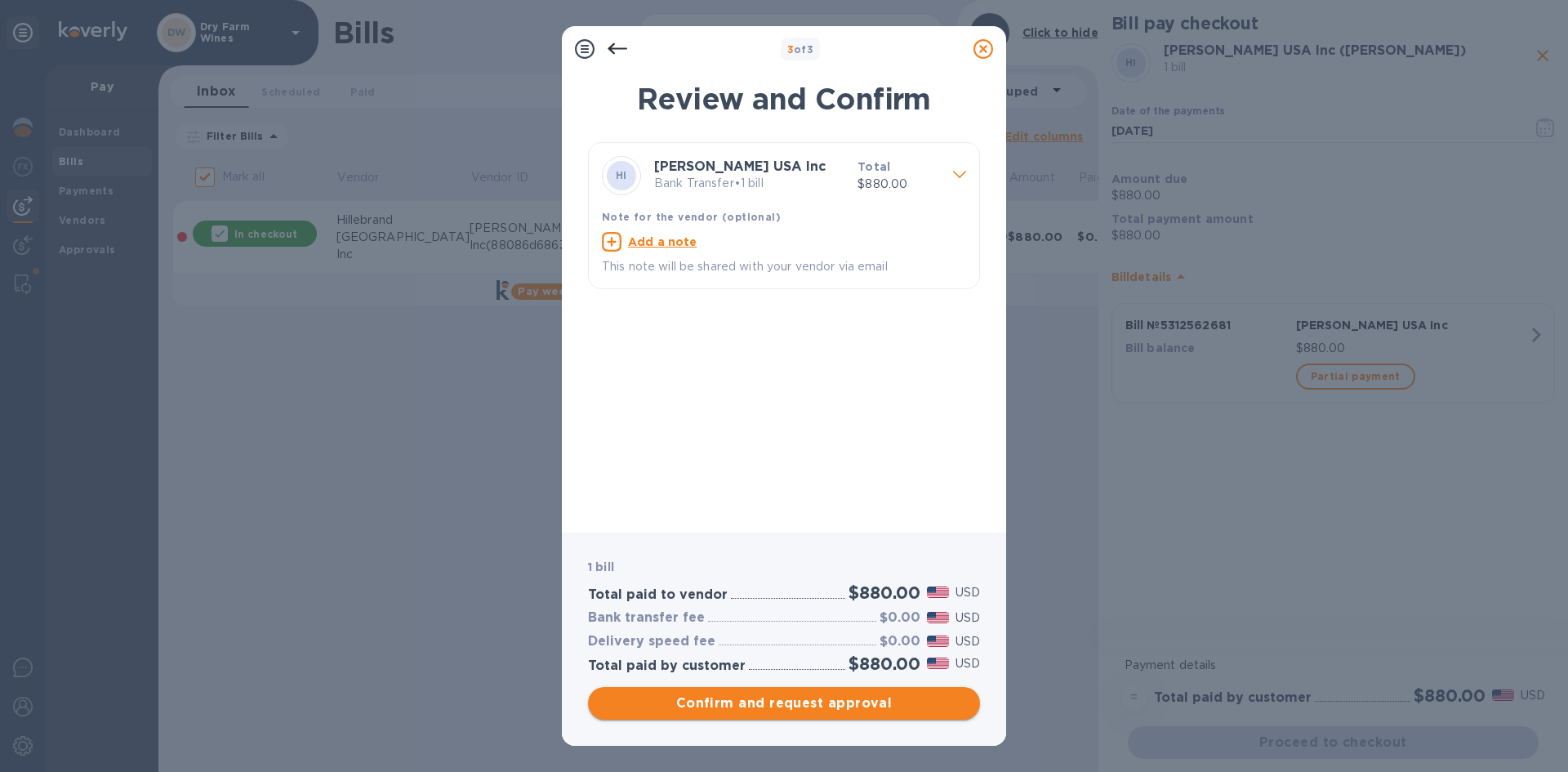
click at [749, 708] on span "Confirm and request approval" at bounding box center [784, 704] width 366 height 20
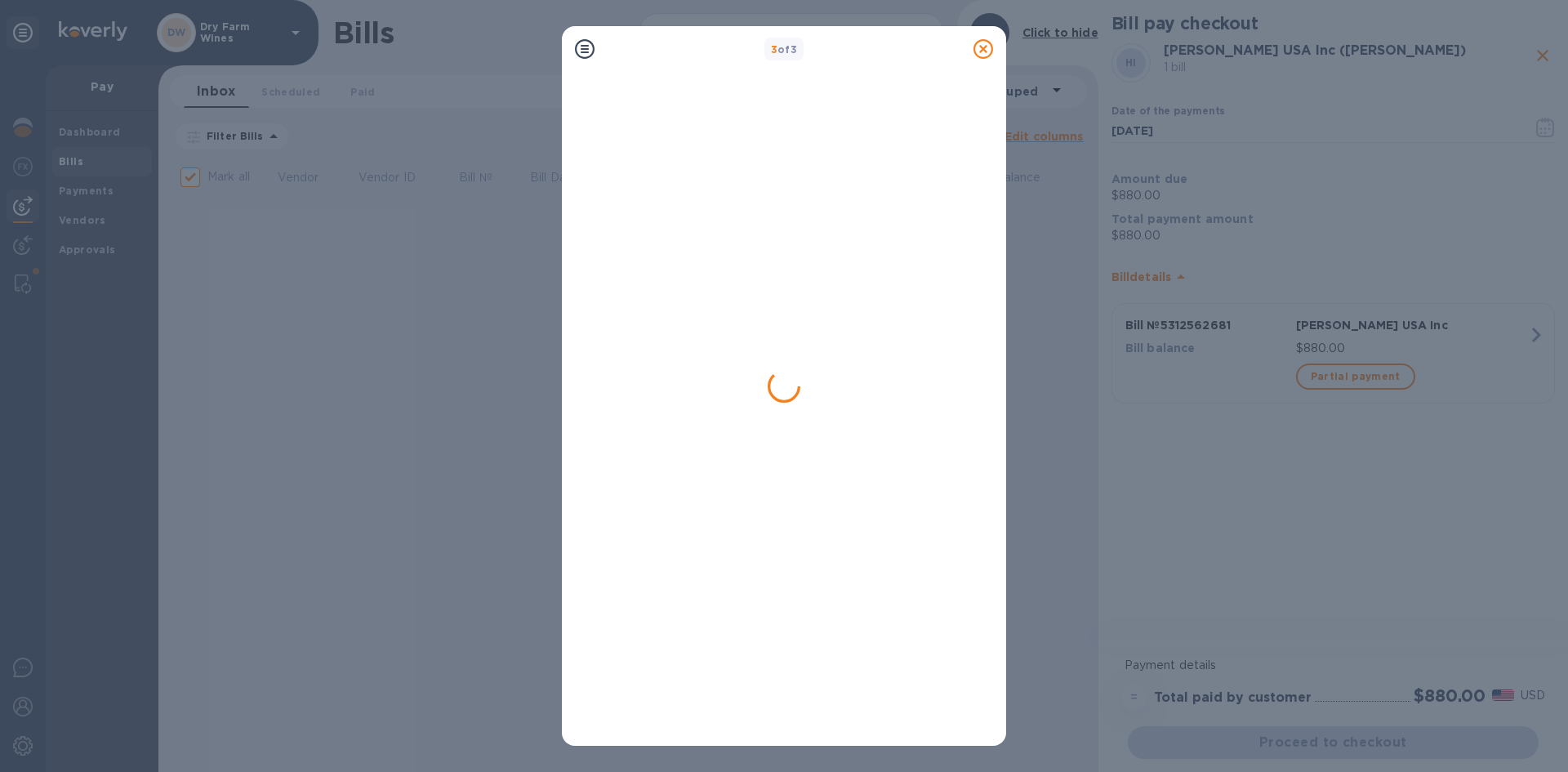
checkbox input "false"
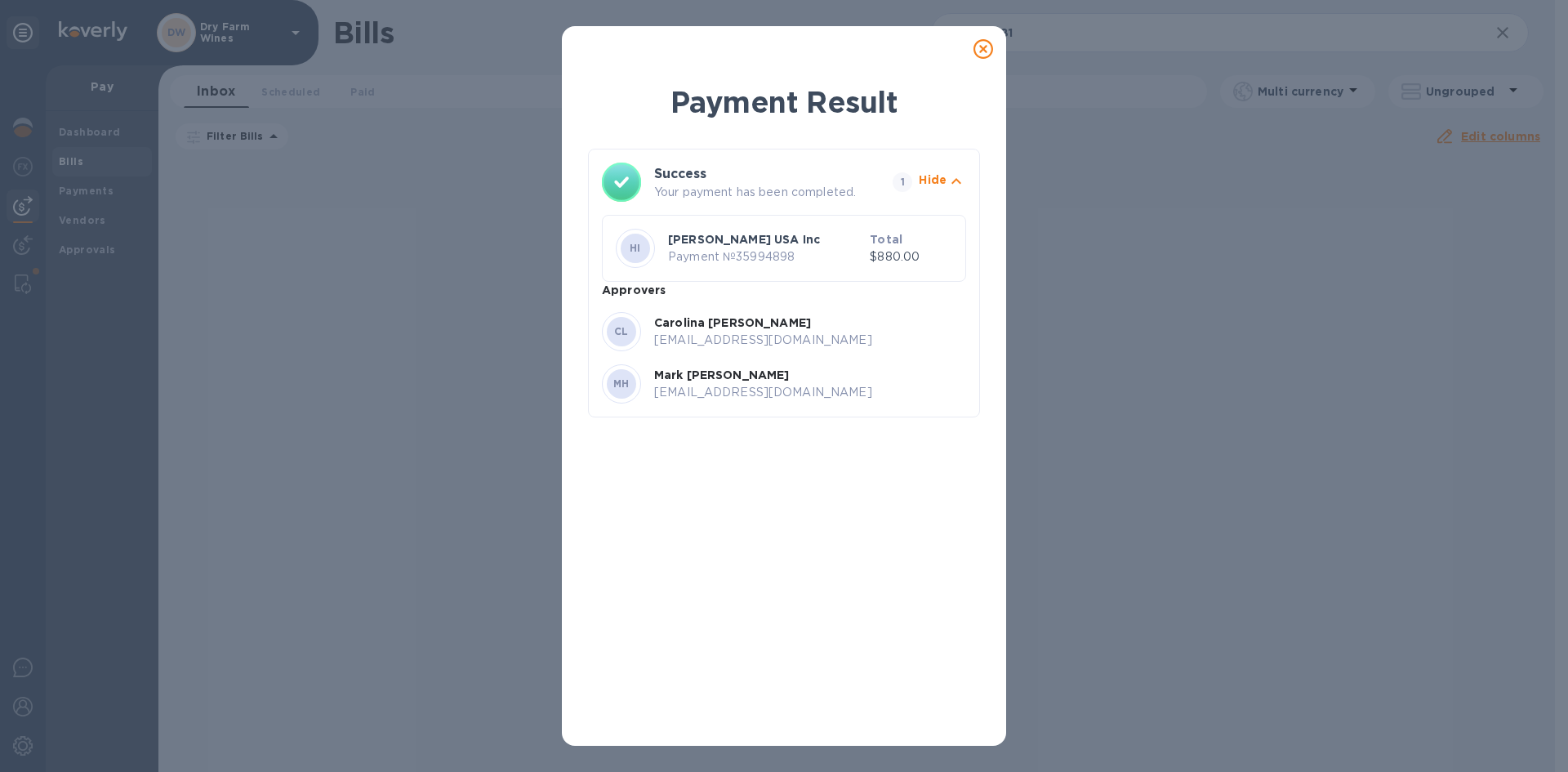
click at [988, 54] on icon at bounding box center [984, 49] width 20 height 20
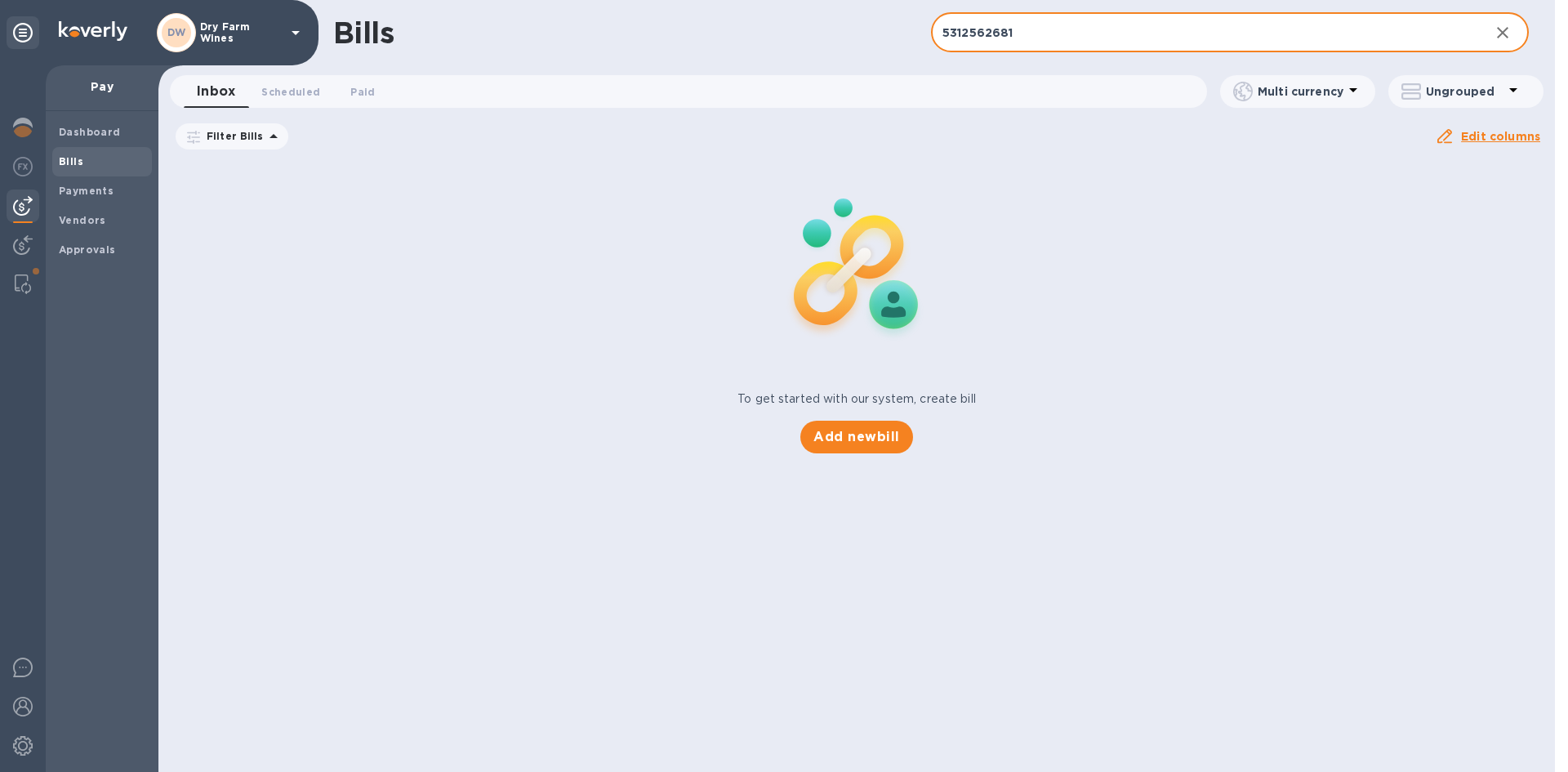
click at [1026, 35] on input "5312562681" at bounding box center [1204, 33] width 546 height 40
paste input "Installment 3"
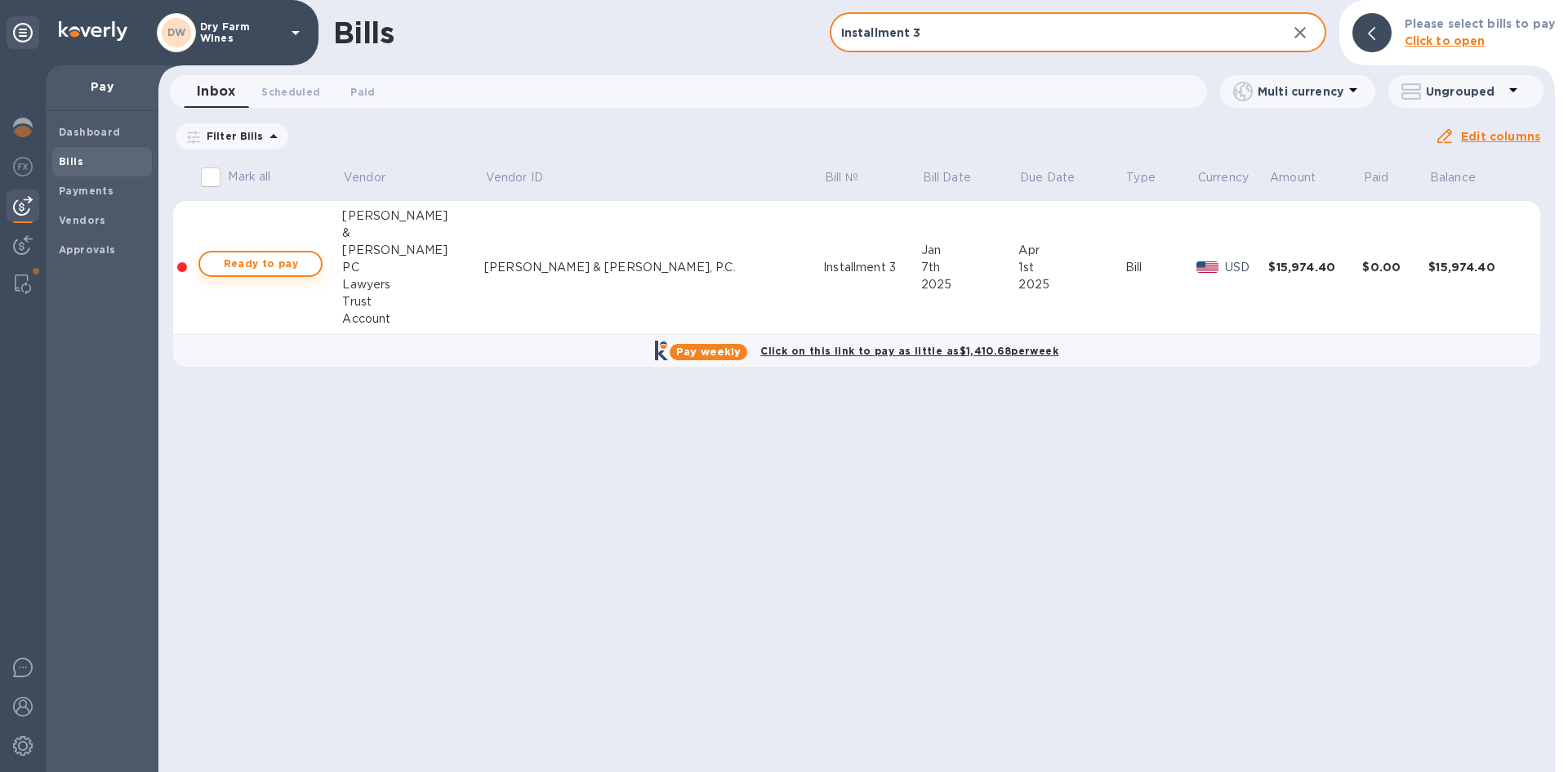
type input "Installment 3"
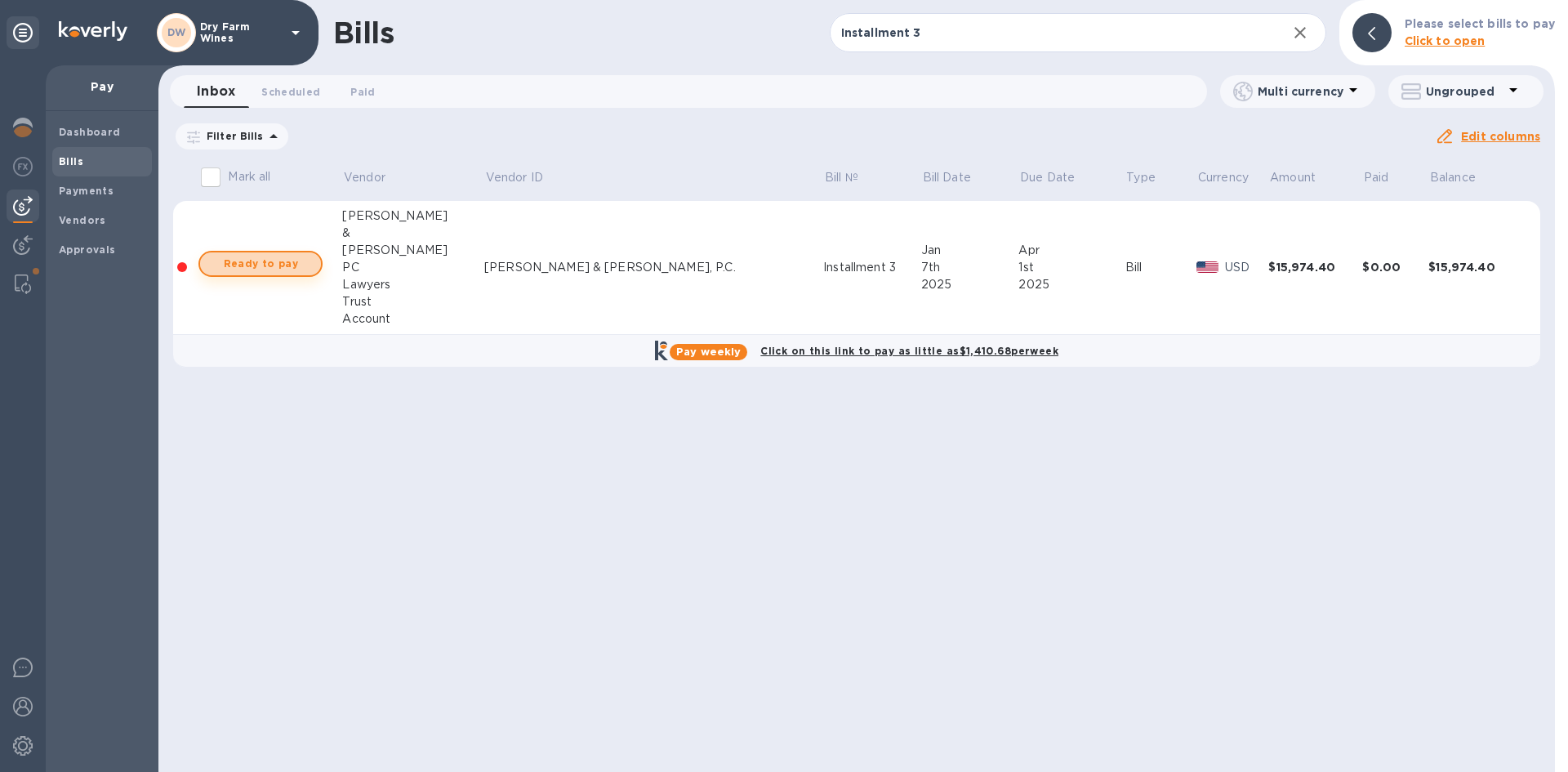
click at [298, 260] on span "Ready to pay" at bounding box center [261, 264] width 95 height 20
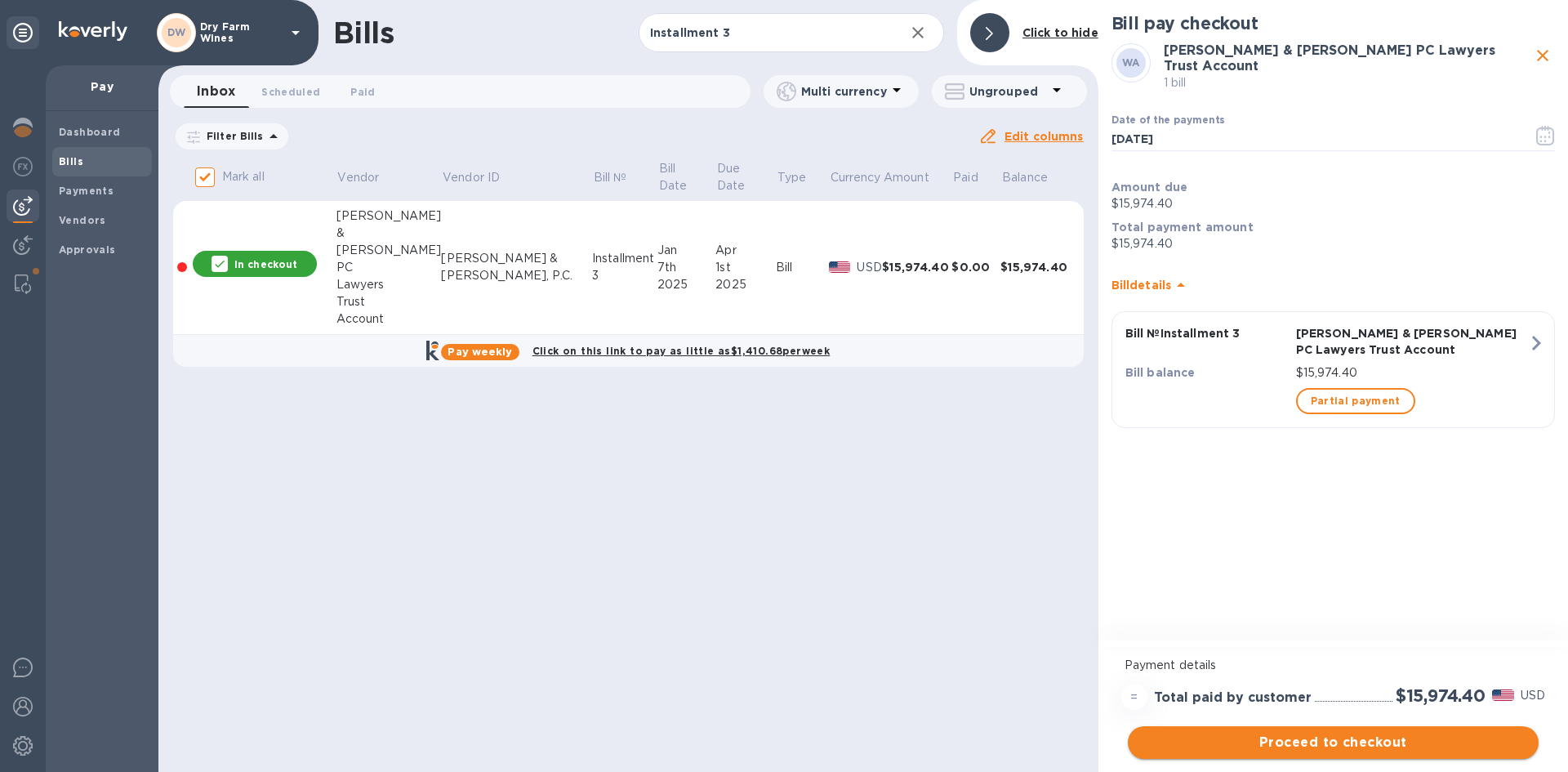
click at [1370, 742] on span "Proceed to checkout" at bounding box center [1333, 743] width 385 height 20
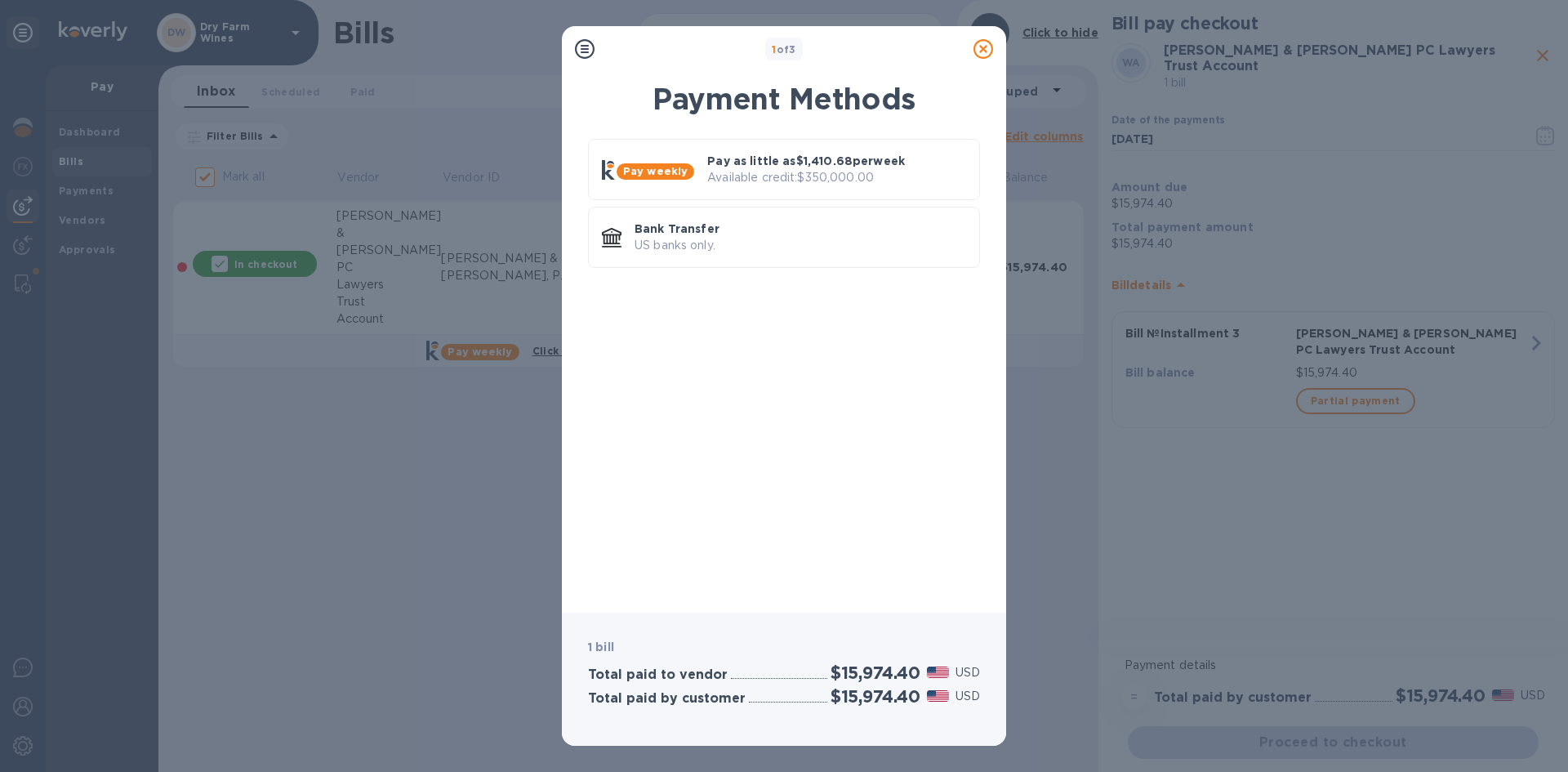
click at [846, 271] on div "Pay weekly Pay as little as $1,410.68 per week Available credit: $350,000.00 Ba…" at bounding box center [784, 206] width 392 height 135
click at [839, 256] on div "Bank Transfer US banks only." at bounding box center [800, 238] width 345 height 46
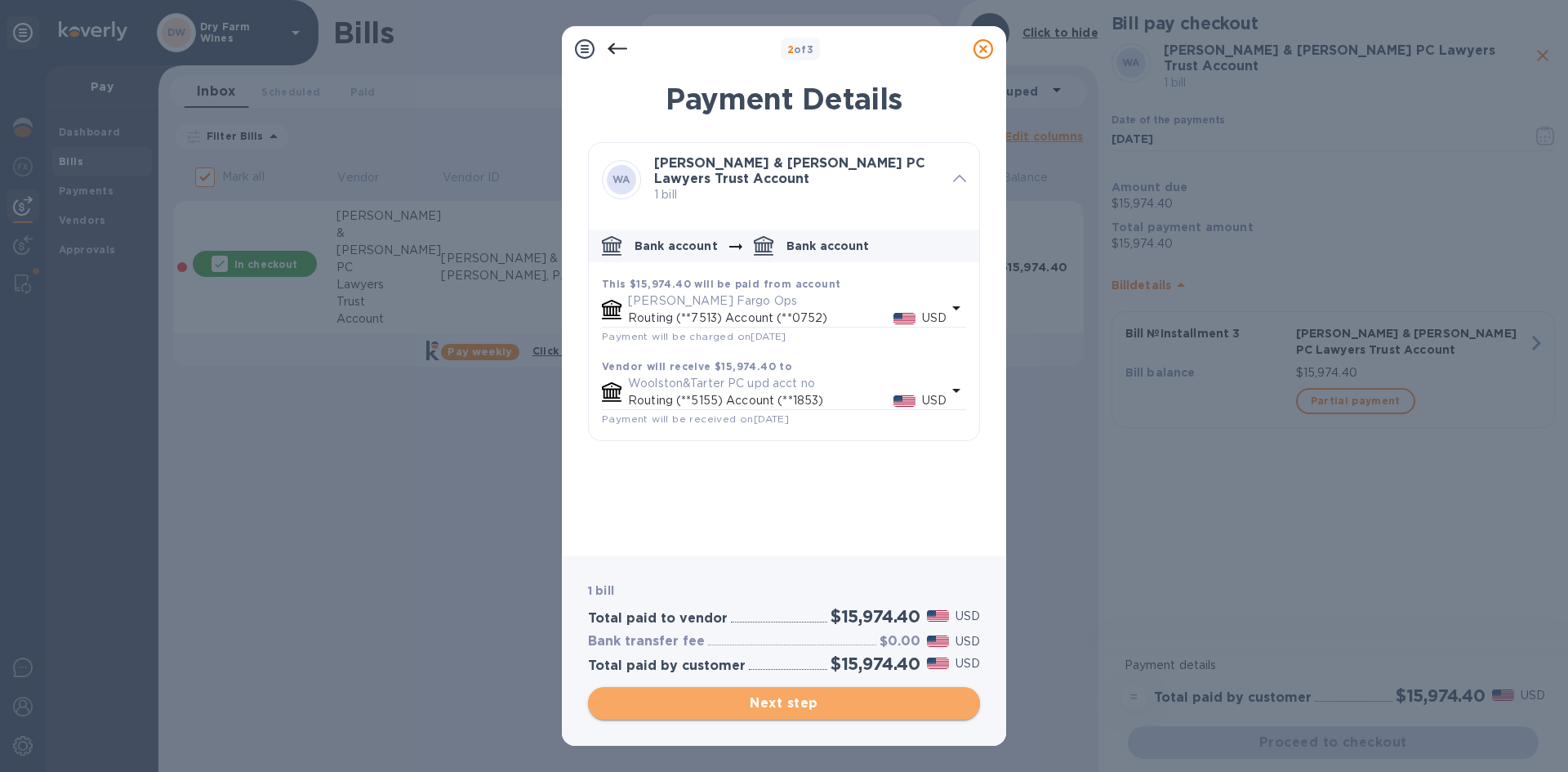
click at [900, 711] on span "Next step" at bounding box center [784, 704] width 366 height 20
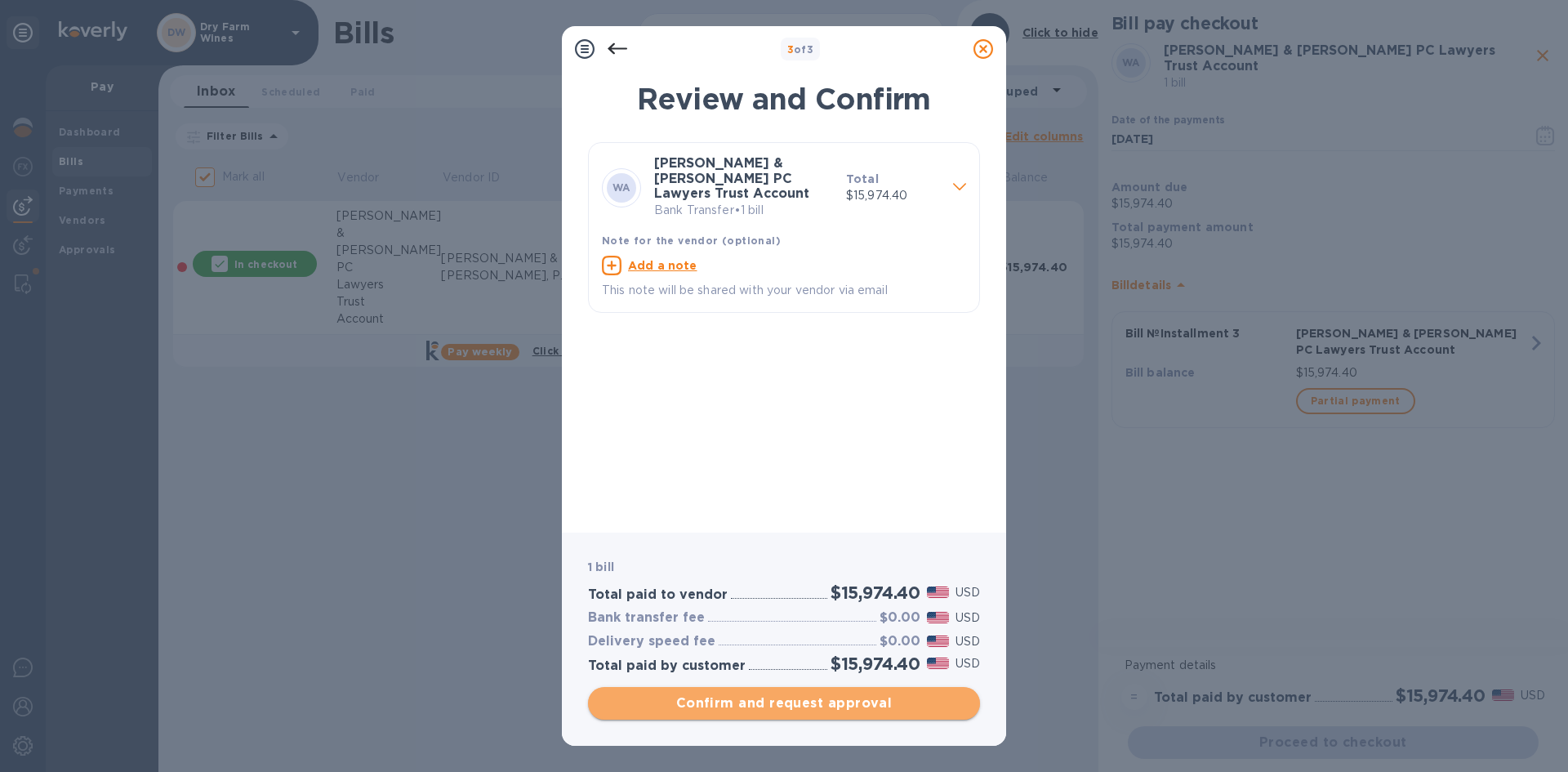
click at [681, 709] on span "Confirm and request approval" at bounding box center [784, 704] width 366 height 20
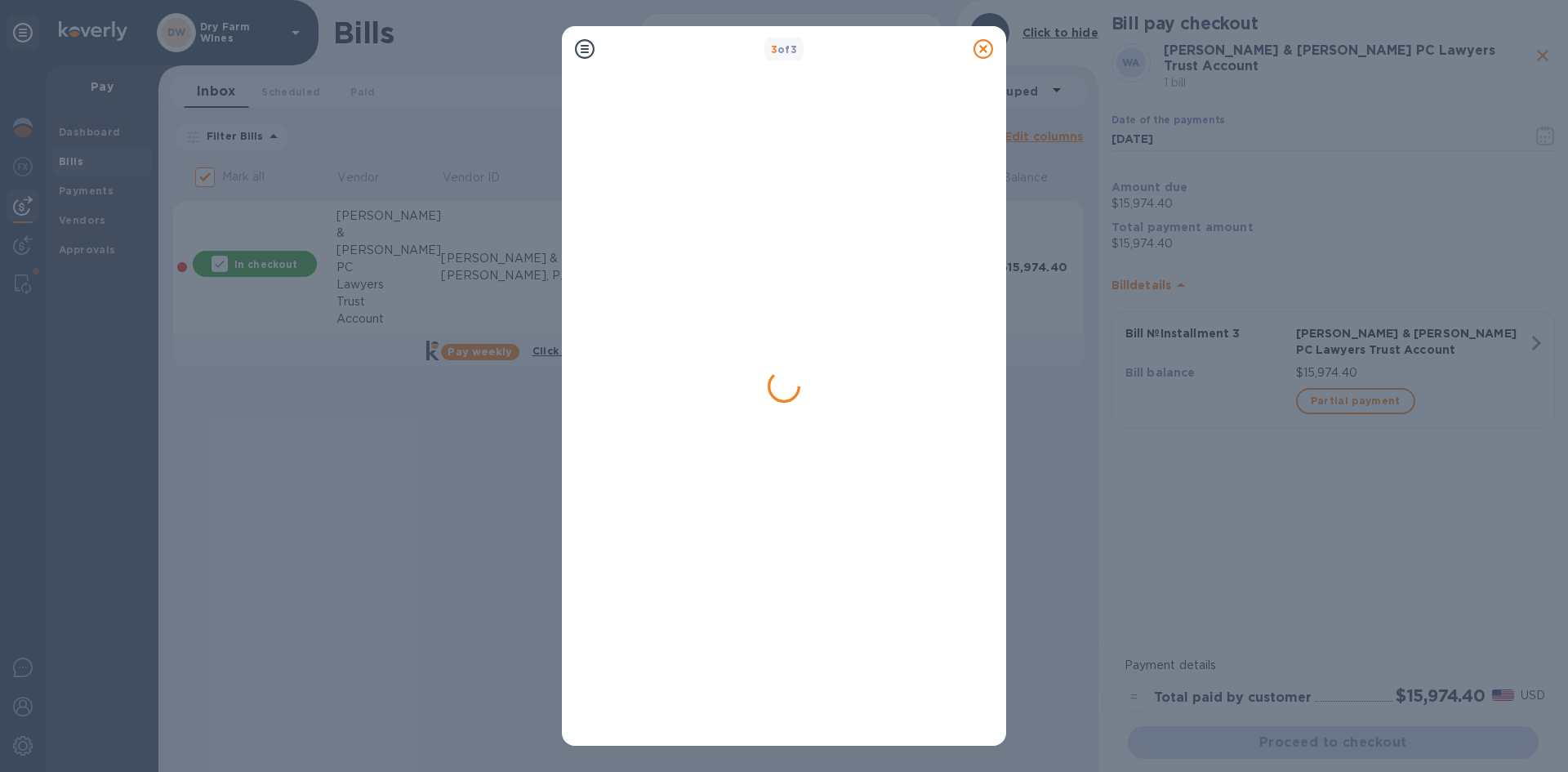
checkbox input "false"
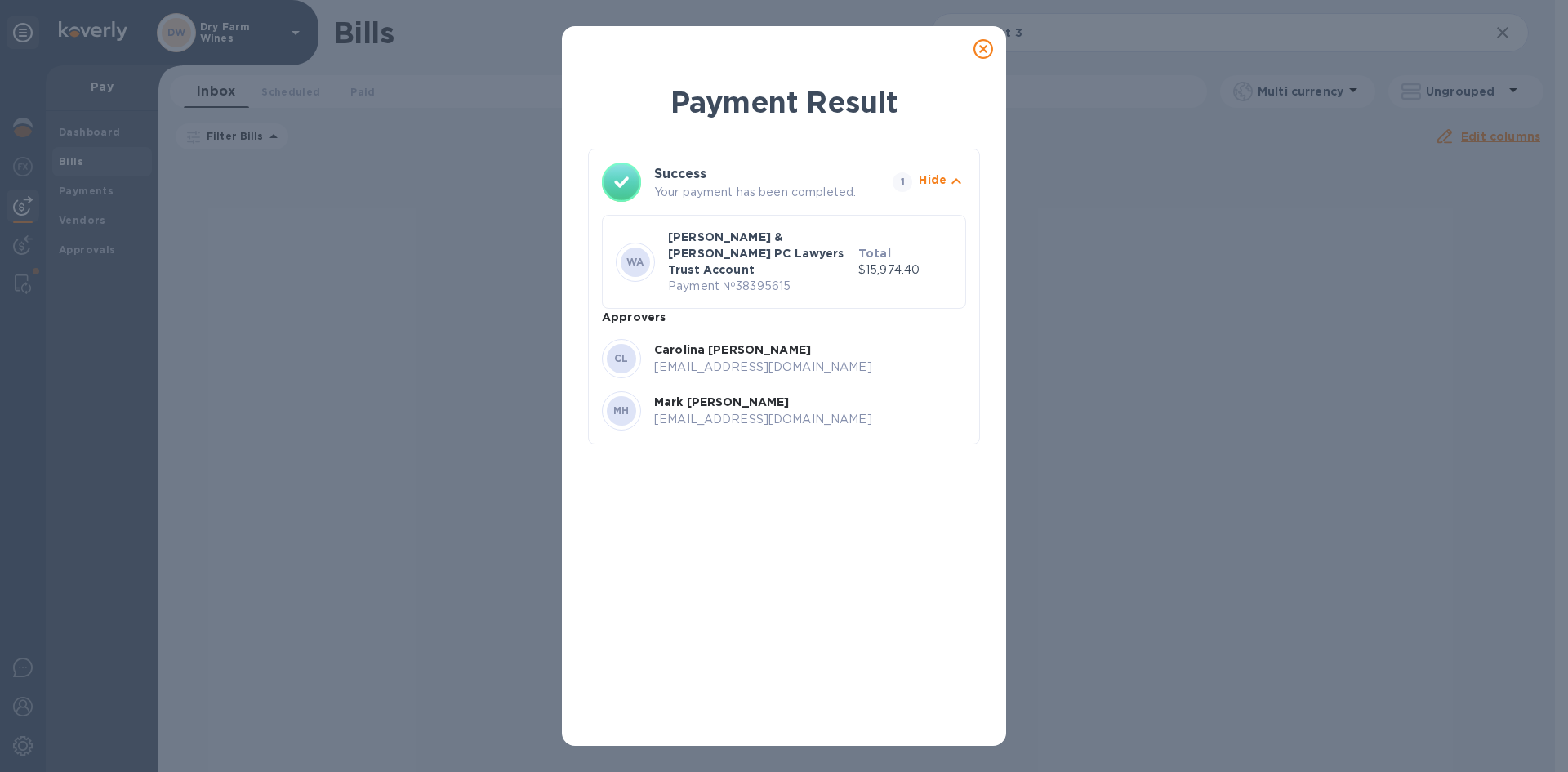
click at [990, 45] on icon at bounding box center [984, 49] width 20 height 20
